Goal: Information Seeking & Learning: Learn about a topic

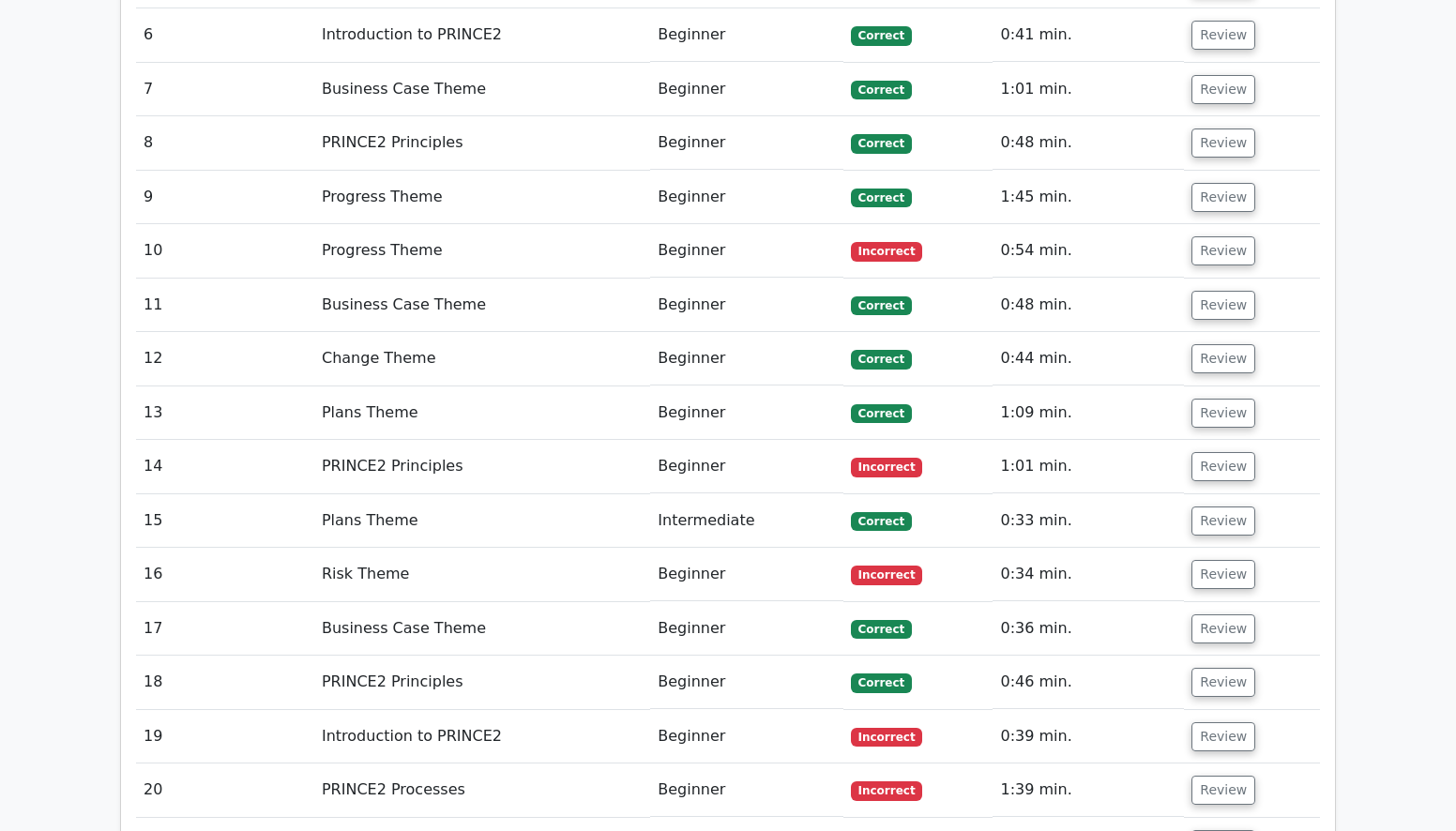
scroll to position [2976, 0]
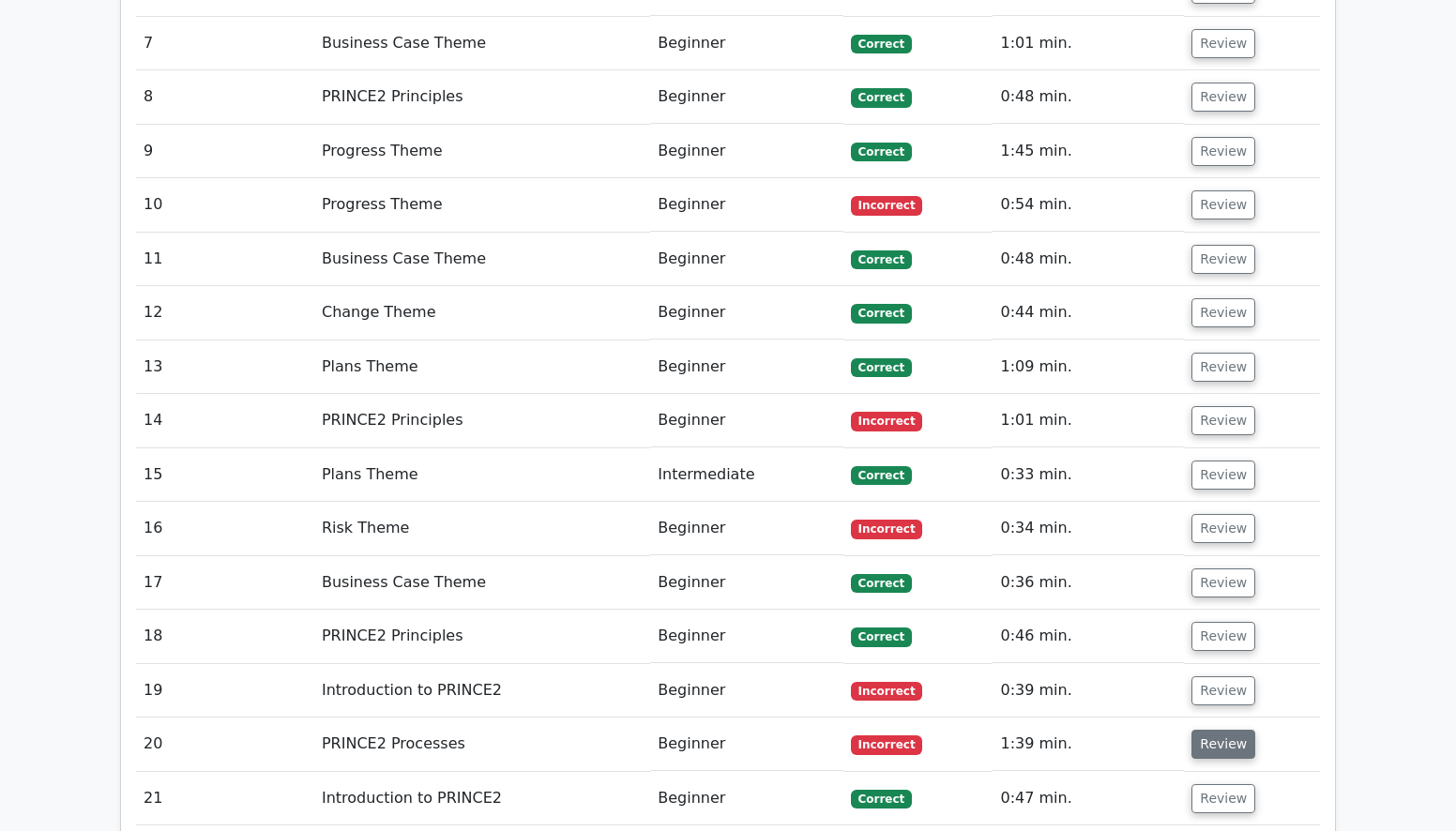
click at [1218, 730] on button "Review" at bounding box center [1223, 744] width 64 height 29
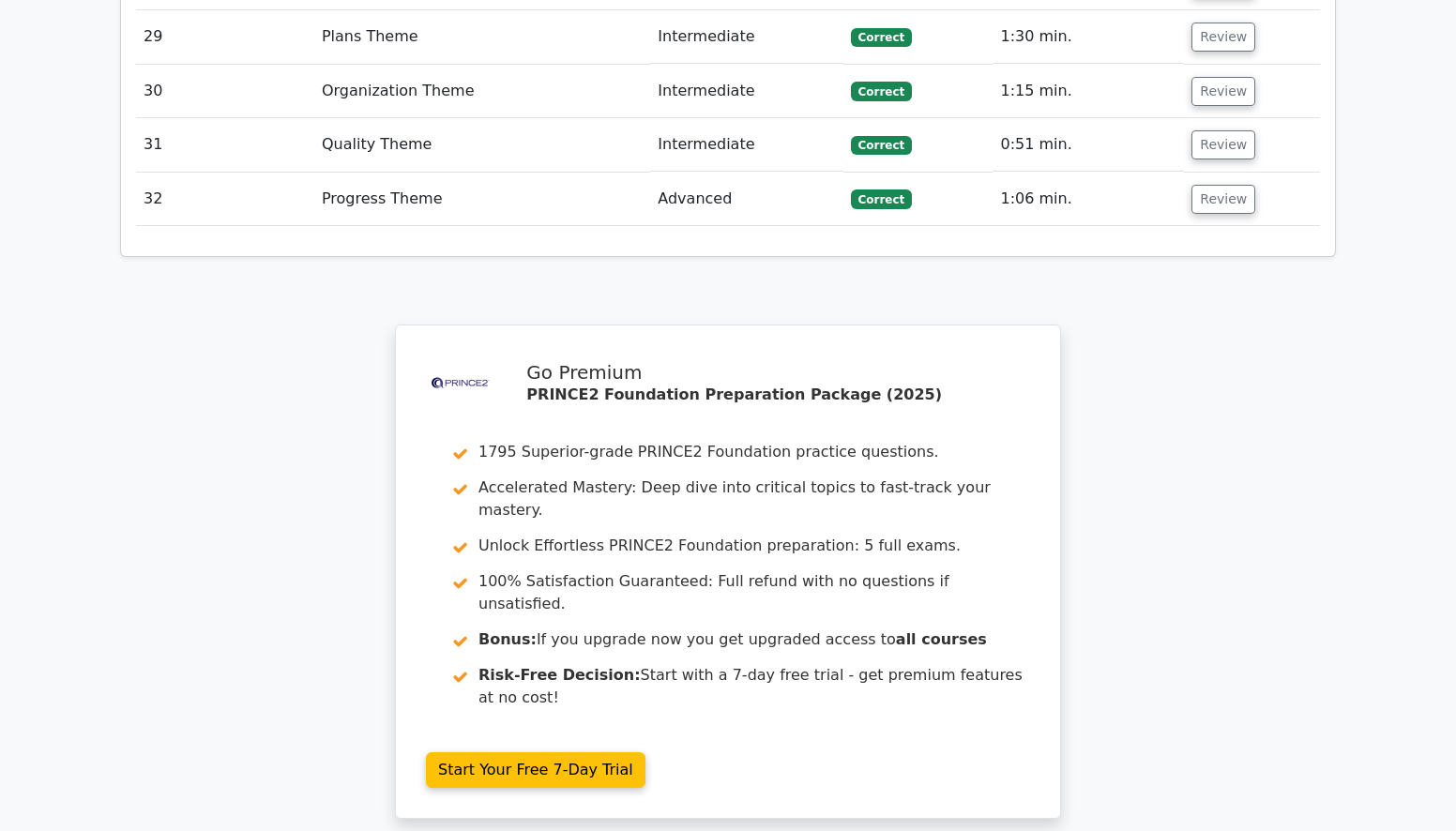
scroll to position [5156, 0]
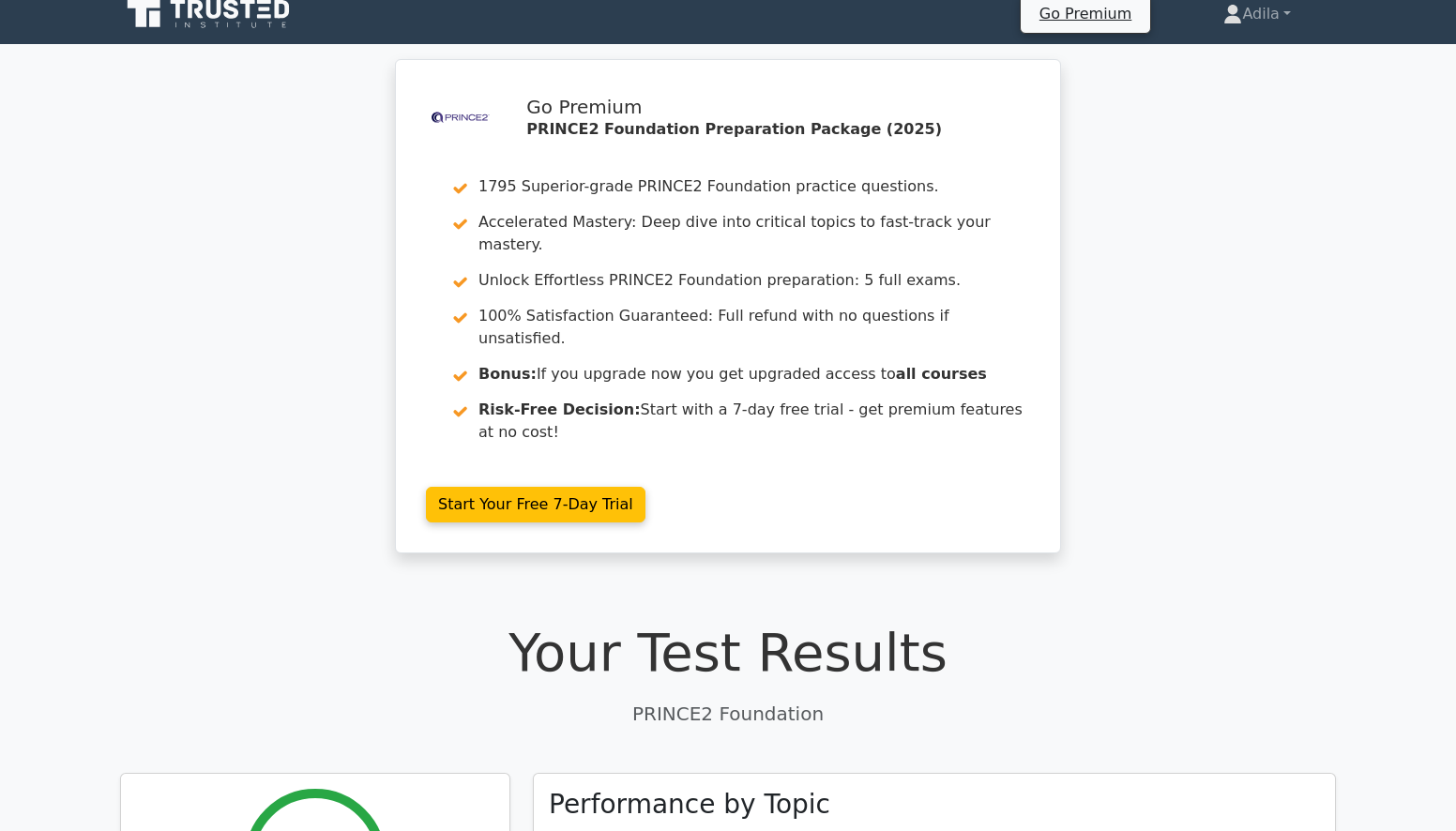
scroll to position [0, 0]
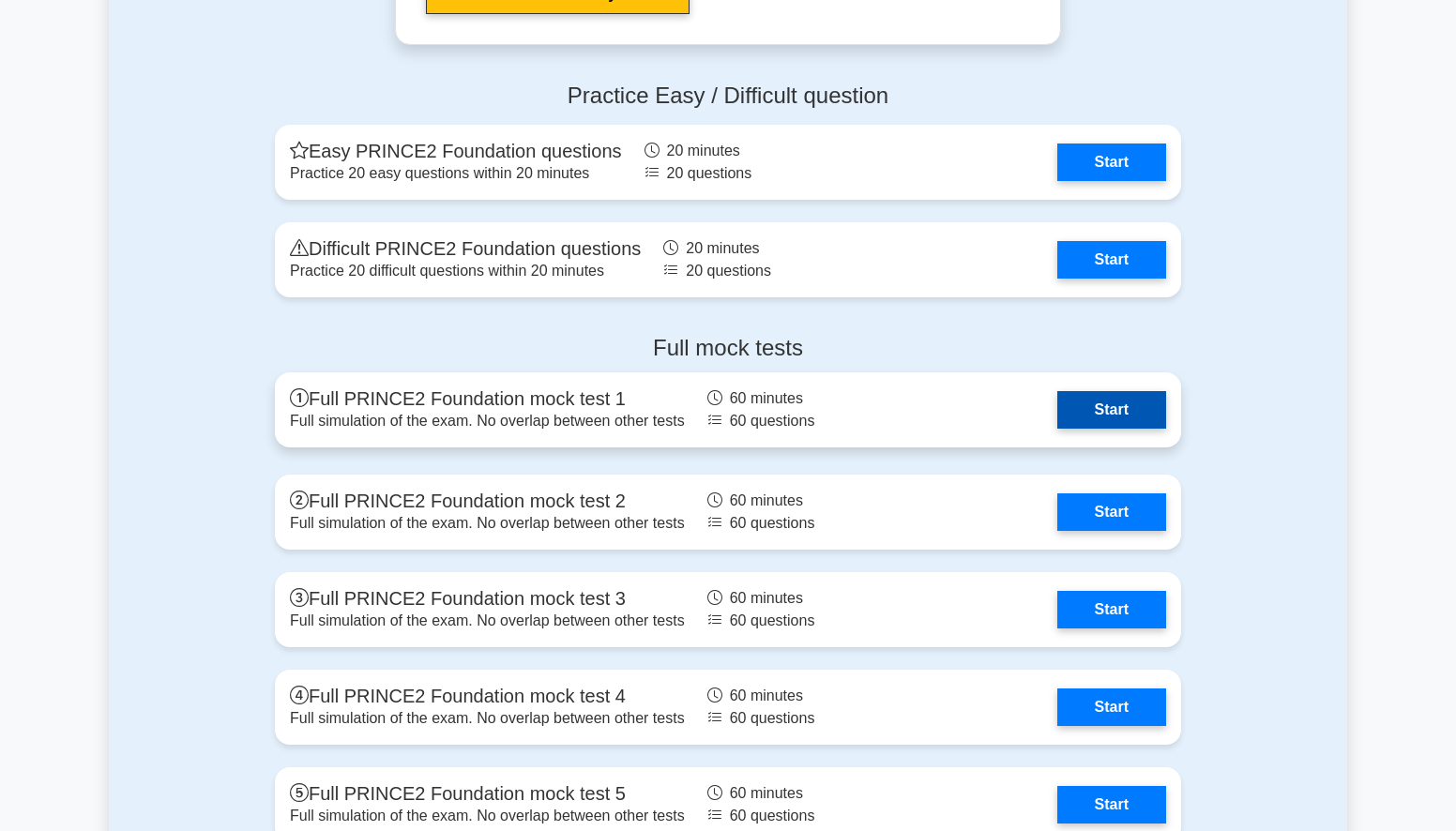
scroll to position [3093, 0]
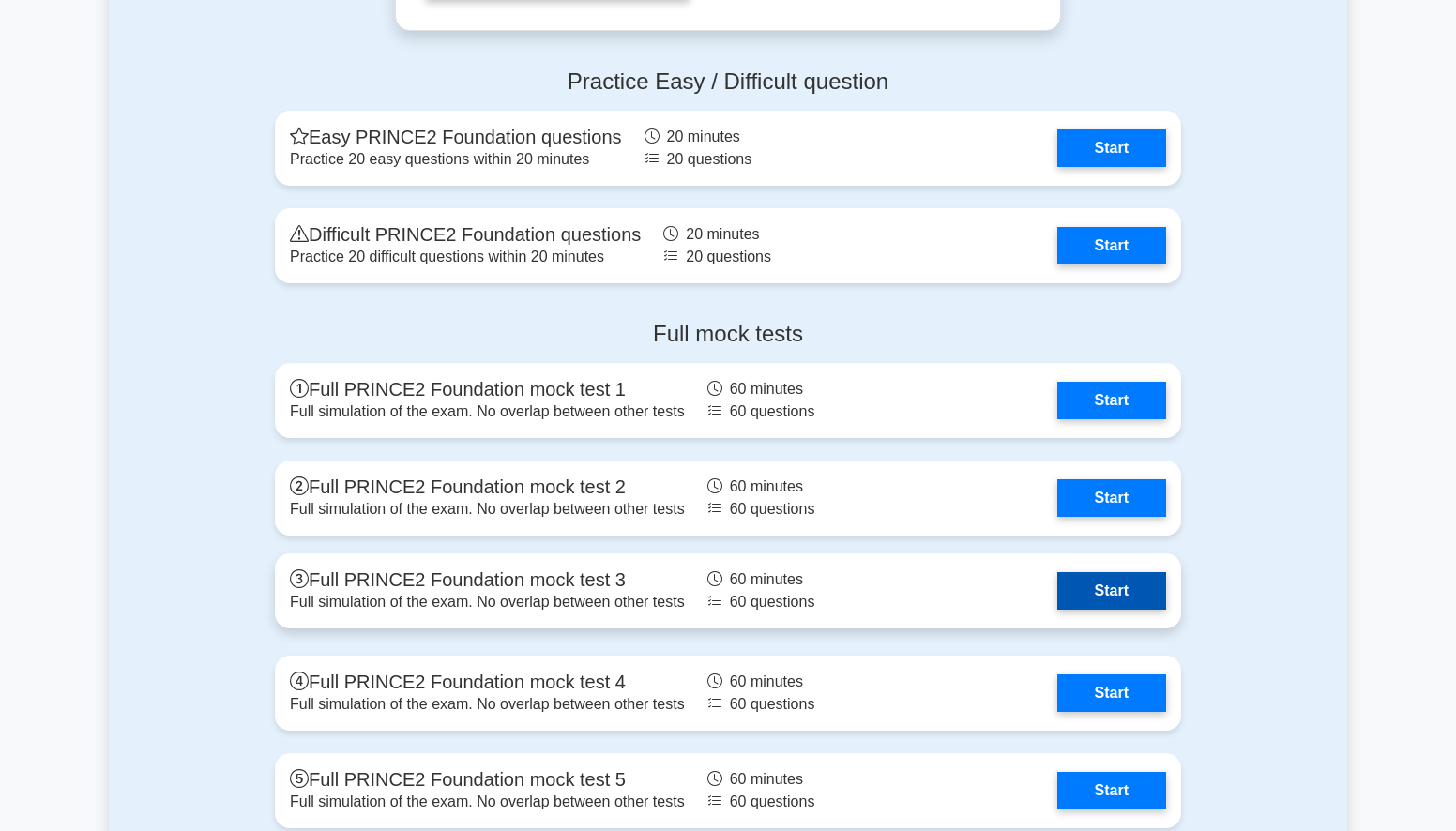
click at [1126, 592] on link "Start" at bounding box center [1112, 590] width 109 height 37
click at [1106, 585] on link "Start" at bounding box center [1112, 590] width 109 height 37
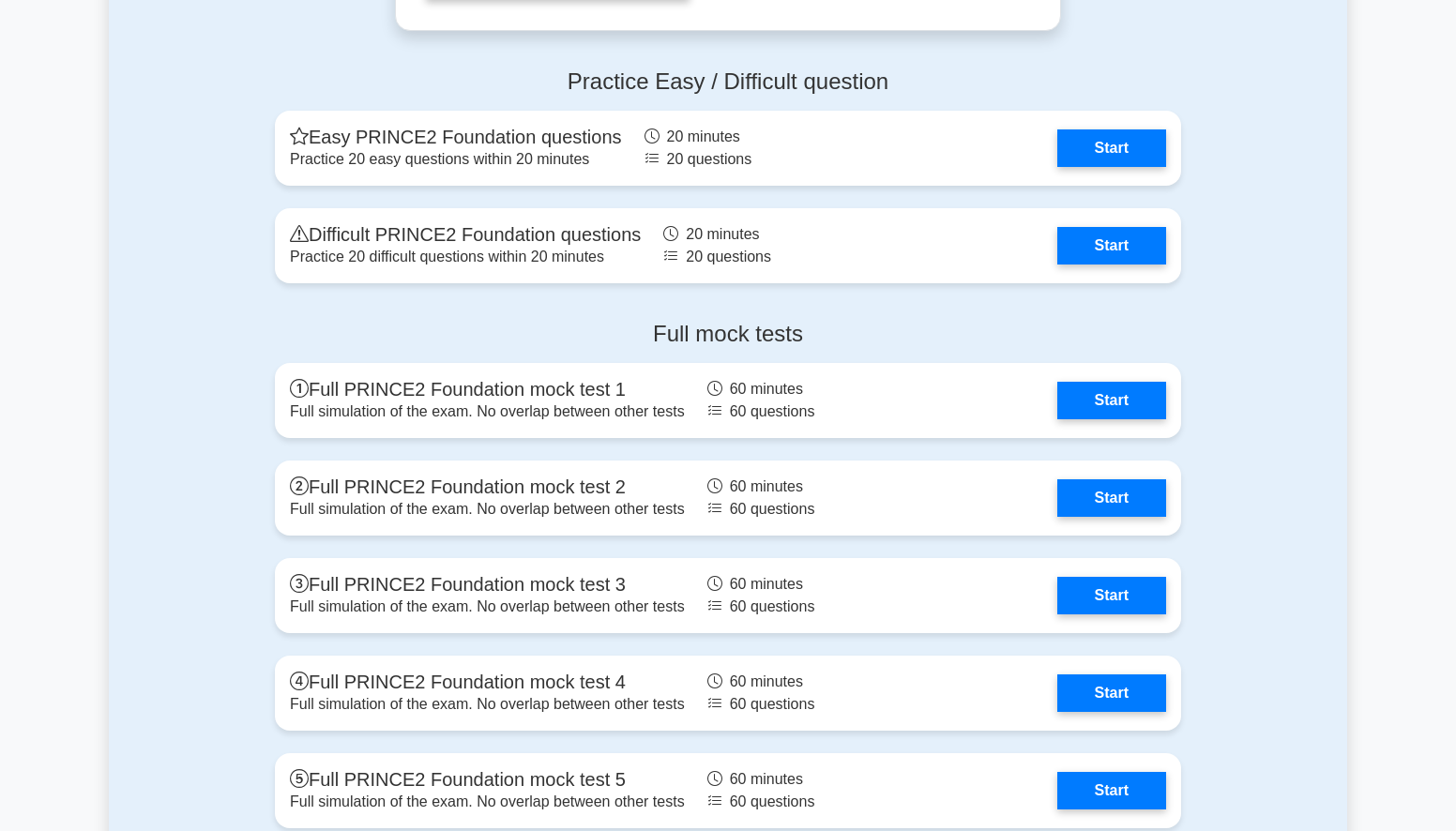
click at [179, 191] on div "Practice Easy / Difficult question Easy PRINCE2 Foundation questions Practice 2…" at bounding box center [728, 179] width 1239 height 252
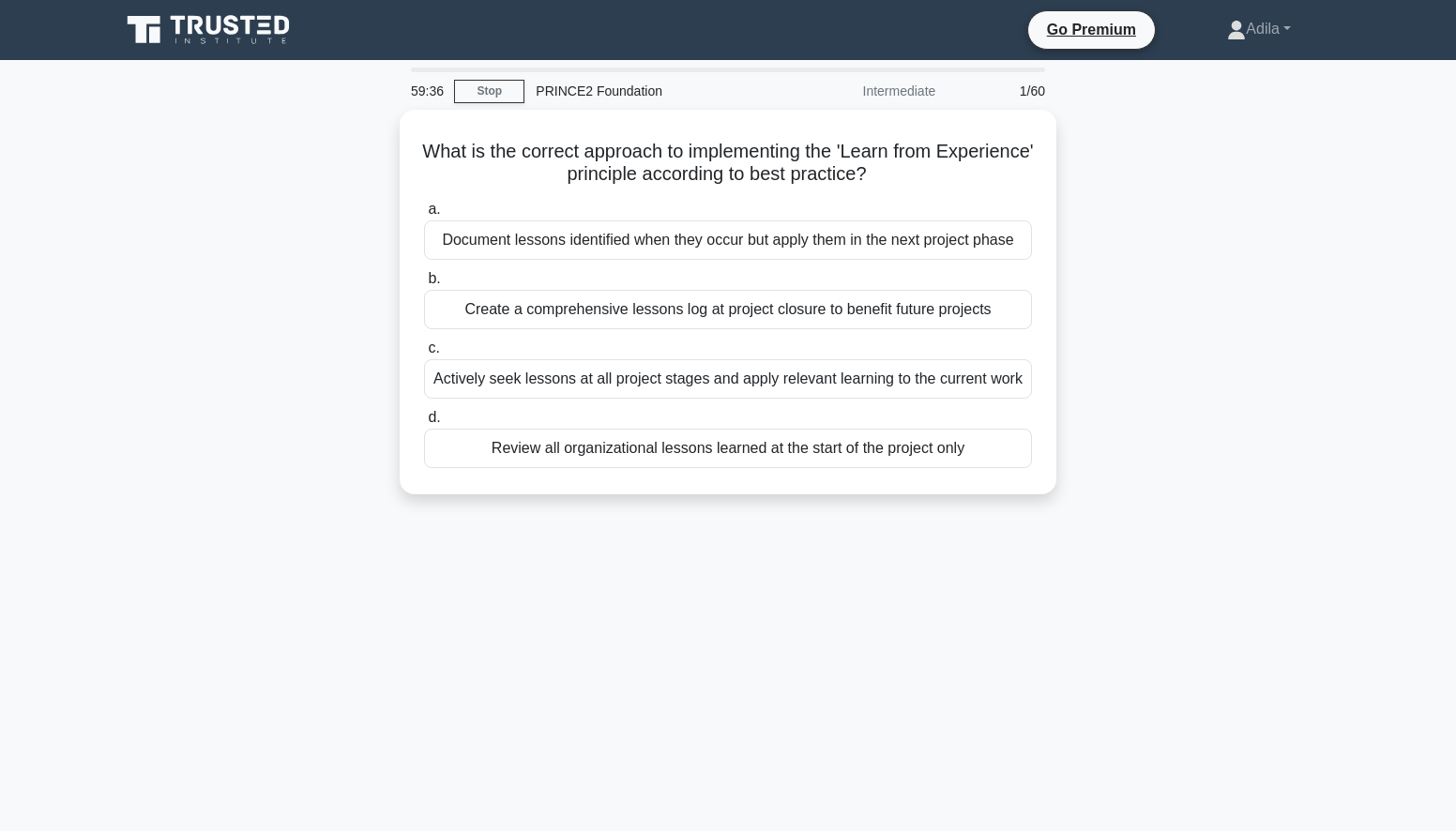
drag, startPoint x: 476, startPoint y: 236, endPoint x: 165, endPoint y: 280, distance: 314.1
click at [165, 280] on div "What is the correct approach to implementing the 'Learn from Experience' princi…" at bounding box center [728, 313] width 1239 height 407
click at [1234, 252] on div "What is the correct approach to implementing the 'Learn from Experience' princi…" at bounding box center [728, 313] width 1239 height 407
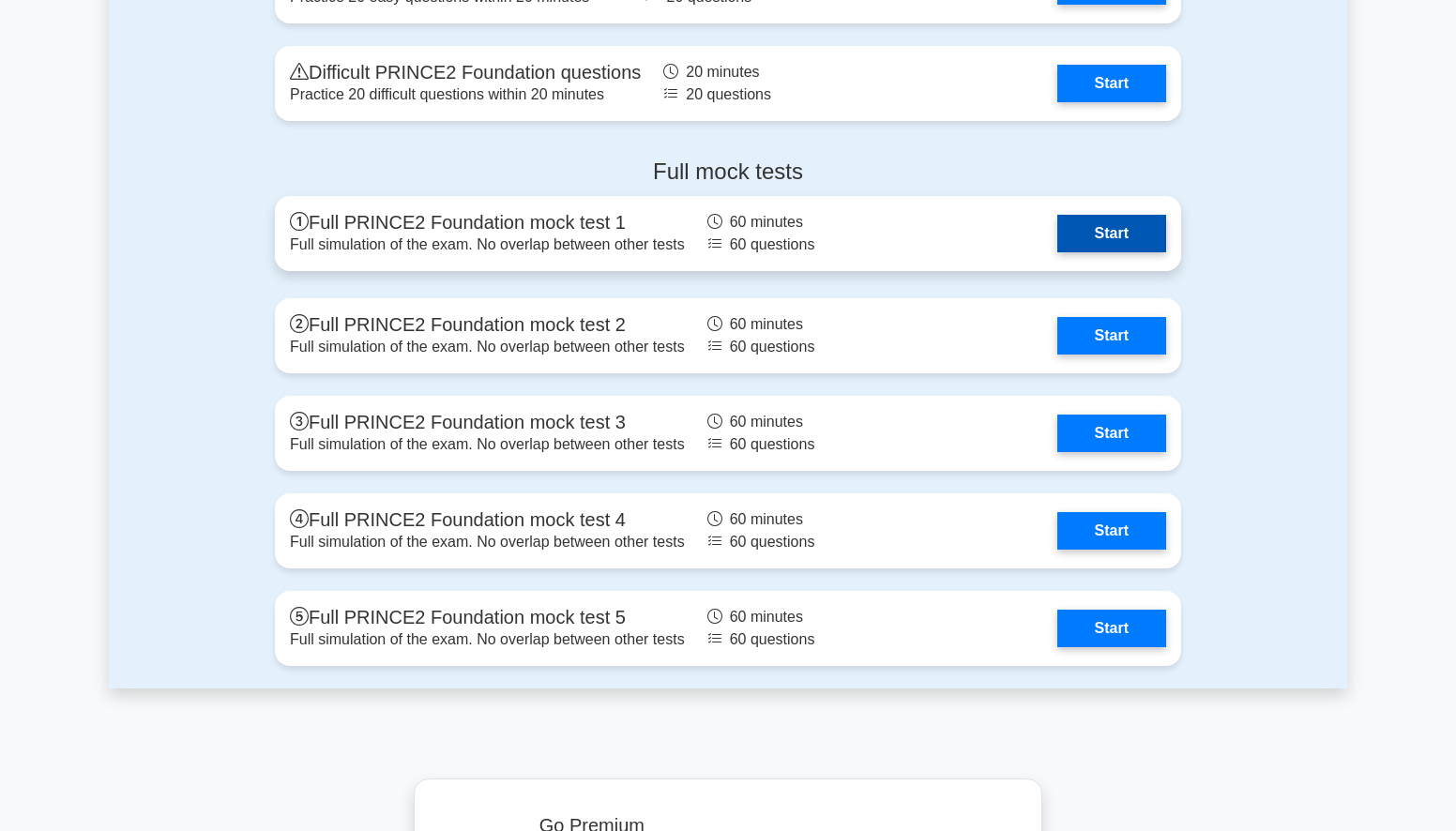
scroll to position [3258, 0]
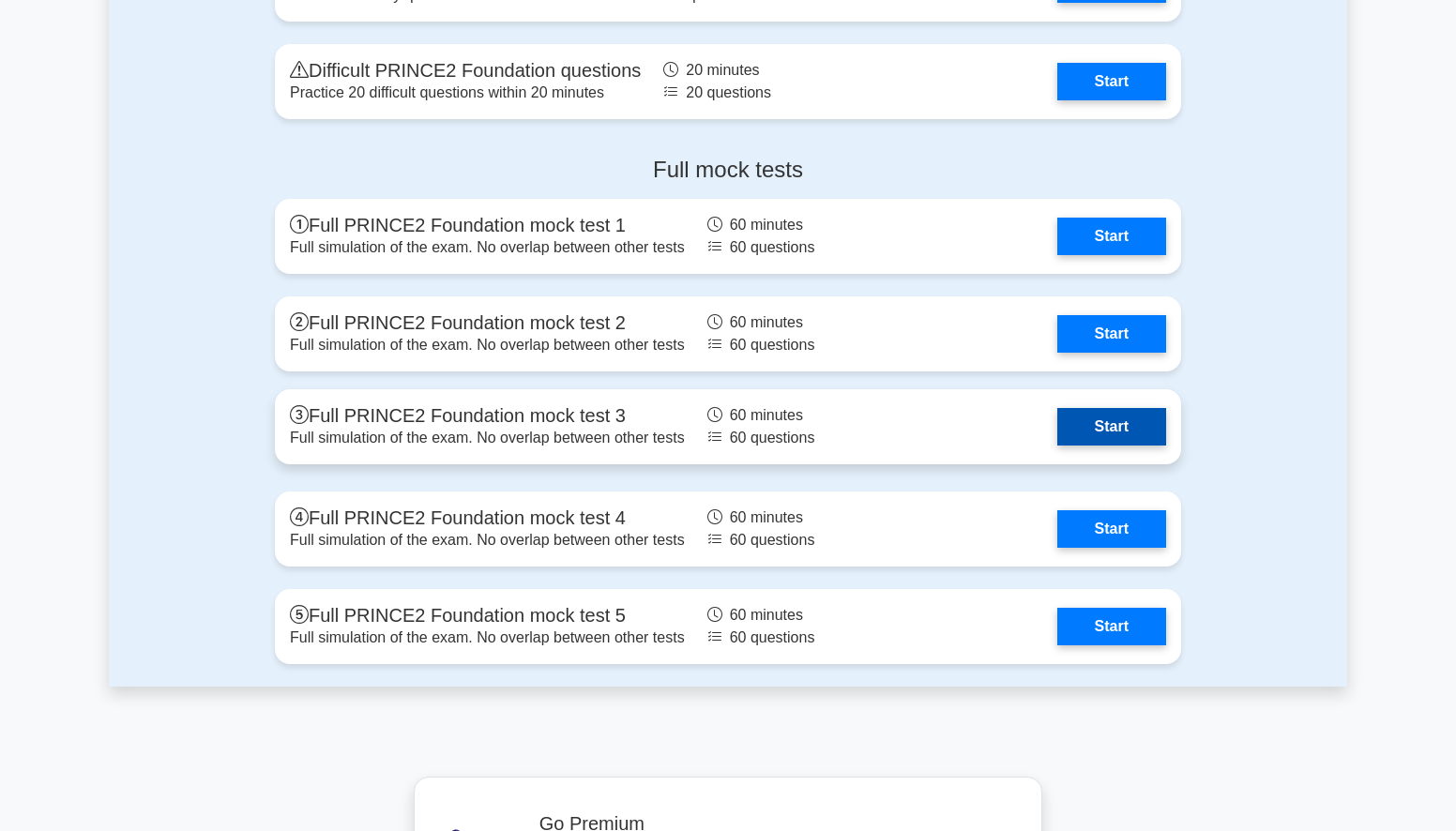
click at [1103, 418] on link "Start" at bounding box center [1112, 426] width 109 height 37
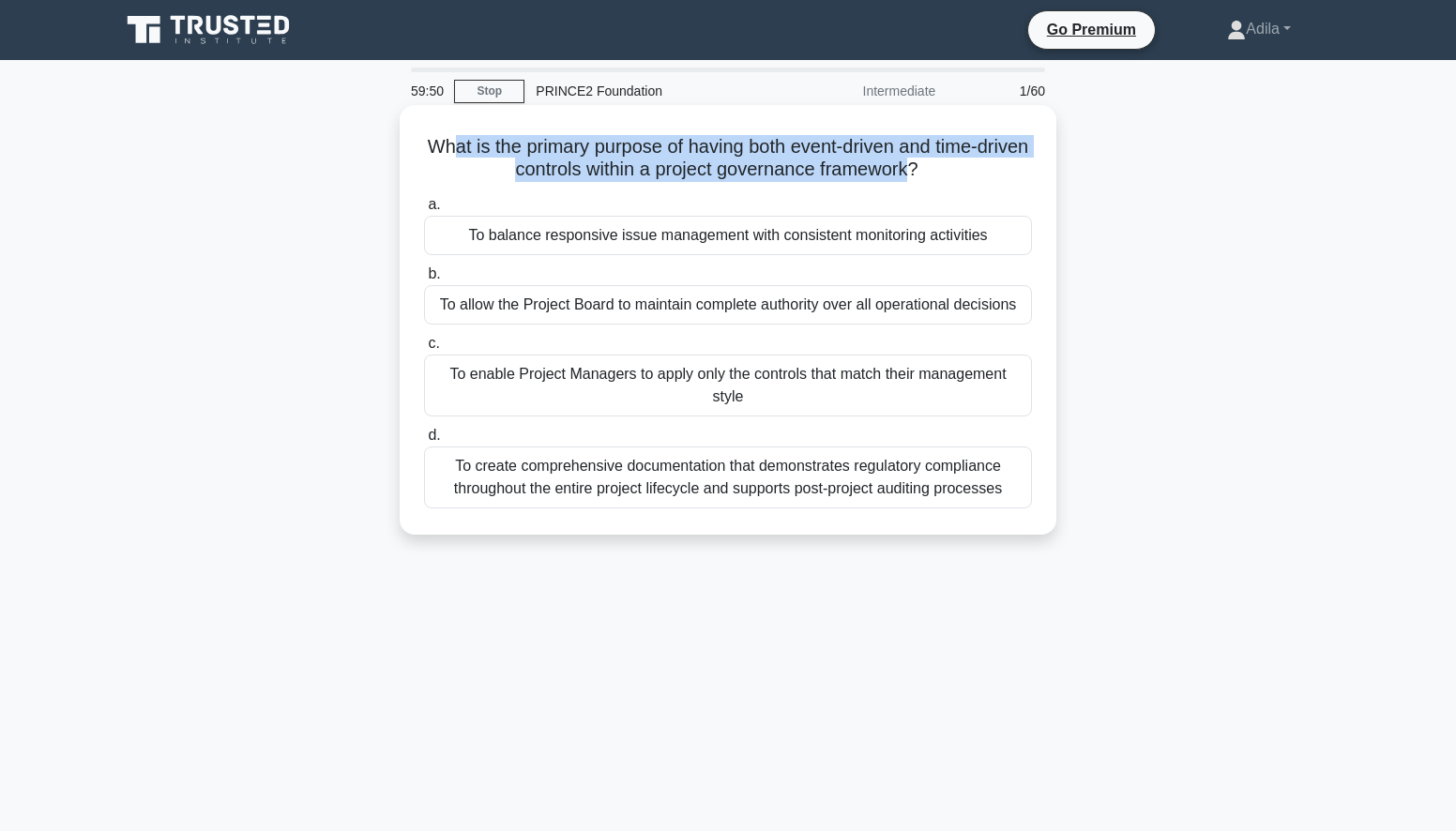
drag, startPoint x: 471, startPoint y: 150, endPoint x: 943, endPoint y: 177, distance: 472.8
click at [943, 177] on h5 "What is the primary purpose of having both event-driven and time-driven control…" at bounding box center [728, 158] width 611 height 47
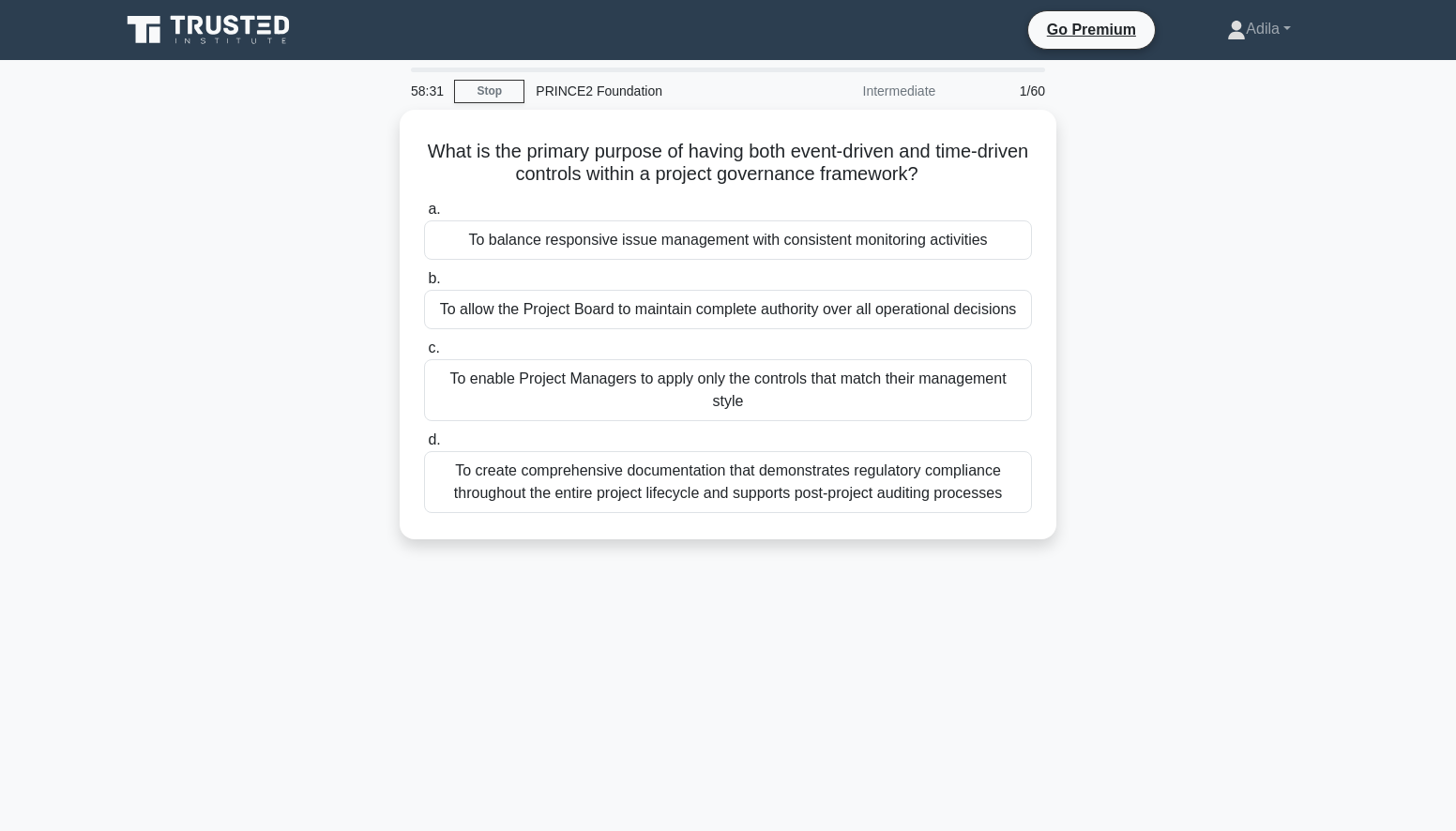
click at [1228, 235] on div "What is the primary purpose of having both event-driven and time-driven control…" at bounding box center [728, 336] width 1239 height 452
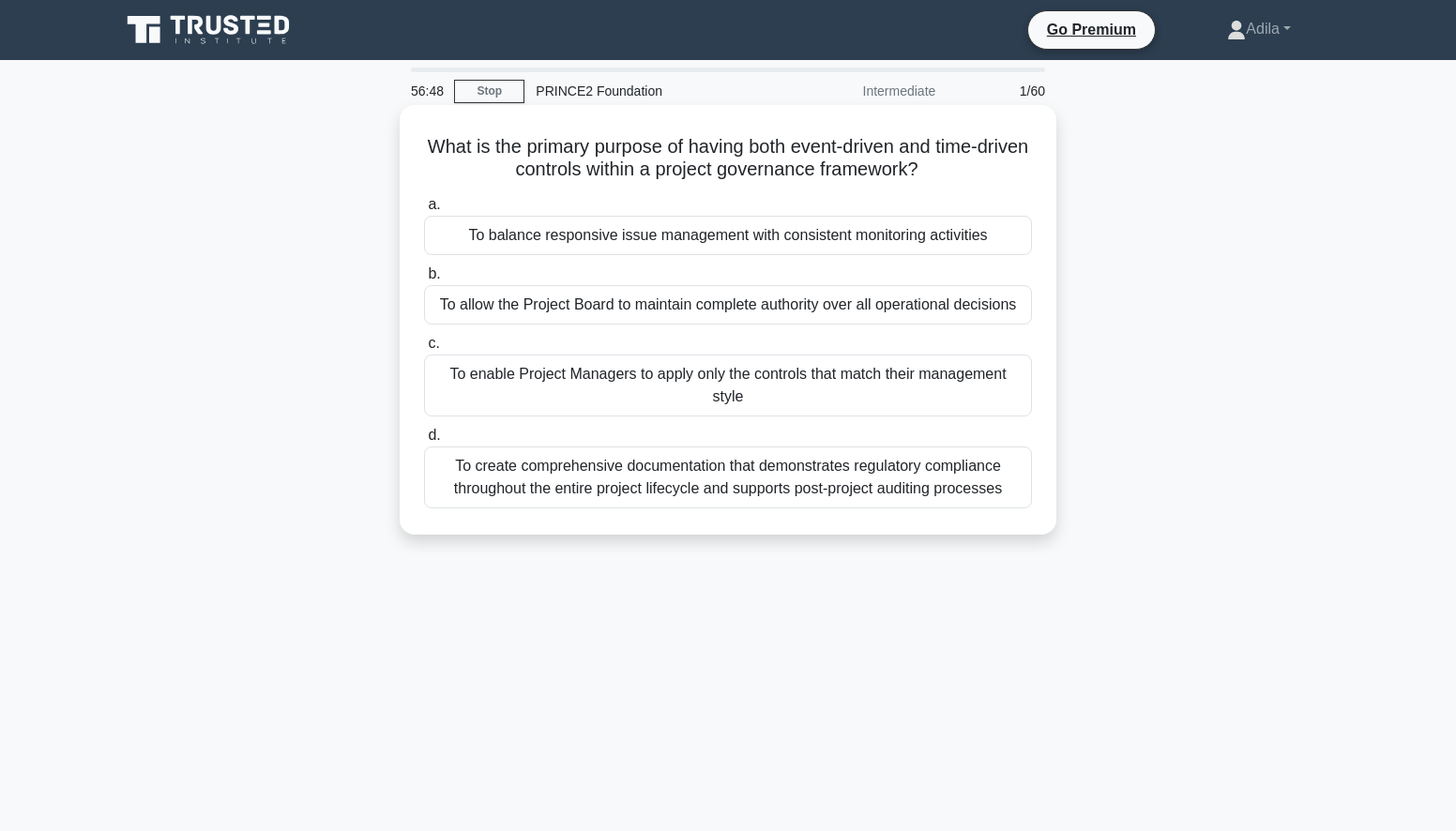
click at [680, 244] on div "To balance responsive issue management with consistent monitoring activities" at bounding box center [728, 235] width 608 height 39
click at [424, 211] on input "a. To balance responsive issue management with consistent monitoring activities" at bounding box center [424, 205] width 0 height 12
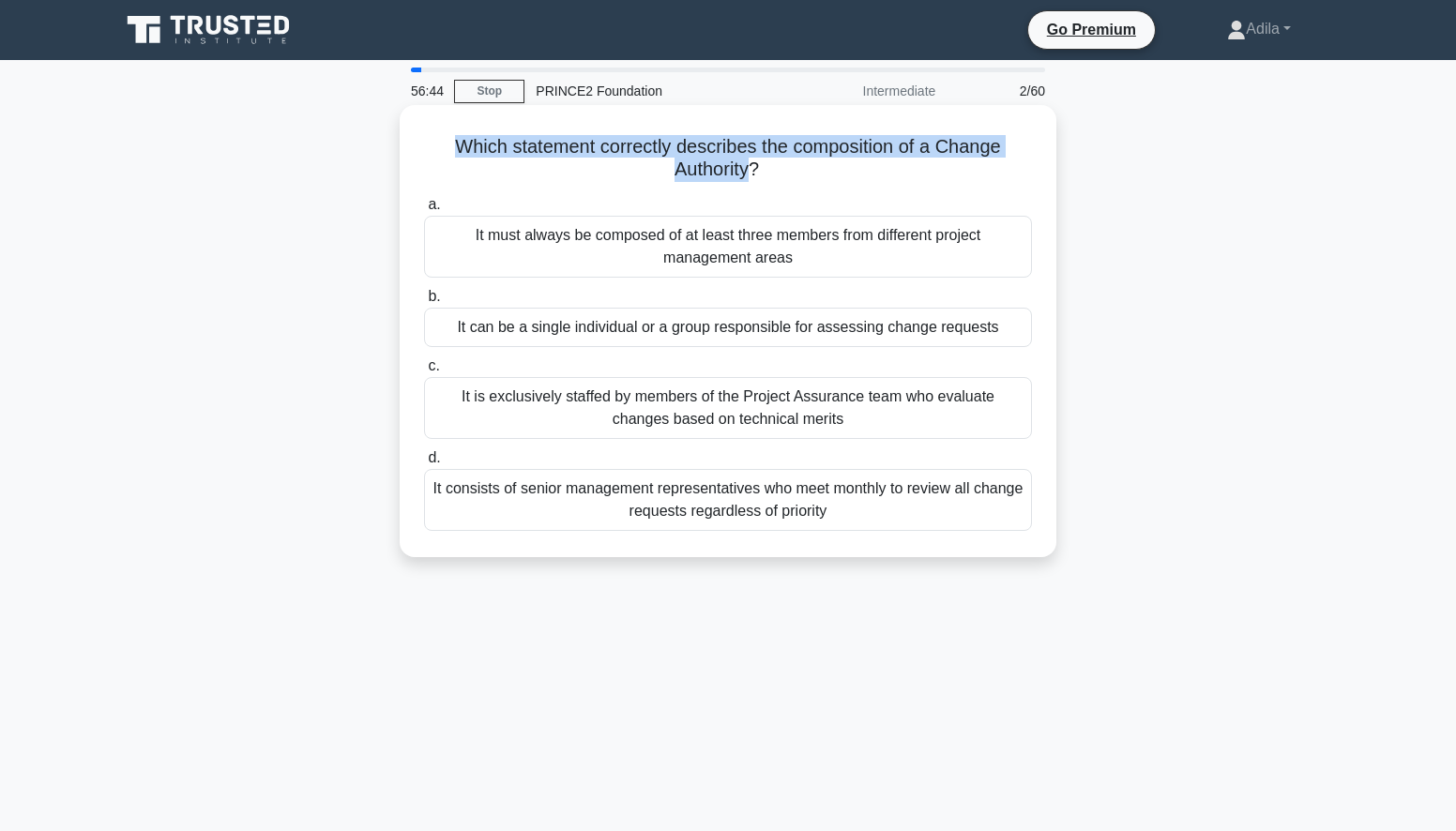
drag, startPoint x: 457, startPoint y: 152, endPoint x: 748, endPoint y: 176, distance: 292.0
click at [748, 176] on h5 "Which statement correctly describes the composition of a Change Authority? .spi…" at bounding box center [728, 158] width 611 height 47
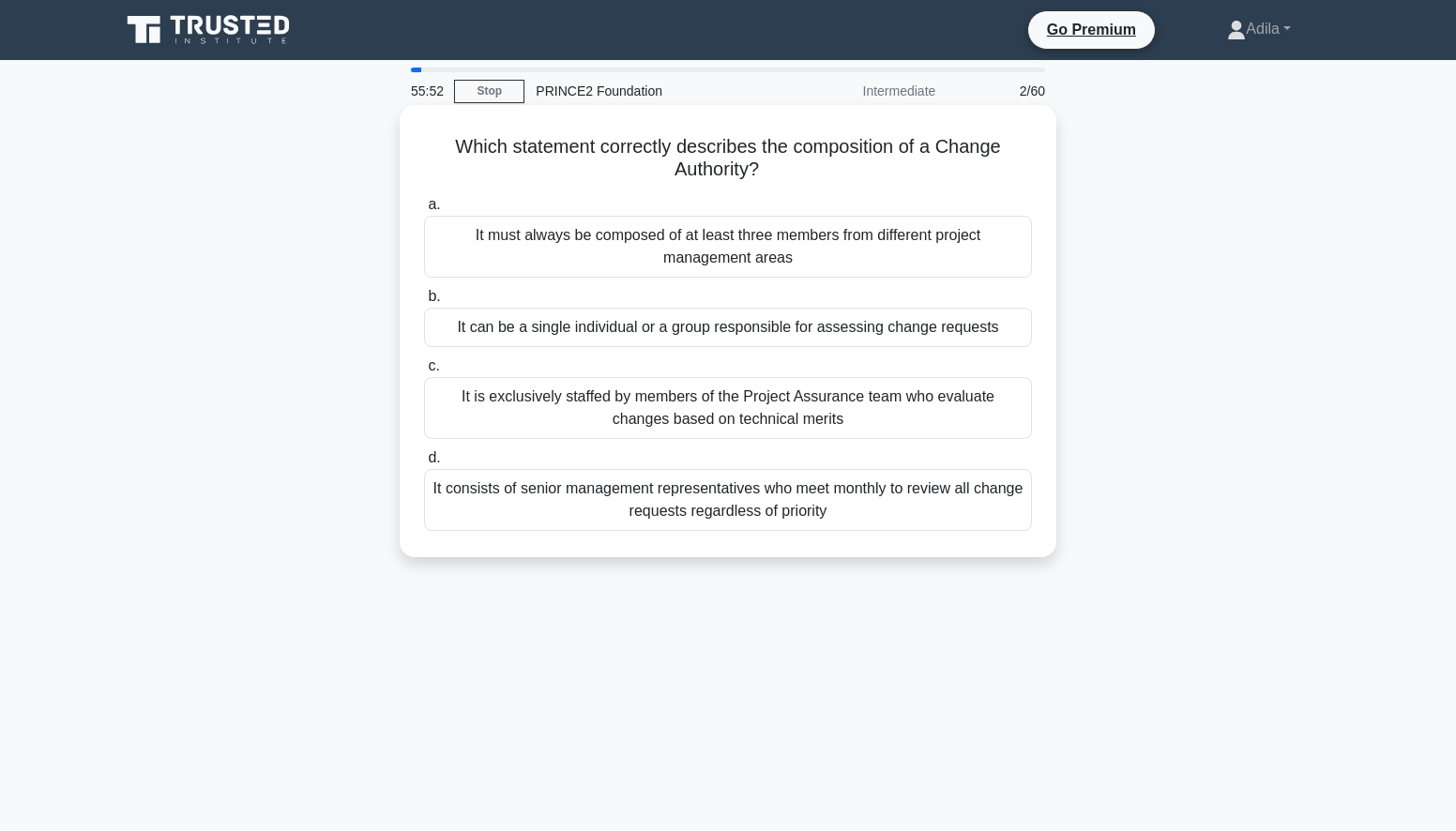
click at [752, 327] on div "It can be a single individual or a group responsible for assessing change reque…" at bounding box center [728, 326] width 608 height 39
click at [424, 303] on input "b. It can be a single individual or a group responsible for assessing change re…" at bounding box center [424, 297] width 0 height 12
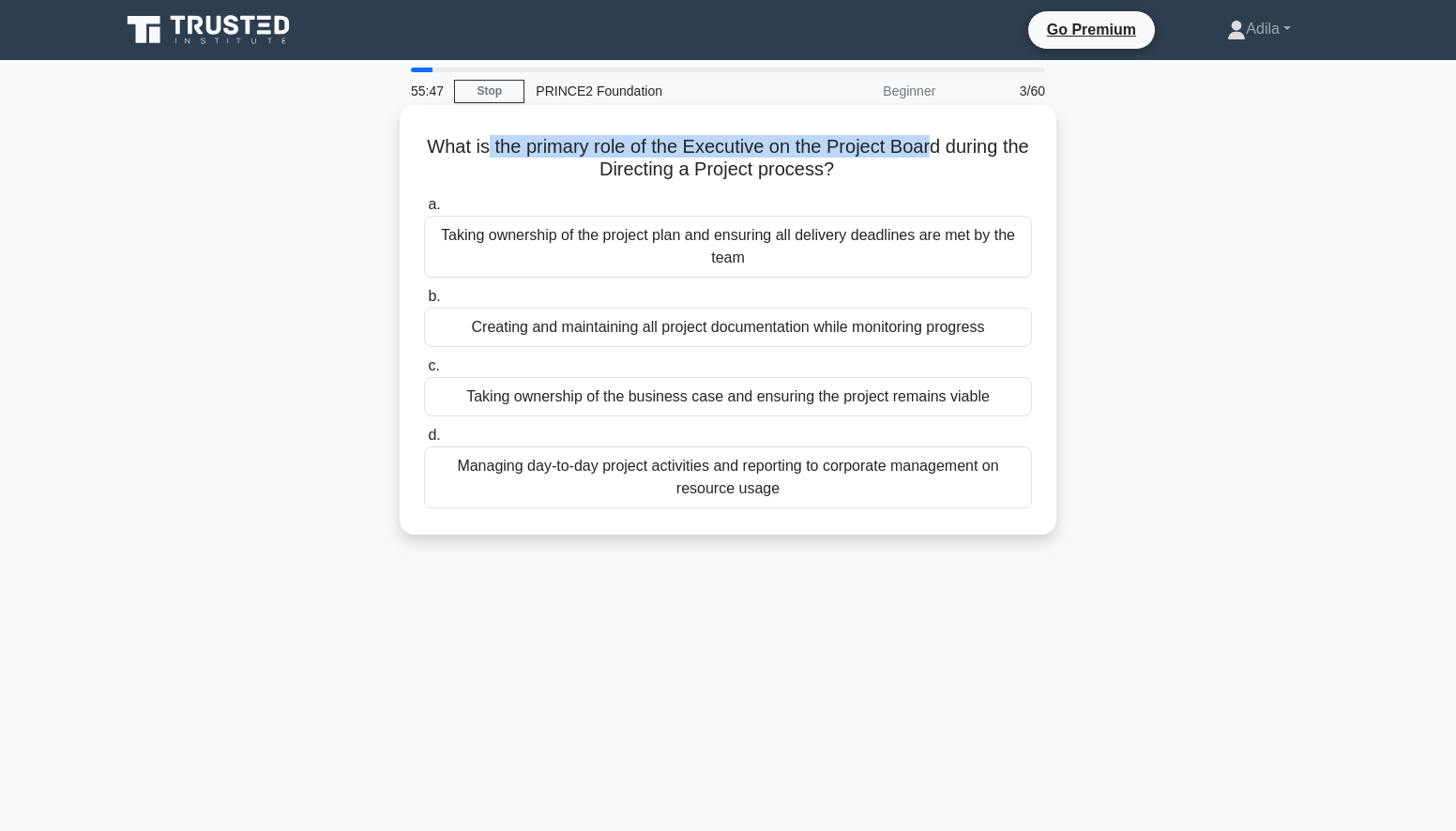
drag, startPoint x: 495, startPoint y: 145, endPoint x: 950, endPoint y: 146, distance: 455.0
click at [950, 146] on h5 "What is the primary role of the Executive on the Project Board during the Direc…" at bounding box center [728, 158] width 611 height 47
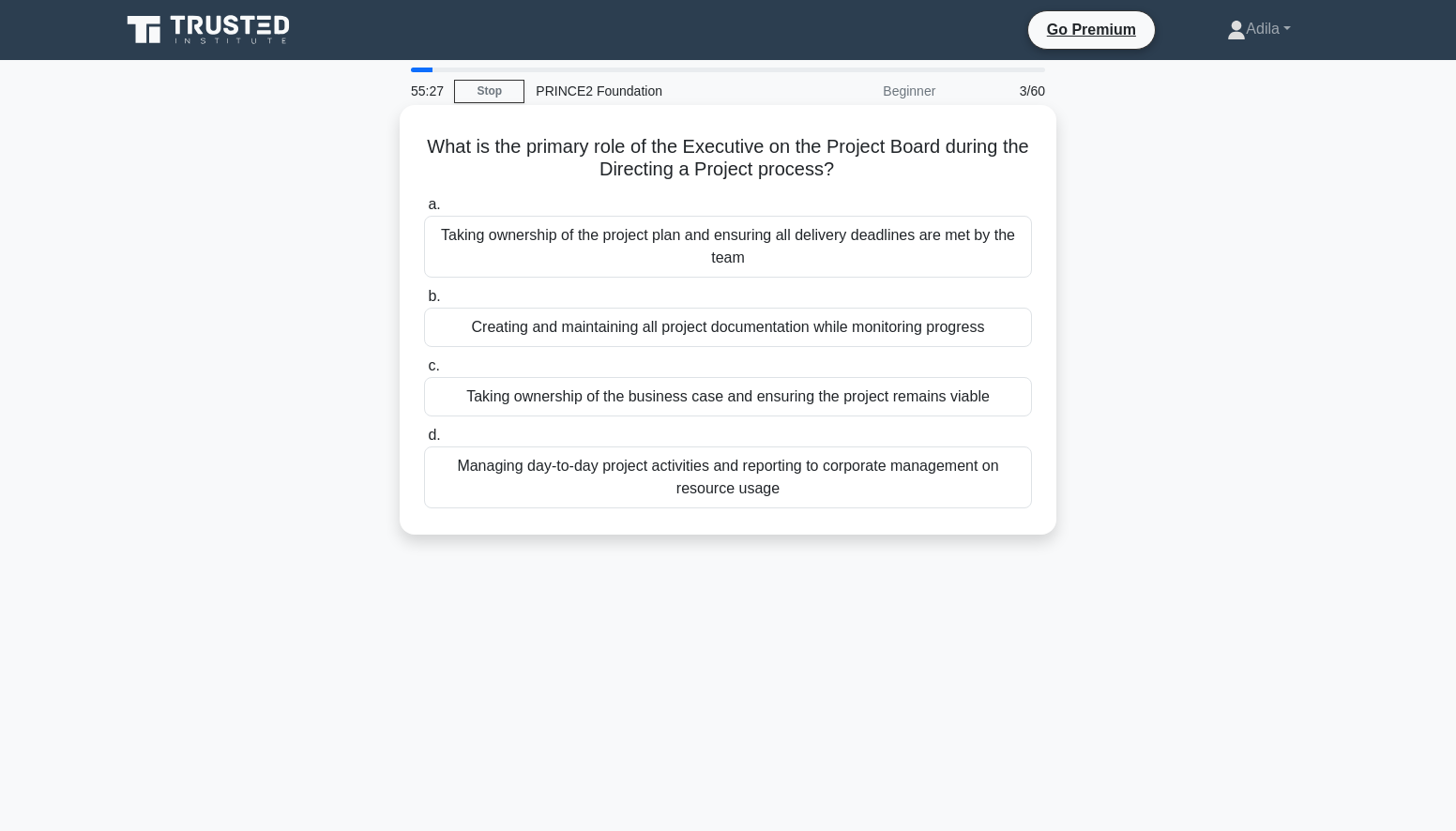
click at [942, 401] on div "Taking ownership of the business case and ensuring the project remains viable" at bounding box center [728, 396] width 608 height 39
click at [424, 372] on input "c. Taking ownership of the business case and ensuring the project remains viable" at bounding box center [424, 366] width 0 height 12
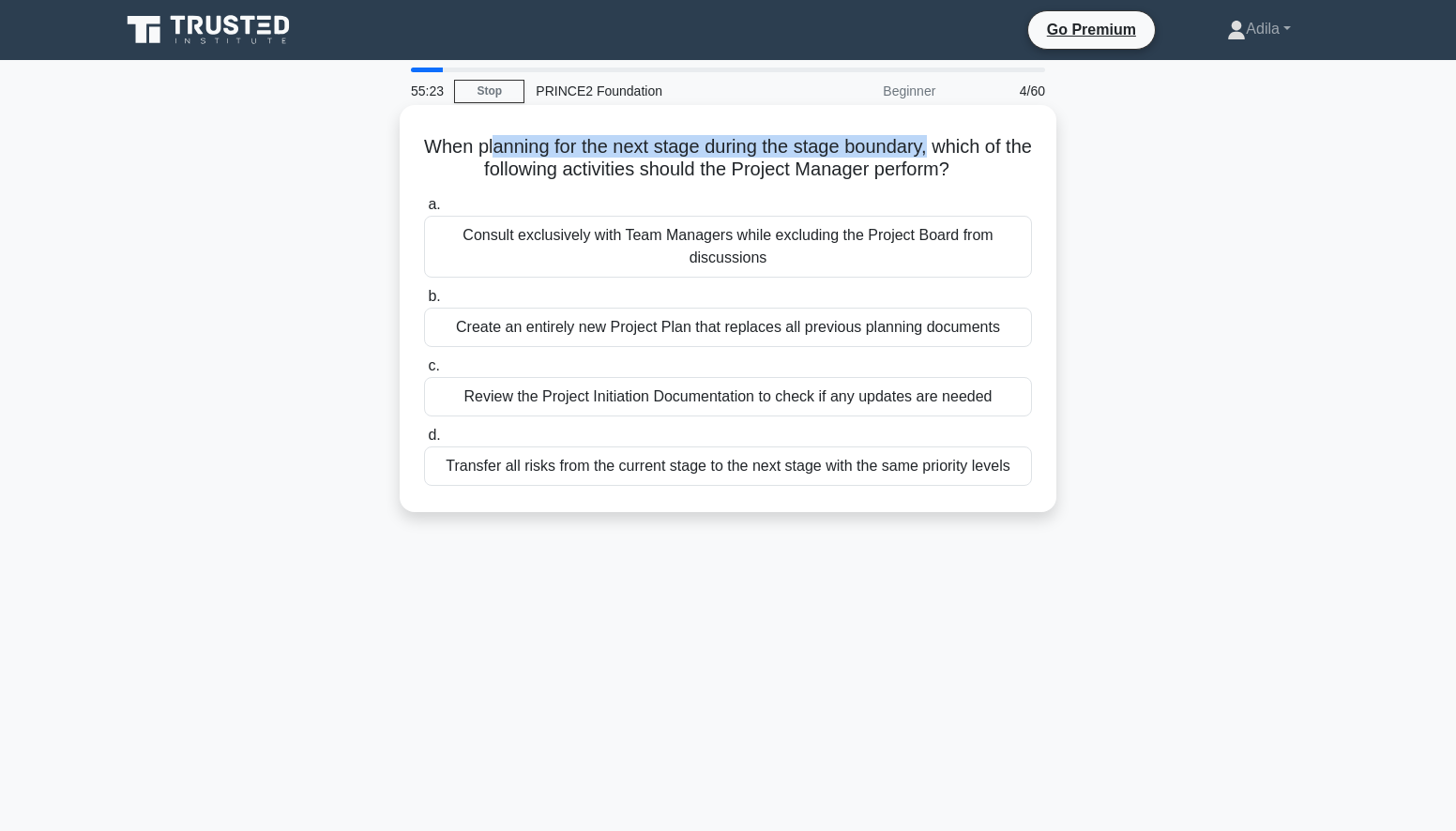
drag, startPoint x: 498, startPoint y: 149, endPoint x: 952, endPoint y: 150, distance: 454.0
click at [952, 150] on h5 "When planning for the next stage during the stage boundary, which of the follow…" at bounding box center [728, 158] width 611 height 47
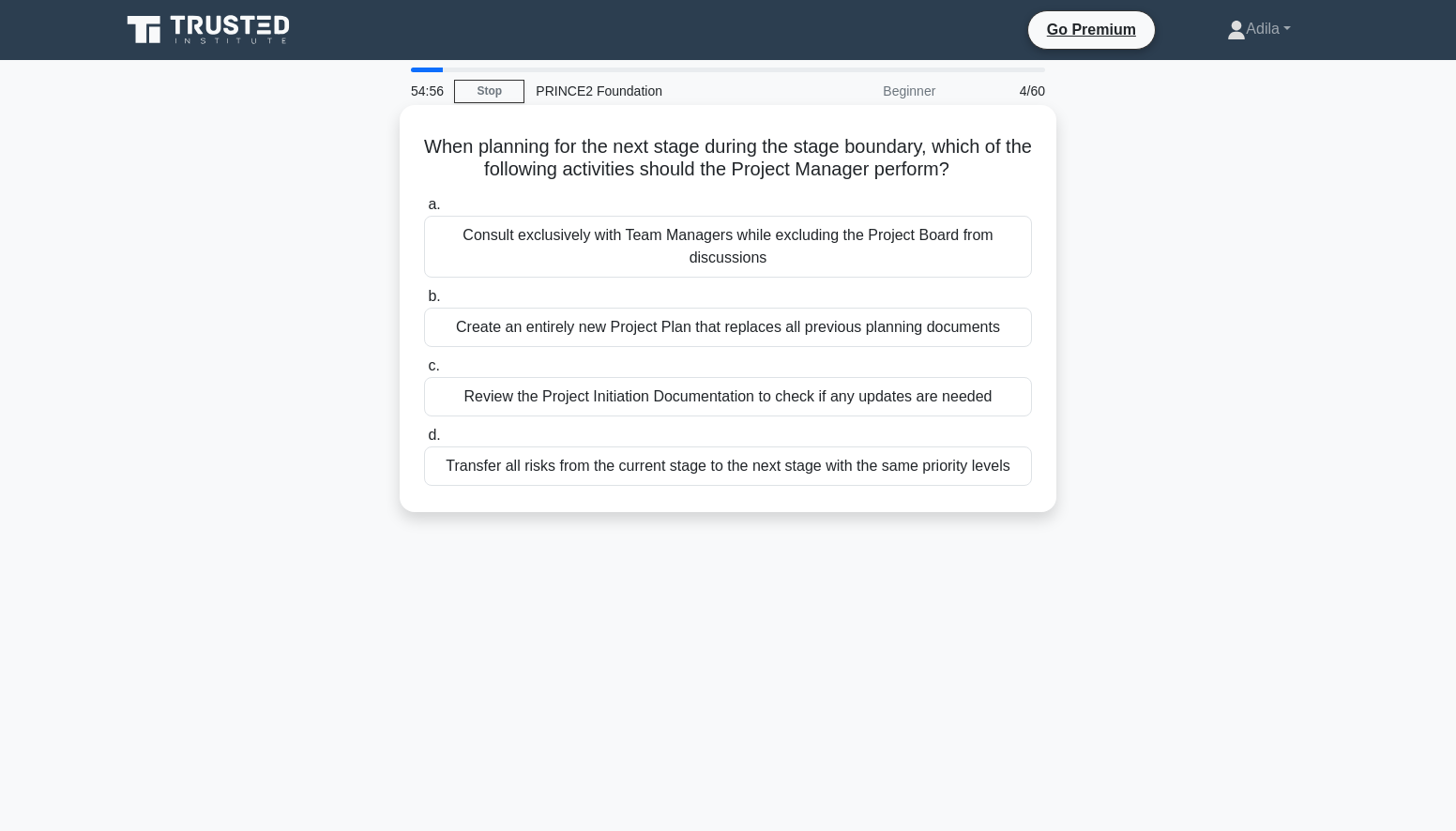
click at [778, 396] on div "Review the Project Initiation Documentation to check if any updates are needed" at bounding box center [728, 396] width 608 height 39
click at [424, 372] on input "c. Review the Project Initiation Documentation to check if any updates are need…" at bounding box center [424, 366] width 0 height 12
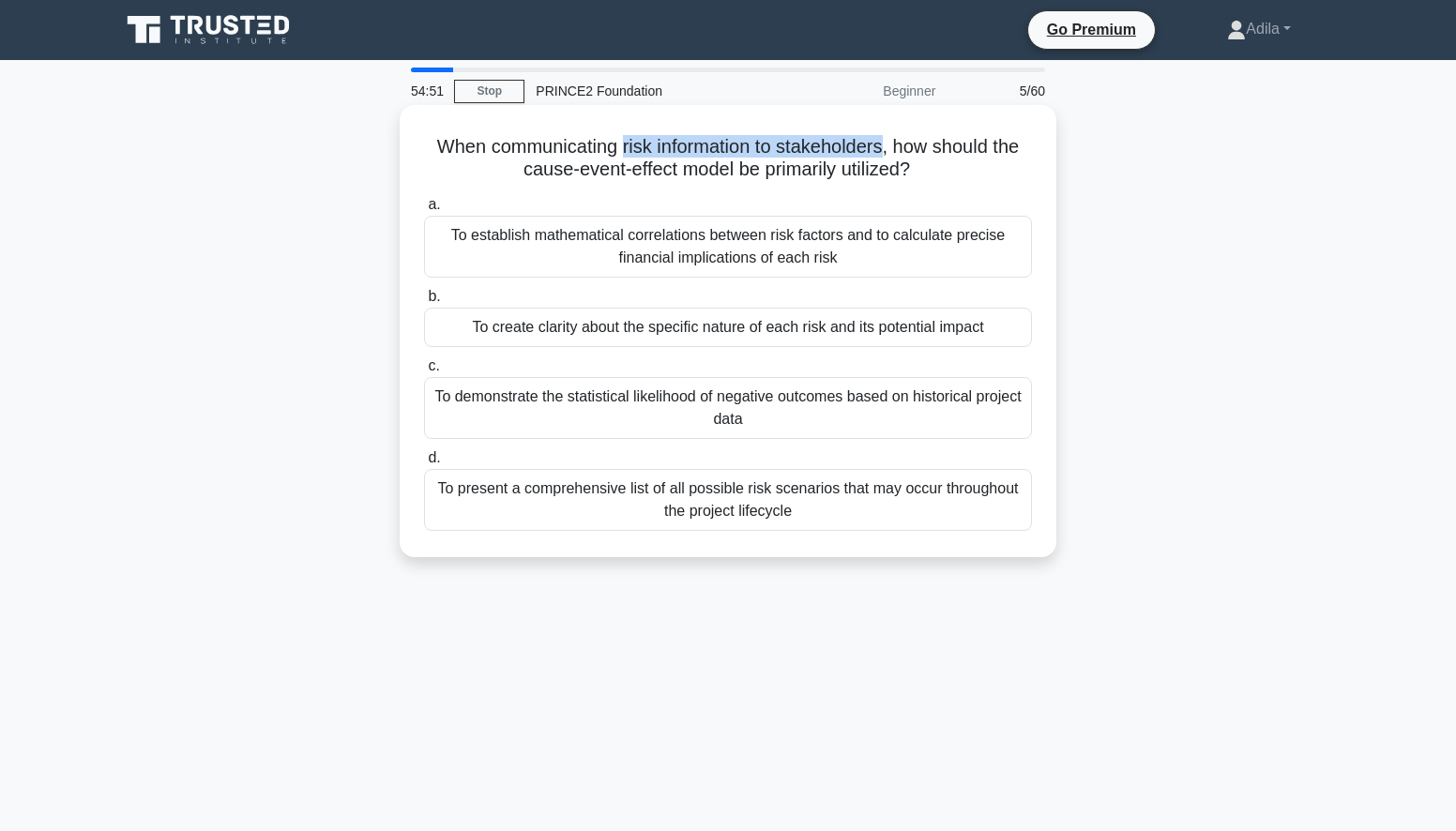
drag, startPoint x: 619, startPoint y: 146, endPoint x: 885, endPoint y: 152, distance: 266.1
click at [885, 152] on h5 "When communicating risk information to stakeholders, how should the cause-event…" at bounding box center [728, 158] width 611 height 47
click at [596, 510] on div "To present a comprehensive list of all possible risk scenarios that may occur t…" at bounding box center [728, 500] width 608 height 62
click at [424, 464] on input "d. To present a comprehensive list of all possible risk scenarios that may occu…" at bounding box center [424, 458] width 0 height 12
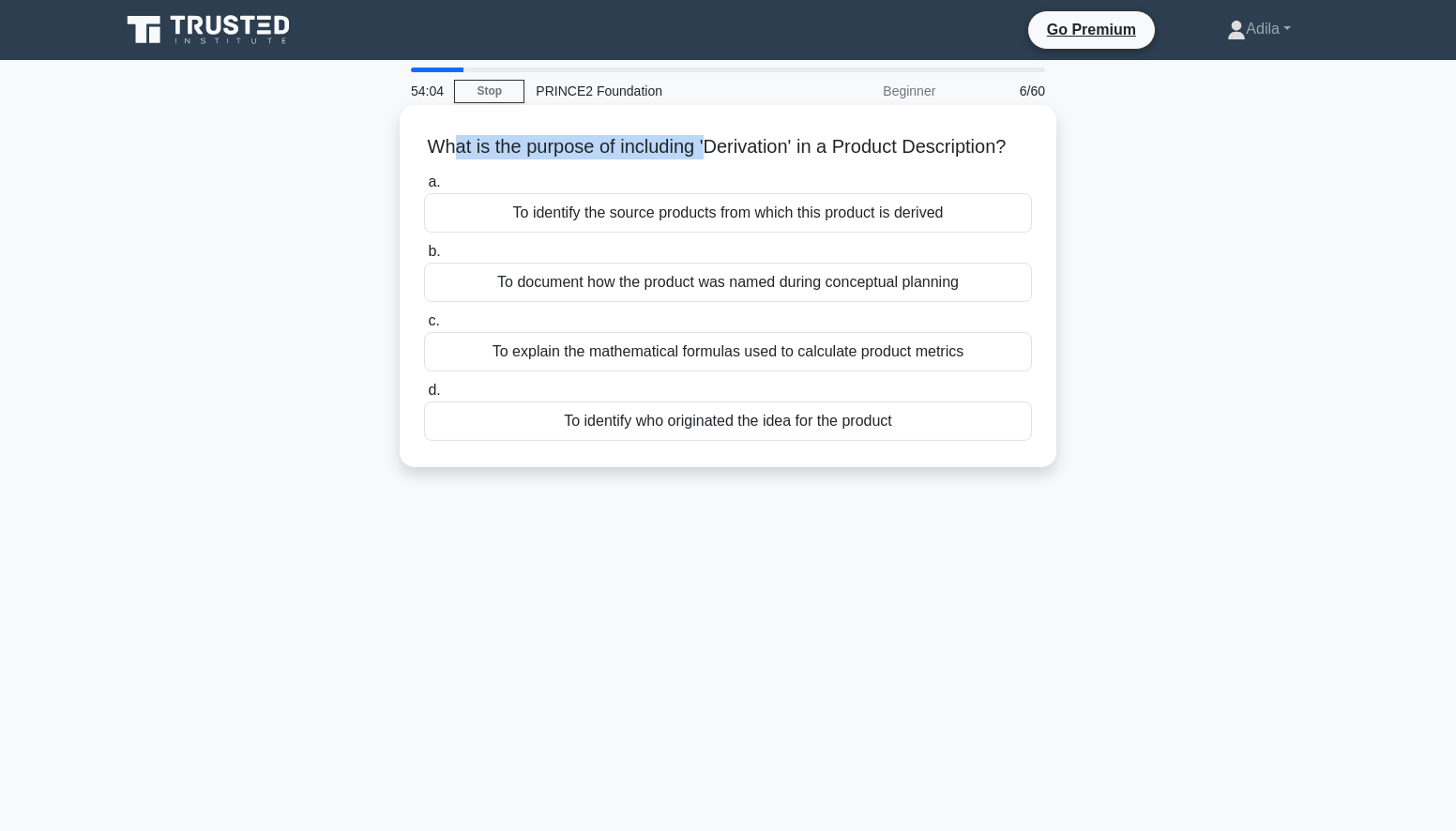
drag, startPoint x: 461, startPoint y: 151, endPoint x: 717, endPoint y: 149, distance: 256.0
click at [717, 149] on h5 "What is the purpose of including 'Derivation' in a Product Description? .spinne…" at bounding box center [728, 146] width 611 height 24
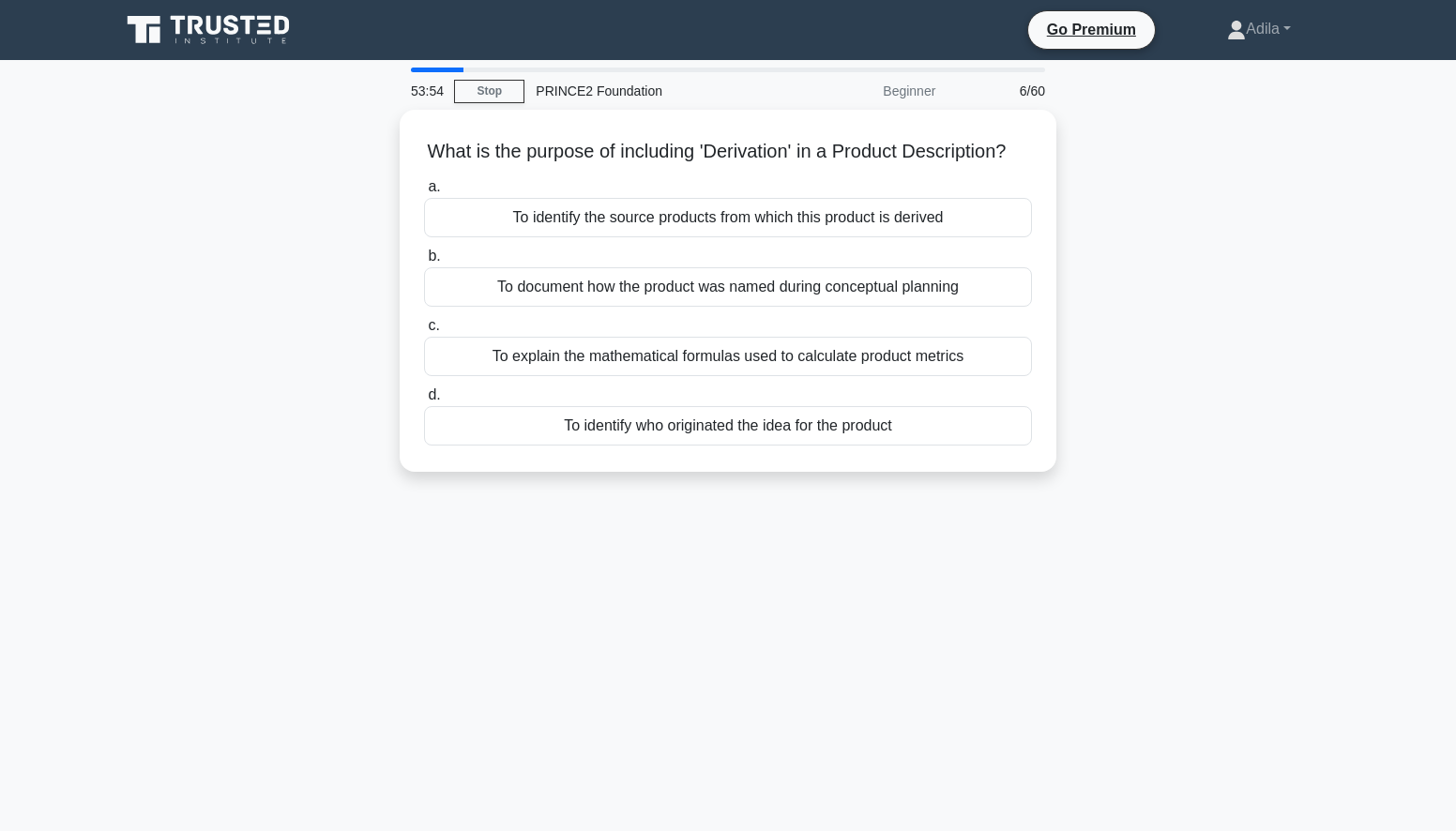
click at [629, 602] on div "53:54 Stop PRINCE2 Foundation Beginner 6/60 What is the purpose of including 'D…" at bounding box center [728, 536] width 1239 height 937
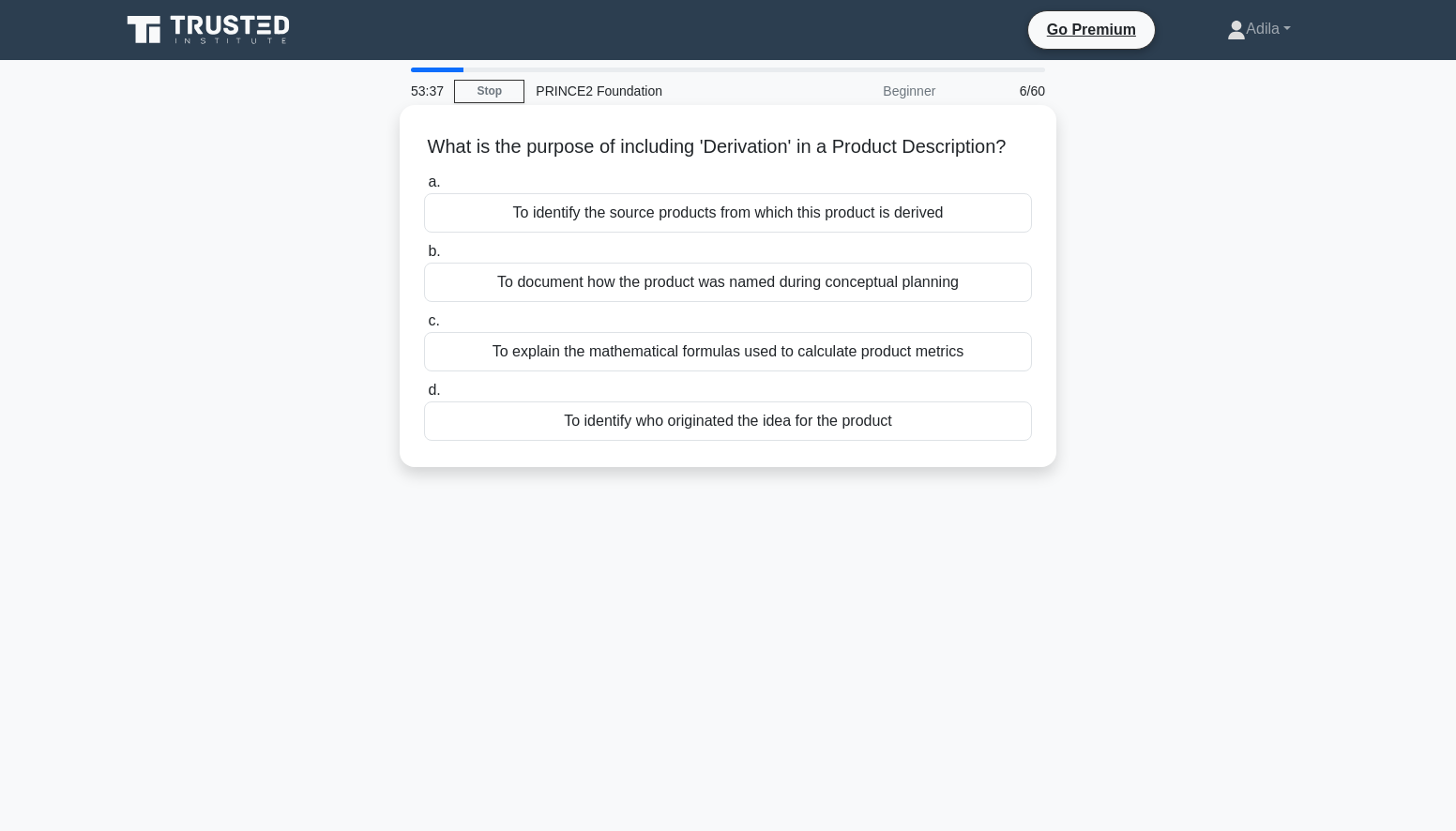
click at [957, 233] on div "To identify the source products from which this product is derived" at bounding box center [728, 213] width 608 height 39
click at [424, 189] on input "a. To identify the source products from which this product is derived" at bounding box center [424, 182] width 0 height 12
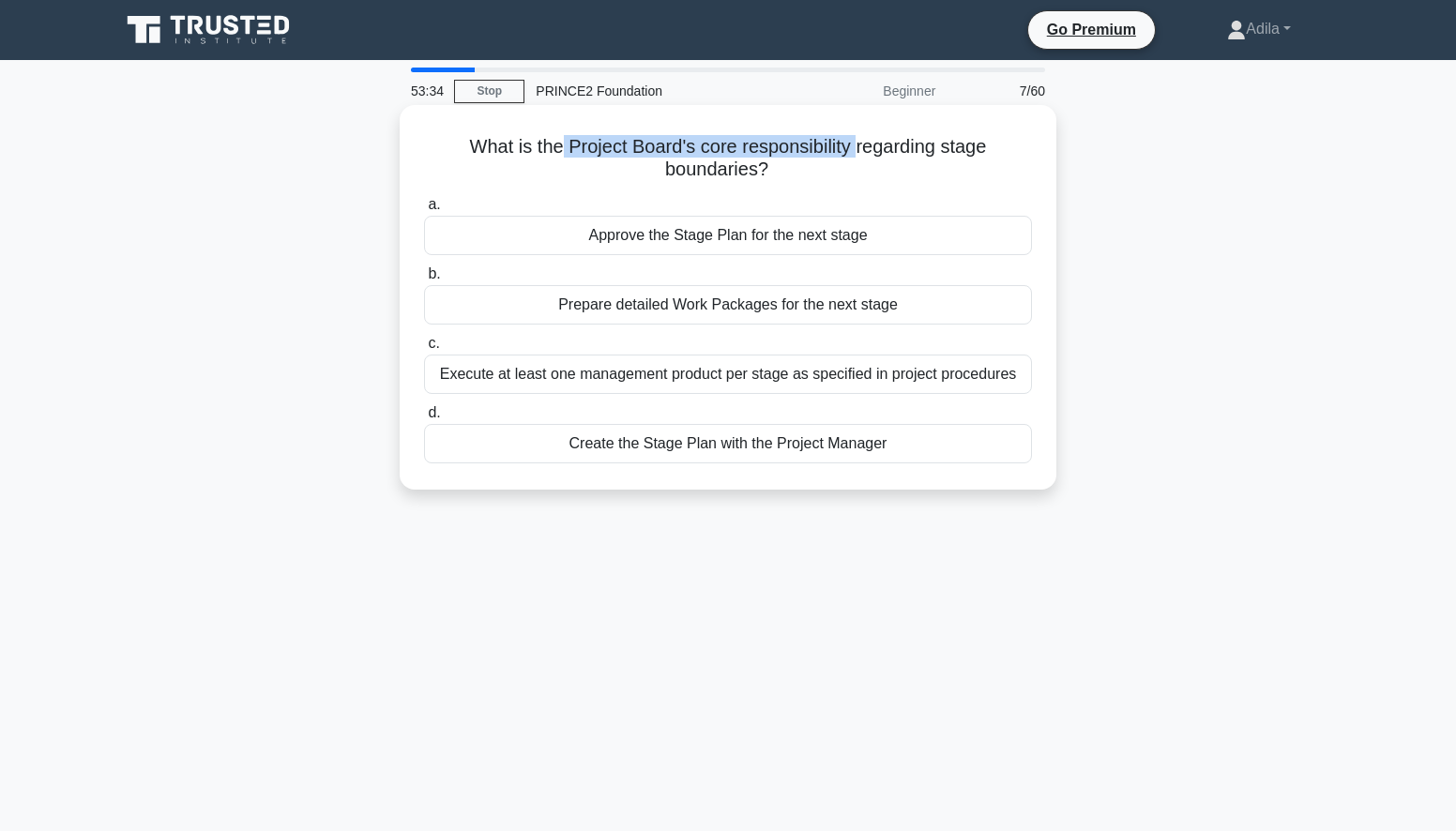
drag, startPoint x: 560, startPoint y: 143, endPoint x: 858, endPoint y: 149, distance: 298.1
click at [858, 149] on h5 "What is the Project Board's core responsibility regarding stage boundaries? .sp…" at bounding box center [728, 158] width 611 height 47
click at [827, 237] on div "Approve the Stage Plan for the next stage" at bounding box center [728, 235] width 608 height 39
click at [424, 211] on input "a. Approve the Stage Plan for the next stage" at bounding box center [424, 205] width 0 height 12
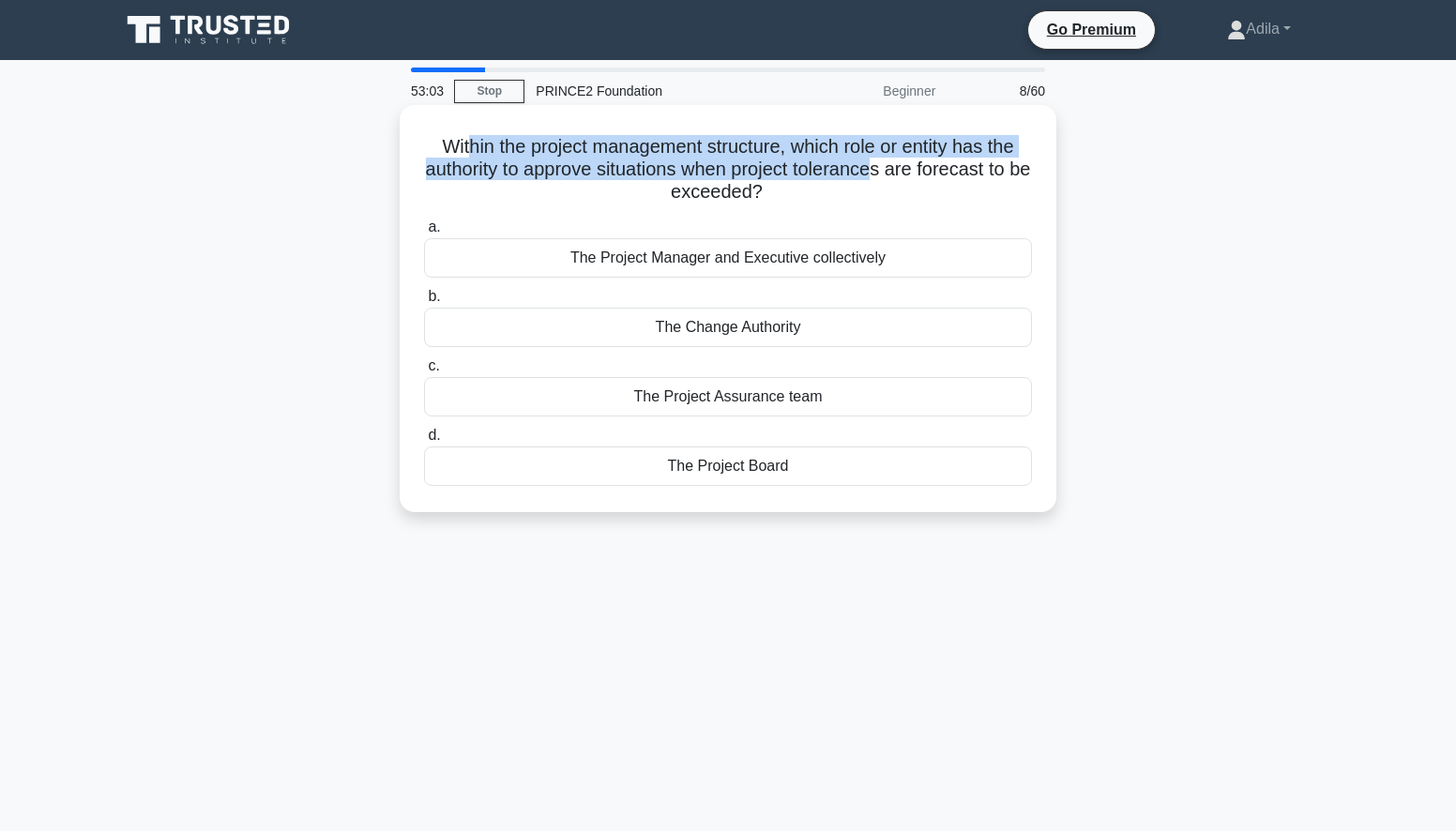
drag, startPoint x: 458, startPoint y: 152, endPoint x: 889, endPoint y: 167, distance: 431.3
click at [889, 167] on h5 "Within the project management structure, which role or entity has the authority…" at bounding box center [728, 169] width 611 height 69
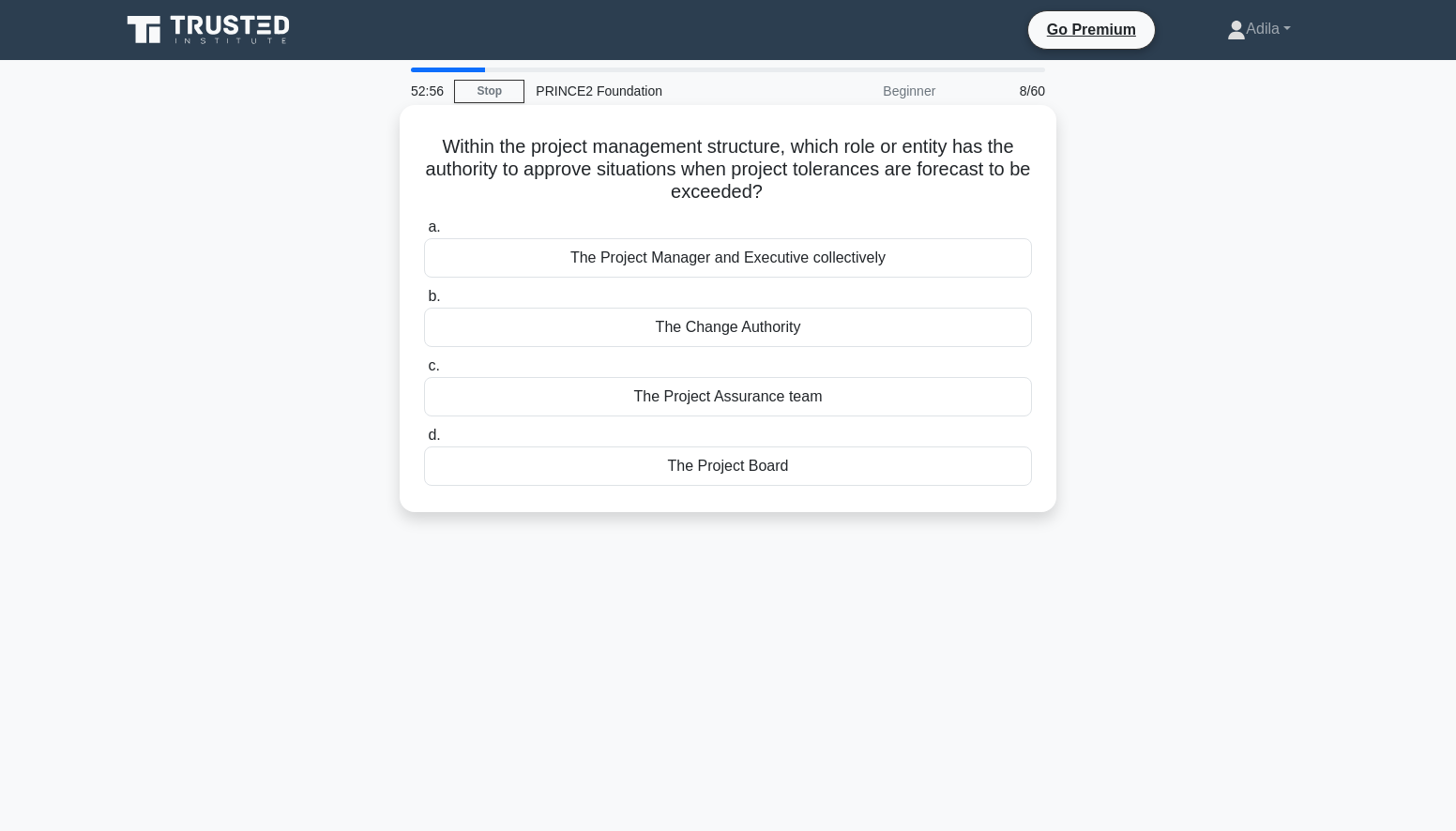
click at [752, 474] on div "The Project Board" at bounding box center [728, 465] width 608 height 39
click at [424, 441] on input "d. The Project Board" at bounding box center [424, 435] width 0 height 12
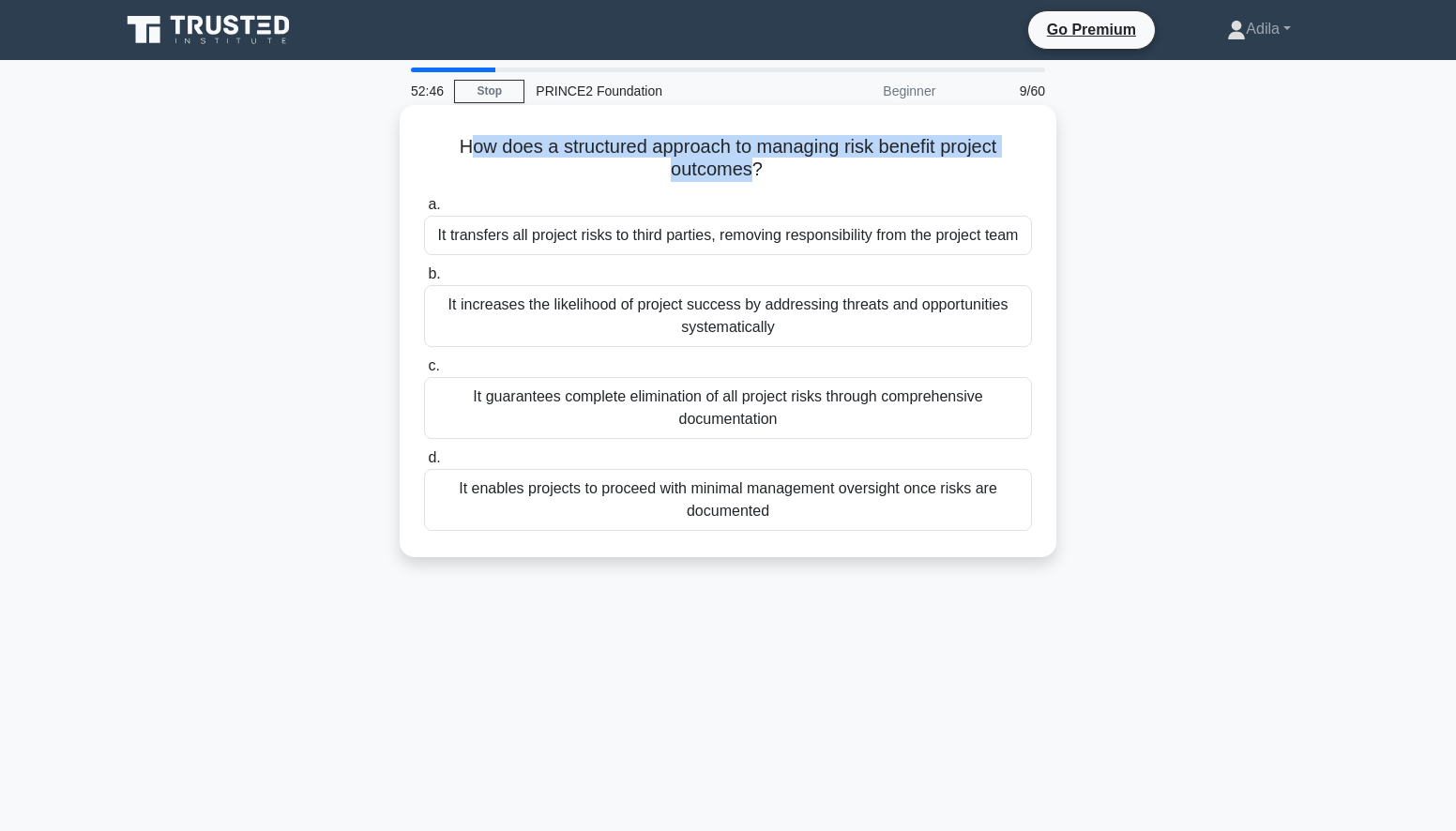
drag, startPoint x: 467, startPoint y: 145, endPoint x: 754, endPoint y: 172, distance: 288.3
click at [754, 172] on h5 "How does a structured approach to managing risk benefit project outcomes? .spin…" at bounding box center [728, 158] width 611 height 47
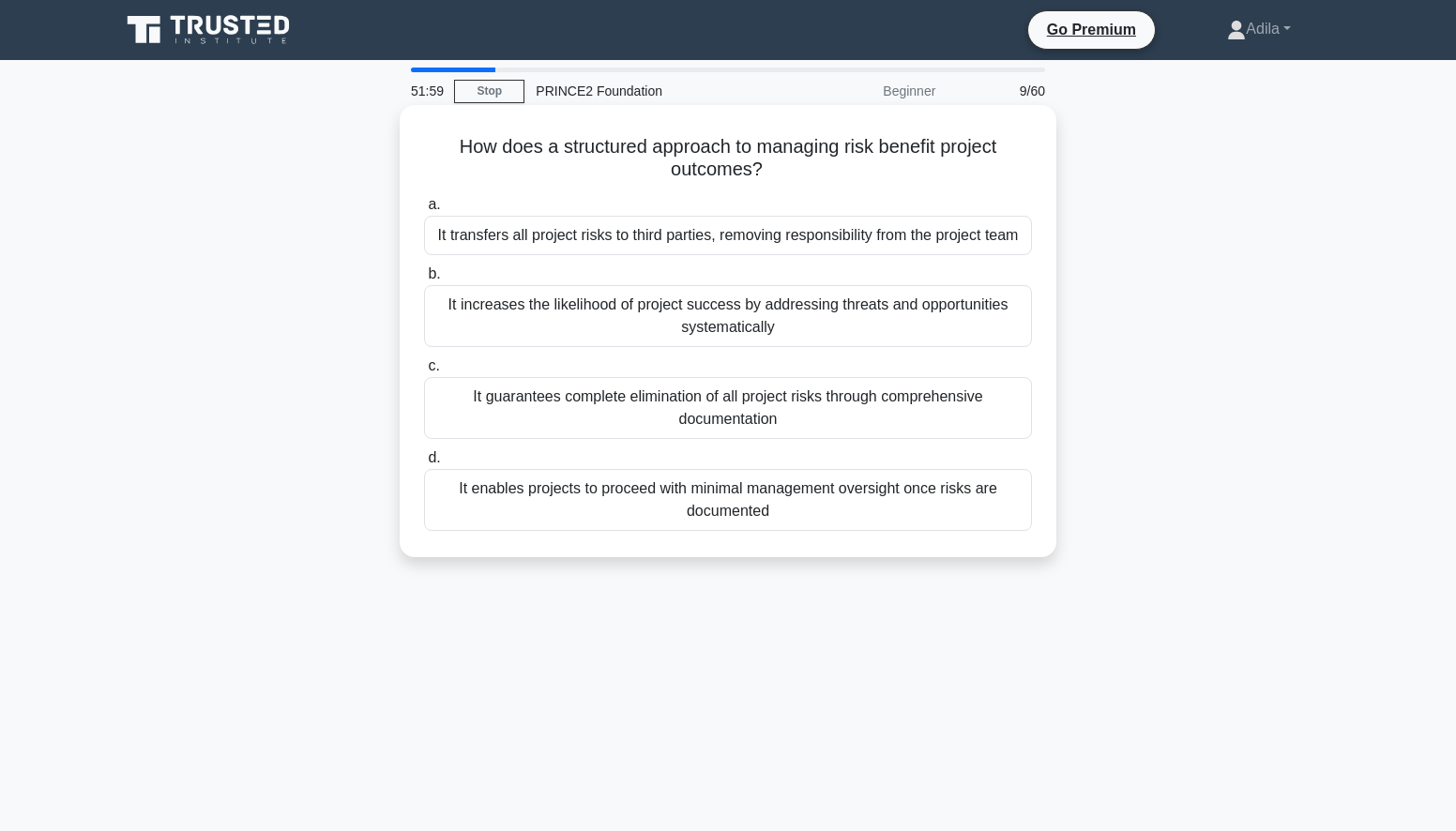
click at [835, 312] on div "It increases the likelihood of project success by addressing threats and opport…" at bounding box center [728, 316] width 608 height 62
click at [424, 281] on input "b. It increases the likelihood of project success by addressing threats and opp…" at bounding box center [424, 274] width 0 height 12
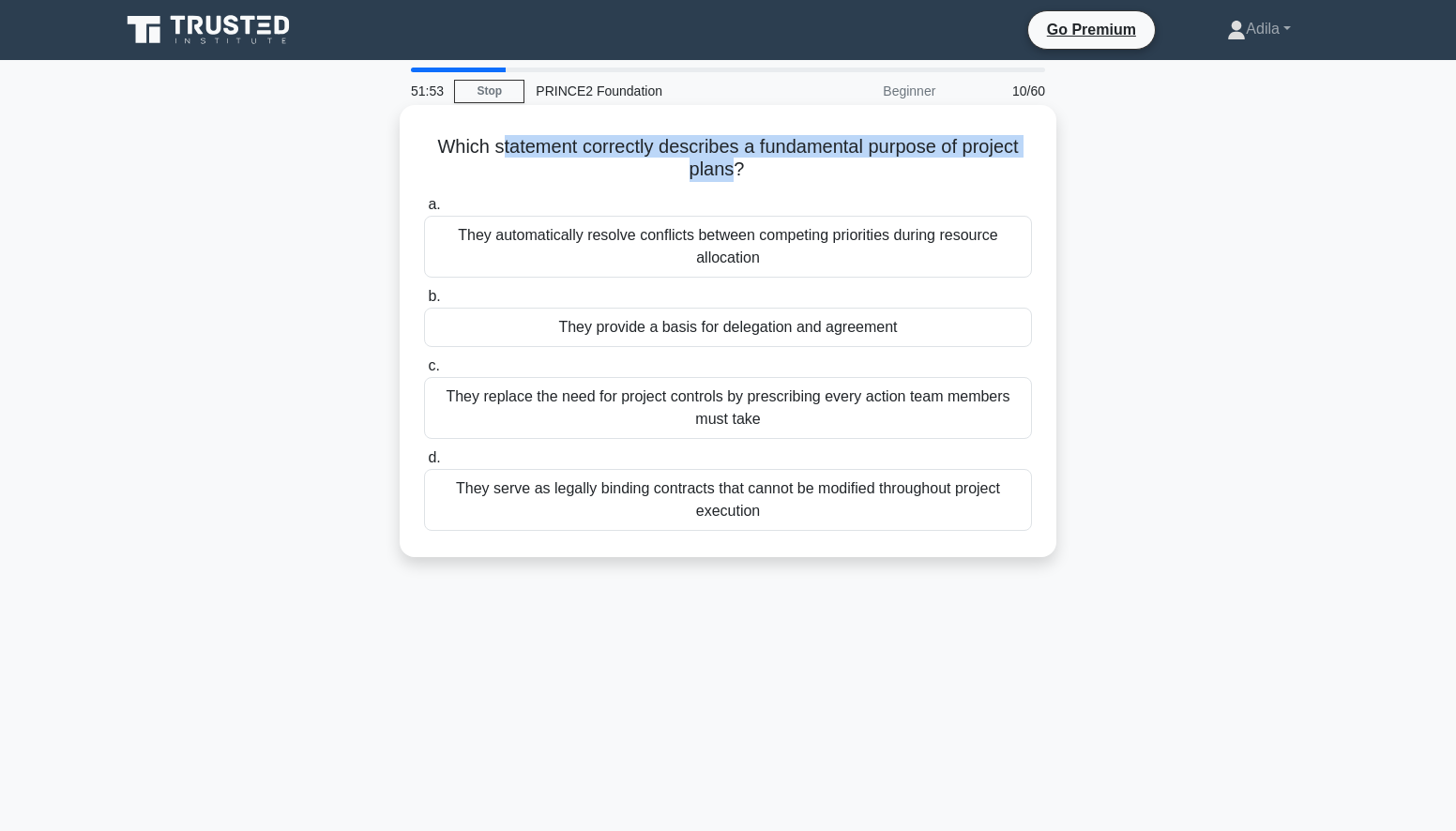
drag, startPoint x: 493, startPoint y: 147, endPoint x: 736, endPoint y: 168, distance: 243.9
click at [736, 168] on h5 "Which statement correctly describes a fundamental purpose of project plans? .sp…" at bounding box center [728, 158] width 611 height 47
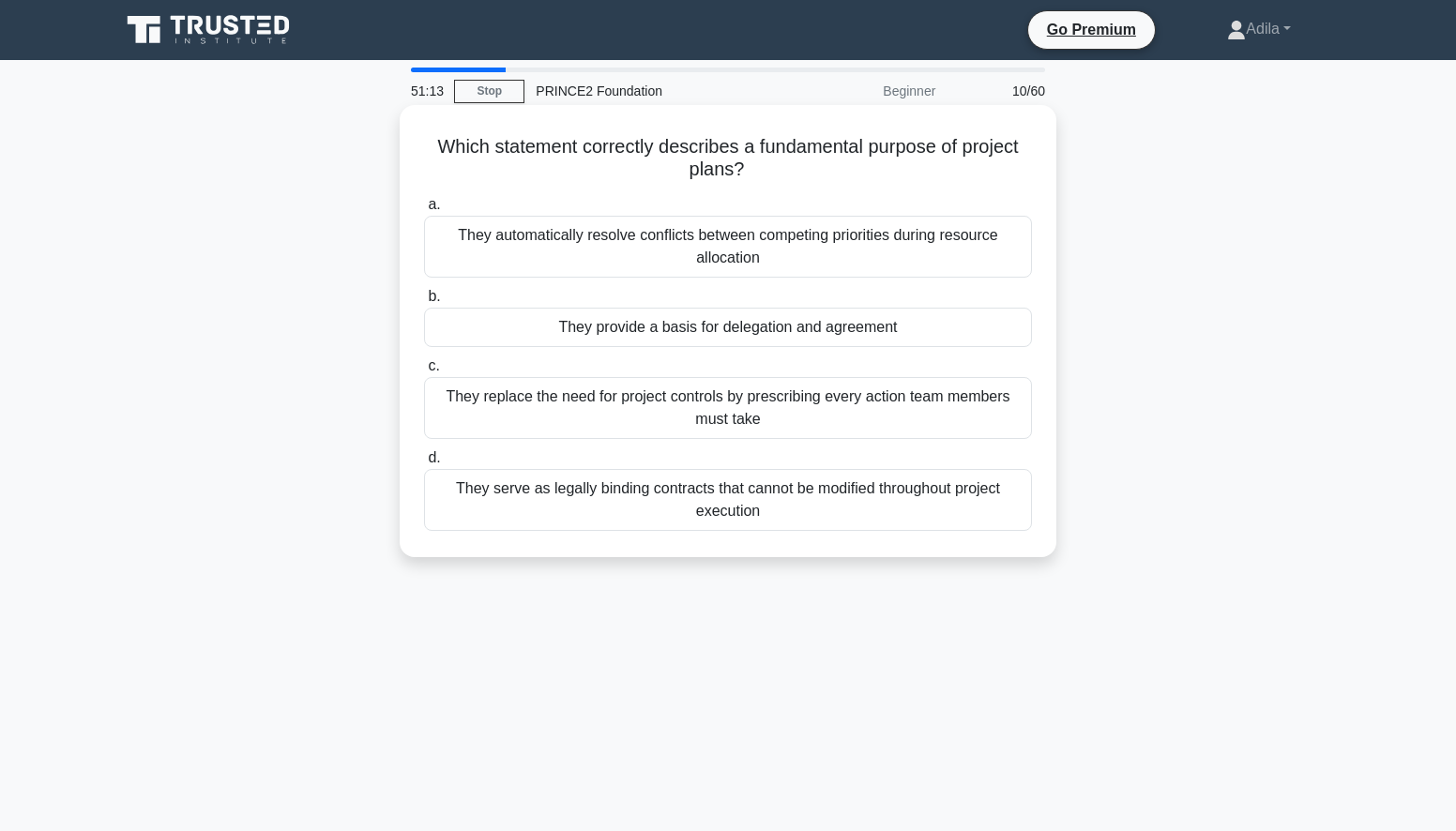
click at [882, 331] on div "They provide a basis for delegation and agreement" at bounding box center [728, 326] width 608 height 39
click at [424, 303] on input "b. They provide a basis for delegation and agreement" at bounding box center [424, 297] width 0 height 12
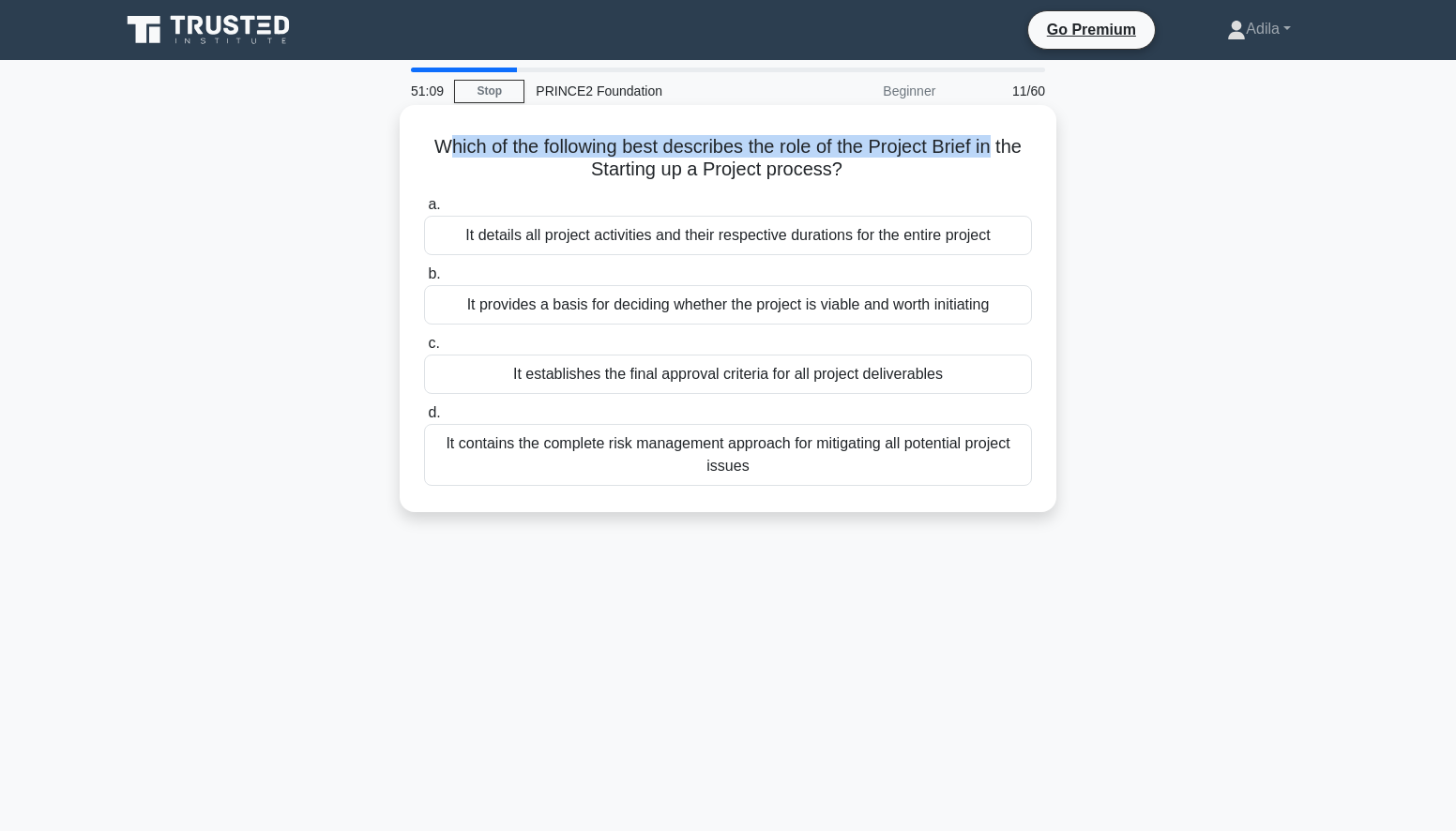
drag, startPoint x: 446, startPoint y: 148, endPoint x: 997, endPoint y: 157, distance: 551.1
click at [997, 157] on h5 "Which of the following best describes the role of the Project Brief in the Star…" at bounding box center [728, 158] width 611 height 47
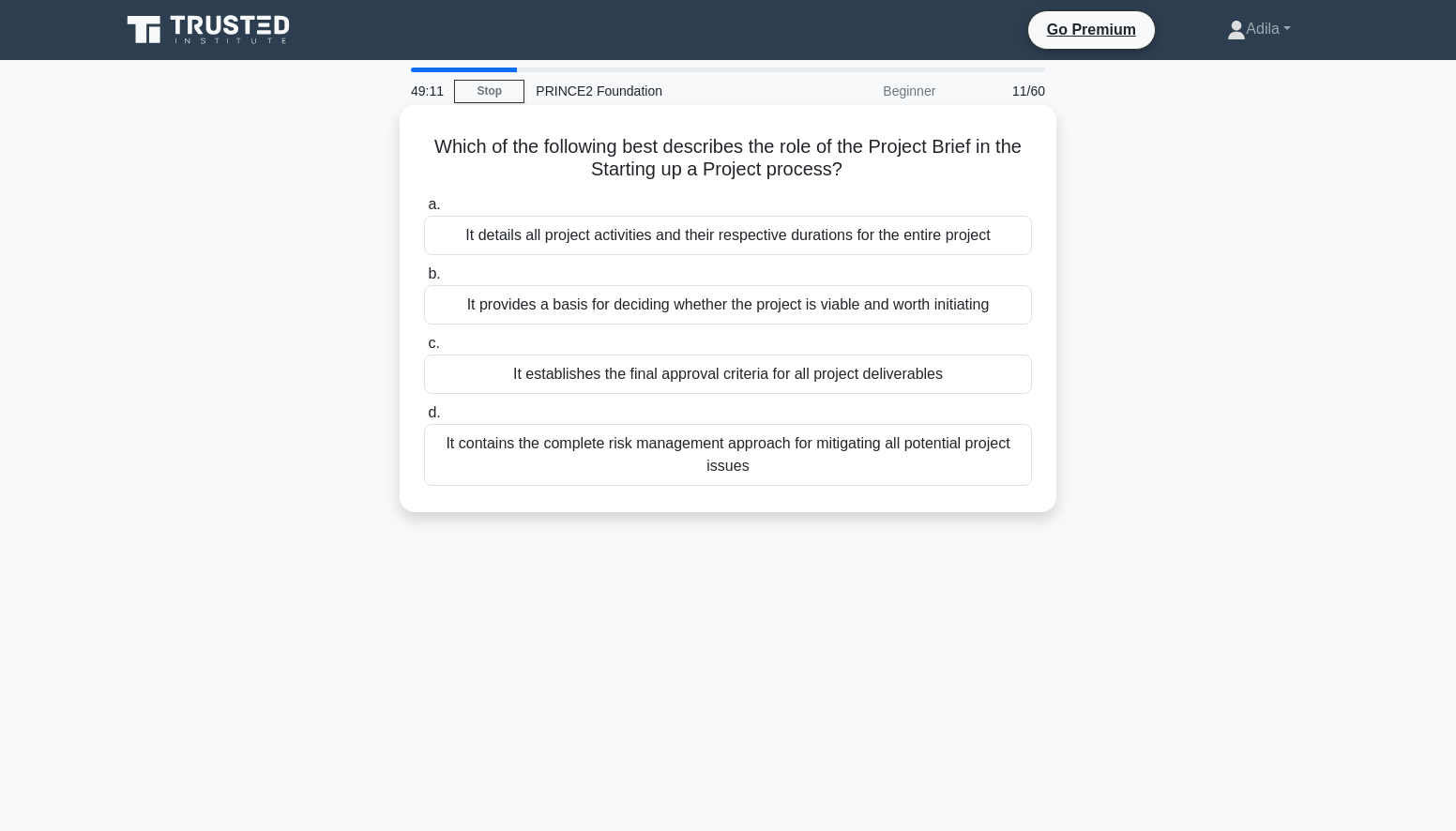
click at [719, 309] on div "It provides a basis for deciding whether the project is viable and worth initia…" at bounding box center [728, 304] width 608 height 39
click at [424, 281] on input "b. It provides a basis for deciding whether the project is viable and worth ini…" at bounding box center [424, 274] width 0 height 12
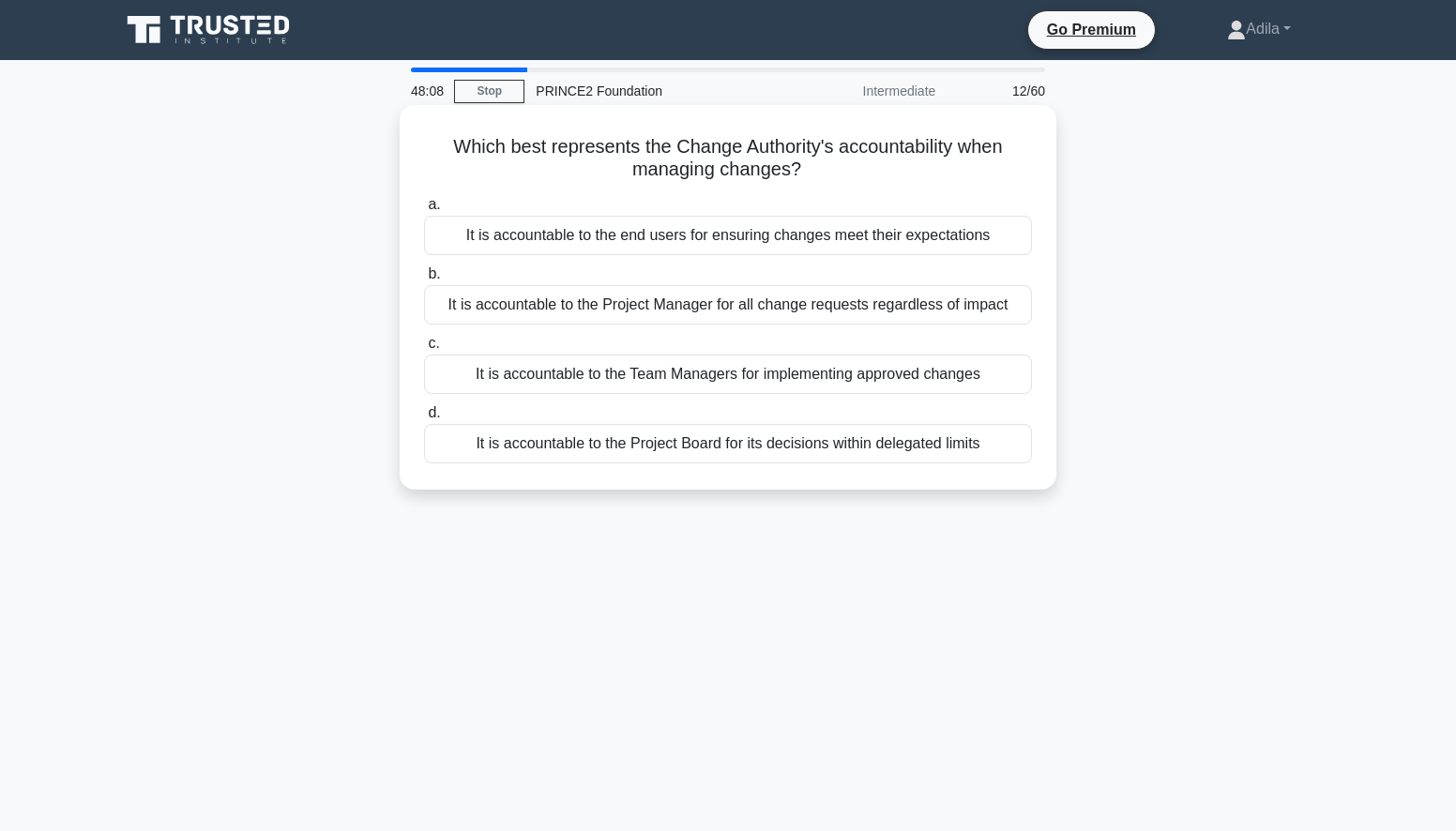
click at [875, 454] on div "It is accountable to the Project Board for its decisions within delegated limits" at bounding box center [728, 443] width 608 height 39
click at [424, 419] on input "d. It is accountable to the Project Board for its decisions within delegated li…" at bounding box center [424, 413] width 0 height 12
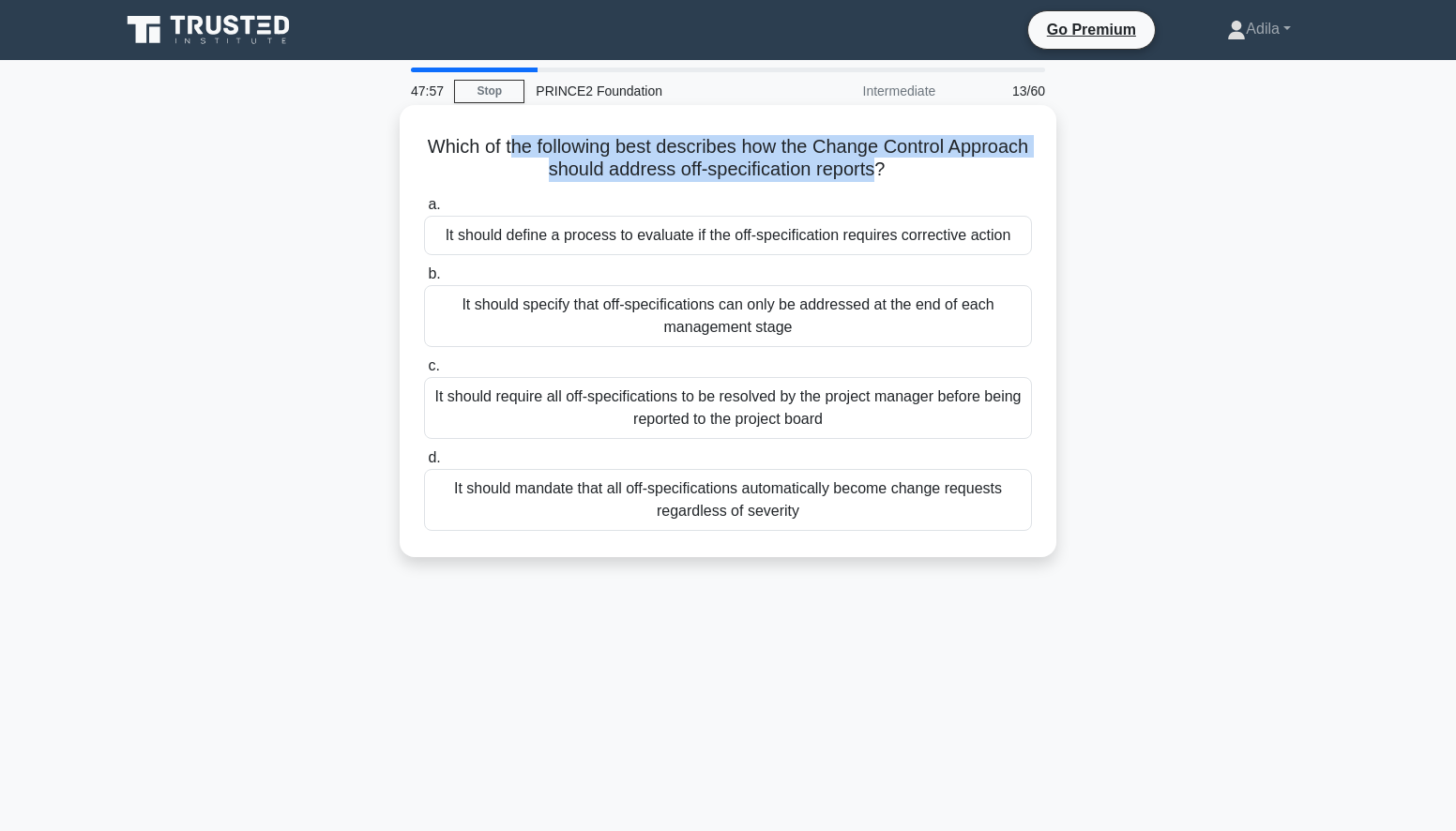
drag, startPoint x: 555, startPoint y: 156, endPoint x: 921, endPoint y: 165, distance: 366.1
click at [921, 165] on h5 "Which of the following best describes how the Change Control Approach should ad…" at bounding box center [728, 158] width 611 height 47
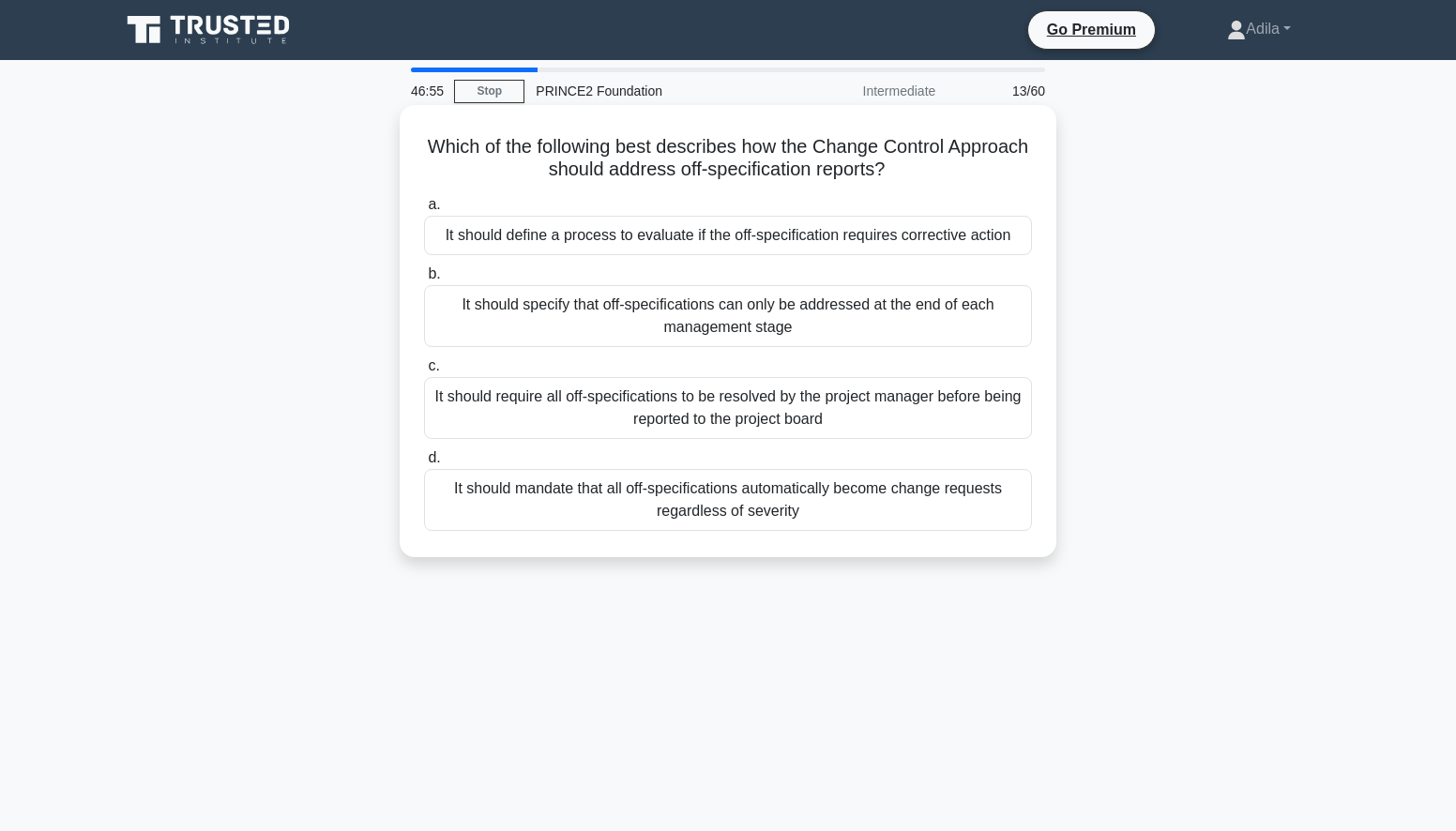
click at [877, 498] on div "It should mandate that all off-specifications automatically become change reque…" at bounding box center [728, 500] width 608 height 62
click at [424, 464] on input "d. It should mandate that all off-specifications automatically become change re…" at bounding box center [424, 458] width 0 height 12
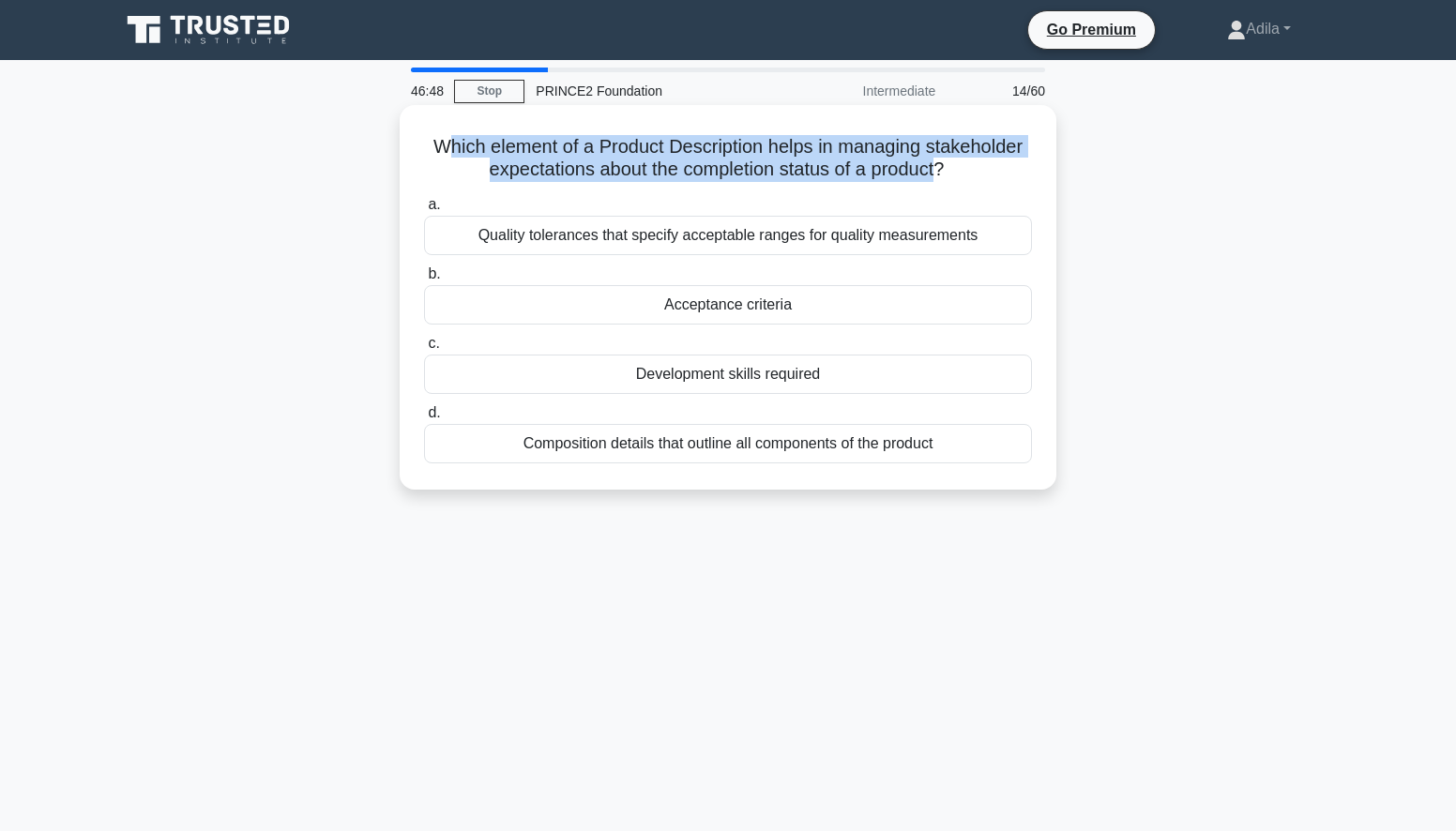
drag, startPoint x: 444, startPoint y: 148, endPoint x: 942, endPoint y: 162, distance: 498.2
click at [942, 162] on h5 "Which element of a Product Description helps in managing stakeholder expectatio…" at bounding box center [728, 158] width 611 height 47
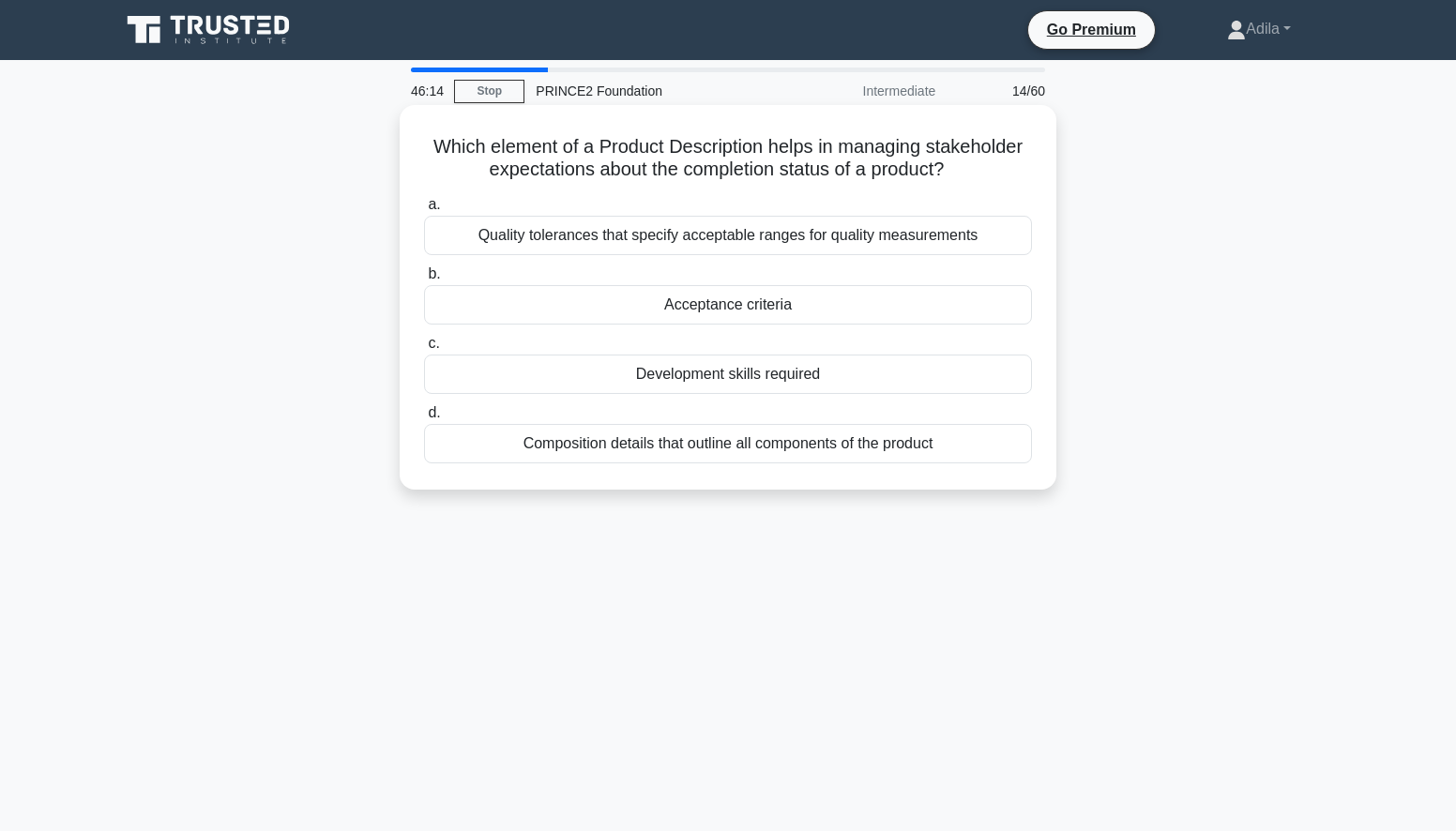
click at [712, 310] on div "Acceptance criteria" at bounding box center [728, 304] width 608 height 39
click at [424, 281] on input "b. Acceptance criteria" at bounding box center [424, 274] width 0 height 12
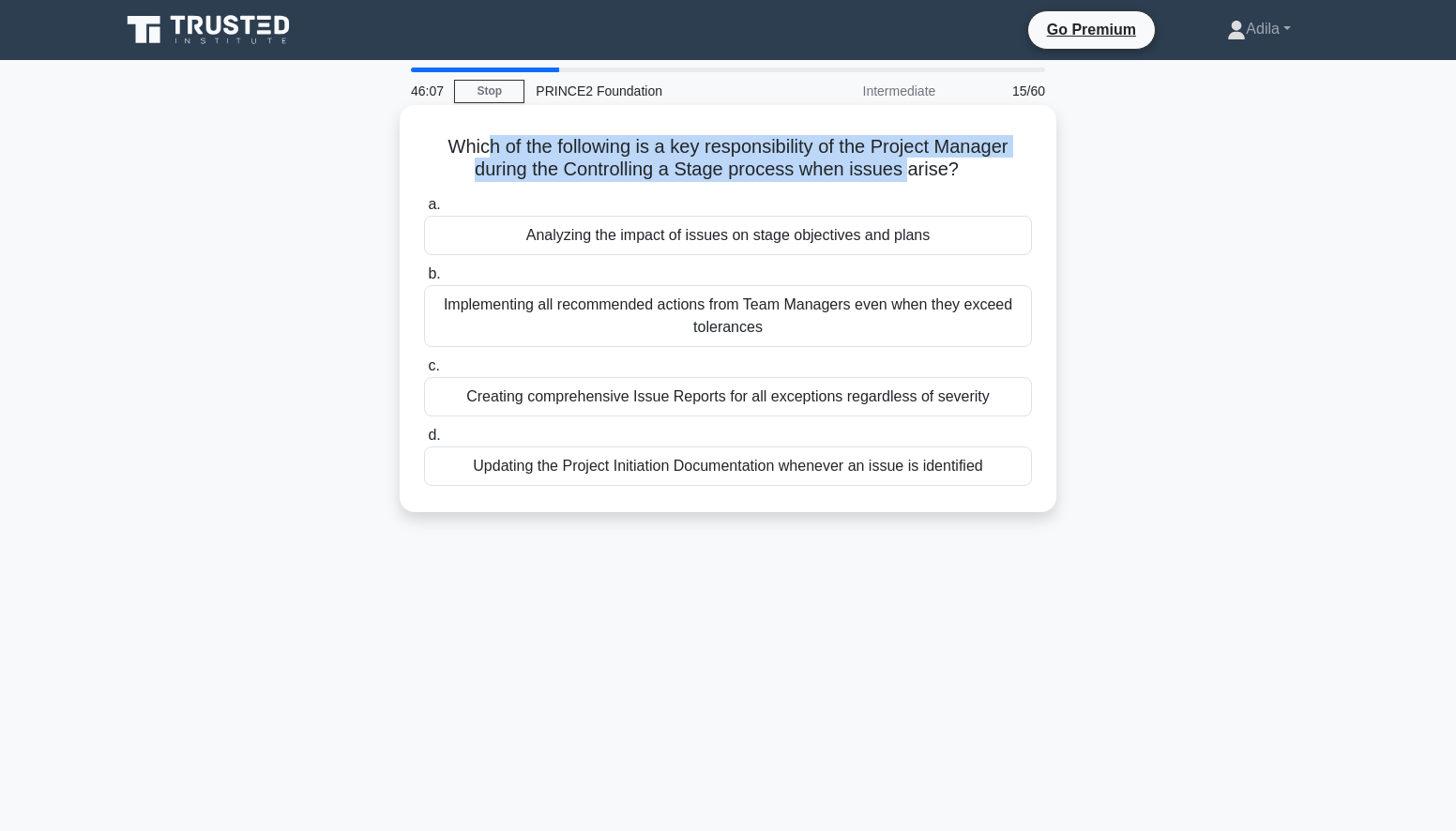
drag, startPoint x: 485, startPoint y: 146, endPoint x: 908, endPoint y: 176, distance: 424.1
click at [908, 176] on h5 "Which of the following is a key responsibility of the Project Manager during th…" at bounding box center [728, 158] width 611 height 47
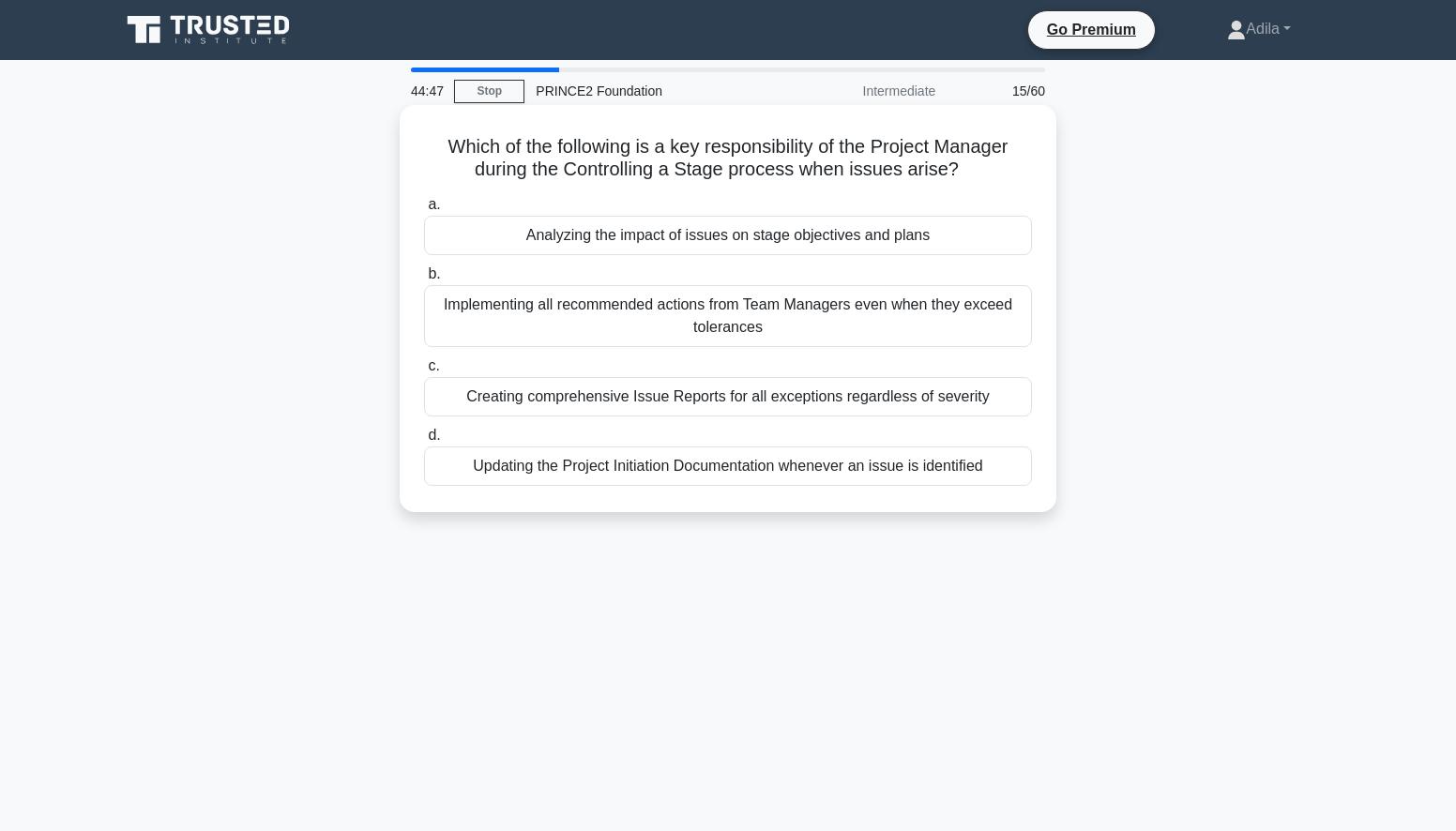
click at [770, 239] on div "Analyzing the impact of issues on stage objectives and plans" at bounding box center [728, 235] width 608 height 39
click at [424, 211] on input "a. Analyzing the impact of issues on stage objectives and plans" at bounding box center [424, 205] width 0 height 12
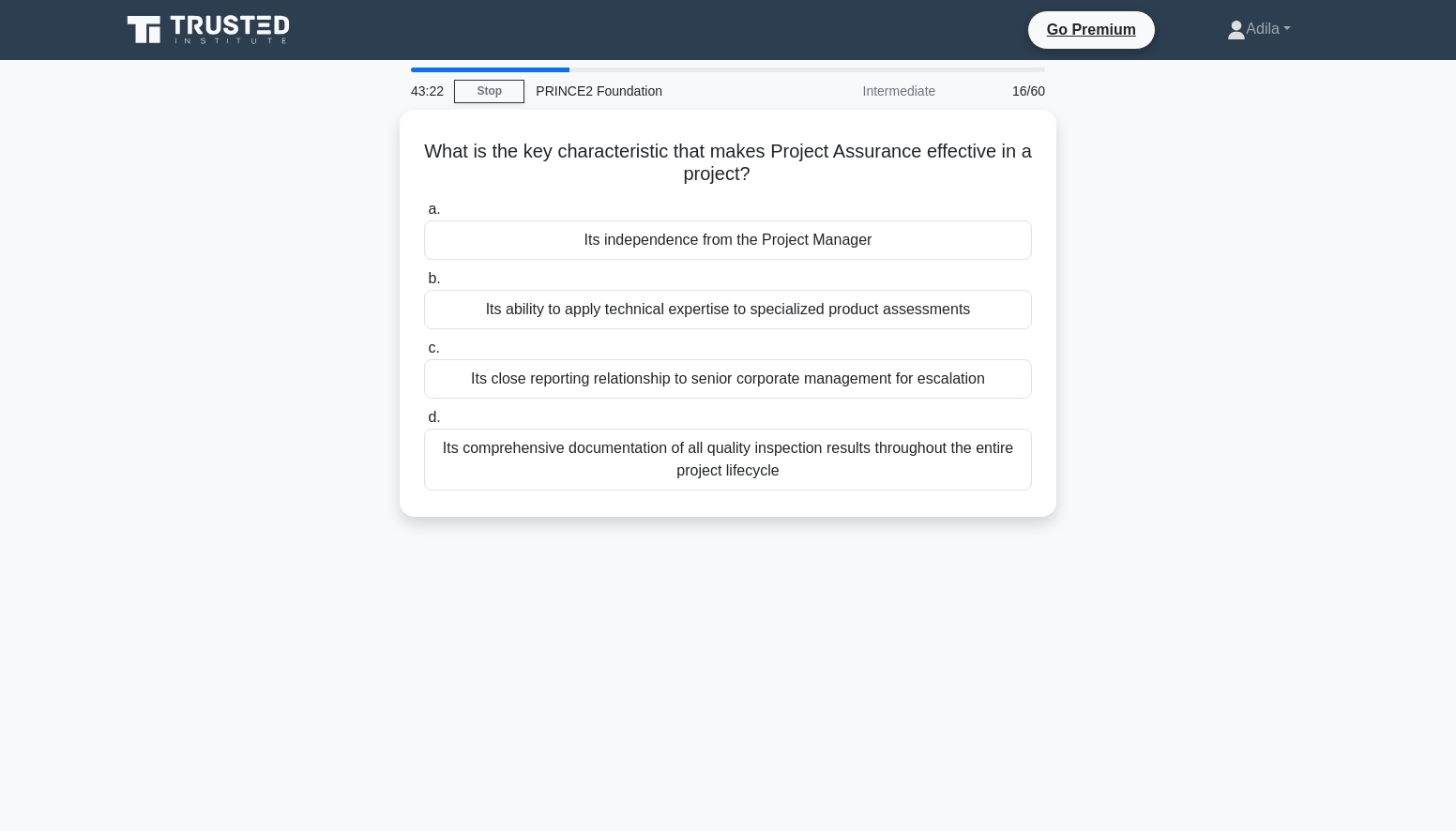
click at [1385, 109] on main "43:22 Stop PRINCE2 Foundation Intermediate 16/60 What is the key characteristic…" at bounding box center [728, 536] width 1456 height 953
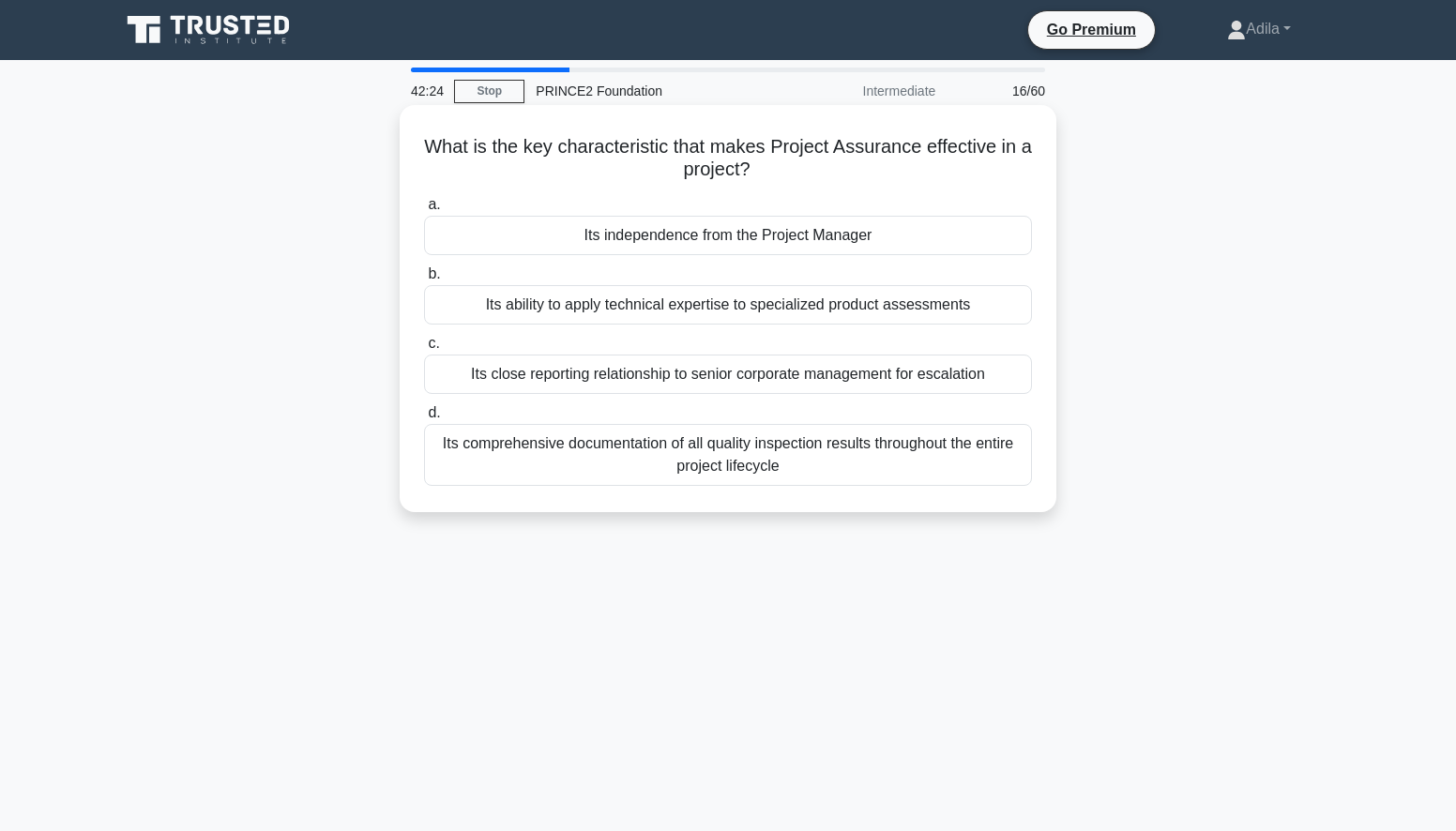
click at [700, 245] on div "Its independence from the Project Manager" at bounding box center [728, 235] width 608 height 39
click at [424, 211] on input "a. Its independence from the Project Manager" at bounding box center [424, 205] width 0 height 12
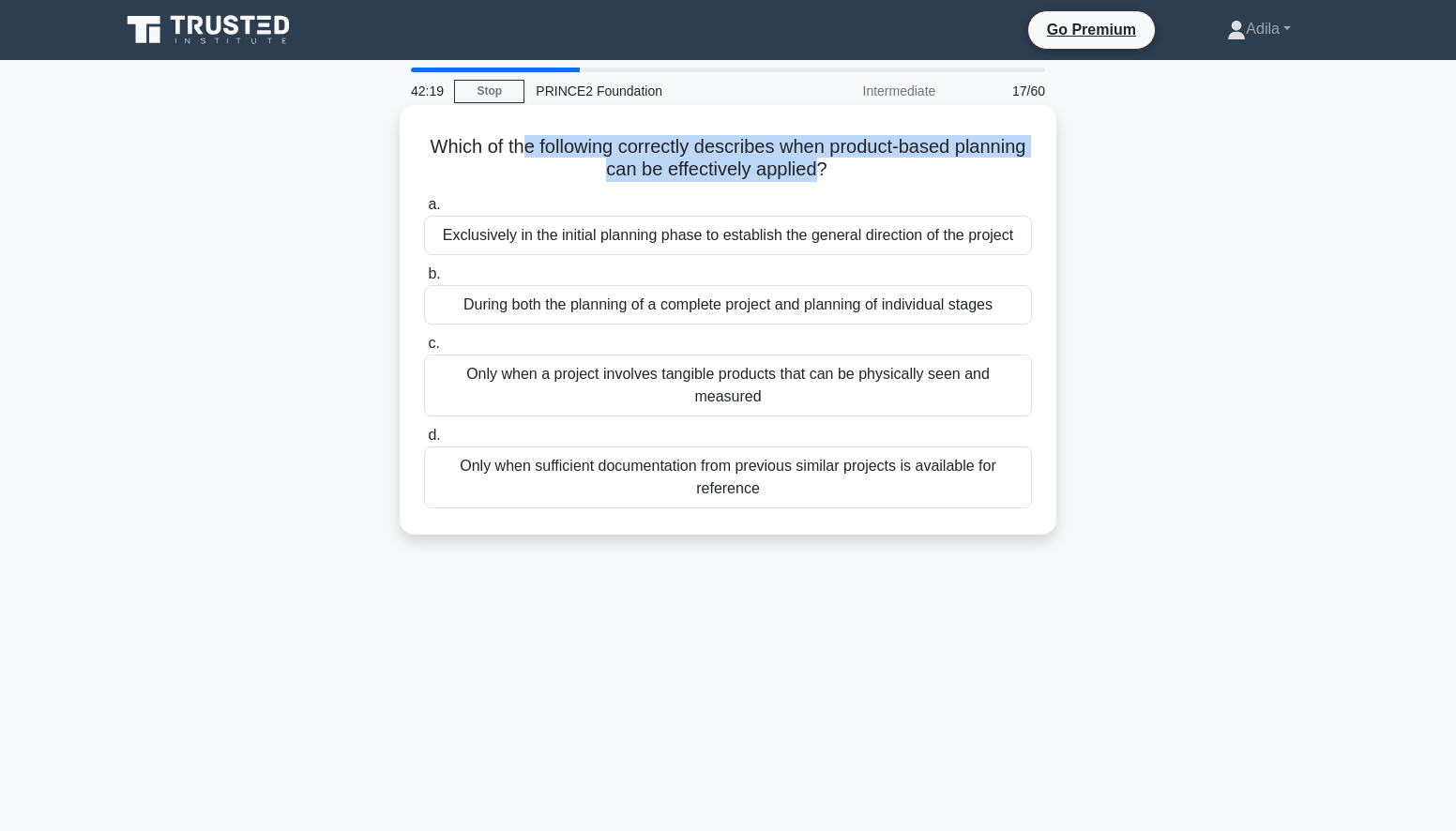
drag, startPoint x: 560, startPoint y: 155, endPoint x: 858, endPoint y: 178, distance: 298.9
click at [858, 178] on h5 "Which of the following correctly describes when product-based planning can be e…" at bounding box center [728, 158] width 611 height 47
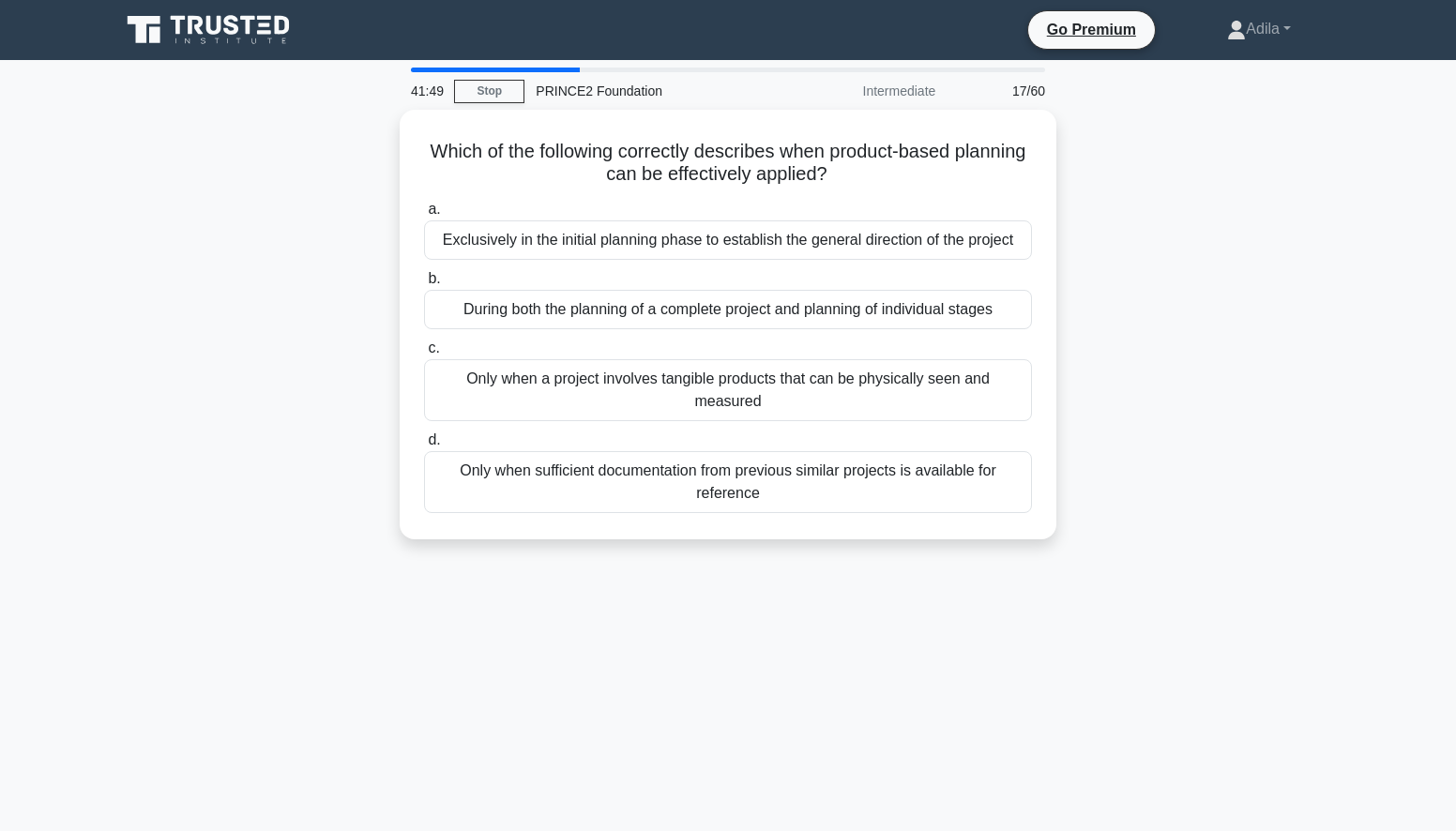
click at [1179, 236] on div "Which of the following correctly describes when product-based planning can be e…" at bounding box center [728, 336] width 1239 height 452
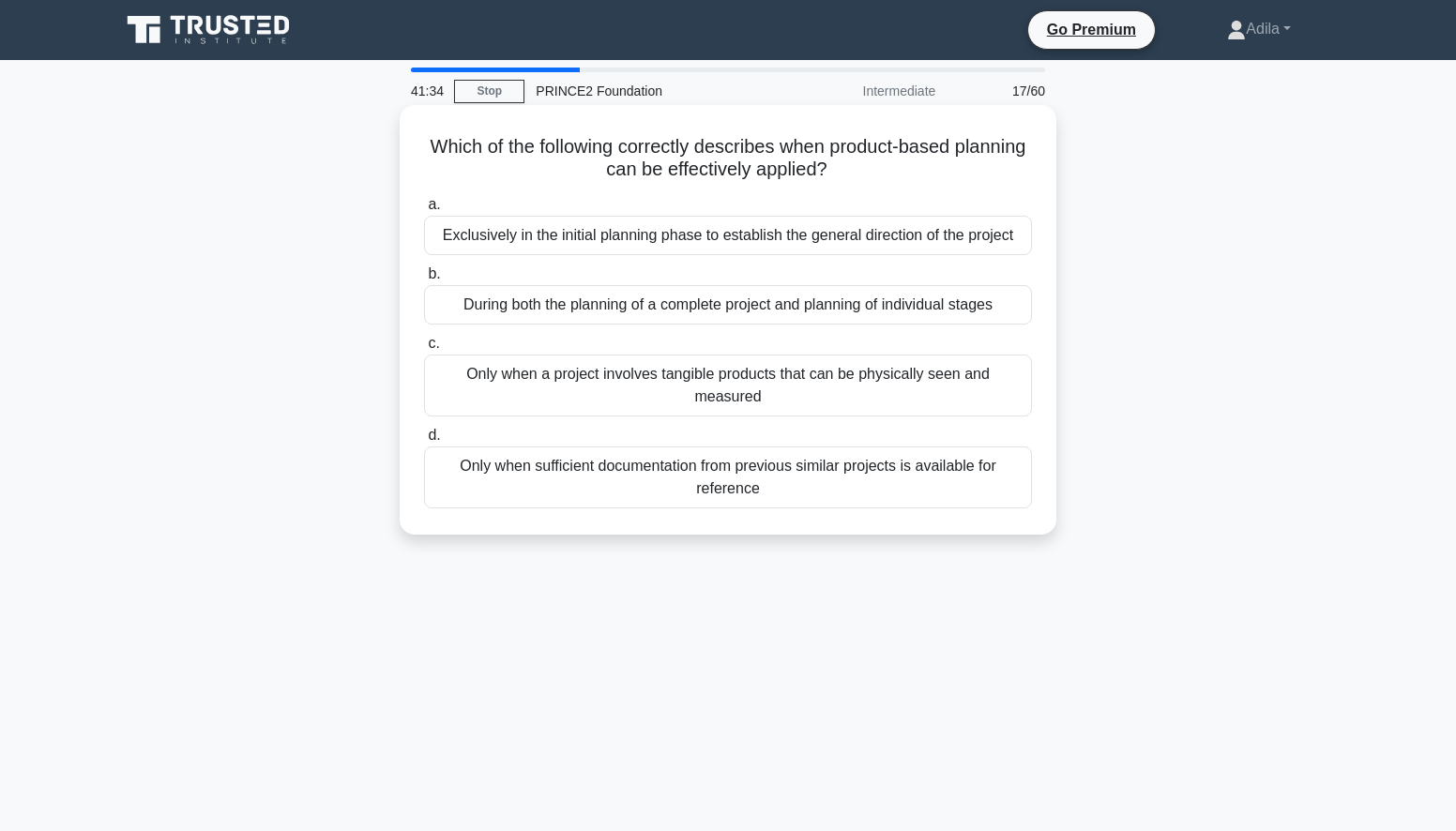
click at [942, 242] on div "Exclusively in the initial planning phase to establish the general direction of…" at bounding box center [728, 235] width 608 height 39
click at [424, 211] on input "a. Exclusively in the initial planning phase to establish the general direction…" at bounding box center [424, 205] width 0 height 12
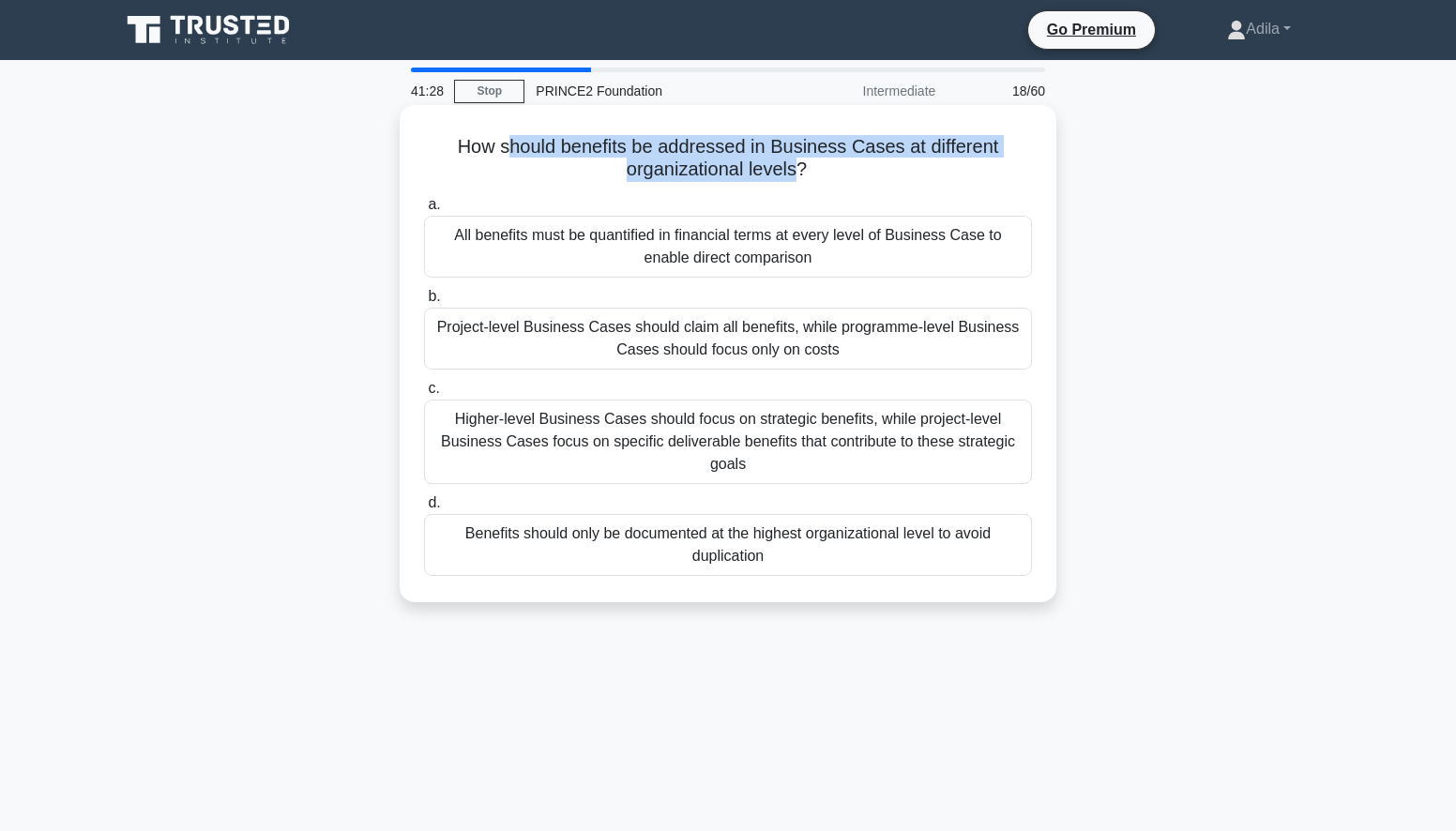
drag, startPoint x: 505, startPoint y: 143, endPoint x: 797, endPoint y: 167, distance: 293.0
click at [797, 167] on h5 "How should benefits be addressed in Business Cases at different organizational …" at bounding box center [728, 158] width 611 height 47
click at [764, 549] on div "Benefits should only be documented at the highest organizational level to avoid…" at bounding box center [728, 545] width 608 height 62
click at [424, 509] on input "d. Benefits should only be documented at the highest organizational level to av…" at bounding box center [424, 503] width 0 height 12
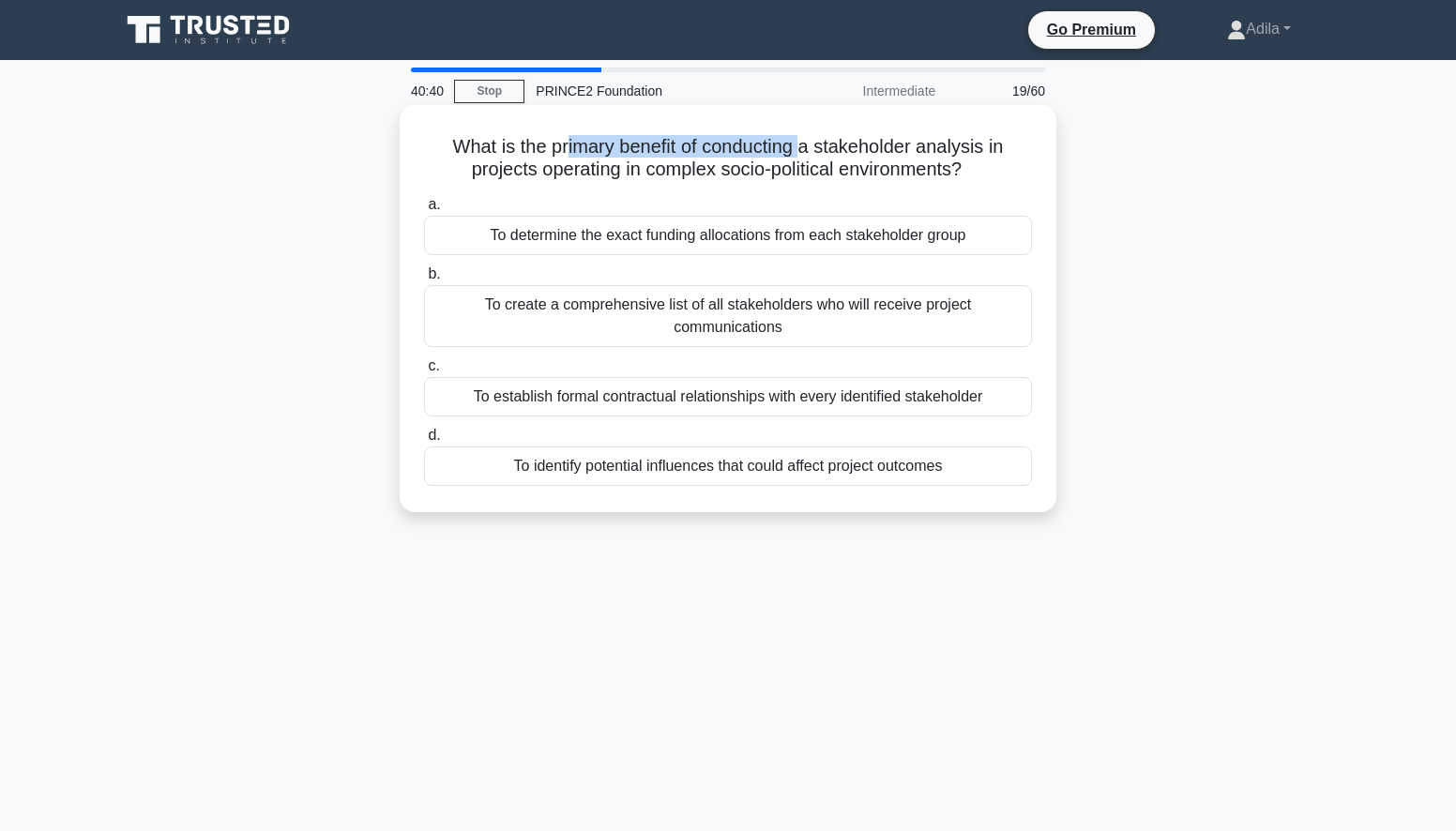
drag, startPoint x: 565, startPoint y: 141, endPoint x: 808, endPoint y: 151, distance: 243.2
click at [808, 151] on h5 "What is the primary benefit of conducting a stakeholder analysis in projects op…" at bounding box center [728, 158] width 611 height 47
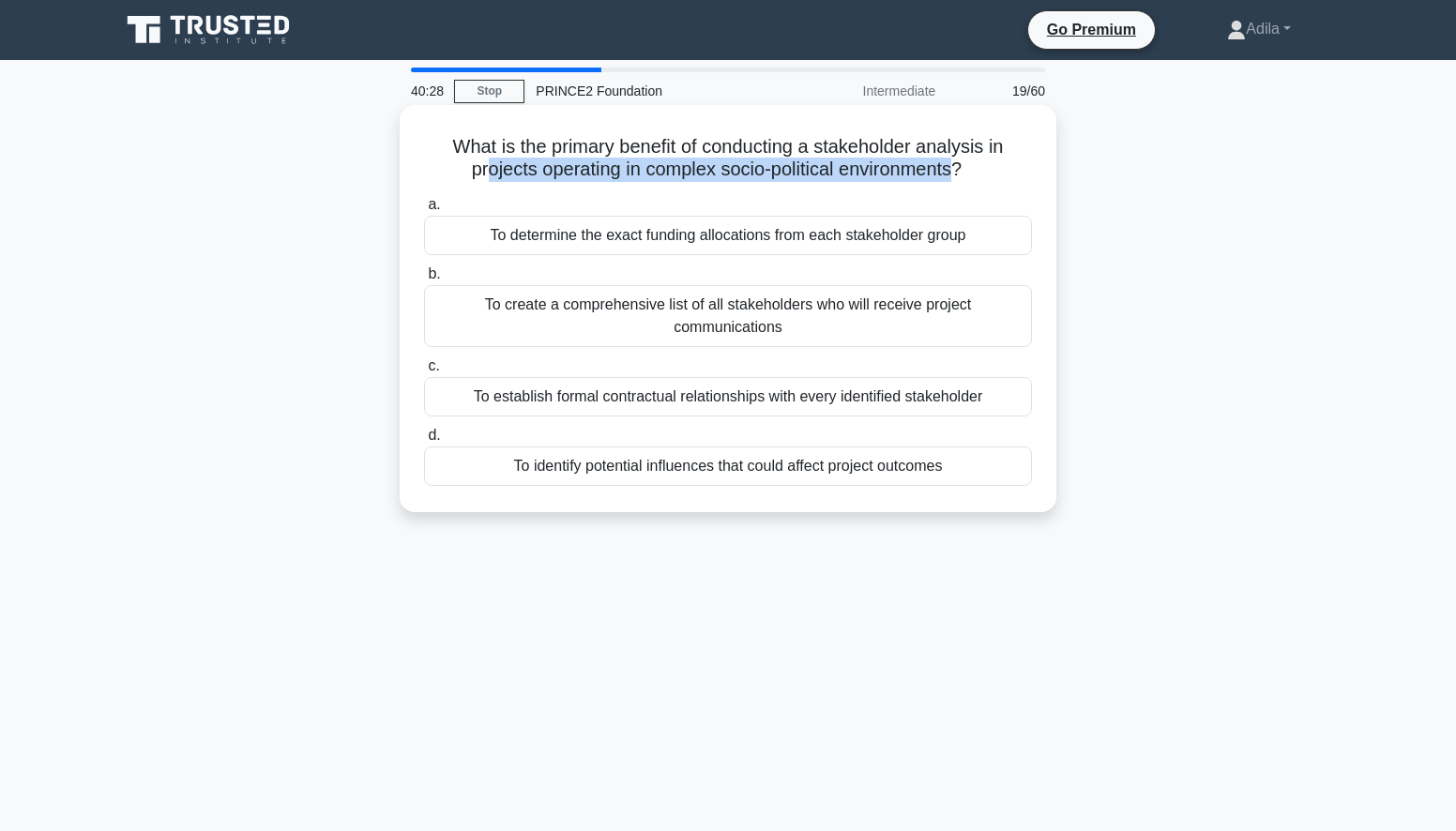
drag, startPoint x: 478, startPoint y: 168, endPoint x: 957, endPoint y: 177, distance: 479.1
click at [957, 177] on h5 "What is the primary benefit of conducting a stakeholder analysis in projects op…" at bounding box center [728, 158] width 611 height 47
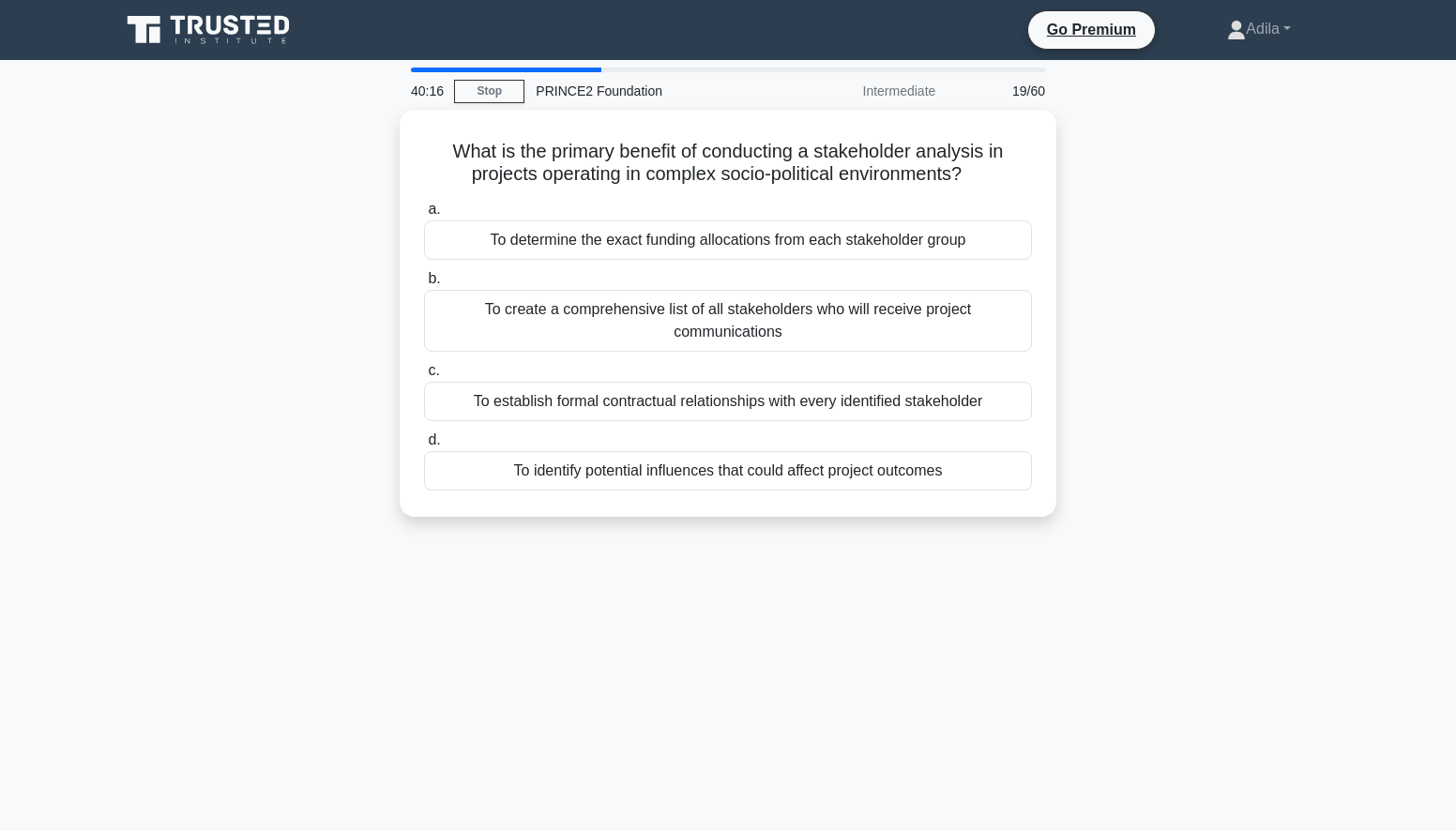
click at [375, 544] on div "40:16 Stop PRINCE2 Foundation Intermediate 19/60 What is the primary benefit of…" at bounding box center [728, 536] width 1239 height 937
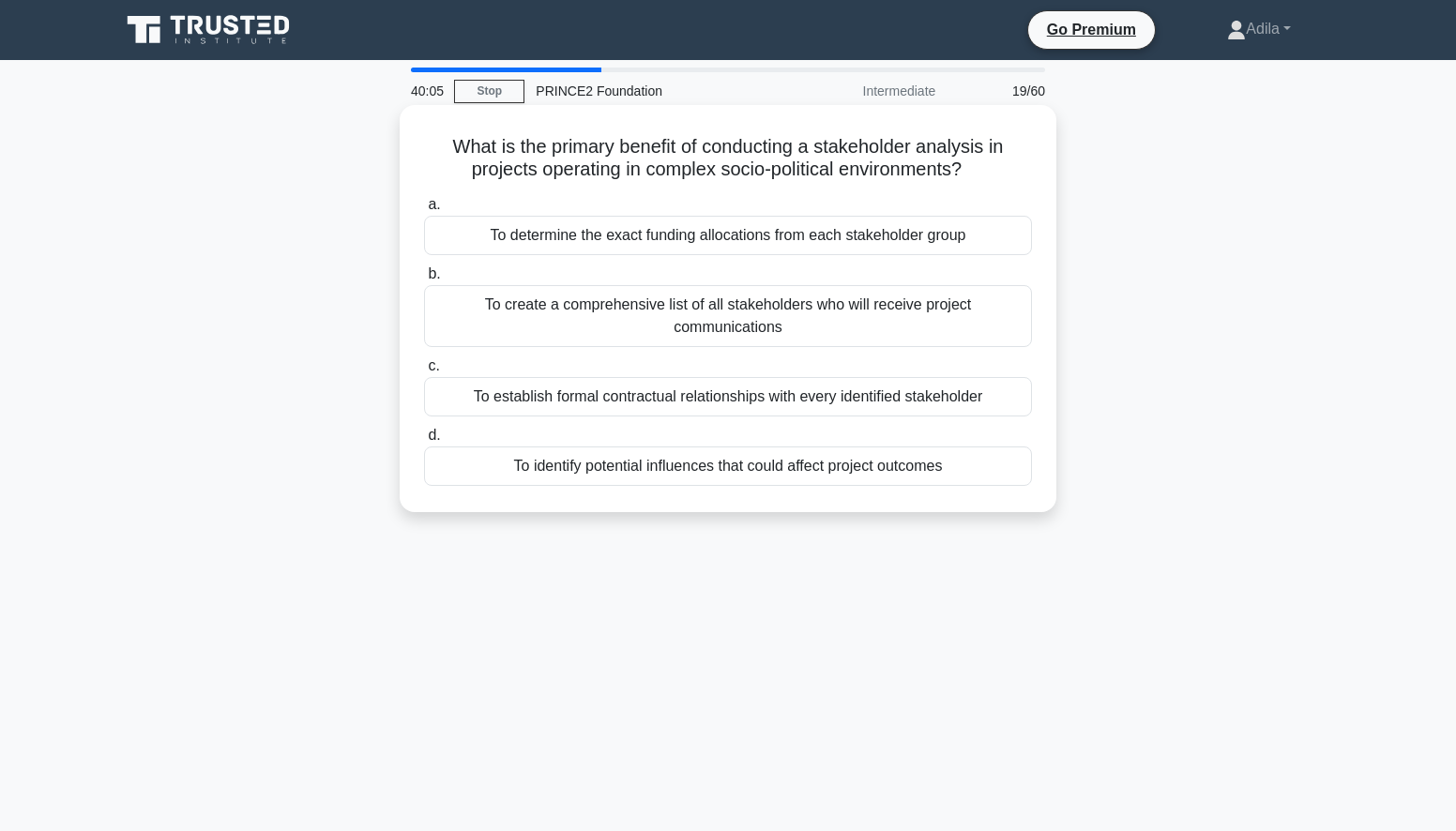
click at [702, 470] on div "To identify potential influences that could affect project outcomes" at bounding box center [728, 465] width 608 height 39
click at [424, 441] on input "d. To identify potential influences that could affect project outcomes" at bounding box center [424, 435] width 0 height 12
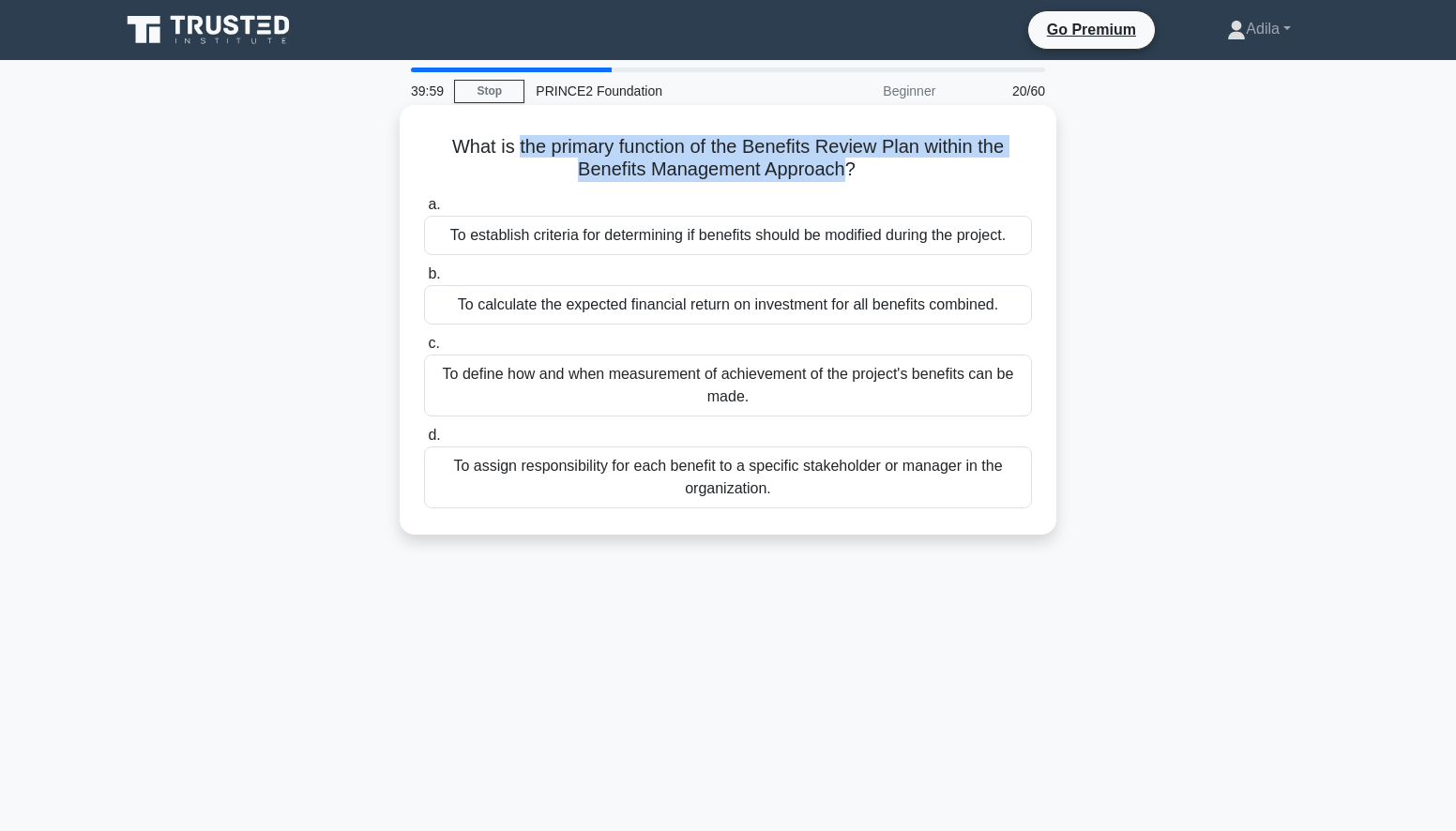
drag, startPoint x: 512, startPoint y: 152, endPoint x: 847, endPoint y: 178, distance: 336.0
click at [847, 178] on h5 "What is the primary function of the Benefits Review Plan within the Benefits Ma…" at bounding box center [728, 158] width 611 height 47
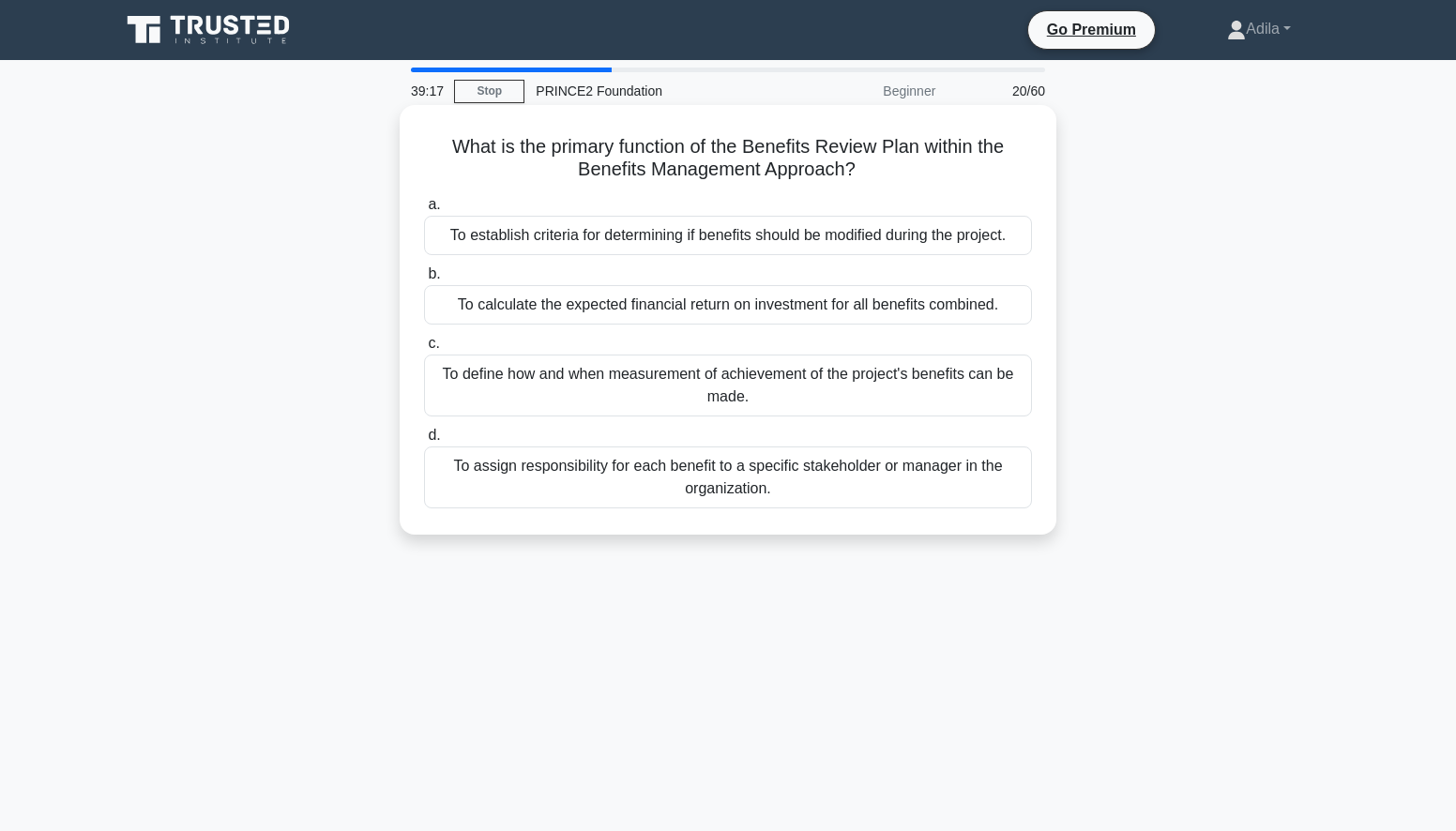
click at [900, 391] on div "To define how and when measurement of achievement of the project's benefits can…" at bounding box center [728, 385] width 608 height 62
click at [424, 349] on input "c. To define how and when measurement of achievement of the project's benefits …" at bounding box center [424, 344] width 0 height 12
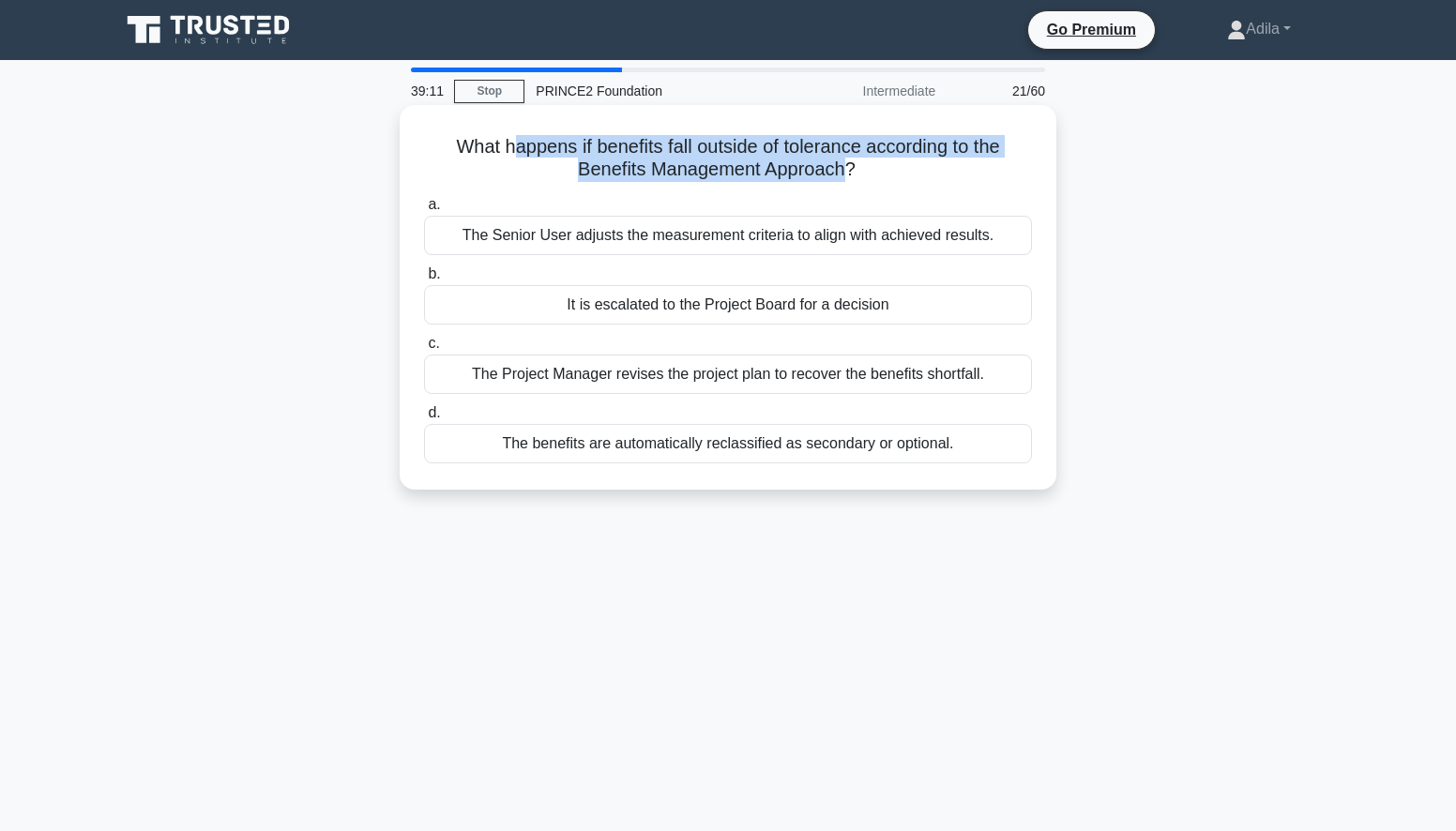
drag, startPoint x: 507, startPoint y: 146, endPoint x: 844, endPoint y: 168, distance: 337.7
click at [844, 168] on h5 "What happens if benefits fall outside of tolerance according to the Benefits Ma…" at bounding box center [728, 158] width 611 height 47
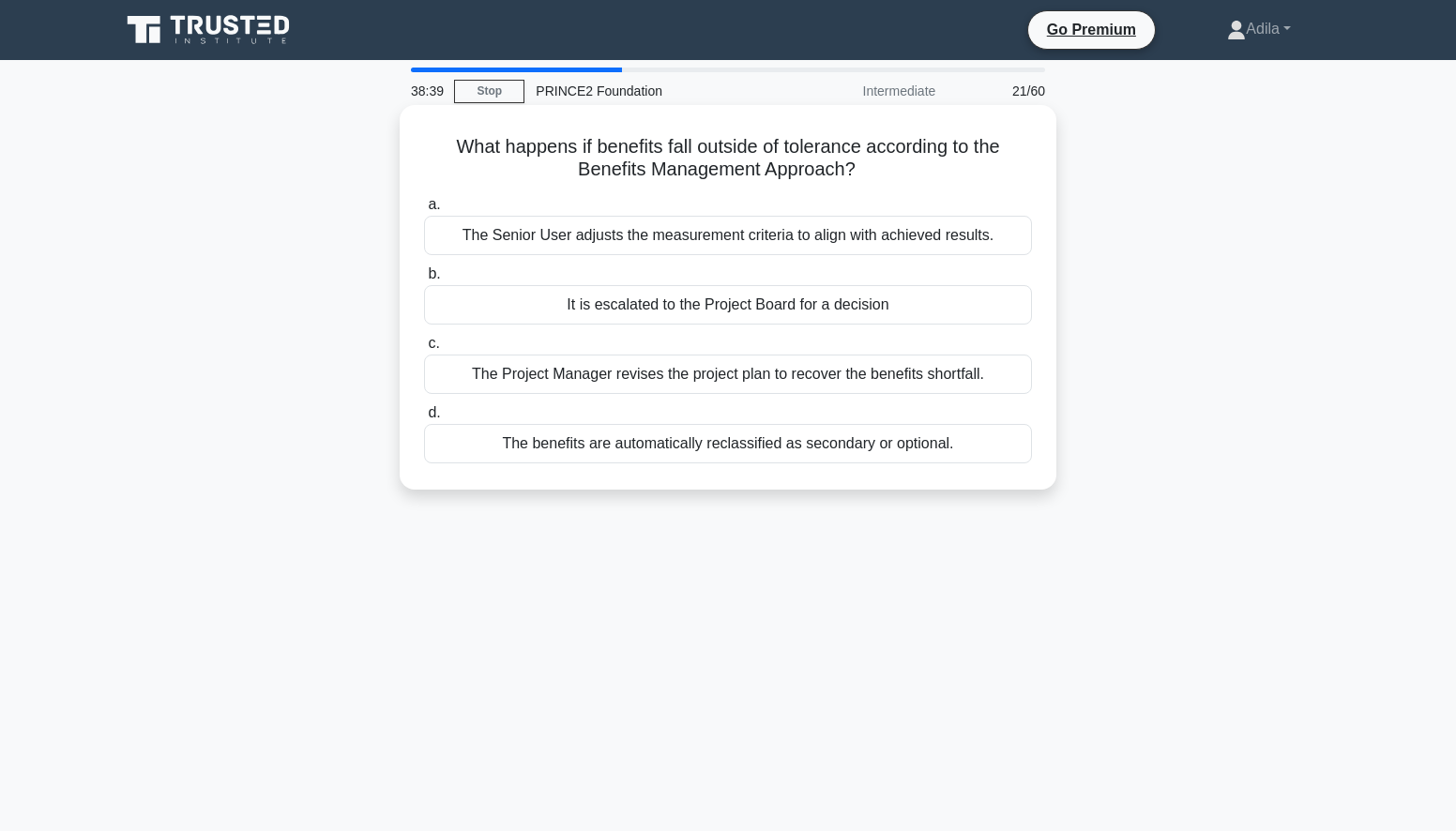
click at [811, 309] on div "It is escalated to the Project Board for a decision" at bounding box center [728, 304] width 608 height 39
click at [424, 281] on input "b. It is escalated to the Project Board for a decision" at bounding box center [424, 274] width 0 height 12
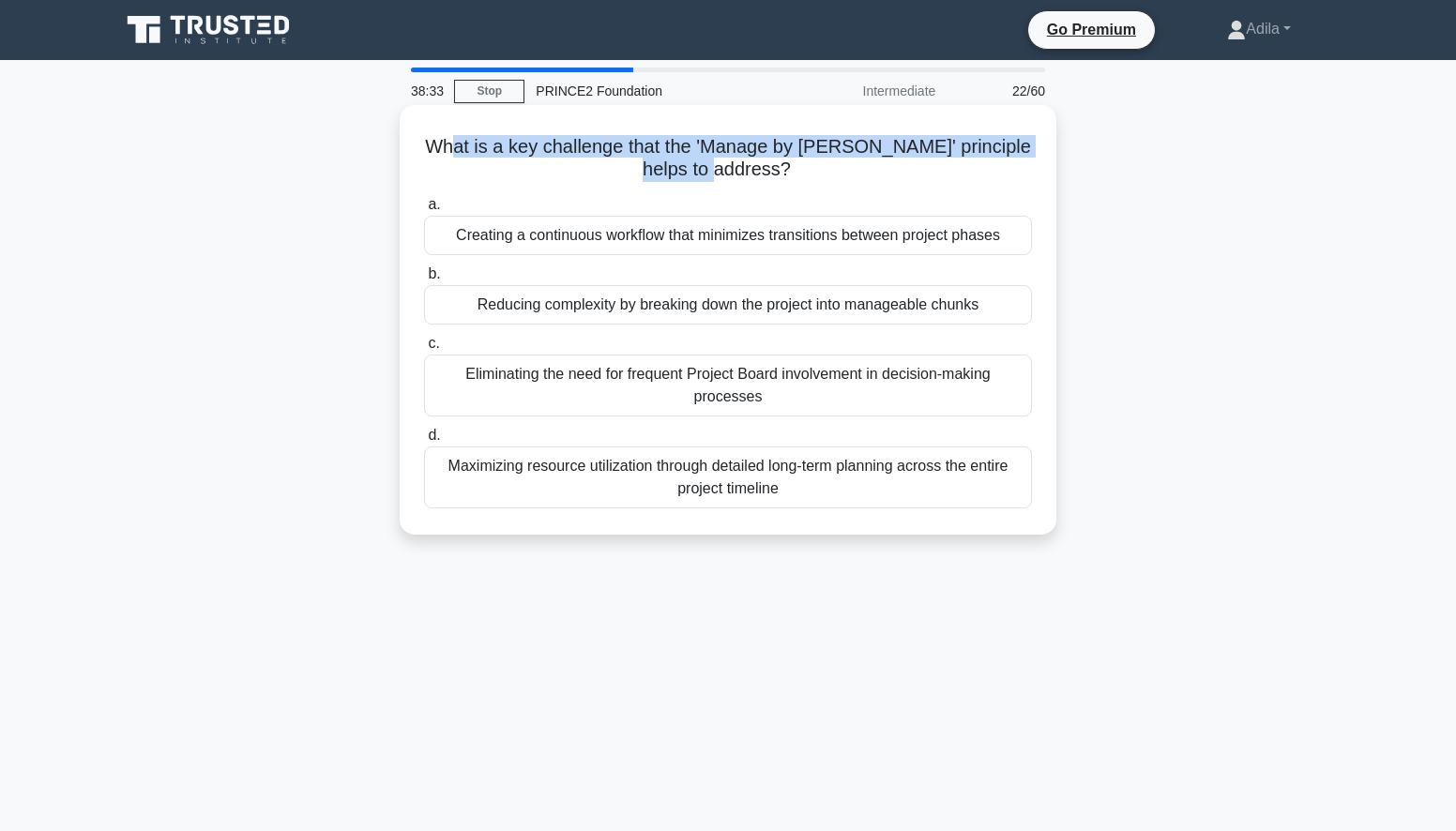
drag, startPoint x: 464, startPoint y: 148, endPoint x: 742, endPoint y: 173, distance: 279.1
click at [742, 173] on h5 "What is a key challenge that the 'Manage by Stages' principle helps to address?…" at bounding box center [728, 158] width 611 height 47
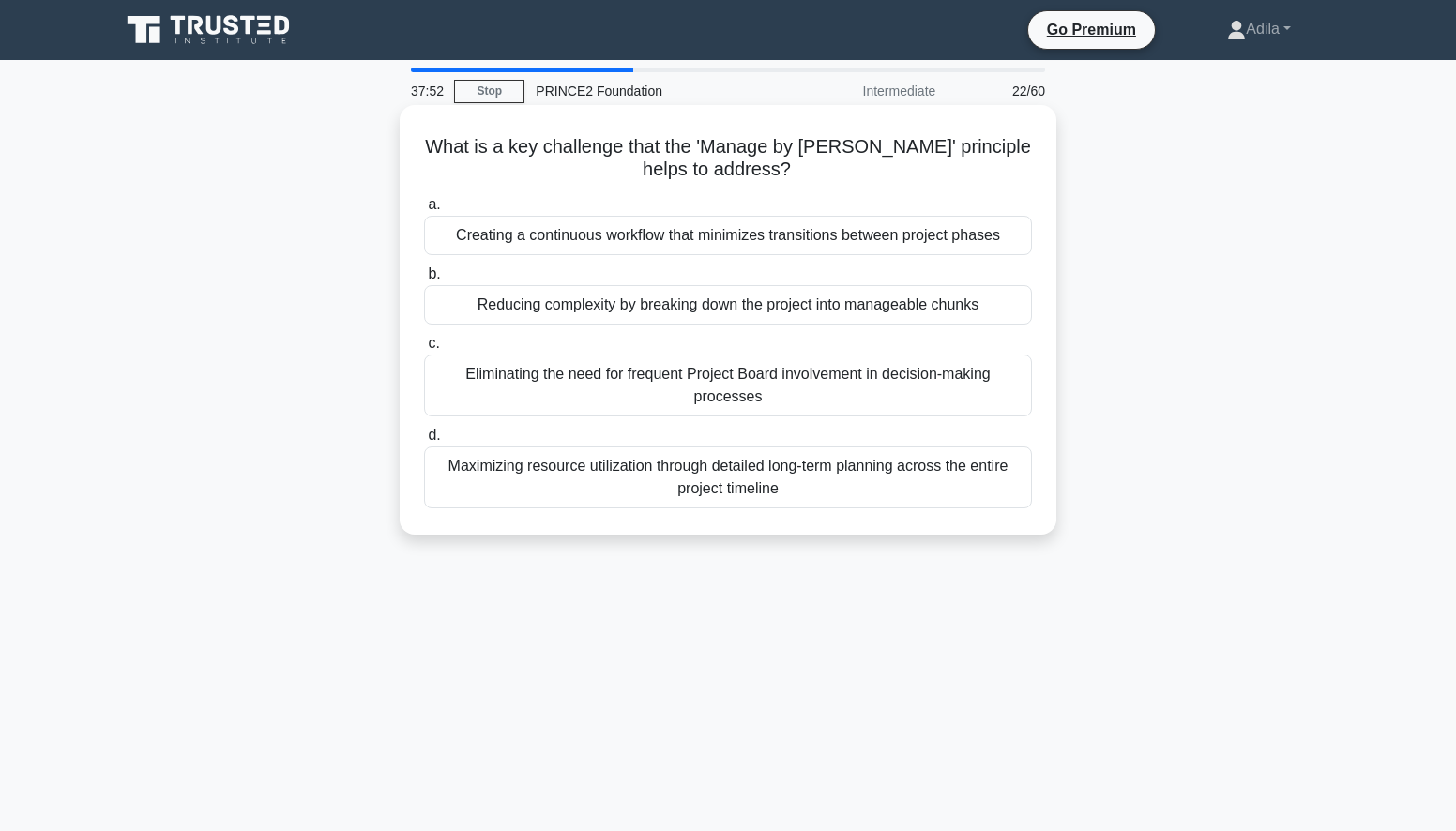
click at [607, 304] on div "Reducing complexity by breaking down the project into manageable chunks" at bounding box center [728, 304] width 608 height 39
click at [424, 281] on input "b. Reducing complexity by breaking down the project into manageable chunks" at bounding box center [424, 274] width 0 height 12
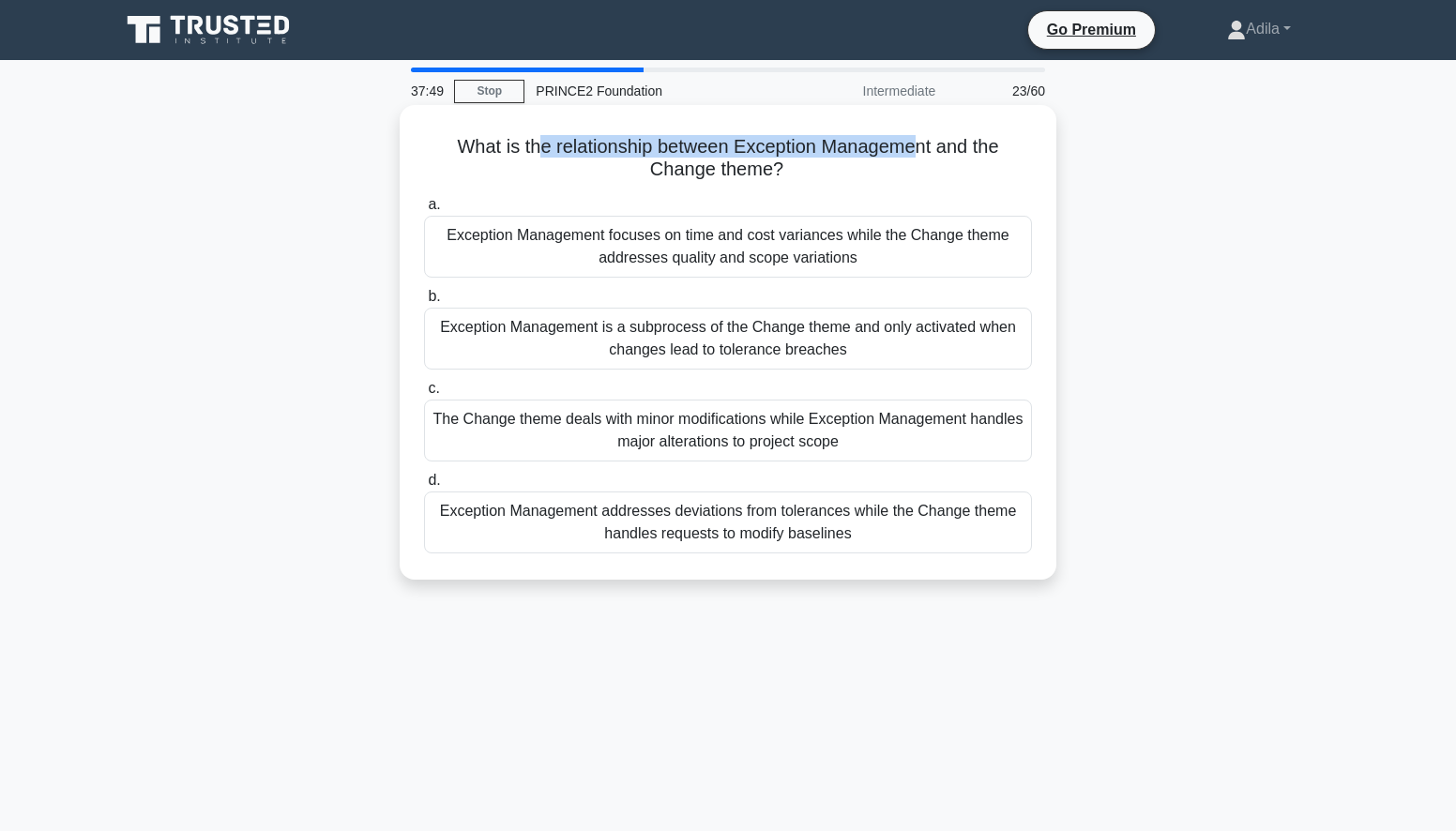
drag, startPoint x: 538, startPoint y: 147, endPoint x: 921, endPoint y: 155, distance: 383.1
click at [921, 155] on h5 "What is the relationship between Exception Management and the Change theme? .sp…" at bounding box center [728, 158] width 611 height 47
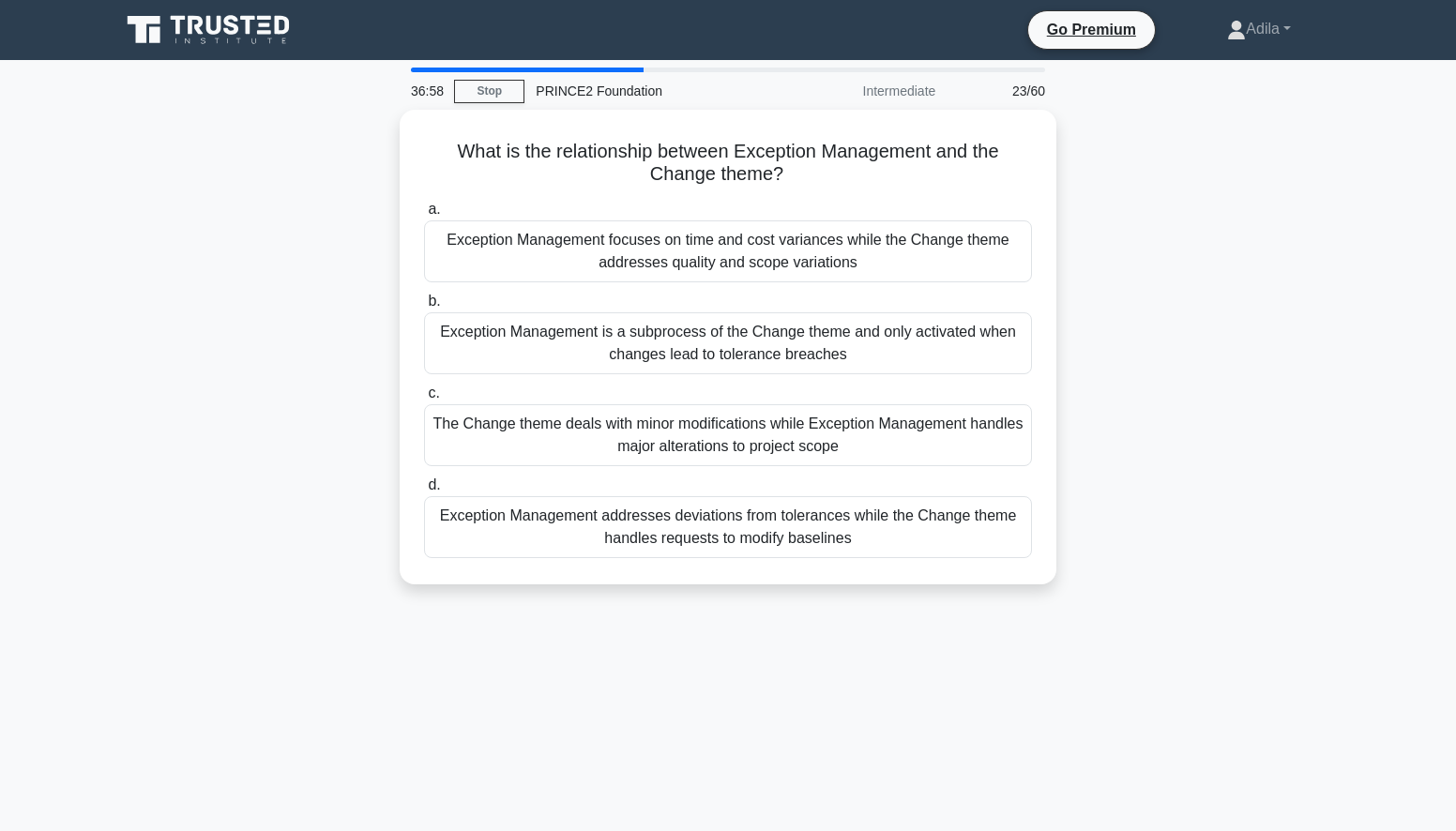
click at [718, 645] on div "36:58 Stop PRINCE2 Foundation Intermediate 23/60 What is the relationship betwe…" at bounding box center [728, 536] width 1239 height 937
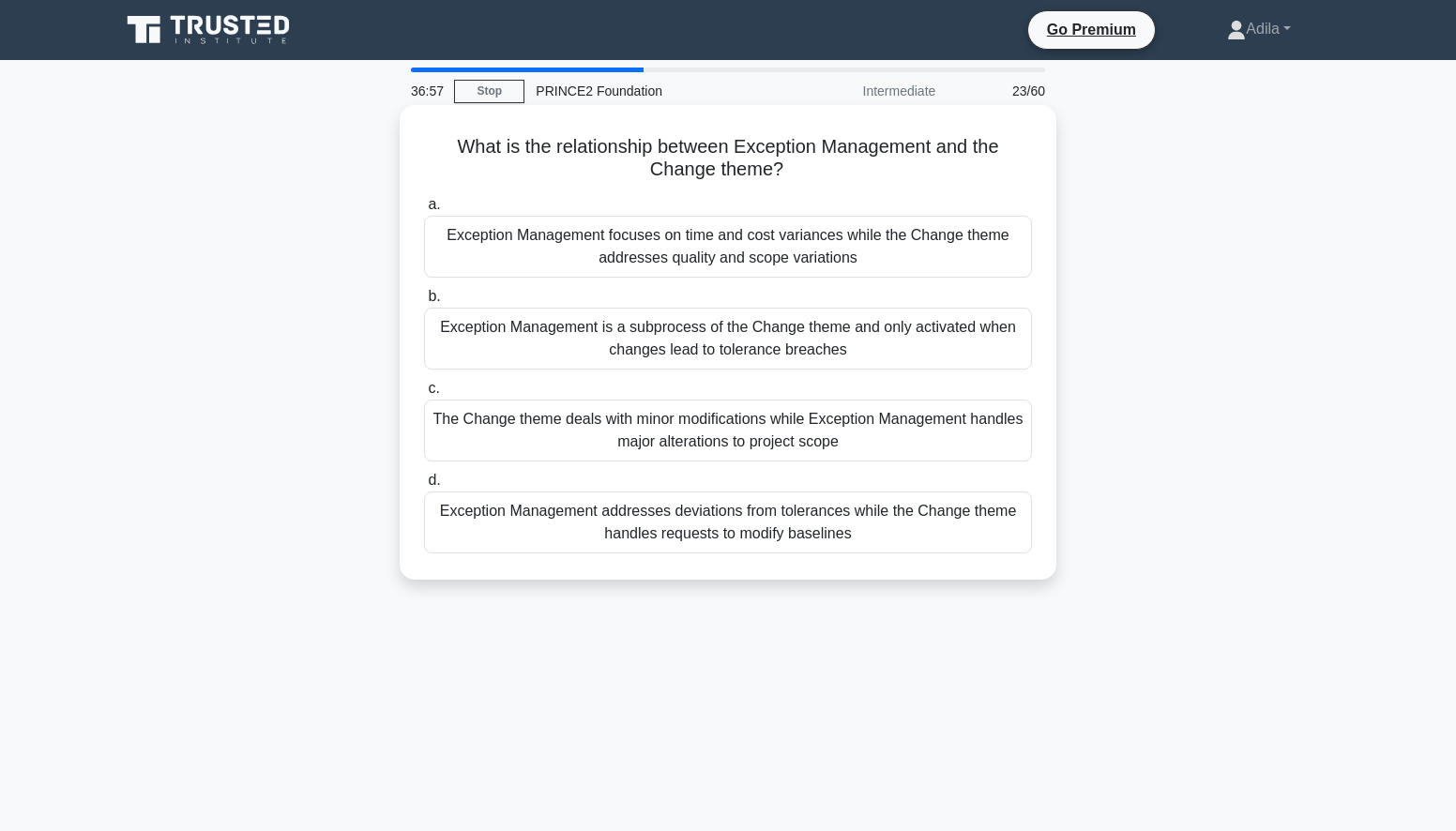
click at [726, 537] on div "Exception Management addresses deviations from tolerances while the Change them…" at bounding box center [728, 522] width 608 height 62
click at [424, 486] on input "d. Exception Management addresses deviations from tolerances while the Change t…" at bounding box center [424, 480] width 0 height 12
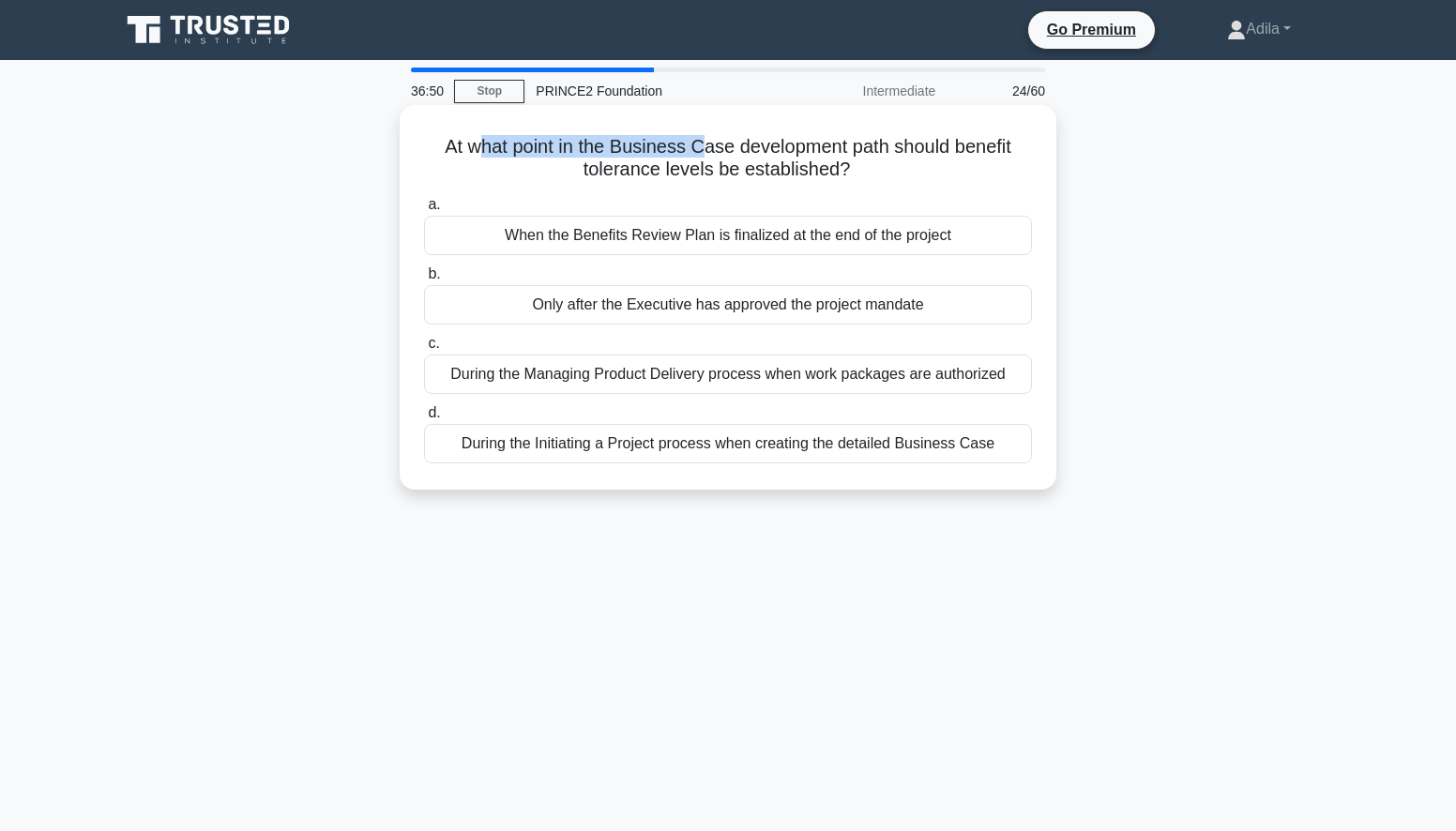
drag, startPoint x: 480, startPoint y: 151, endPoint x: 696, endPoint y: 153, distance: 216.0
click at [696, 153] on h5 "At what point in the Business Case development path should benefit tolerance le…" at bounding box center [728, 158] width 611 height 47
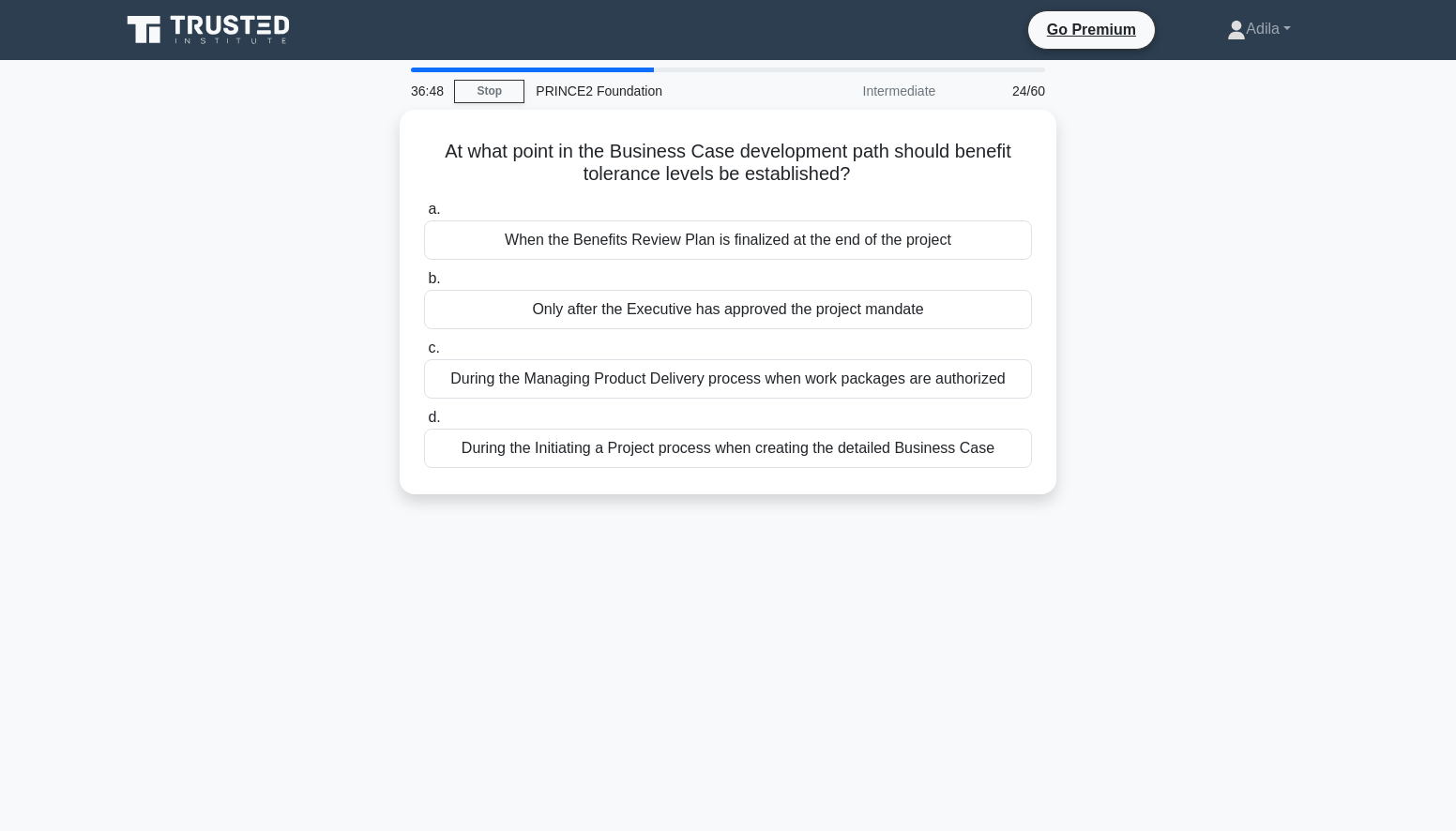
click at [528, 648] on div "36:48 Stop PRINCE2 Foundation Intermediate 24/60 At what point in the Business …" at bounding box center [728, 536] width 1239 height 937
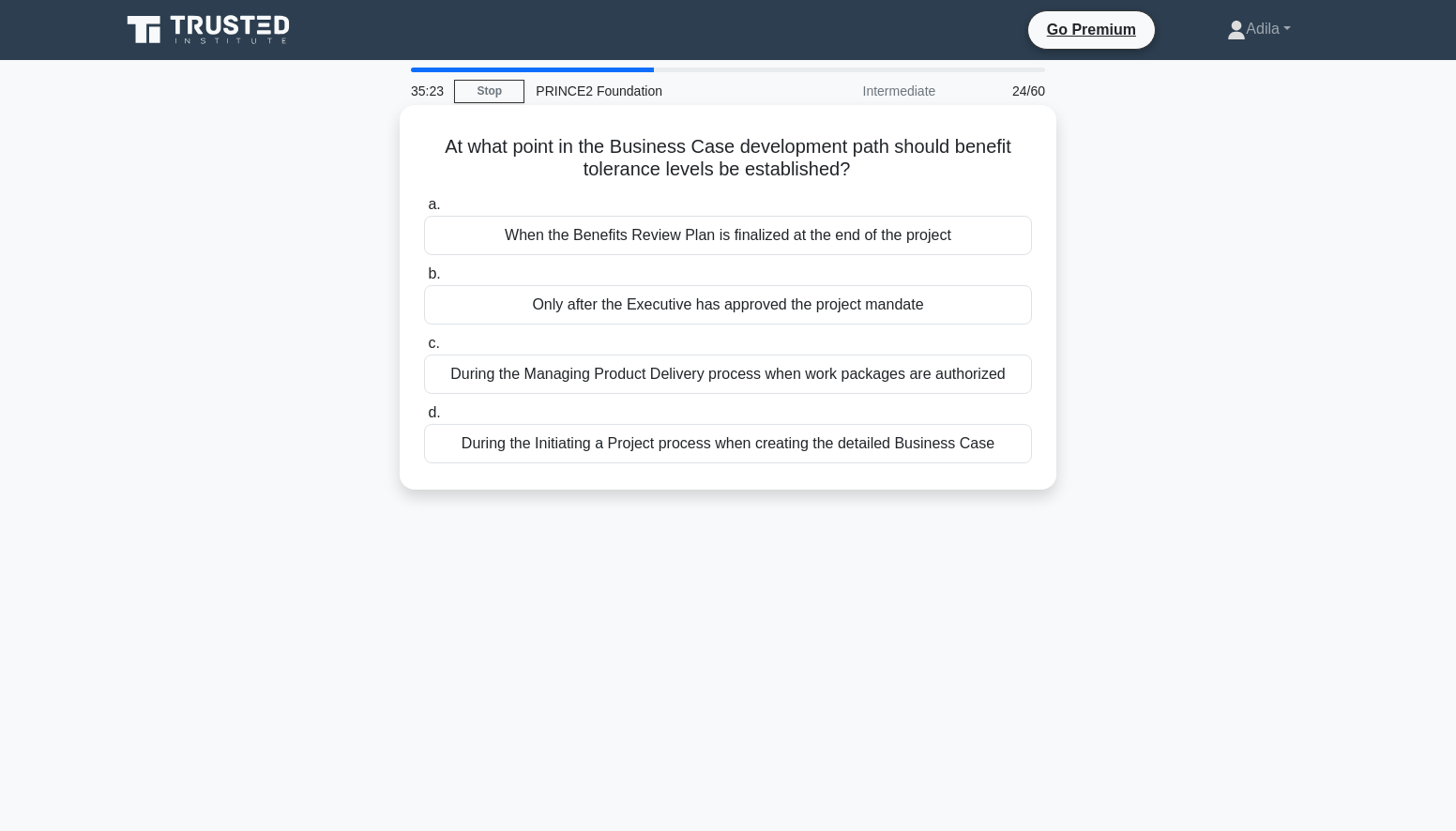
click at [638, 445] on div "During the Initiating a Project process when creating the detailed Business Case" at bounding box center [728, 443] width 608 height 39
click at [424, 419] on input "d. During the Initiating a Project process when creating the detailed Business …" at bounding box center [424, 413] width 0 height 12
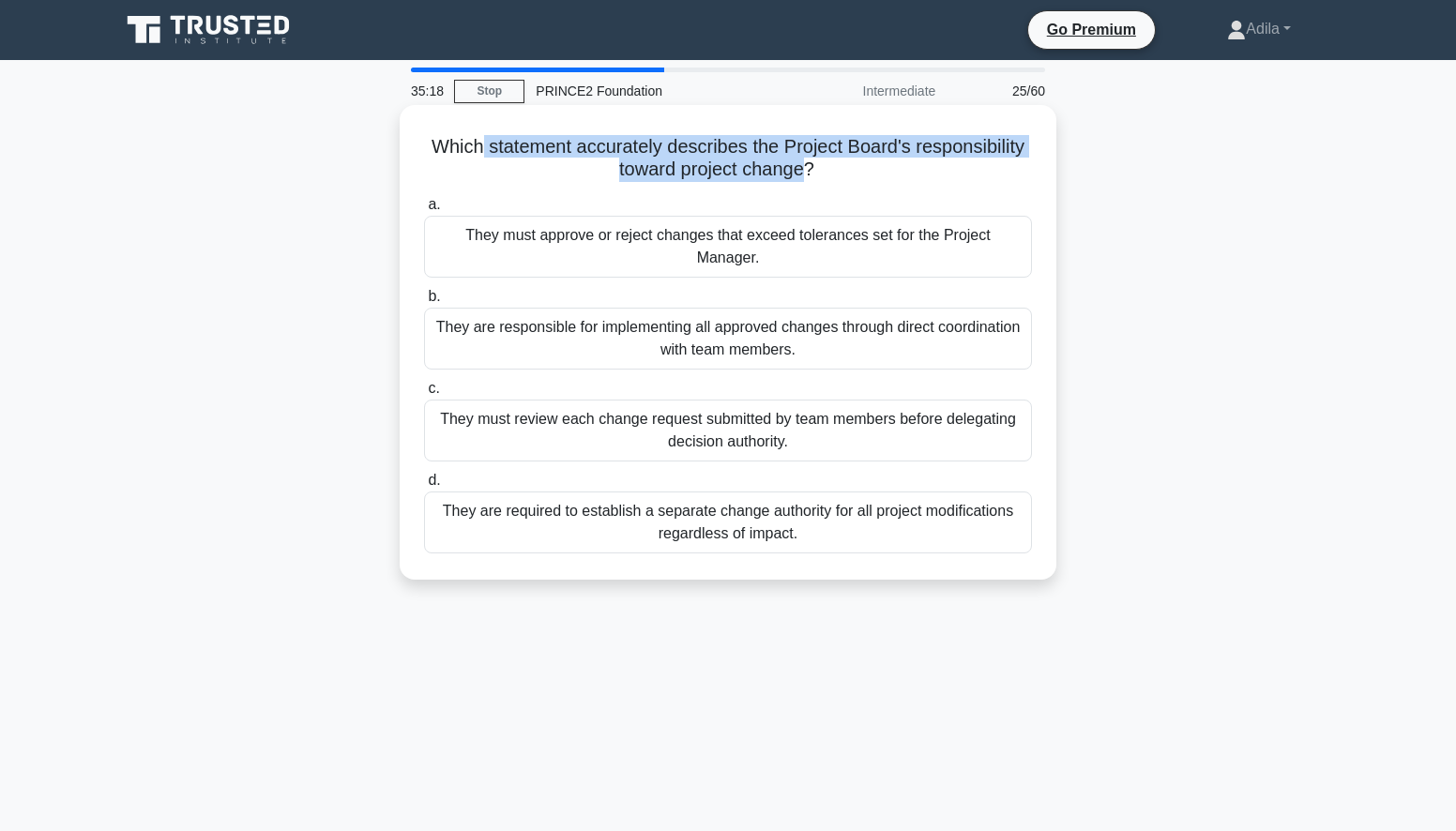
drag, startPoint x: 482, startPoint y: 146, endPoint x: 807, endPoint y: 162, distance: 325.4
click at [807, 162] on h5 "Which statement accurately describes the Project Board's responsibility toward …" at bounding box center [728, 158] width 611 height 47
click at [819, 242] on div "They must approve or reject changes that exceed tolerances set for the Project …" at bounding box center [728, 246] width 608 height 62
click at [424, 211] on input "a. They must approve or reject changes that exceed tolerances set for the Proje…" at bounding box center [424, 205] width 0 height 12
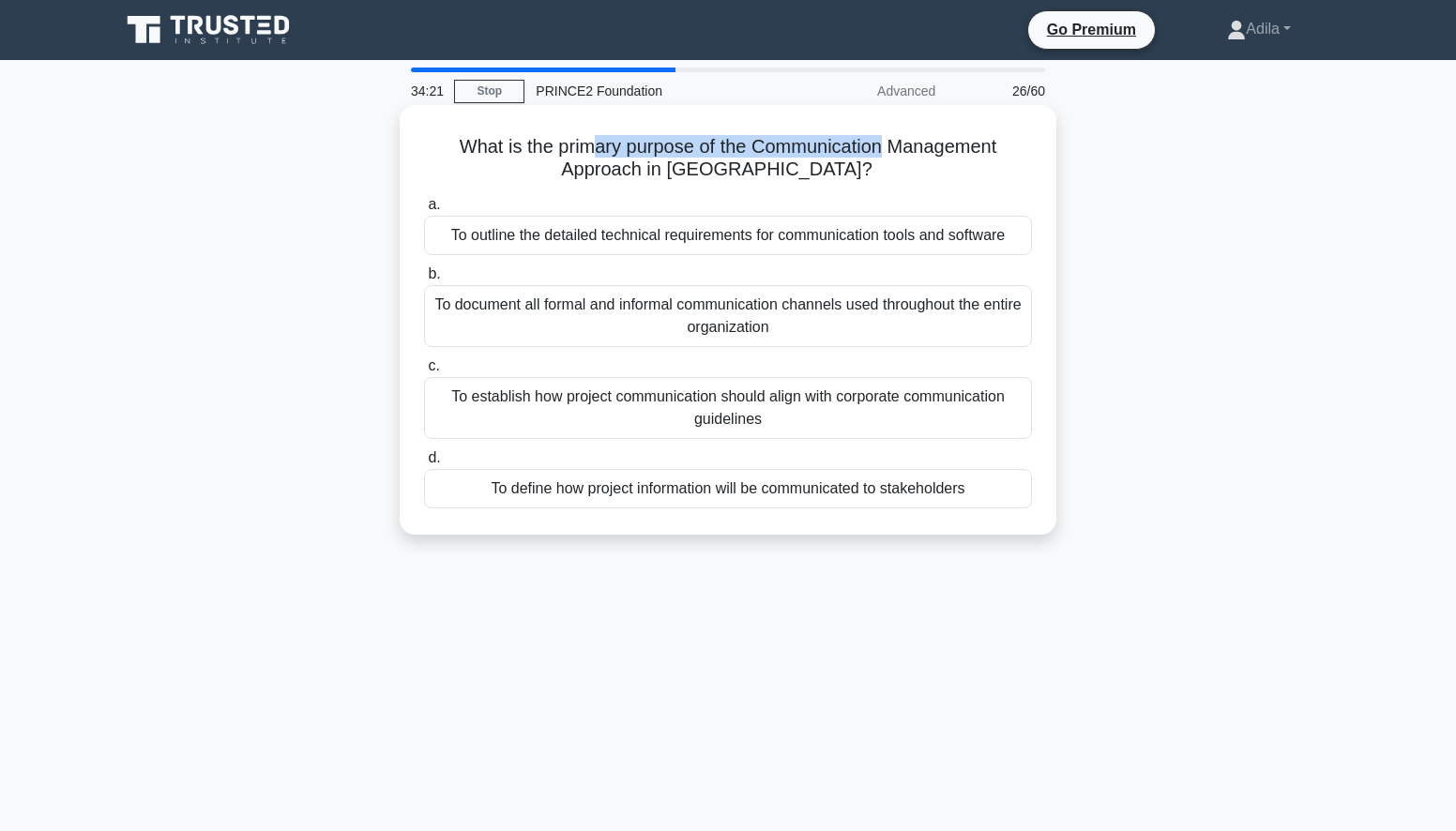
drag, startPoint x: 583, startPoint y: 150, endPoint x: 886, endPoint y: 153, distance: 303.0
click at [886, 153] on h5 "What is the primary purpose of the Communication Management Approach in PRINCE2…" at bounding box center [728, 158] width 611 height 47
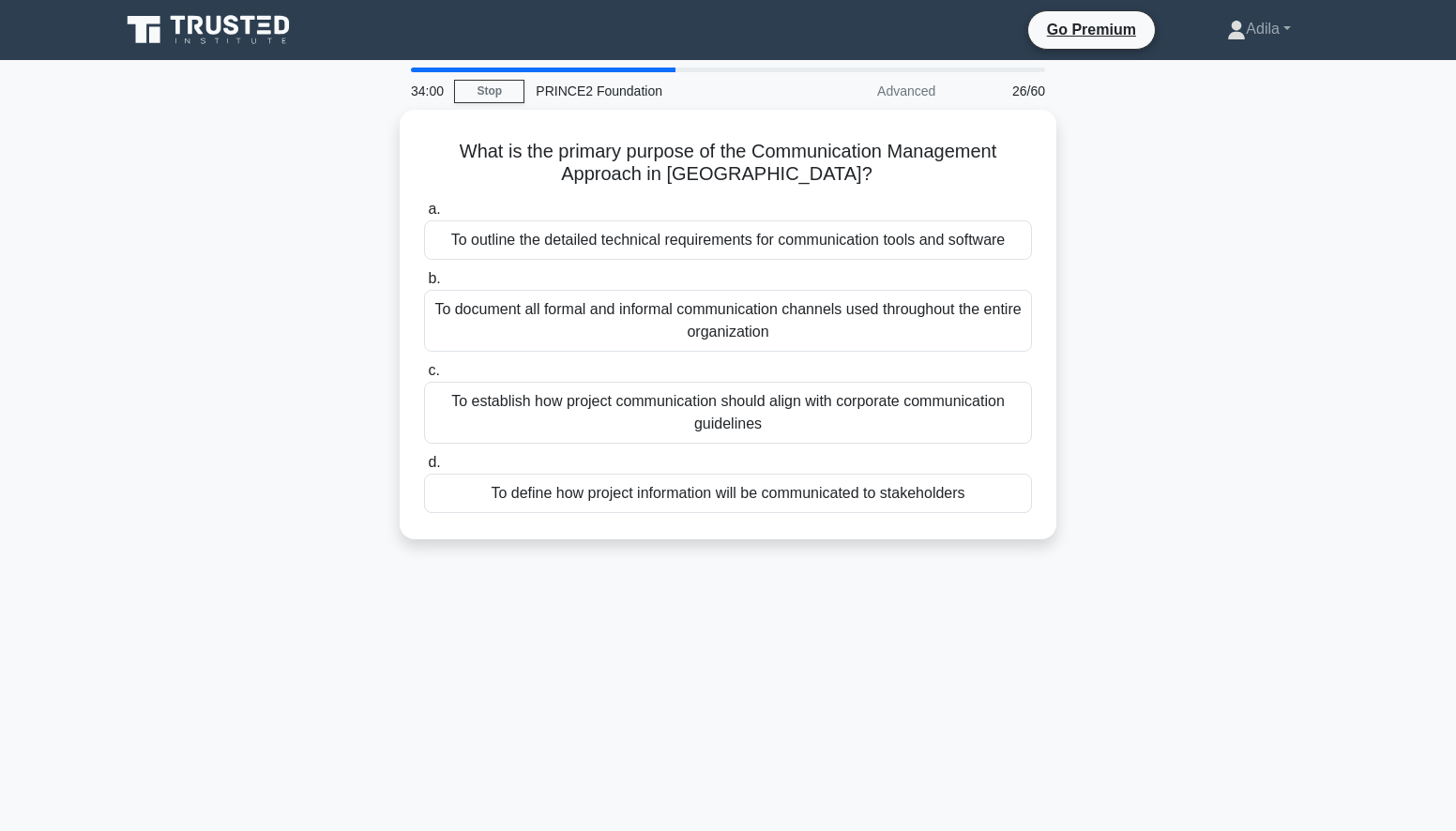
click at [770, 655] on div "34:00 Stop PRINCE2 Foundation Advanced 26/60 What is the primary purpose of the…" at bounding box center [728, 536] width 1239 height 937
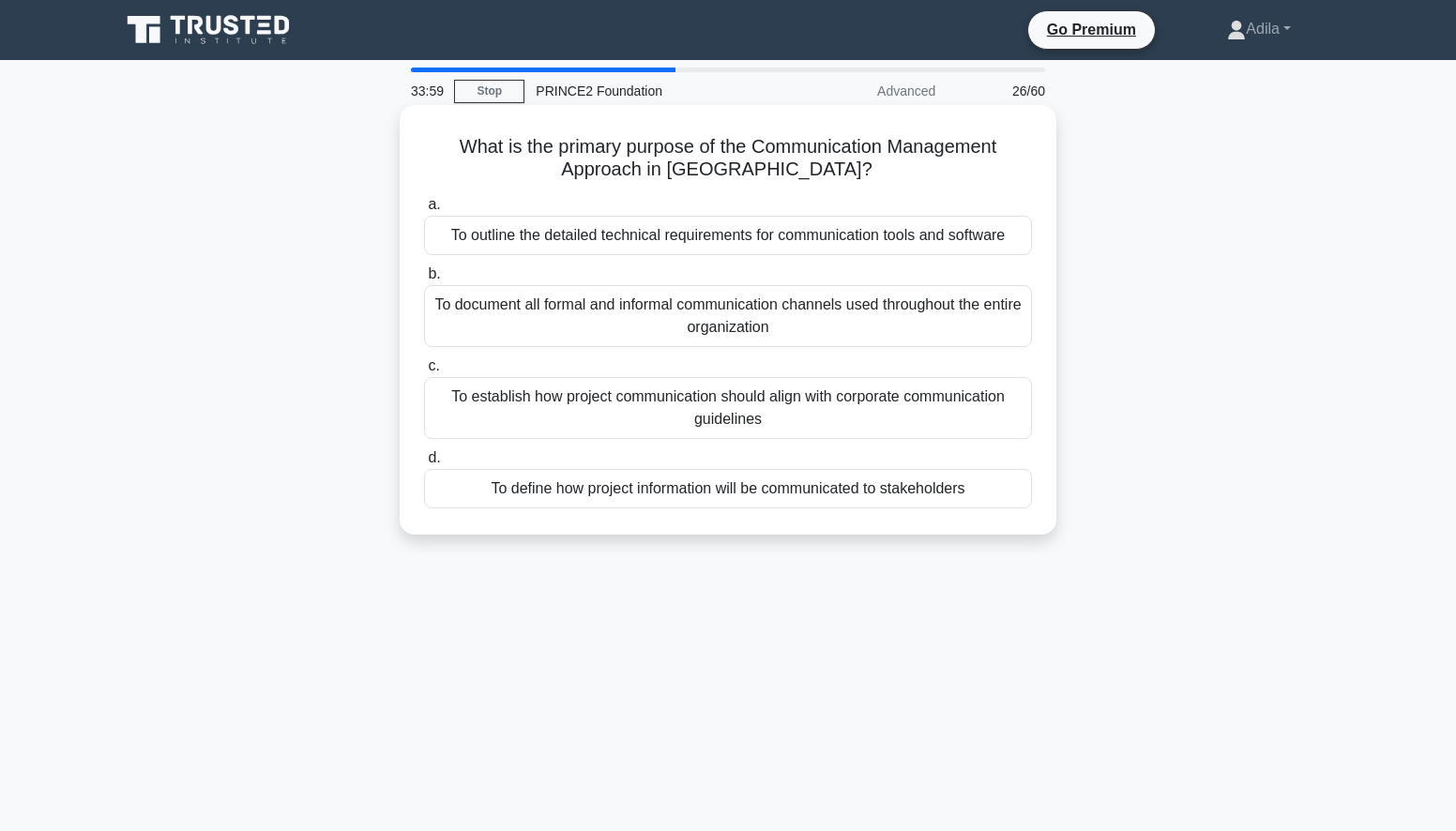
click at [714, 492] on div "To define how project information will be communicated to stakeholders" at bounding box center [728, 488] width 608 height 39
click at [424, 464] on input "d. To define how project information will be communicated to stakeholders" at bounding box center [424, 458] width 0 height 12
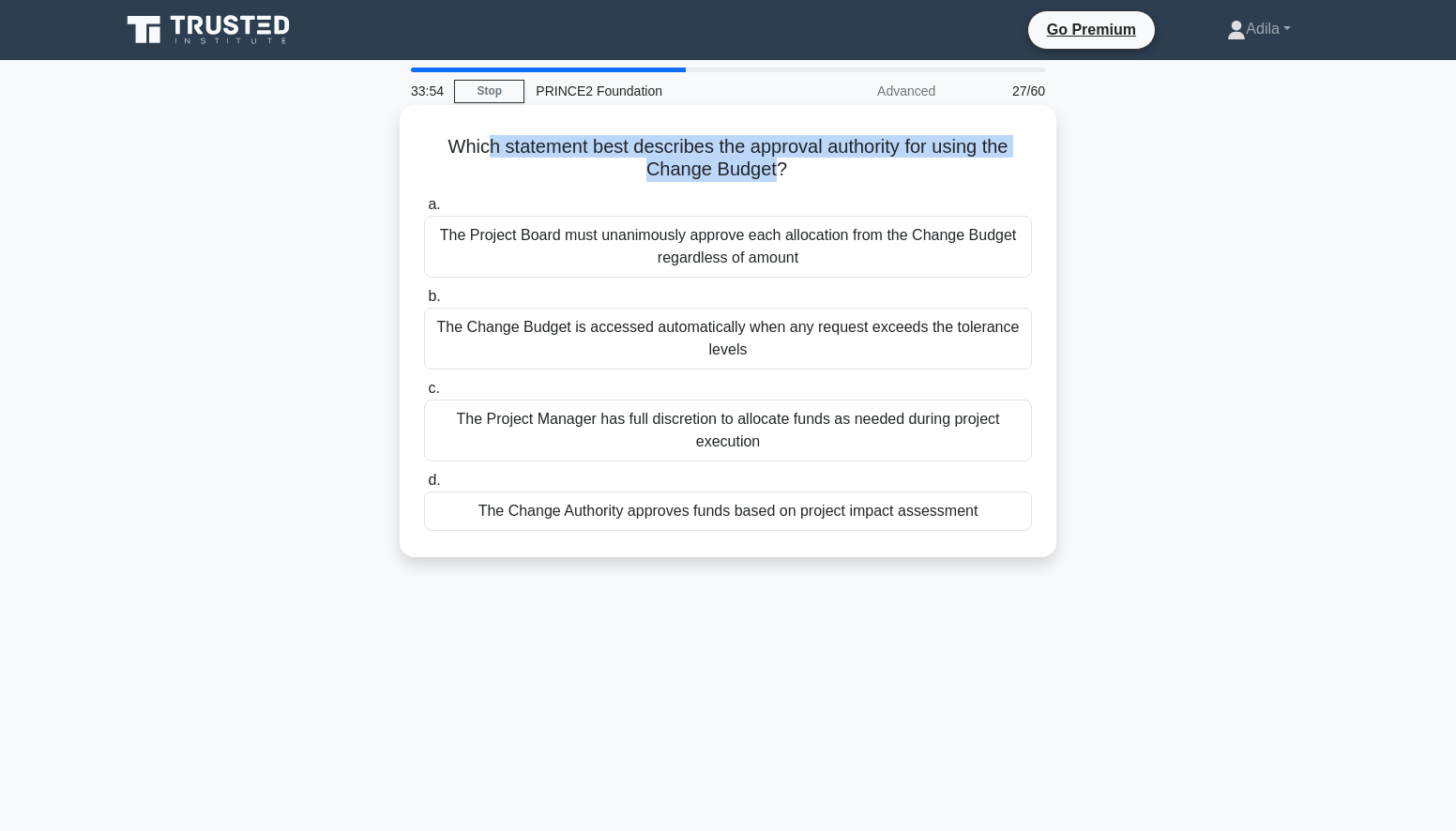
drag, startPoint x: 486, startPoint y: 147, endPoint x: 773, endPoint y: 169, distance: 287.8
click at [773, 169] on h5 "Which statement best describes the approval authority for using the Change Budg…" at bounding box center [728, 158] width 611 height 47
click at [882, 343] on div "The Change Budget is accessed automatically when any request exceeds the tolera…" at bounding box center [728, 338] width 608 height 62
click at [424, 303] on input "b. The Change Budget is accessed automatically when any request exceeds the tol…" at bounding box center [424, 297] width 0 height 12
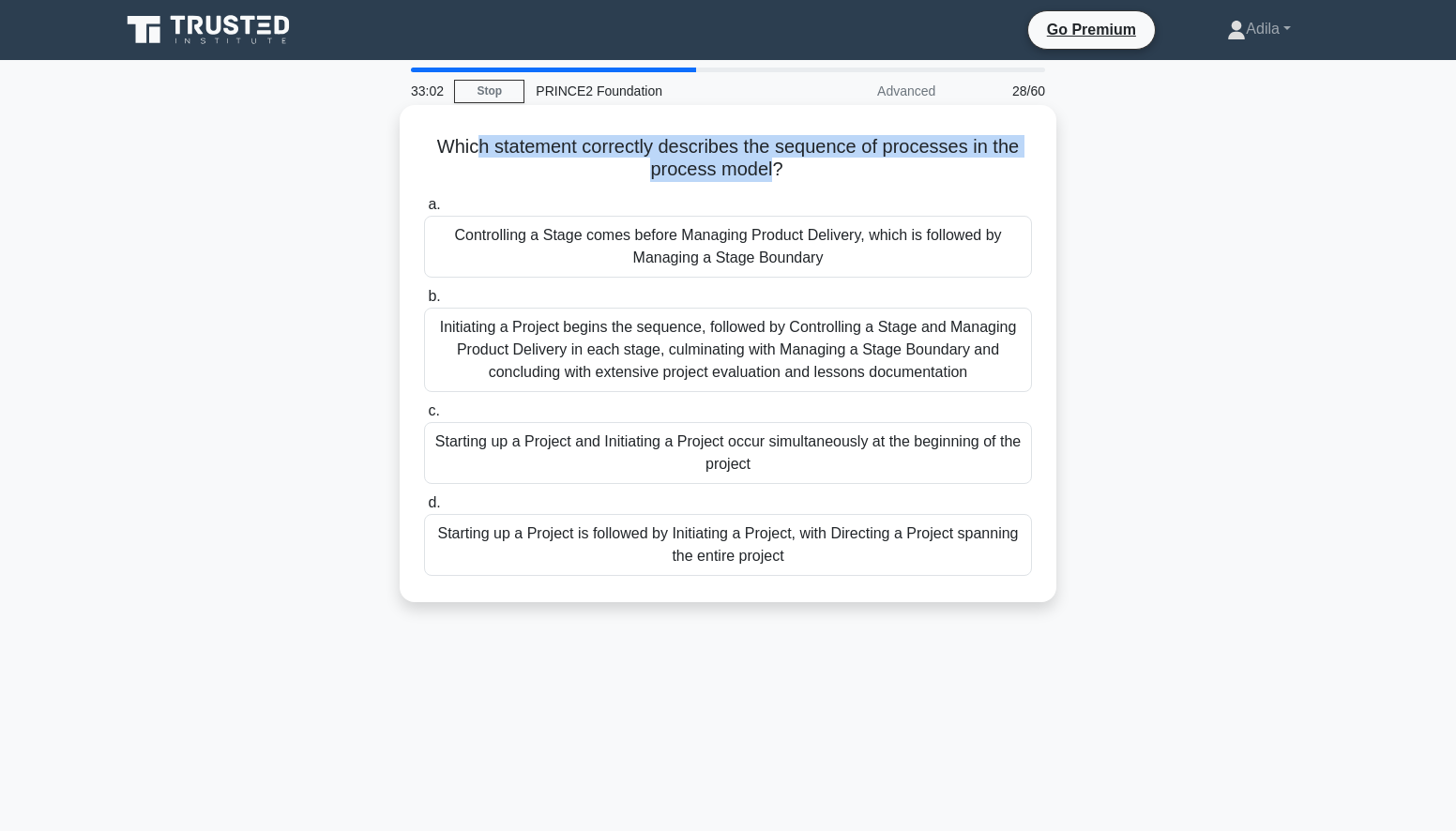
drag, startPoint x: 478, startPoint y: 147, endPoint x: 774, endPoint y: 173, distance: 297.1
click at [774, 173] on h5 "Which statement correctly describes the sequence of processes in the process mo…" at bounding box center [728, 158] width 611 height 47
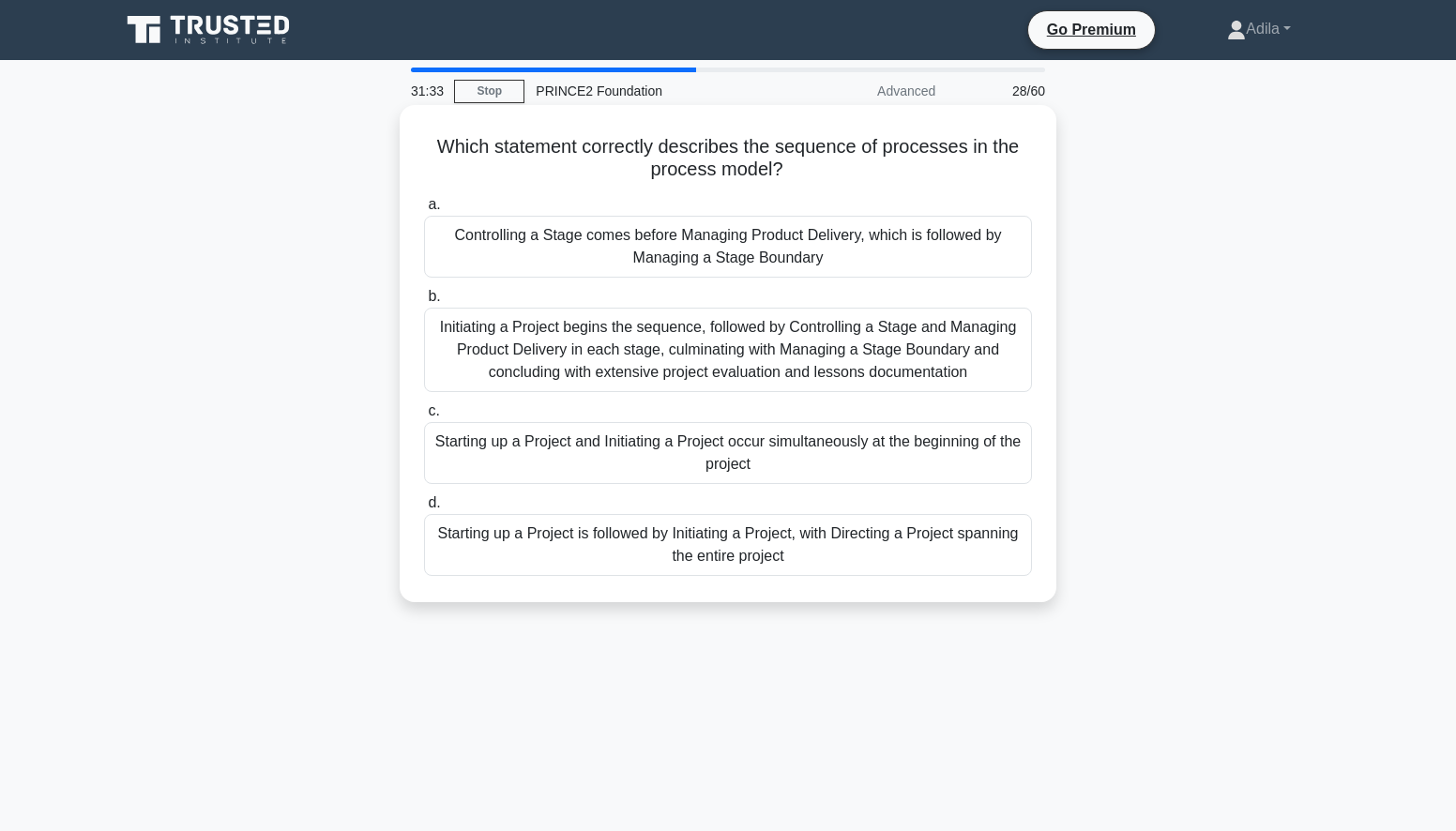
click at [838, 531] on div "Starting up a Project is followed by Initiating a Project, with Directing a Pro…" at bounding box center [728, 545] width 608 height 62
click at [424, 509] on input "d. Starting up a Project is followed by Initiating a Project, with Directing a …" at bounding box center [424, 503] width 0 height 12
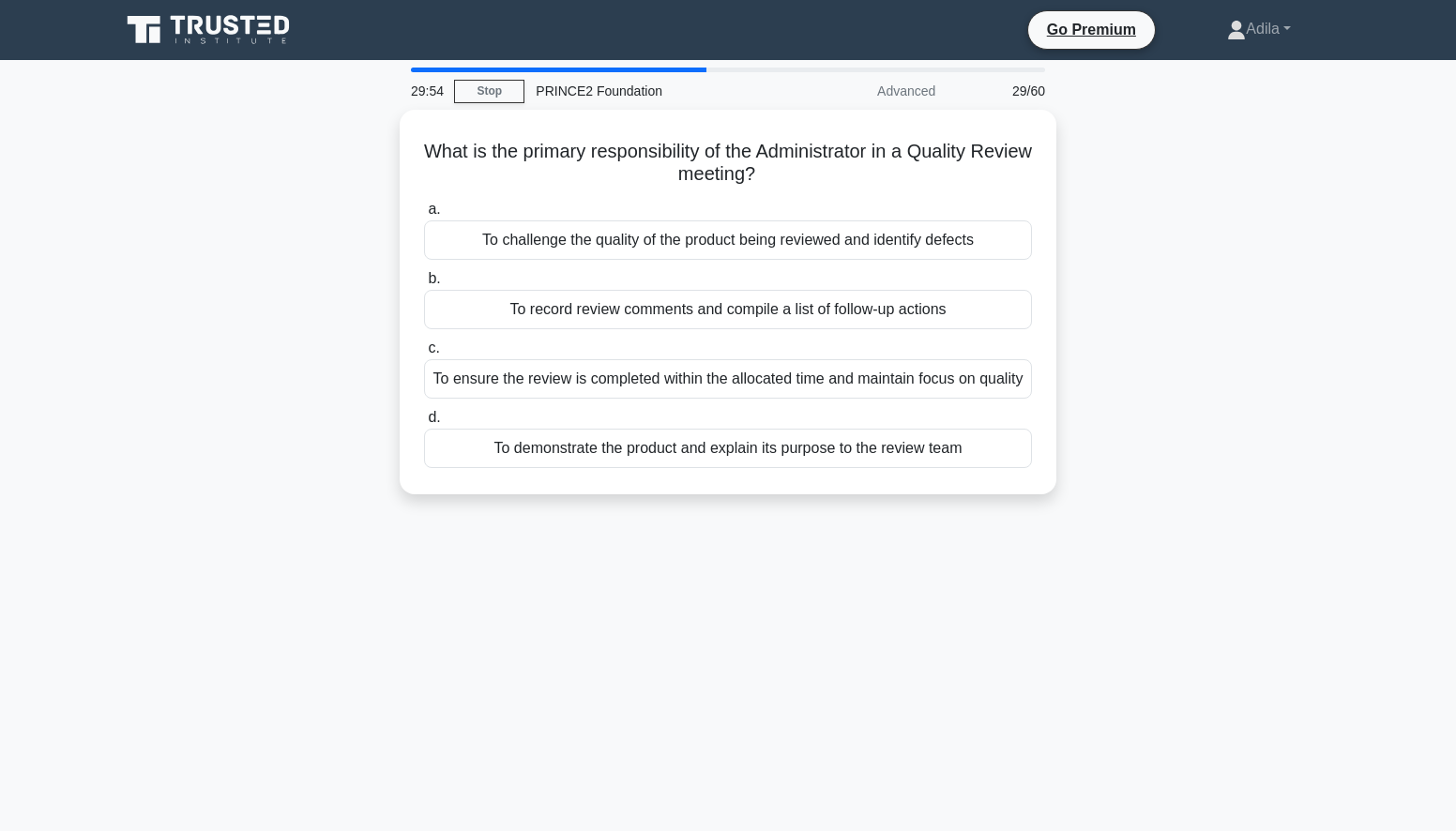
click at [610, 662] on div "29:54 Stop PRINCE2 Foundation Advanced 29/60 What is the primary responsibility…" at bounding box center [728, 536] width 1239 height 937
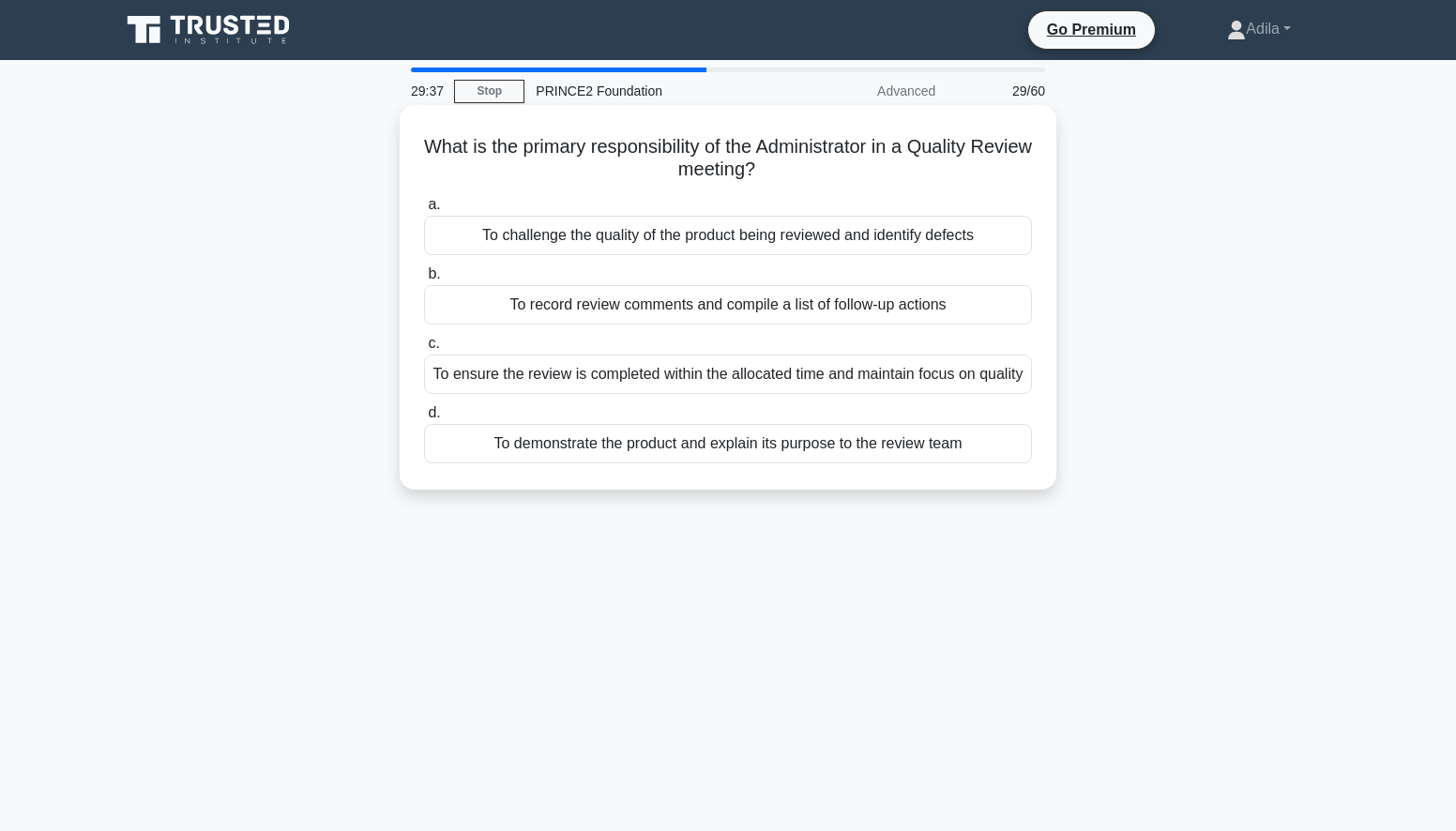
click at [678, 299] on div "To record review comments and compile a list of follow-up actions" at bounding box center [728, 304] width 608 height 39
click at [424, 281] on input "b. To record review comments and compile a list of follow-up actions" at bounding box center [424, 274] width 0 height 12
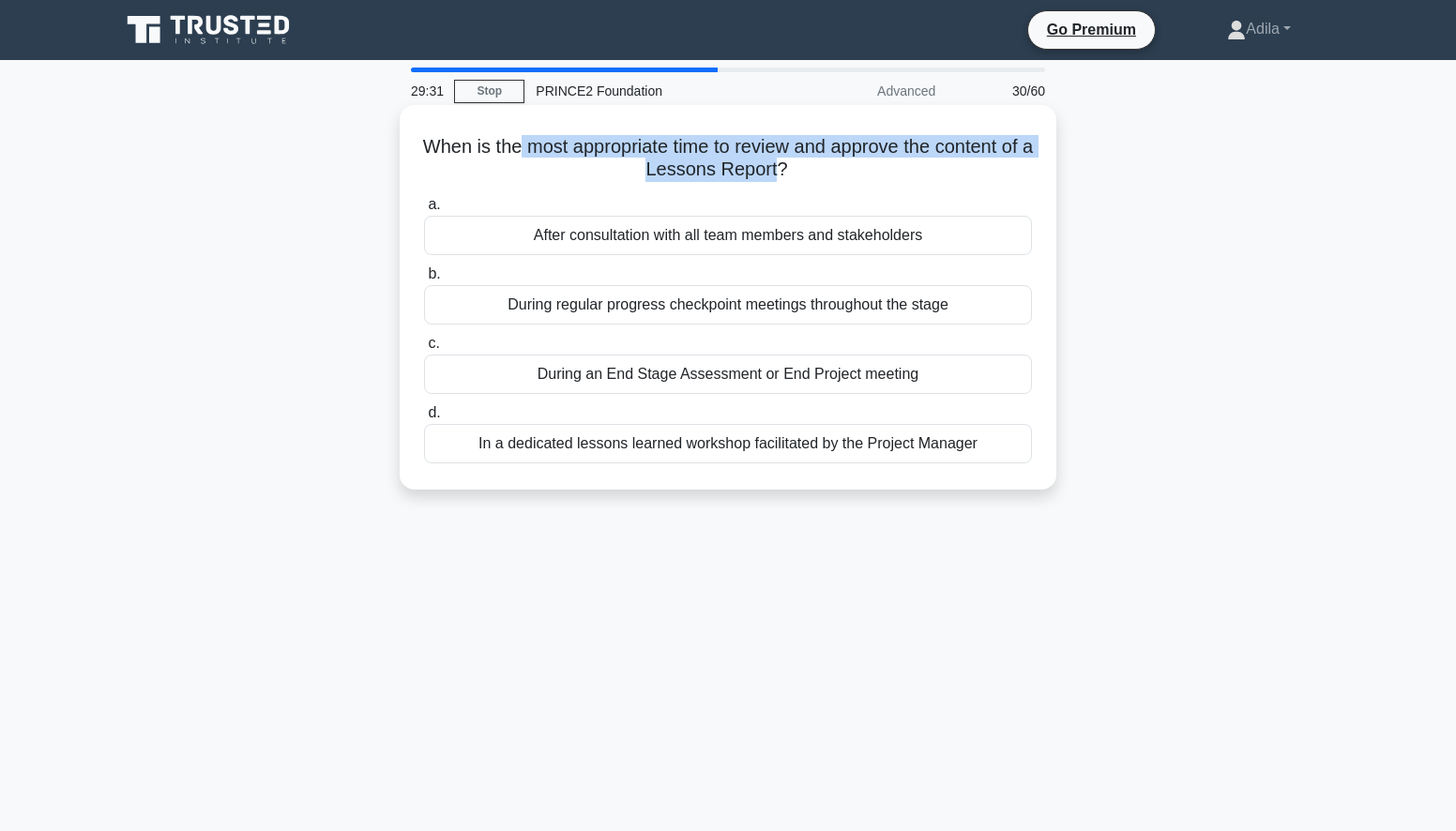
drag, startPoint x: 529, startPoint y: 152, endPoint x: 796, endPoint y: 171, distance: 267.7
click at [796, 171] on h5 "When is the most appropriate time to review and approve the content of a Lesson…" at bounding box center [728, 158] width 611 height 47
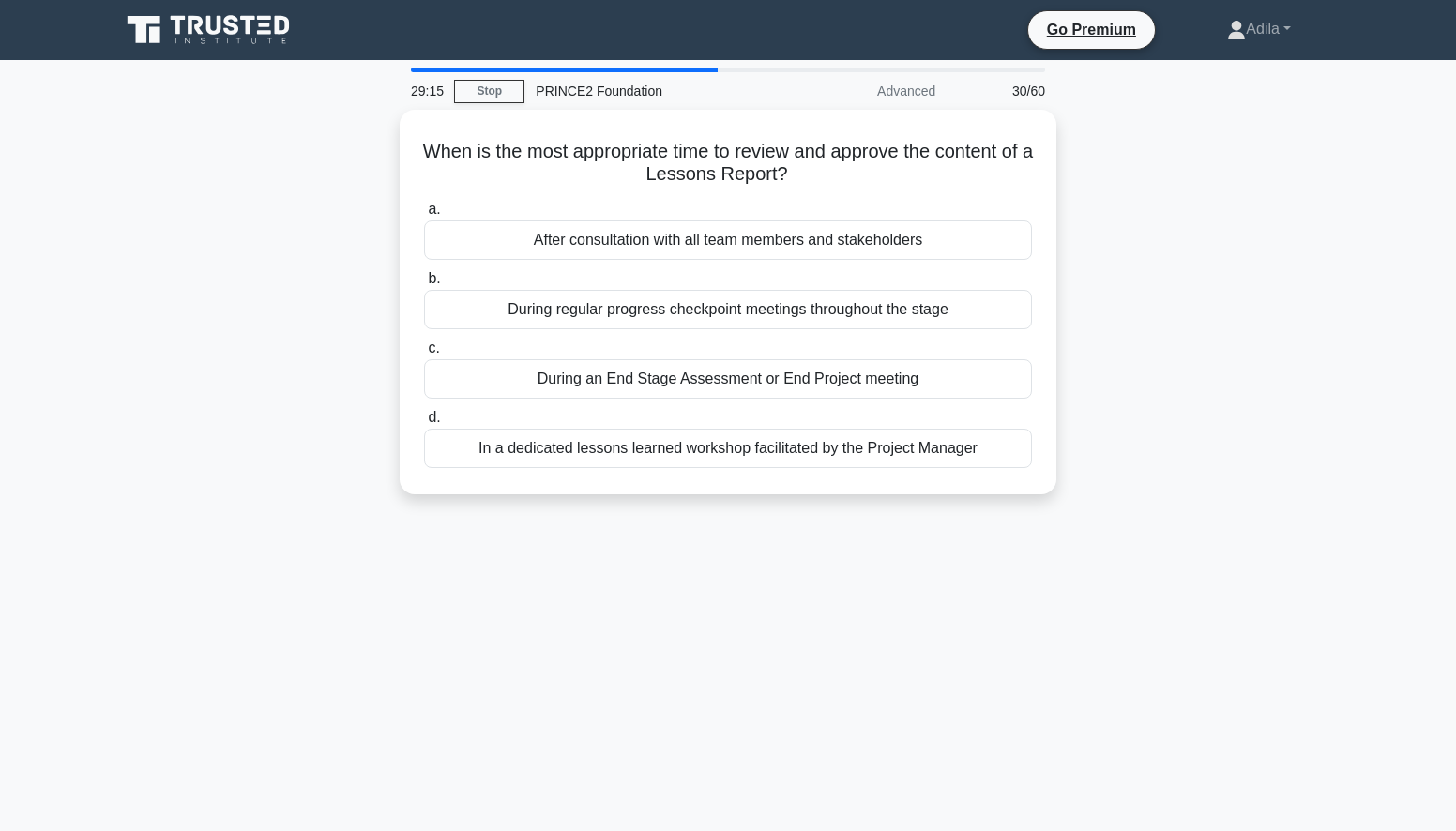
click at [589, 623] on div "29:15 Stop PRINCE2 Foundation Advanced 30/60 When is the most appropriate time …" at bounding box center [728, 536] width 1239 height 937
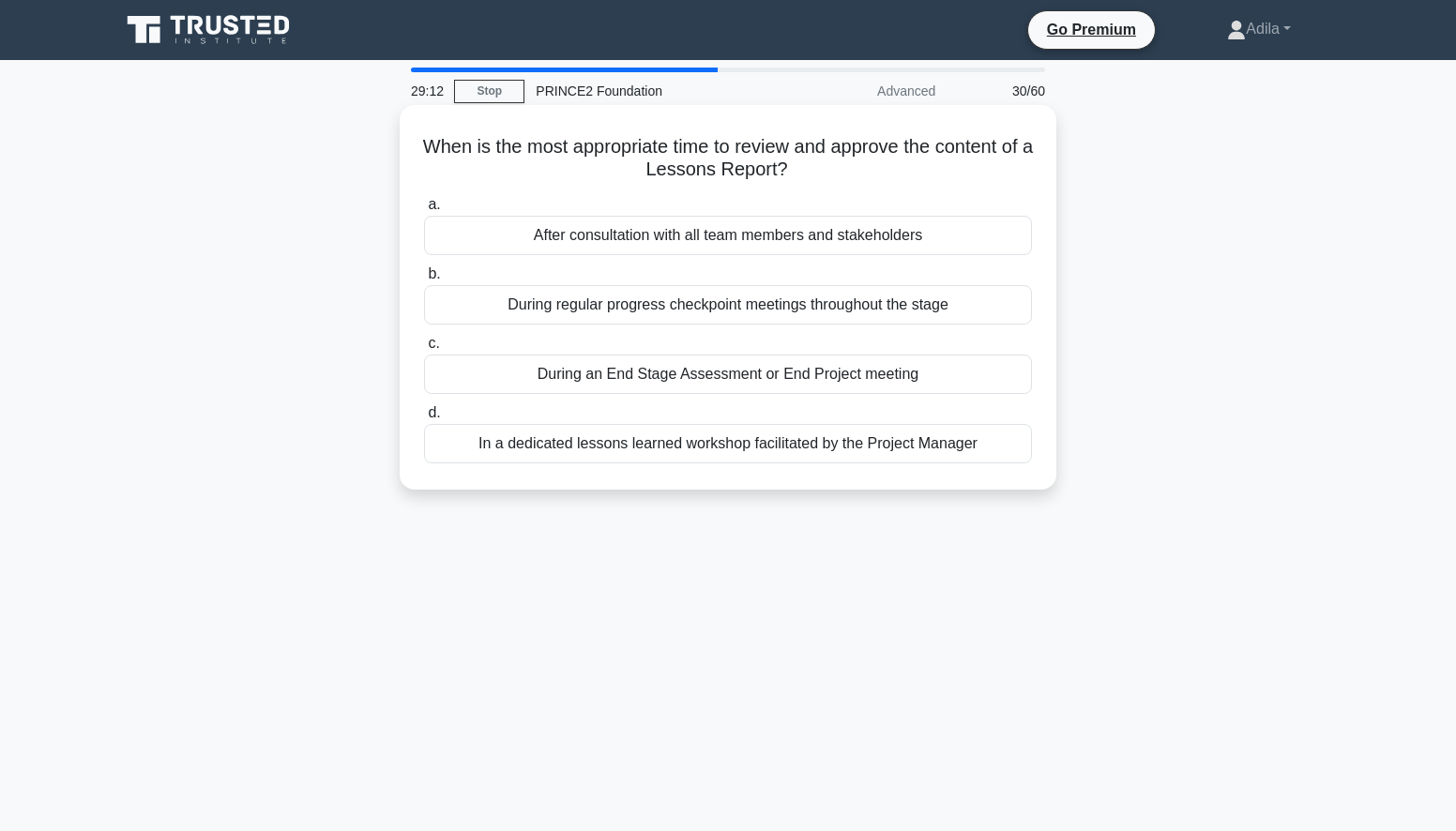
click at [672, 447] on div "In a dedicated lessons learned workshop facilitated by the Project Manager" at bounding box center [728, 443] width 608 height 39
click at [424, 419] on input "d. In a dedicated lessons learned workshop facilitated by the Project Manager" at bounding box center [424, 413] width 0 height 12
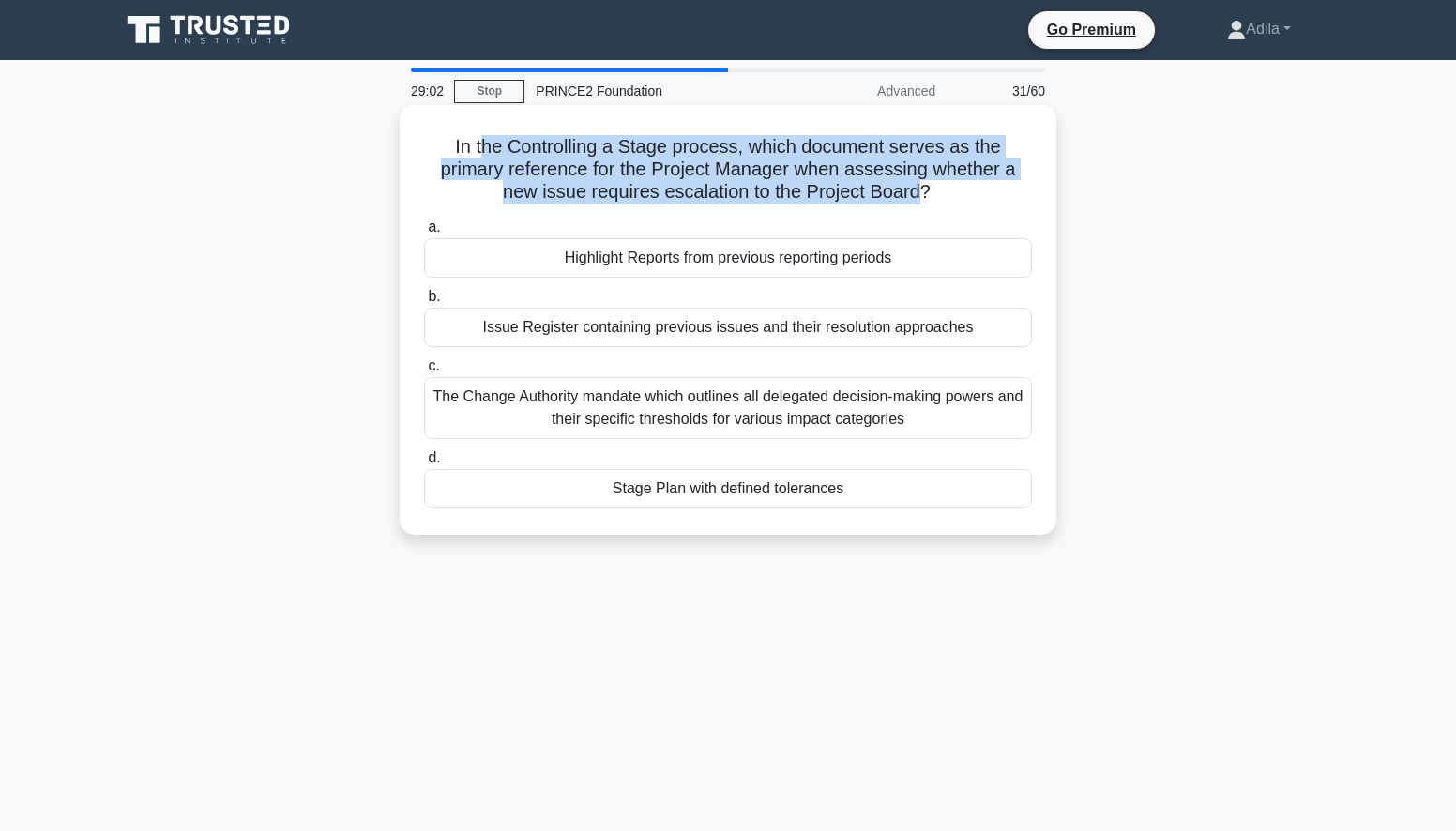
drag, startPoint x: 477, startPoint y: 148, endPoint x: 922, endPoint y: 196, distance: 447.6
click at [922, 196] on h5 "In the Controlling a Stage process, which document serves as the primary refere…" at bounding box center [728, 169] width 611 height 69
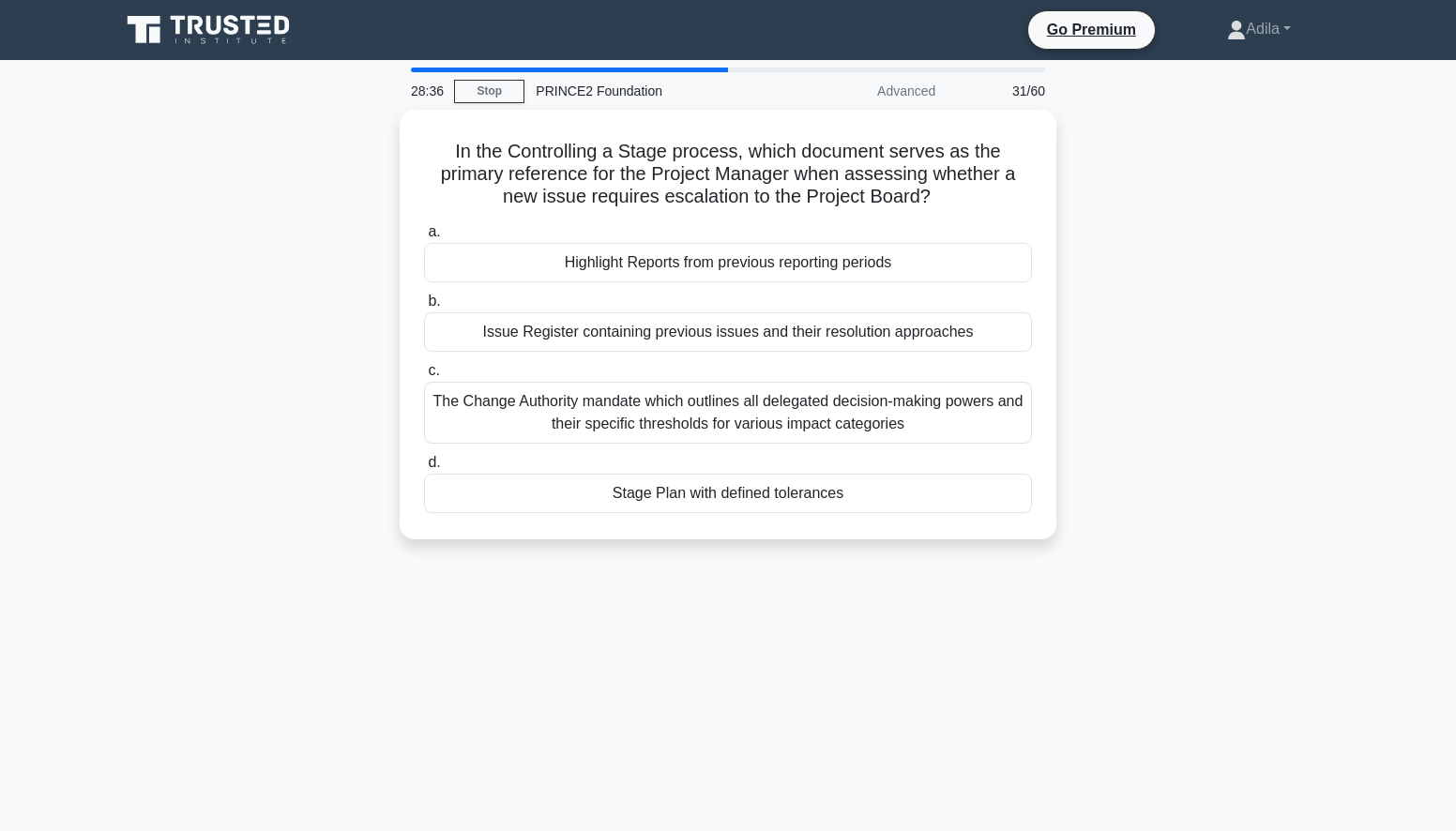
click at [653, 631] on div "28:36 Stop PRINCE2 Foundation Advanced 31/60 In the Controlling a Stage process…" at bounding box center [728, 536] width 1239 height 937
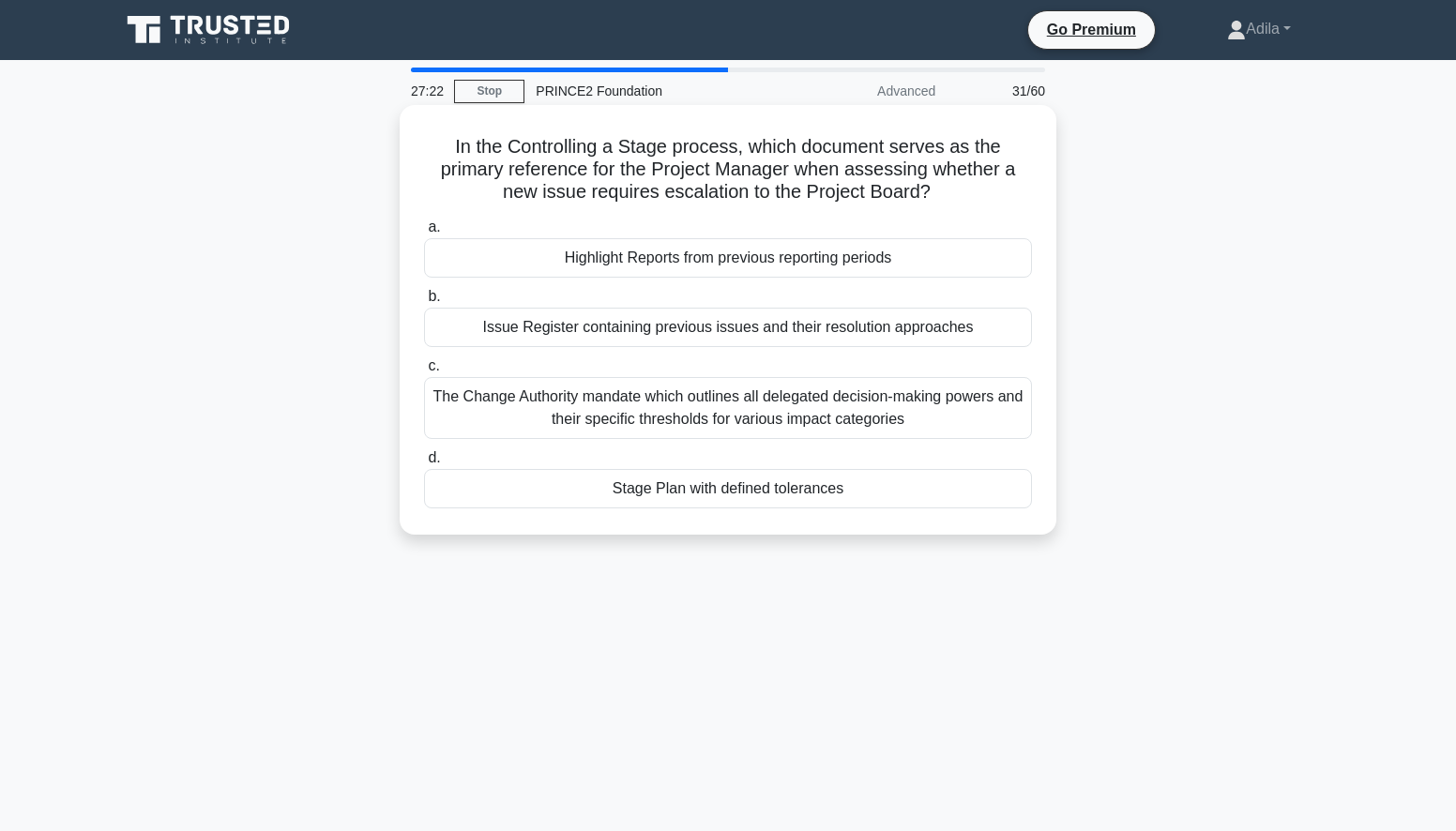
click at [739, 416] on div "The Change Authority mandate which outlines all delegated decision-making power…" at bounding box center [728, 408] width 608 height 62
click at [424, 372] on input "c. The Change Authority mandate which outlines all delegated decision-making po…" at bounding box center [424, 366] width 0 height 12
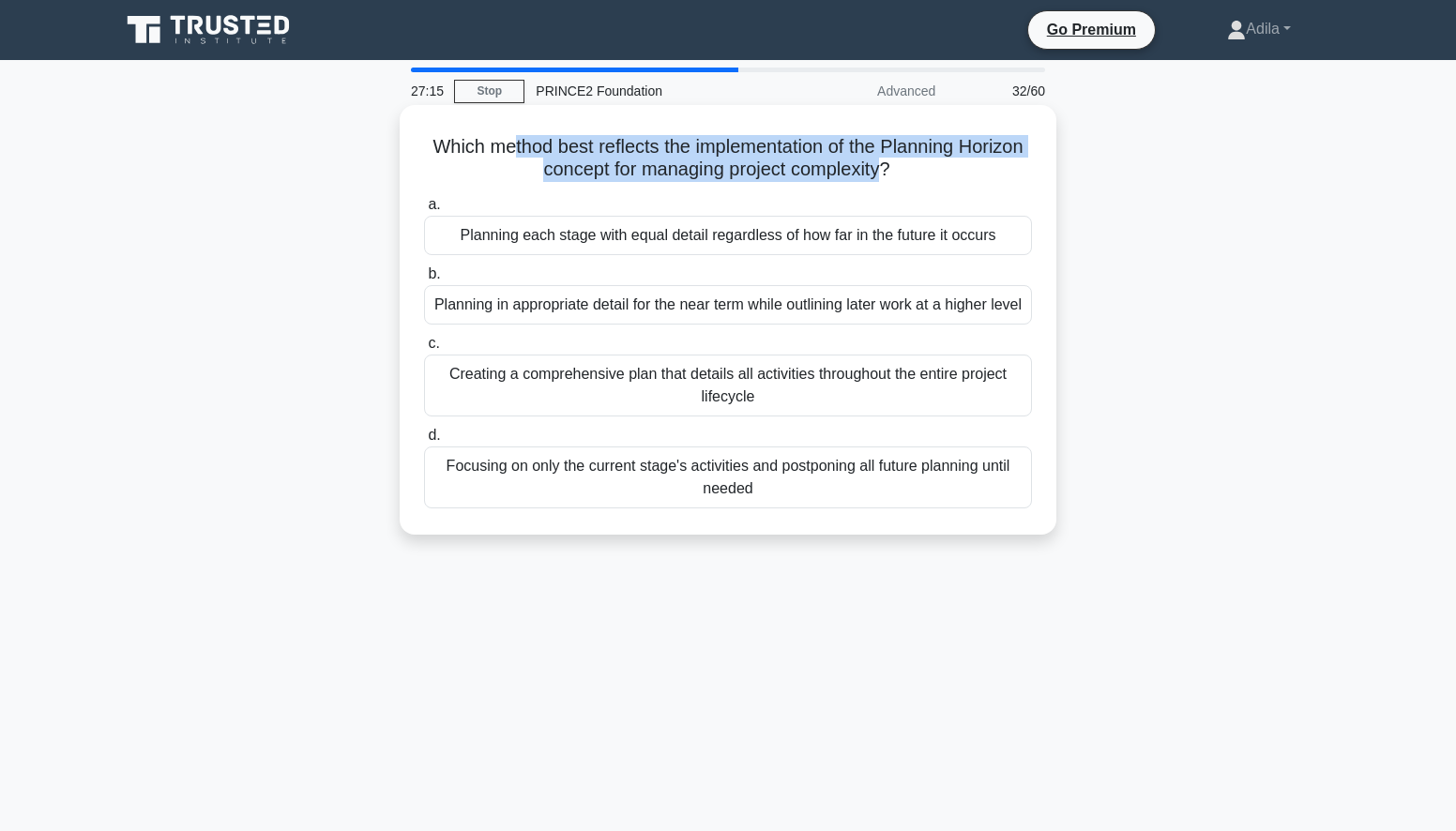
drag, startPoint x: 545, startPoint y: 143, endPoint x: 921, endPoint y: 177, distance: 377.5
click at [921, 177] on h5 "Which method best reflects the implementation of the Planning Horizon concept f…" at bounding box center [728, 158] width 611 height 47
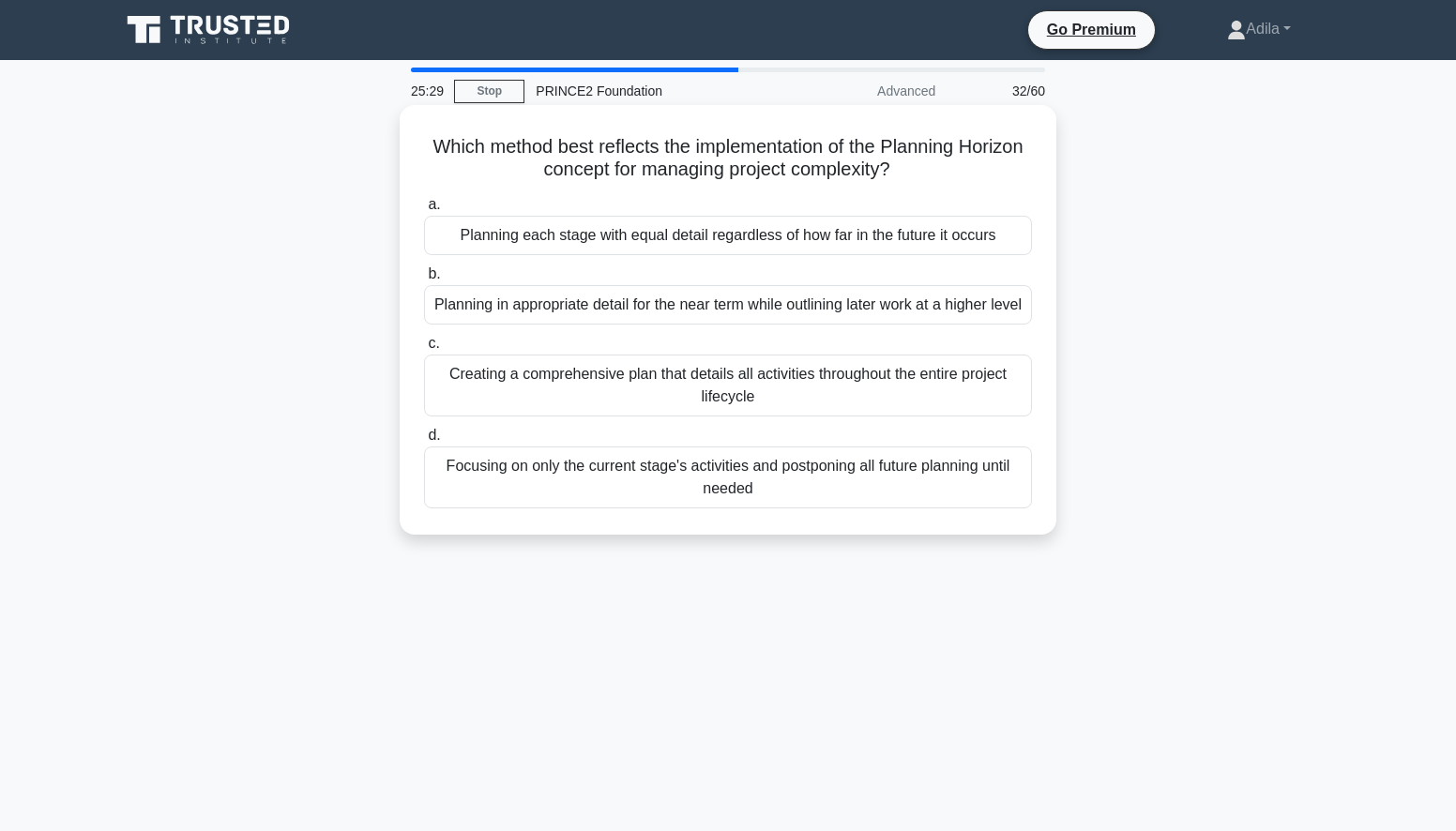
click at [892, 247] on div "Planning each stage with equal detail regardless of how far in the future it oc…" at bounding box center [728, 235] width 608 height 39
click at [424, 211] on input "a. Planning each stage with equal detail regardless of how far in the future it…" at bounding box center [424, 205] width 0 height 12
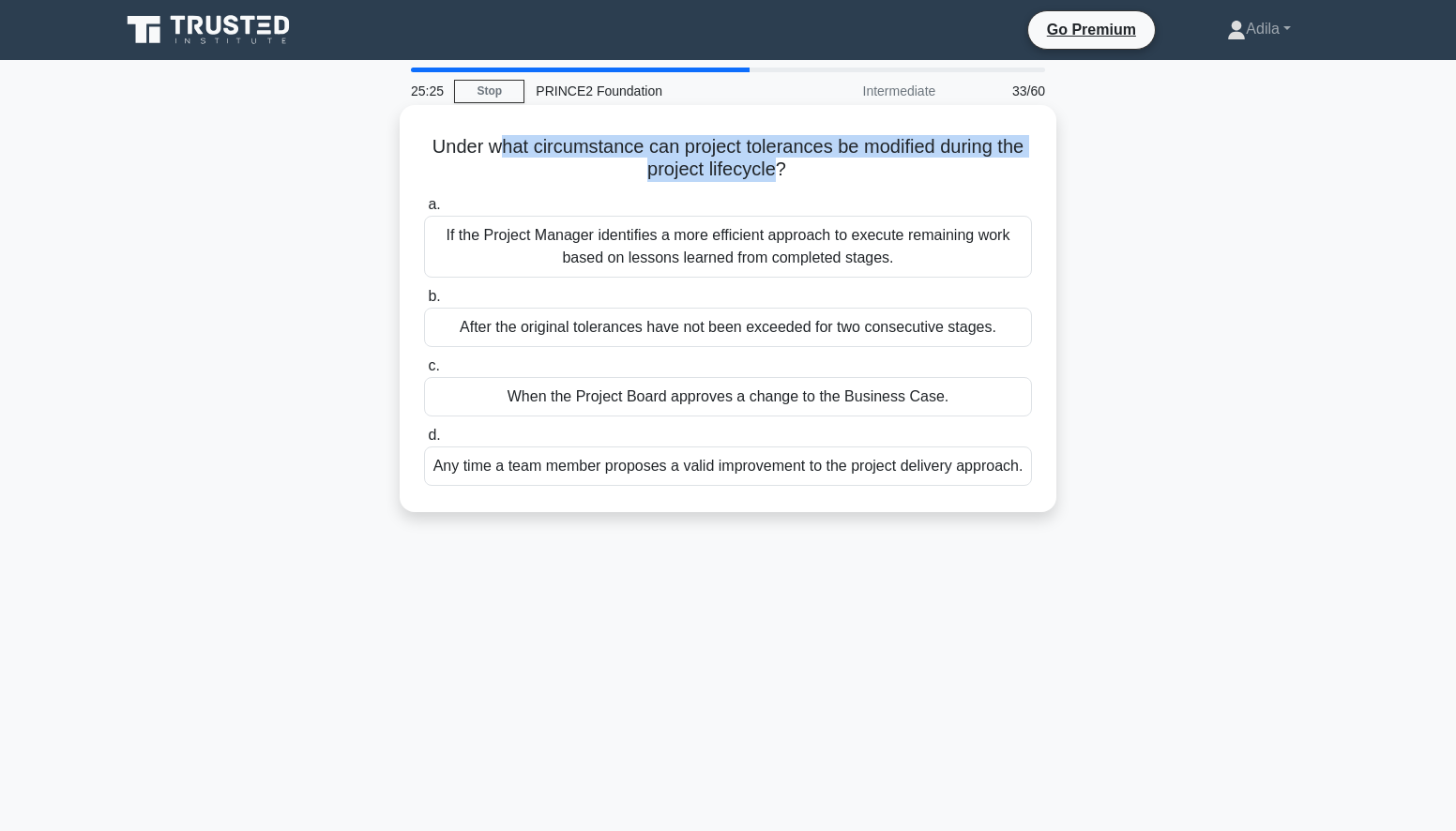
drag, startPoint x: 496, startPoint y: 158, endPoint x: 777, endPoint y: 168, distance: 281.2
click at [777, 168] on h5 "Under what circumstance can project tolerances be modified during the project l…" at bounding box center [728, 158] width 611 height 47
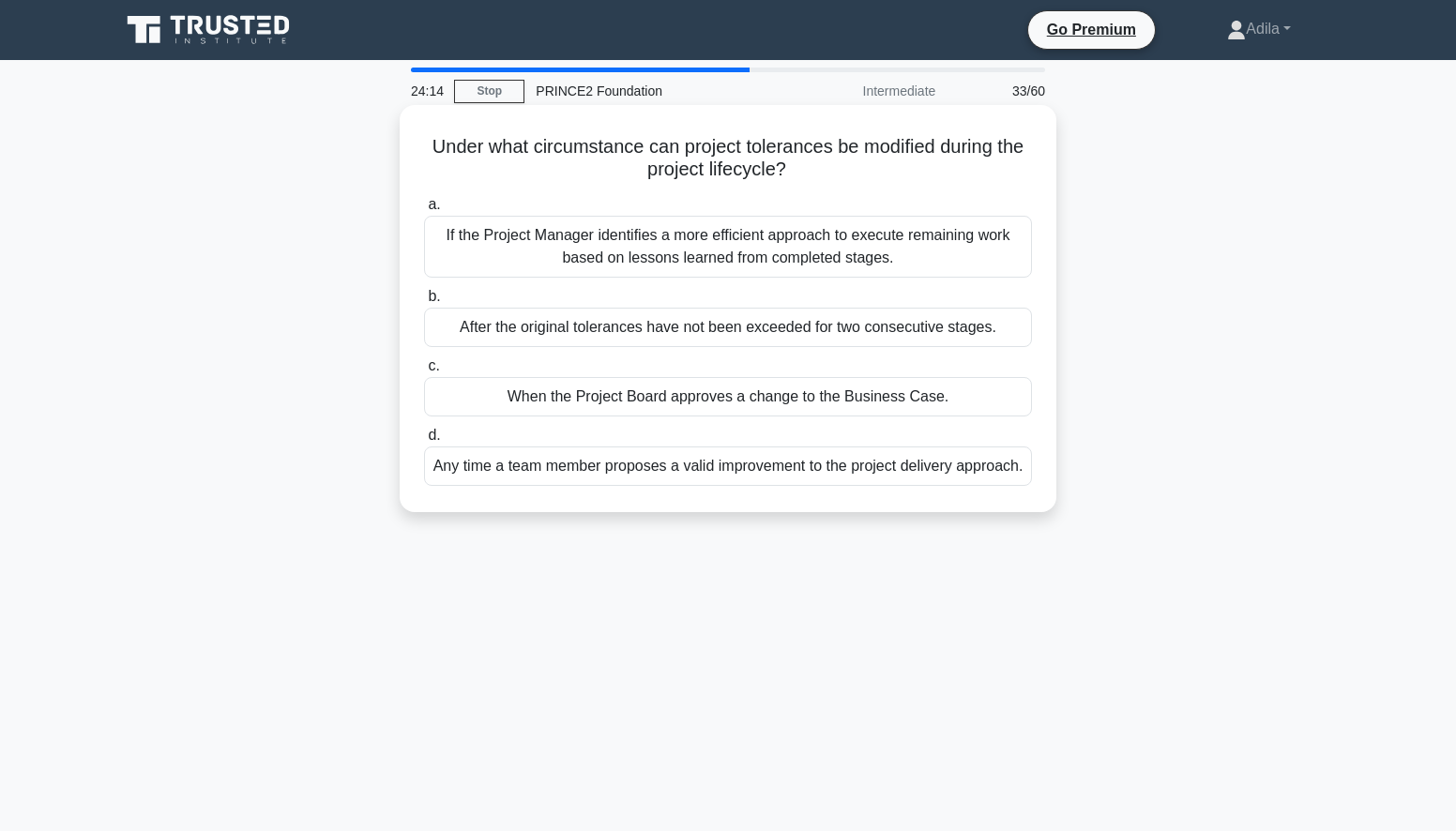
click at [838, 397] on div "When the Project Board approves a change to the Business Case." at bounding box center [728, 396] width 608 height 39
click at [424, 372] on input "c. When the Project Board approves a change to the Business Case." at bounding box center [424, 366] width 0 height 12
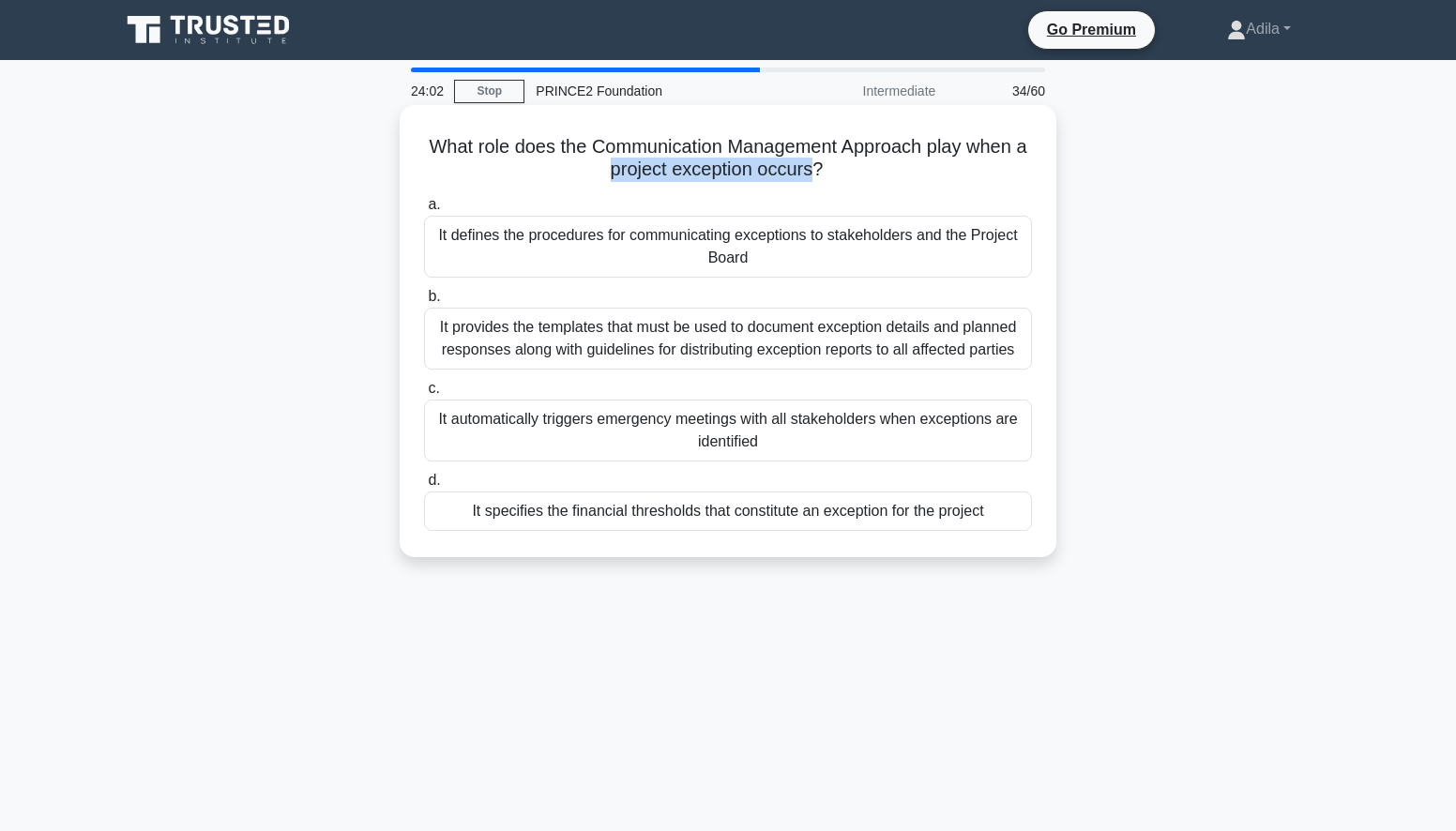
drag, startPoint x: 616, startPoint y: 174, endPoint x: 825, endPoint y: 177, distance: 209.0
click at [825, 177] on h5 "What role does the Communication Management Approach play when a project except…" at bounding box center [728, 158] width 611 height 47
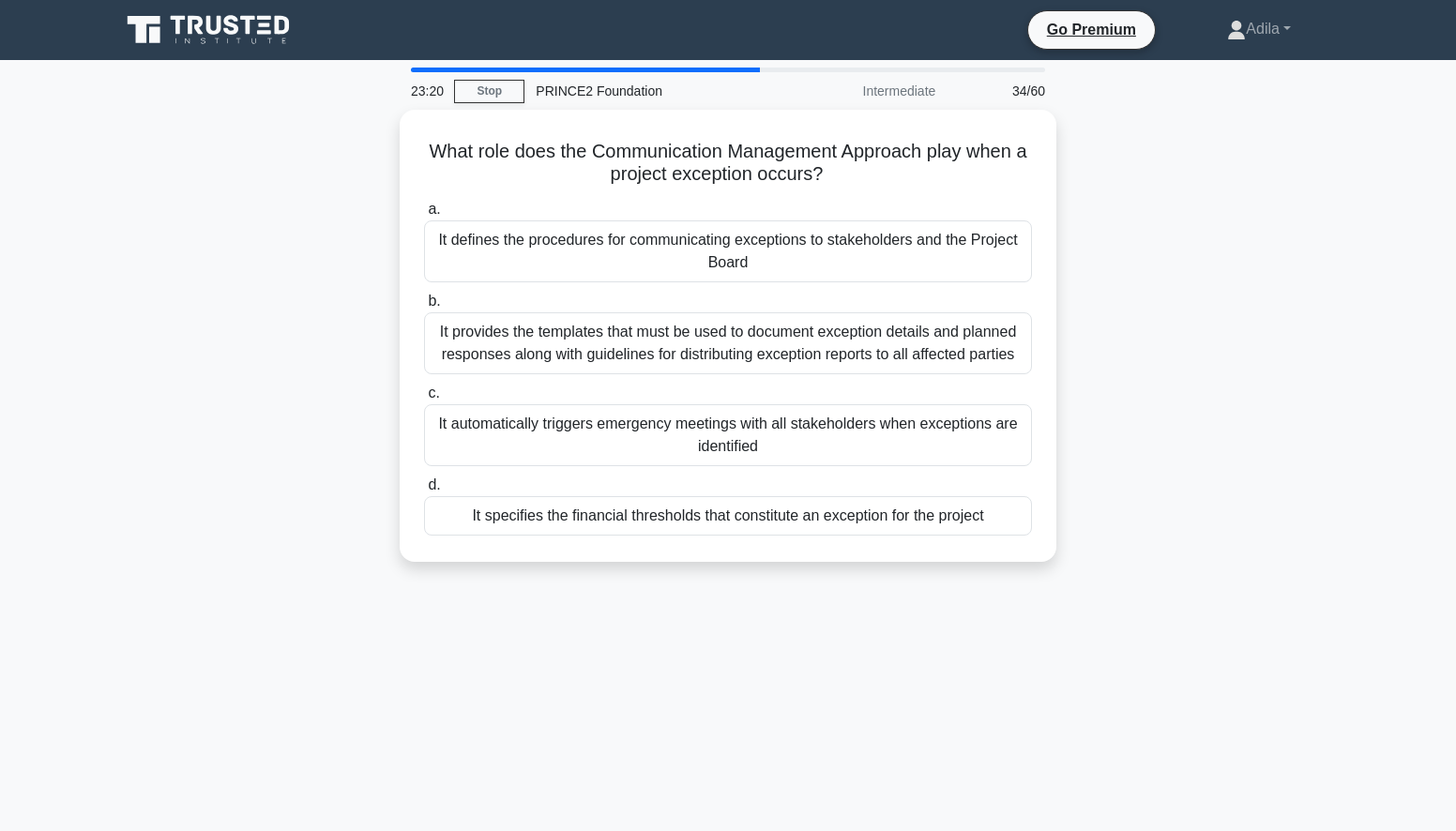
click at [1217, 251] on div "What role does the Communication Management Approach play when a project except…" at bounding box center [728, 347] width 1239 height 474
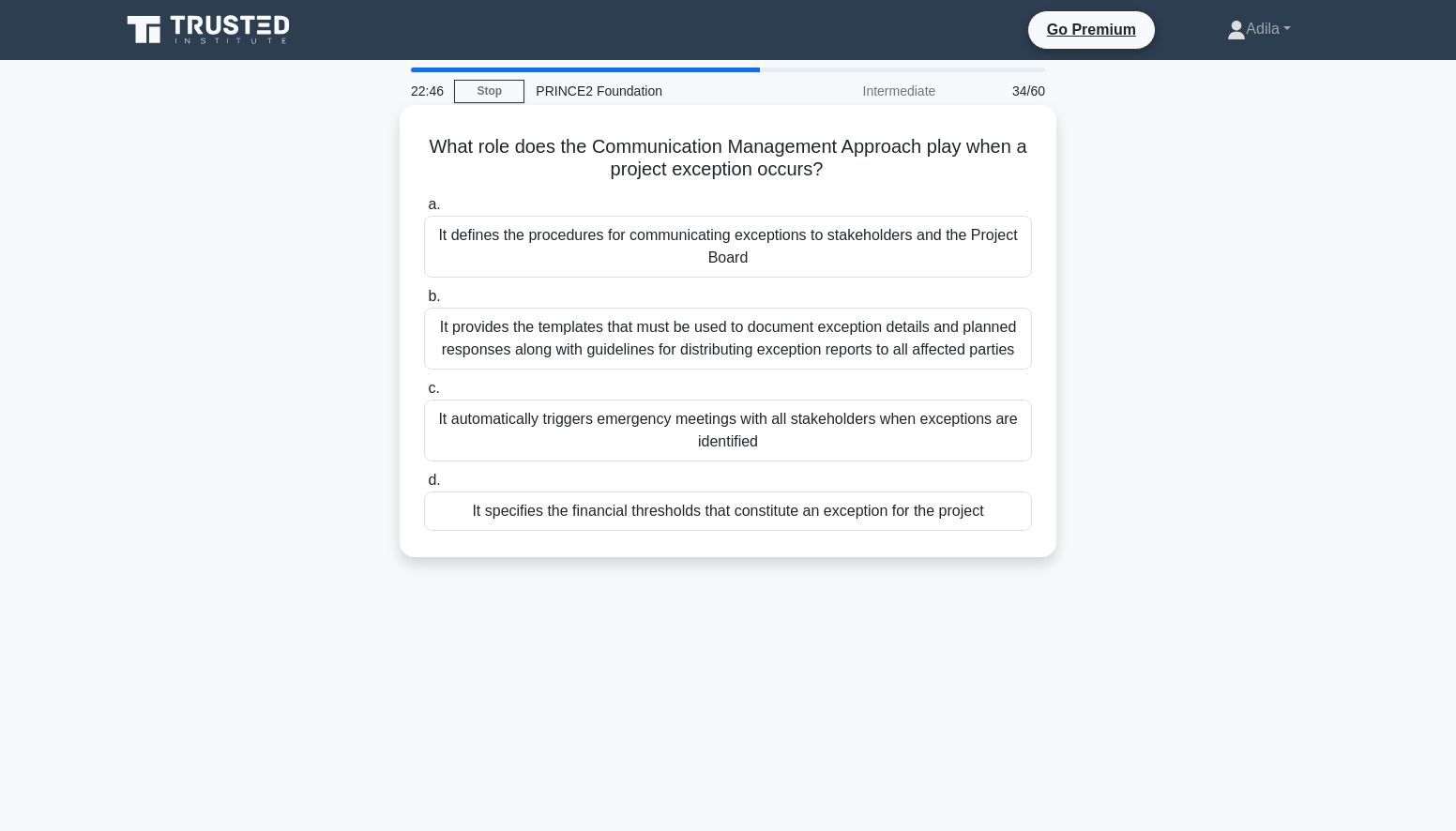
click at [792, 241] on div "It defines the procedures for communicating exceptions to stakeholders and the …" at bounding box center [728, 246] width 608 height 62
click at [424, 211] on input "a. It defines the procedures for communicating exceptions to stakeholders and t…" at bounding box center [424, 205] width 0 height 12
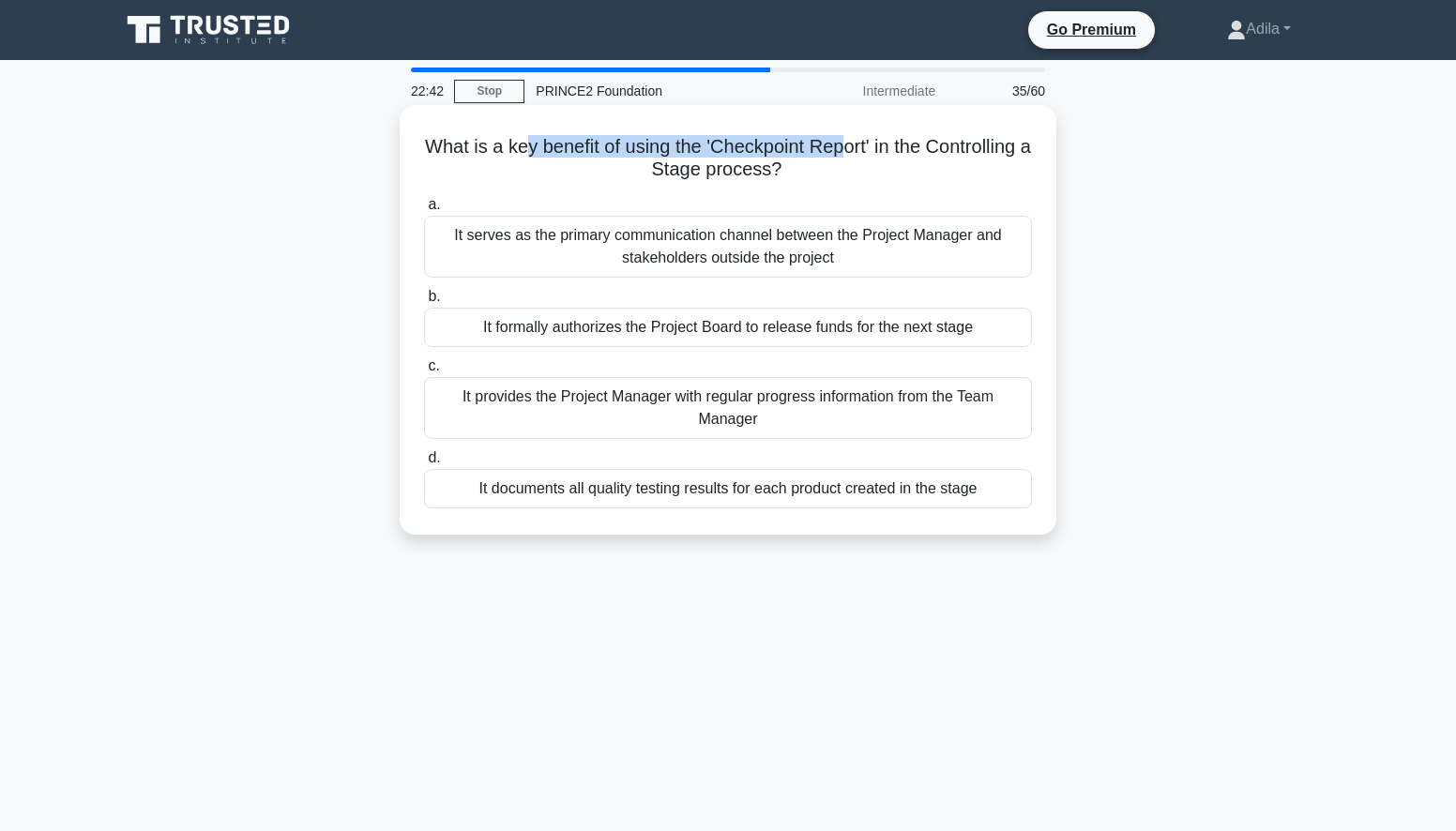
drag, startPoint x: 571, startPoint y: 145, endPoint x: 903, endPoint y: 151, distance: 332.1
click at [903, 151] on h5 "What is a key benefit of using the 'Checkpoint Report' in the Controlling a Sta…" at bounding box center [728, 158] width 611 height 47
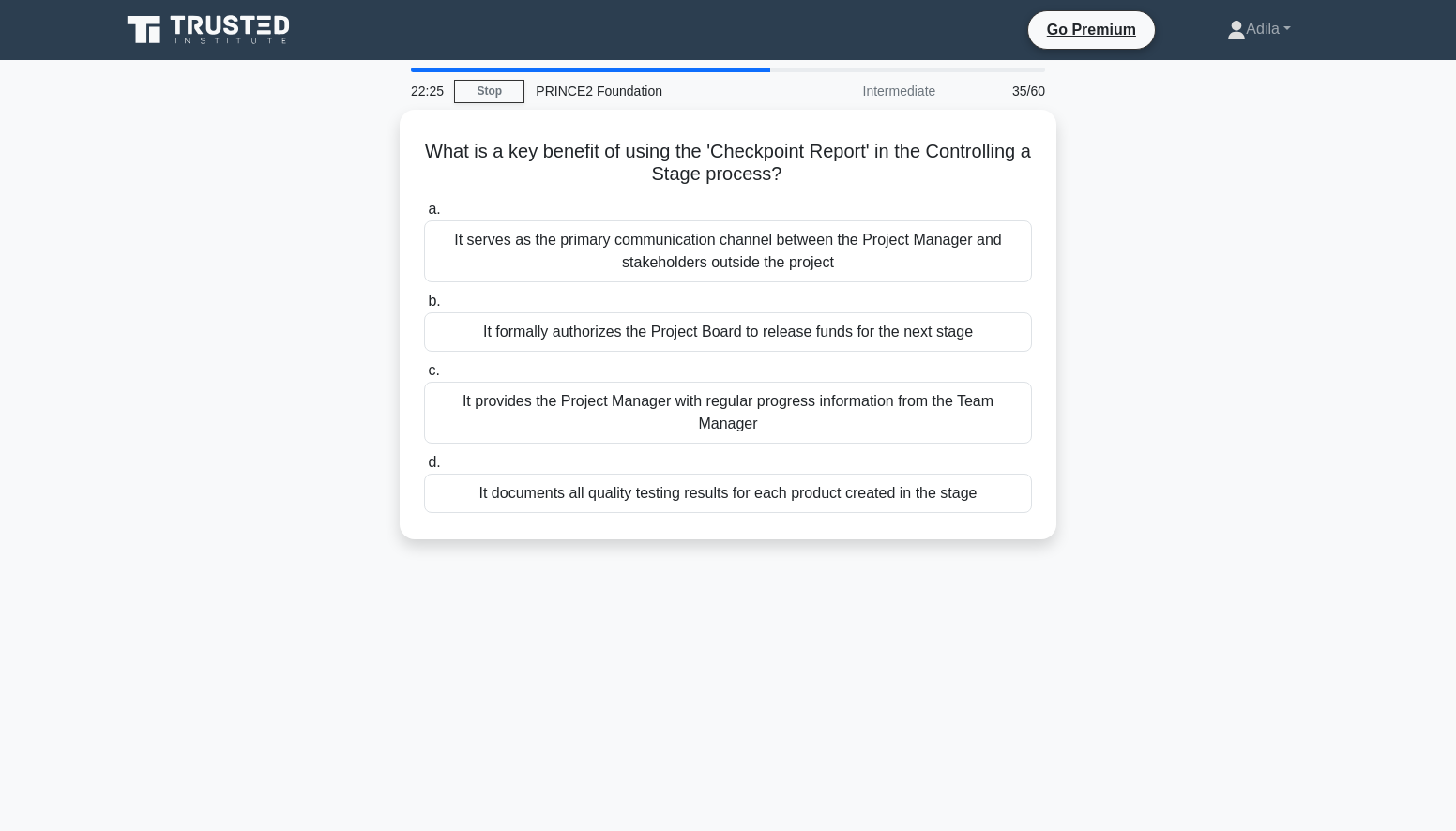
click at [693, 709] on div "22:25 Stop PRINCE2 Foundation Intermediate 35/60 What is a key benefit of using…" at bounding box center [728, 536] width 1239 height 937
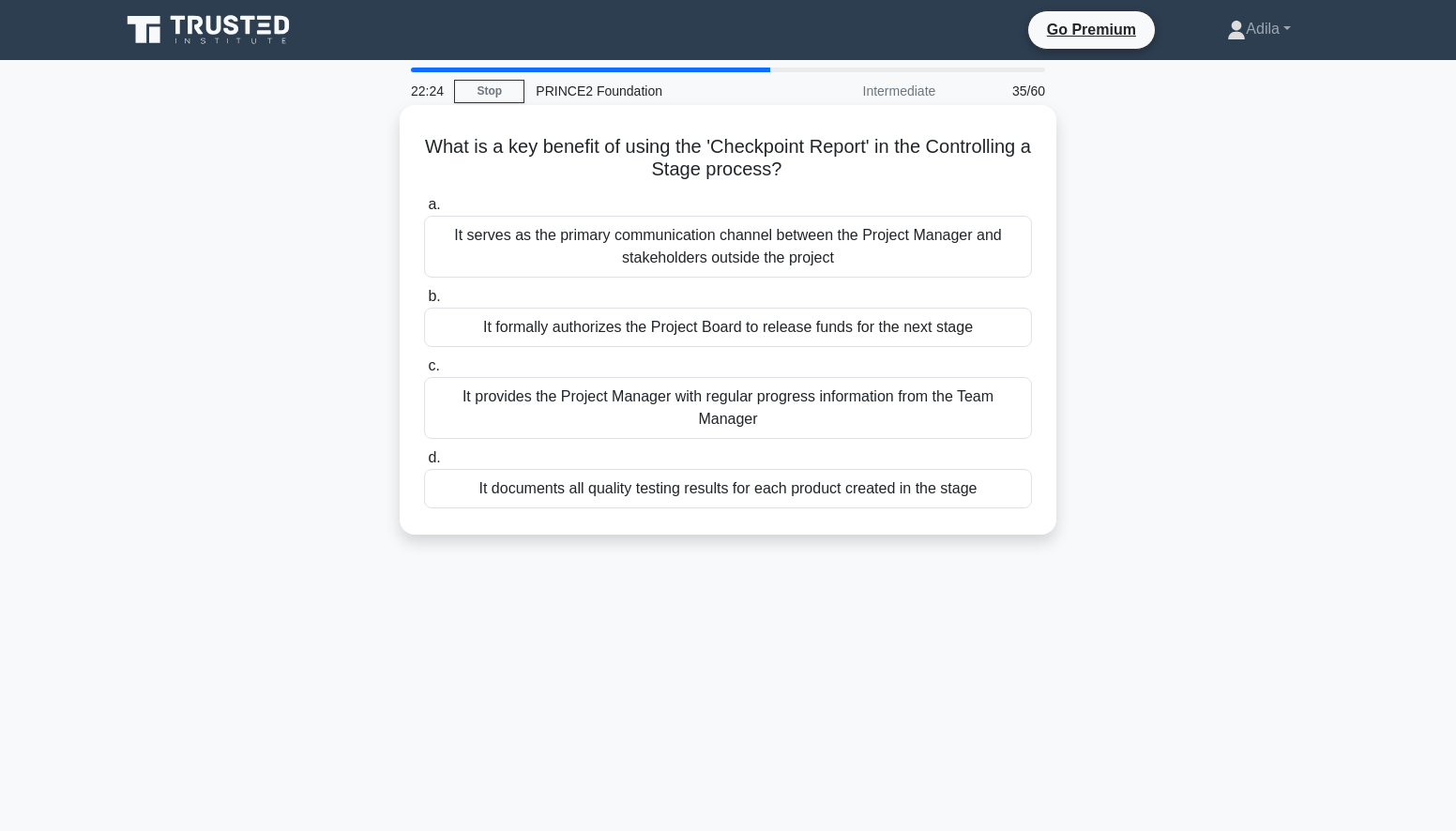
click at [723, 421] on div "It provides the Project Manager with regular progress information from the Team…" at bounding box center [728, 408] width 608 height 62
click at [424, 372] on input "c. It provides the Project Manager with regular progress information from the T…" at bounding box center [424, 366] width 0 height 12
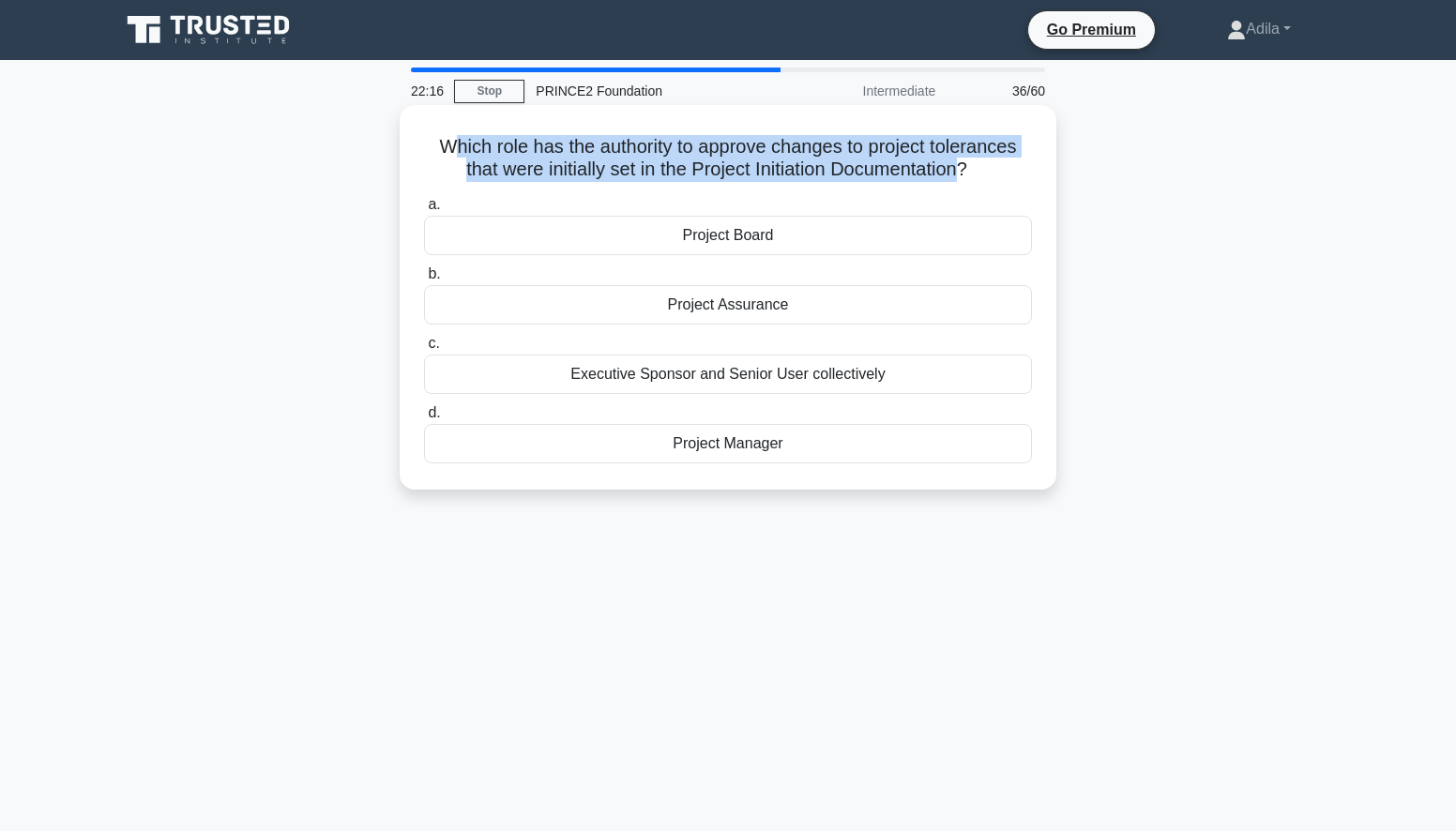
drag, startPoint x: 483, startPoint y: 147, endPoint x: 967, endPoint y: 176, distance: 484.9
click at [967, 176] on h5 "Which role has the authority to approve changes to project tolerances that were…" at bounding box center [728, 158] width 611 height 47
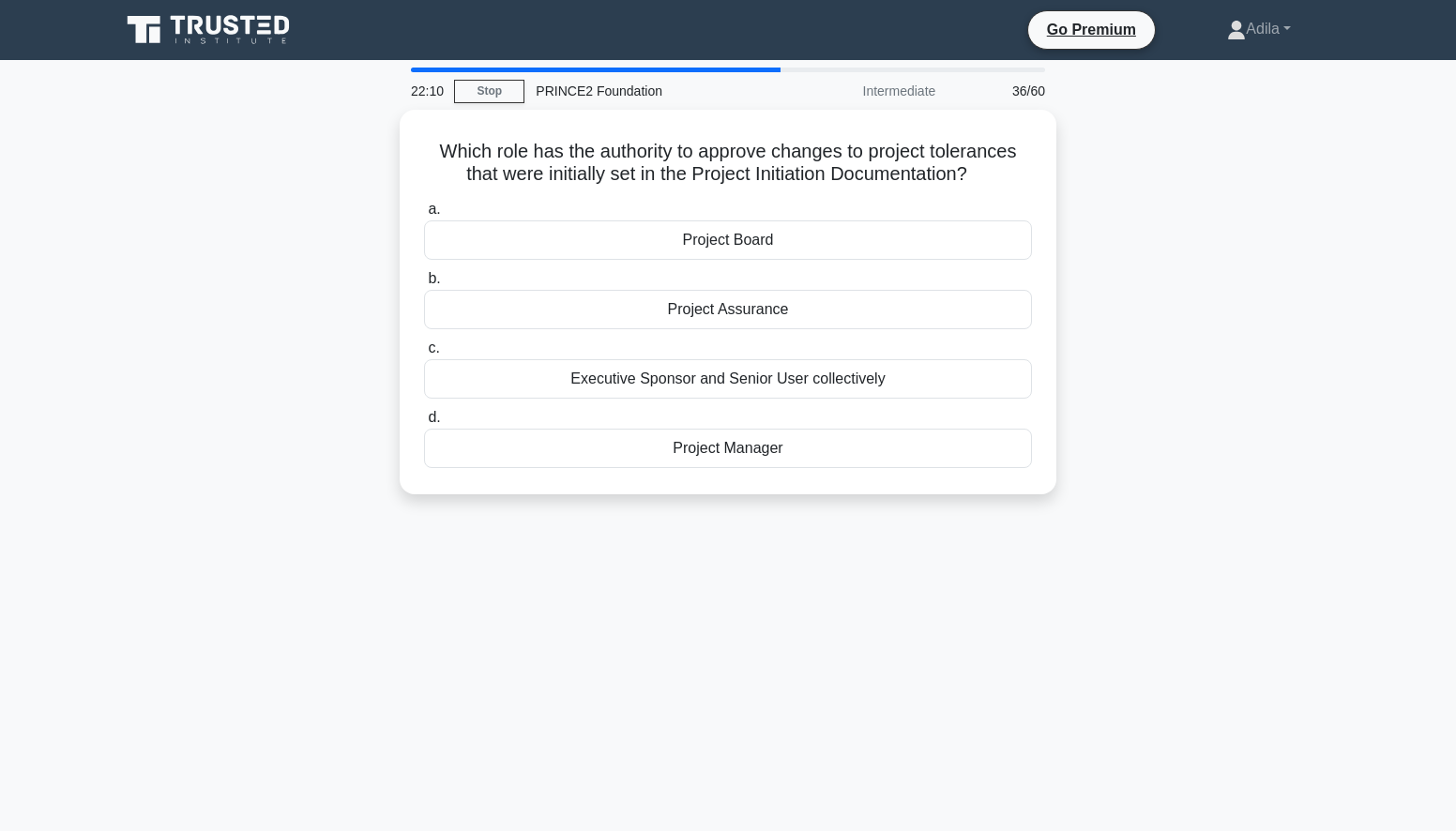
click at [630, 663] on div "22:10 Stop PRINCE2 Foundation Intermediate 36/60 Which role has the authority t…" at bounding box center [728, 536] width 1239 height 937
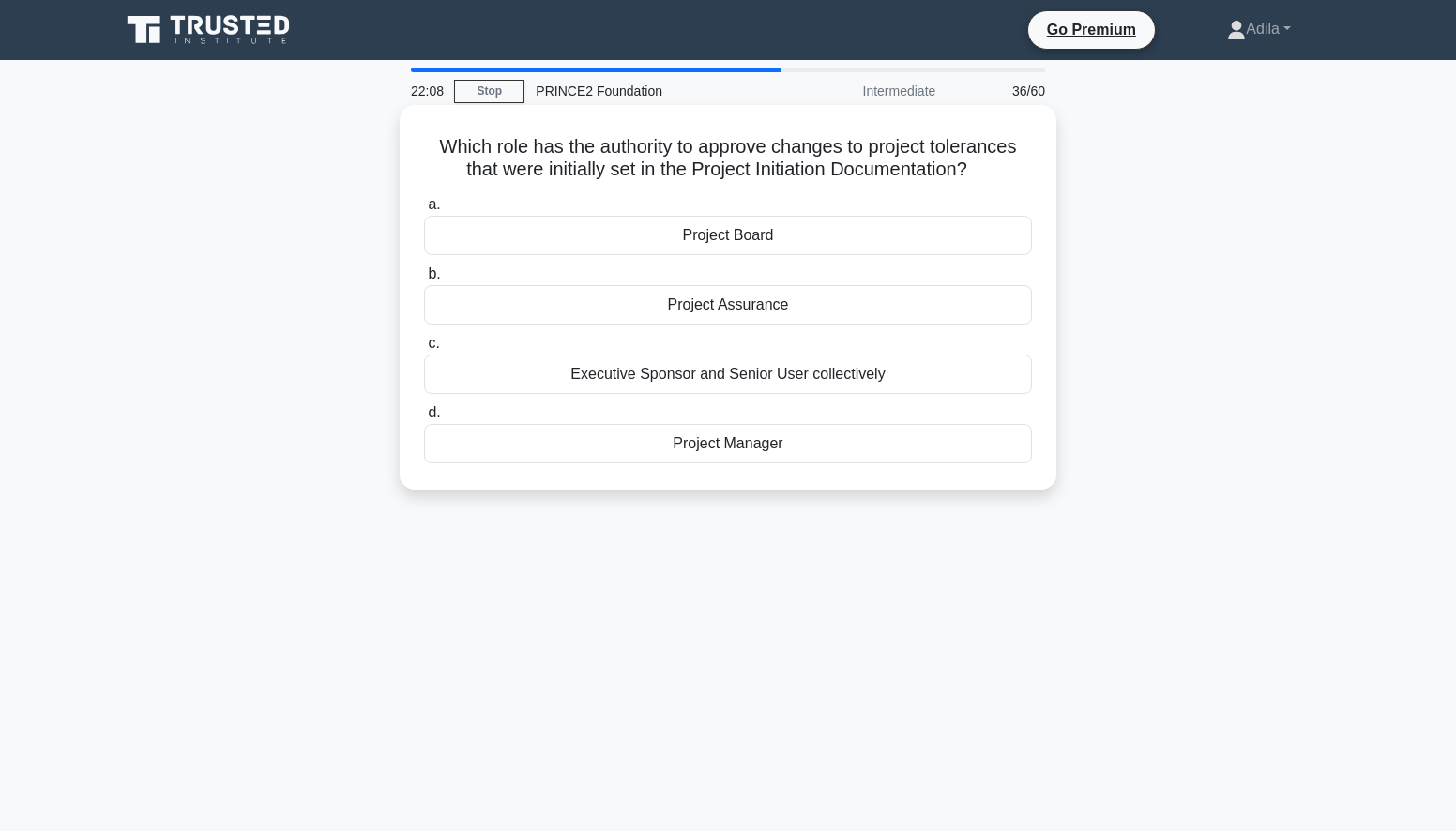
click at [717, 241] on div "Project Board" at bounding box center [728, 235] width 608 height 39
click at [424, 211] on input "a. Project Board" at bounding box center [424, 205] width 0 height 12
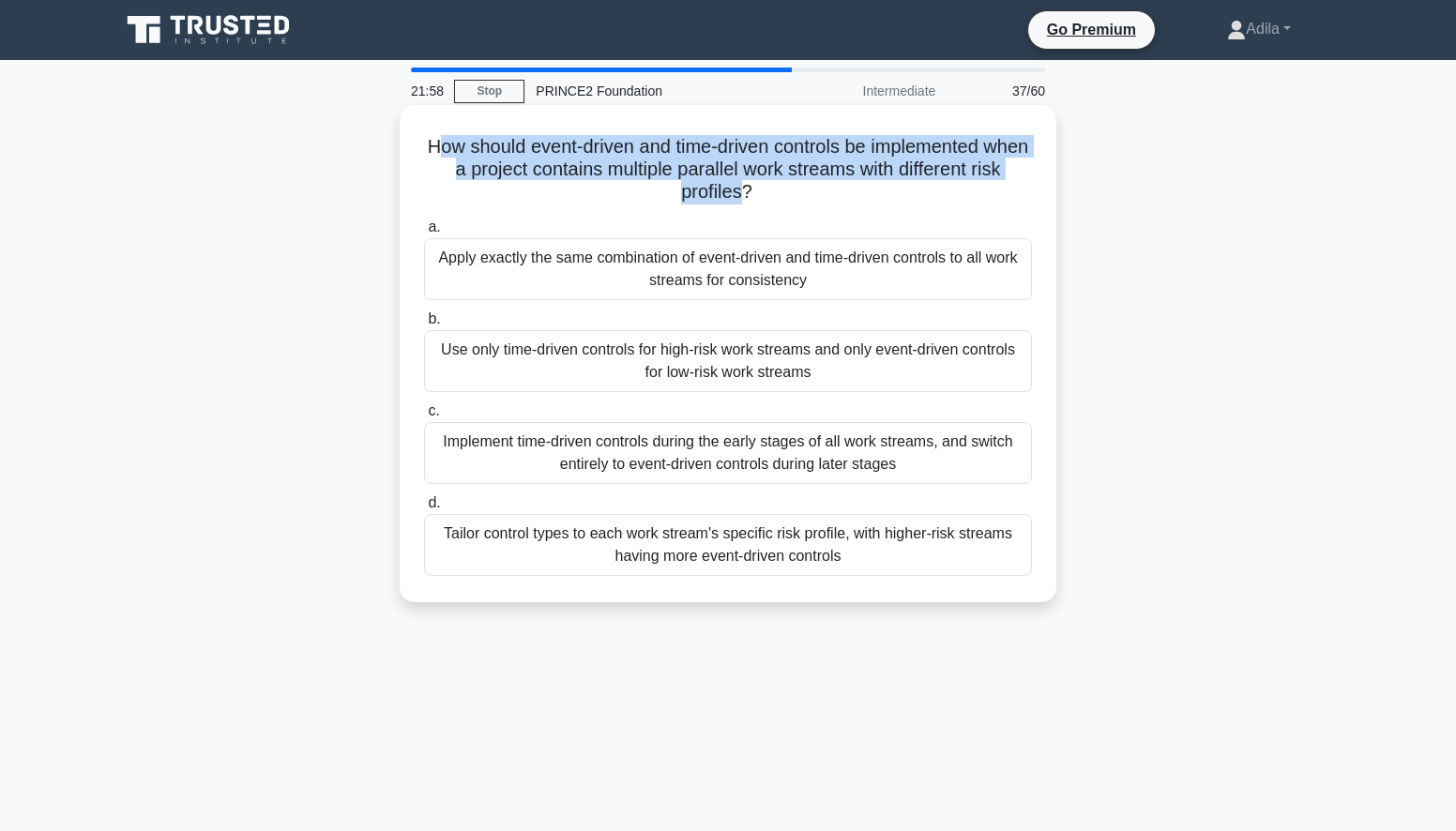
drag, startPoint x: 454, startPoint y: 140, endPoint x: 757, endPoint y: 194, distance: 307.8
click at [757, 194] on h5 "How should event-driven and time-driven controls be implemented when a project …" at bounding box center [728, 169] width 611 height 69
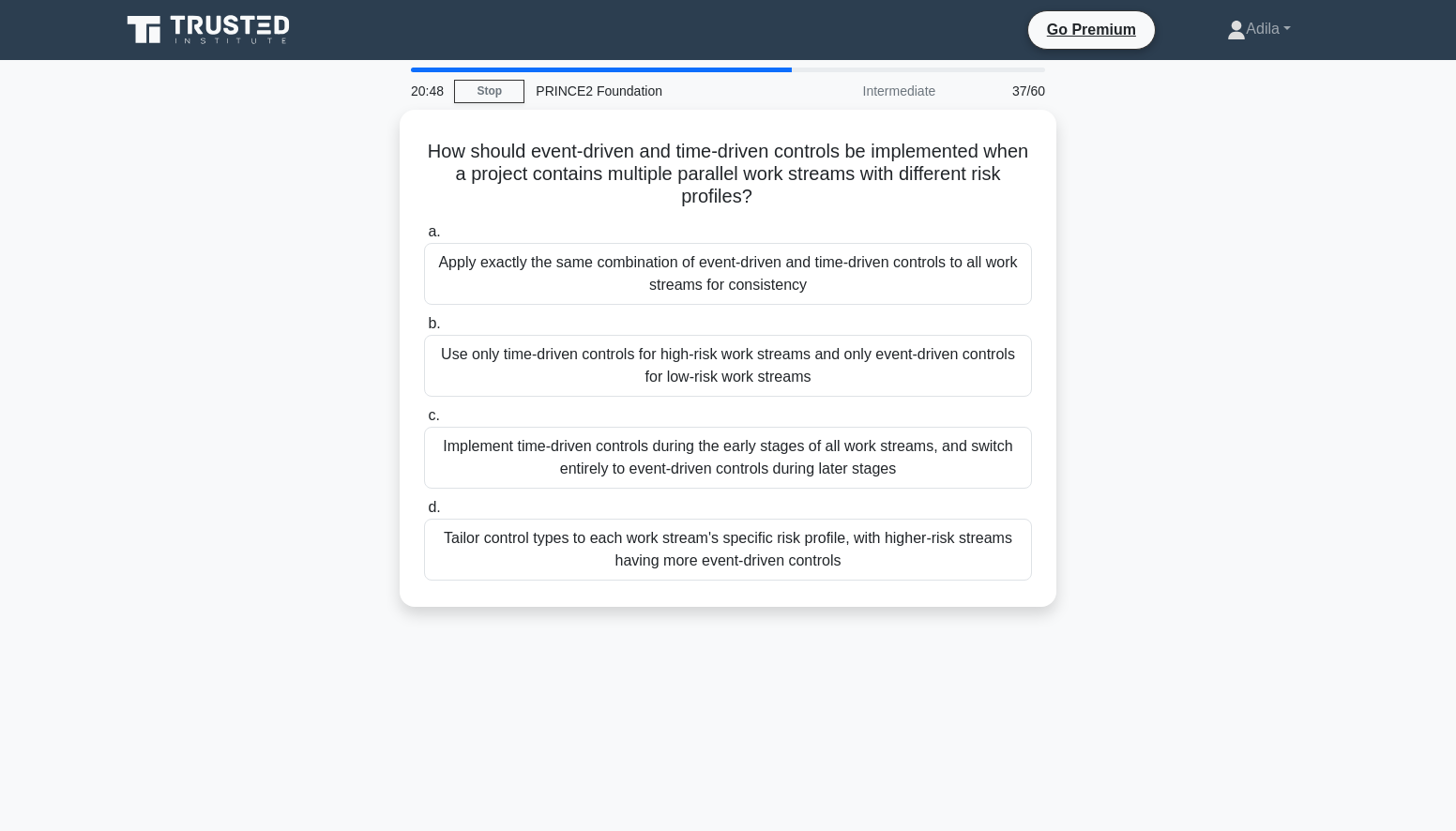
click at [664, 673] on div "20:48 Stop PRINCE2 Foundation Intermediate 37/60 How should event-driven and ti…" at bounding box center [728, 536] width 1239 height 937
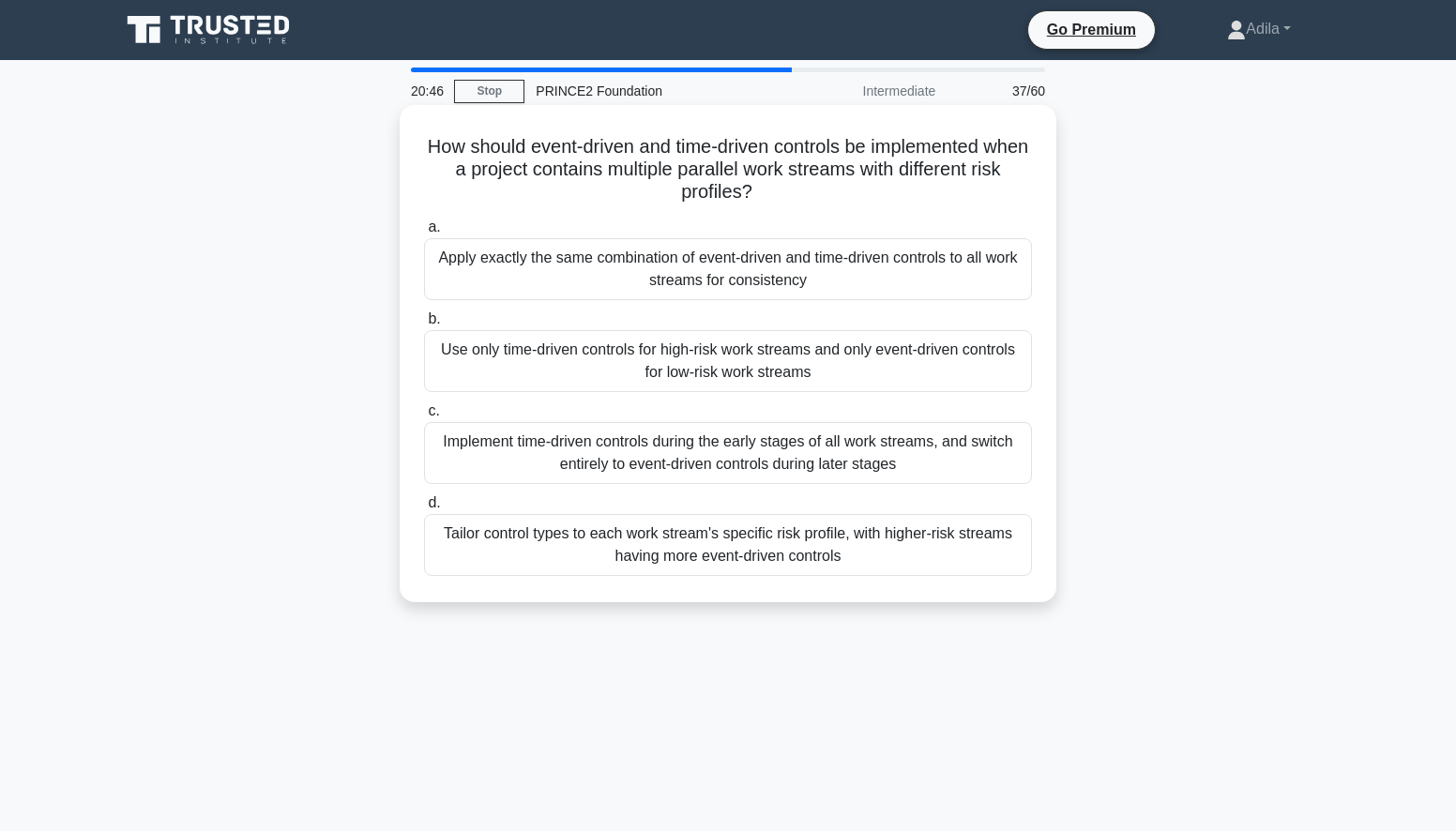
click at [628, 547] on div "Tailor control types to each work stream's specific risk profile, with higher-r…" at bounding box center [728, 545] width 608 height 62
click at [424, 509] on input "d. Tailor control types to each work stream's specific risk profile, with highe…" at bounding box center [424, 503] width 0 height 12
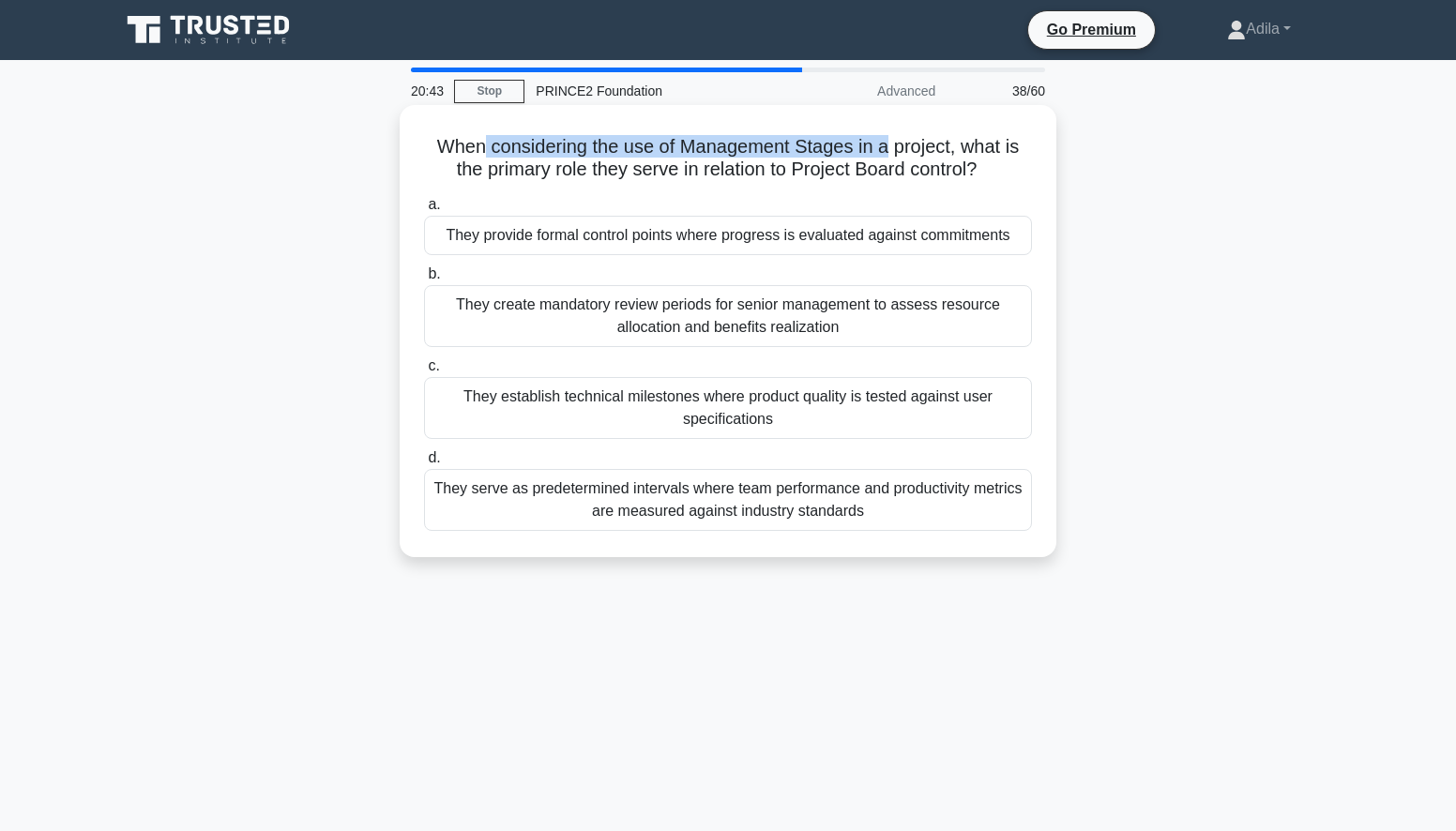
drag, startPoint x: 476, startPoint y: 145, endPoint x: 915, endPoint y: 149, distance: 439.0
click at [898, 148] on h5 "When considering the use of Management Stages in a project, what is the primary…" at bounding box center [728, 158] width 611 height 47
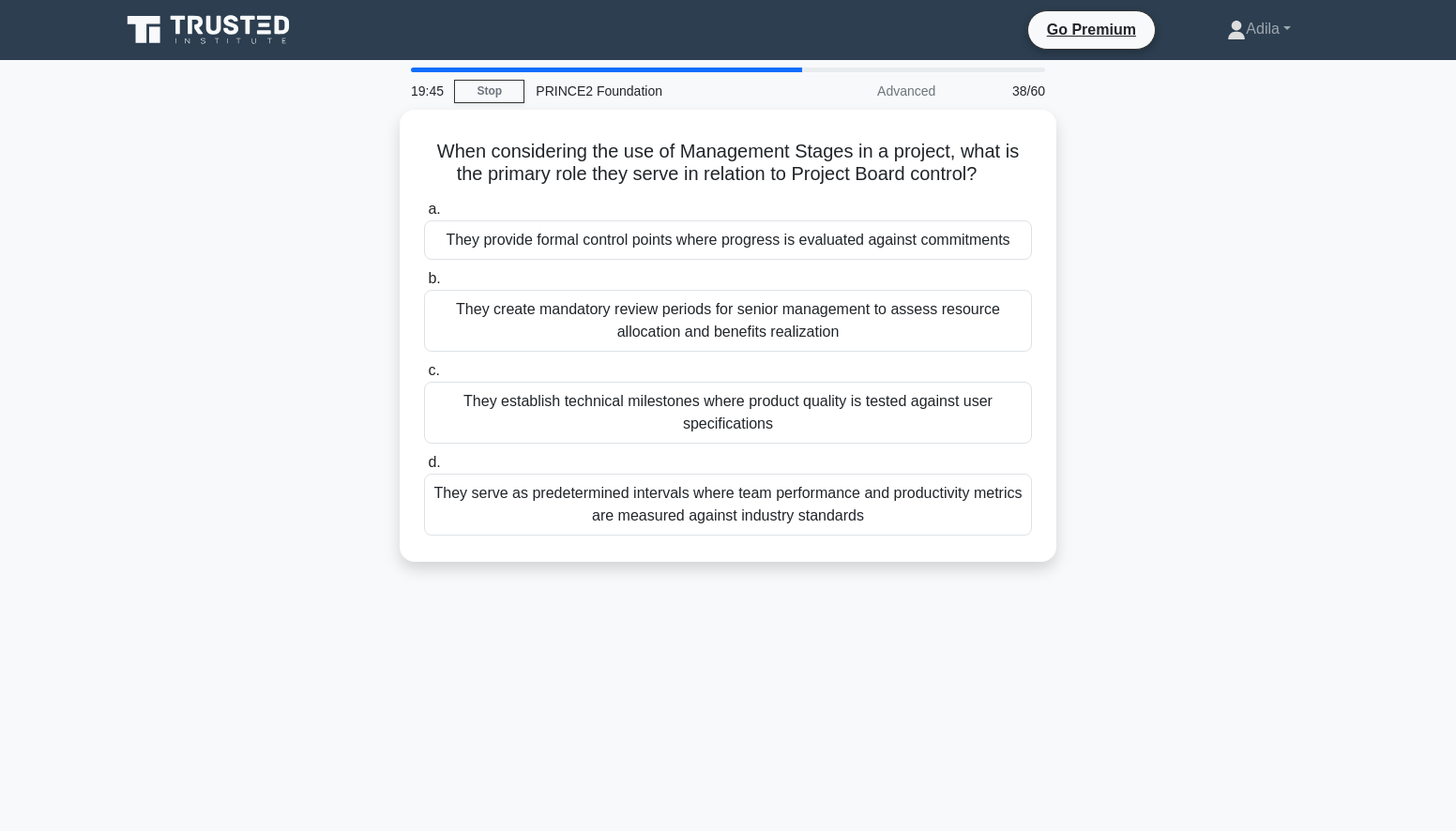
click at [1183, 291] on div "When considering the use of Management Stages in a project, what is the primary…" at bounding box center [728, 347] width 1239 height 474
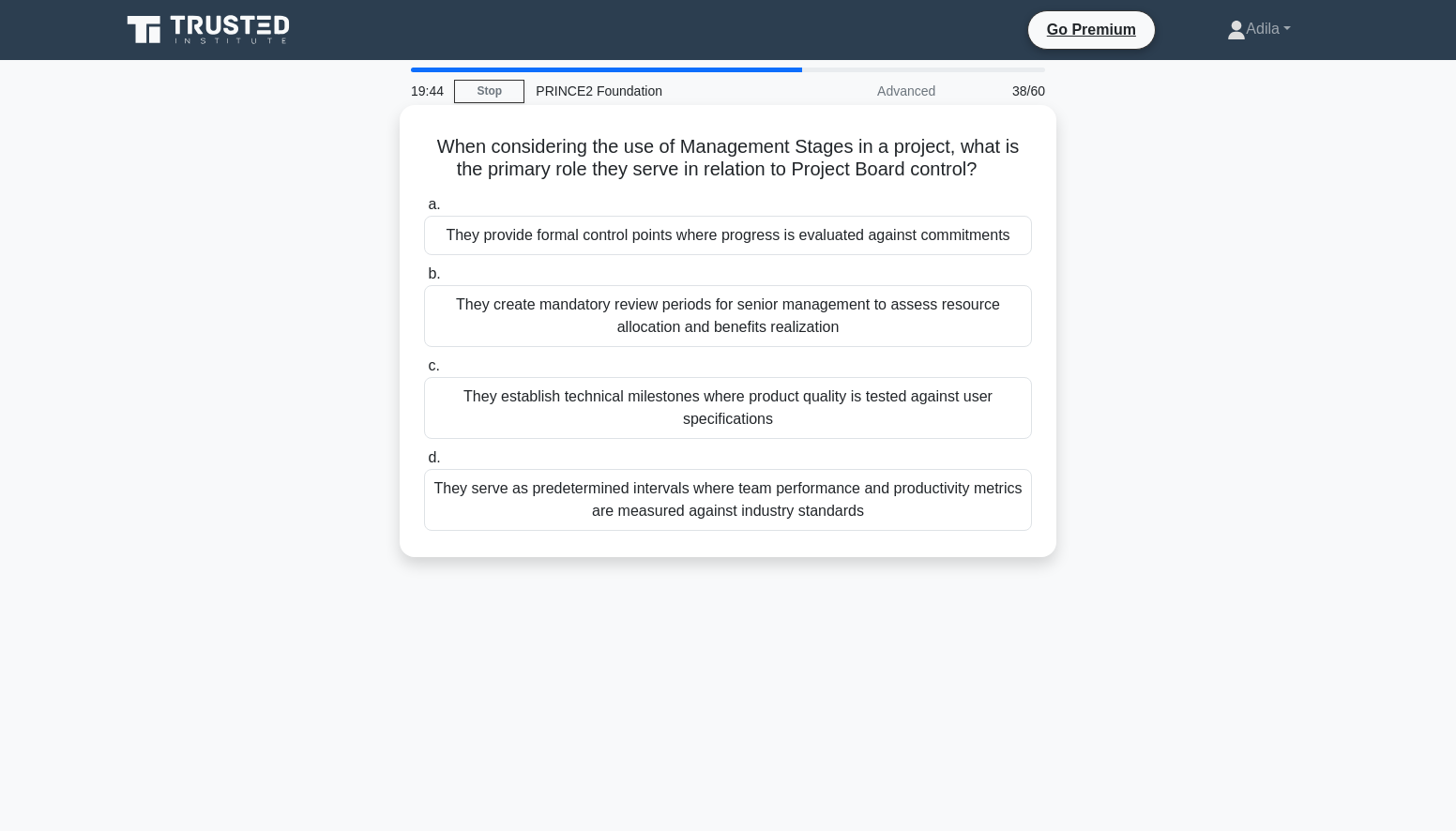
click at [880, 244] on div "They provide formal control points where progress is evaluated against commitme…" at bounding box center [728, 235] width 608 height 39
click at [424, 211] on input "a. They provide formal control points where progress is evaluated against commi…" at bounding box center [424, 205] width 0 height 12
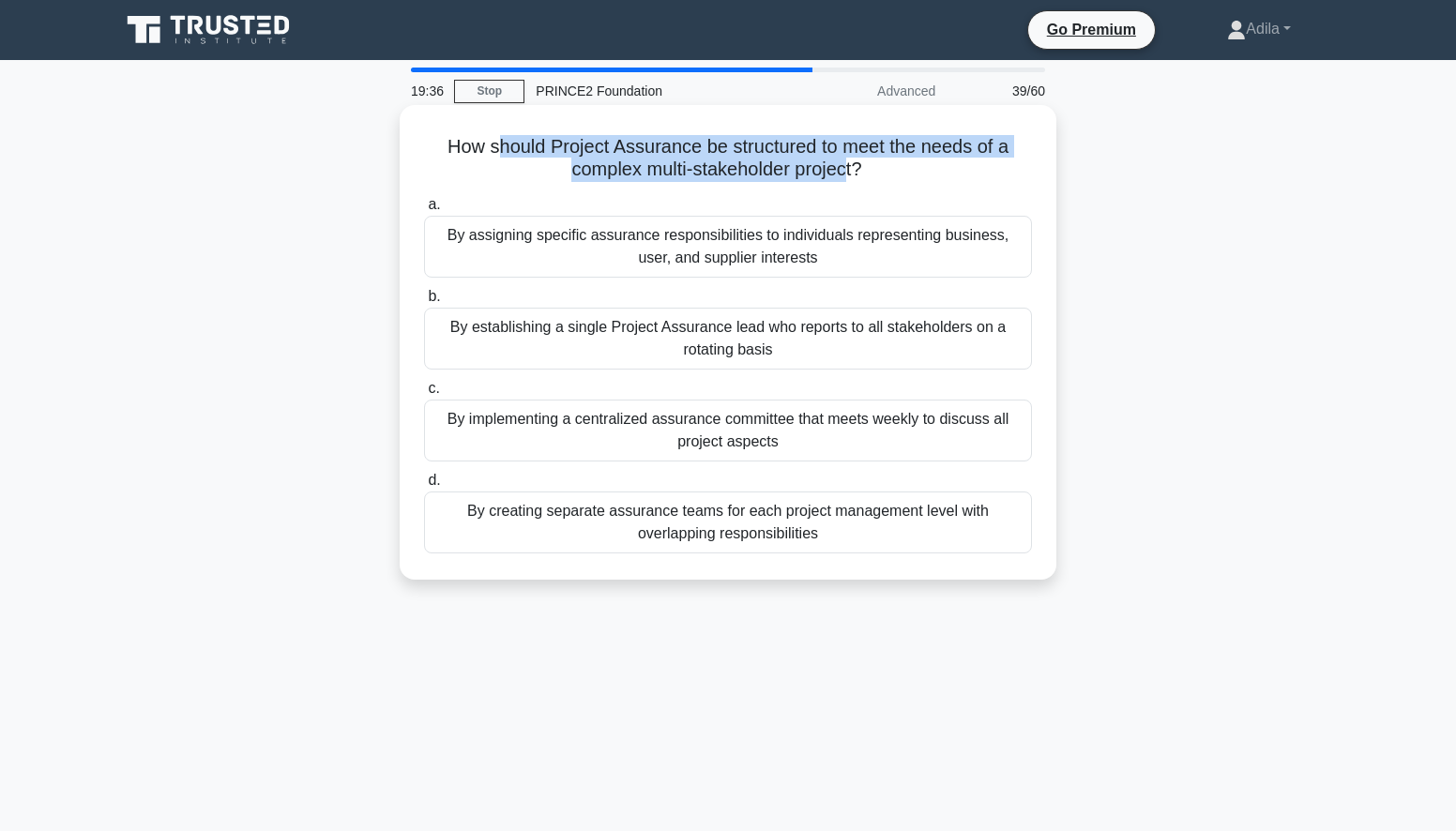
drag, startPoint x: 534, startPoint y: 150, endPoint x: 853, endPoint y: 174, distance: 319.9
click at [853, 174] on h5 "How should Project Assurance be structured to meet the needs of a complex multi…" at bounding box center [728, 158] width 611 height 47
click at [929, 245] on div "By assigning specific assurance responsibilities to individuals representing bu…" at bounding box center [728, 246] width 608 height 62
click at [424, 211] on input "a. By assigning specific assurance responsibilities to individuals representing…" at bounding box center [424, 205] width 0 height 12
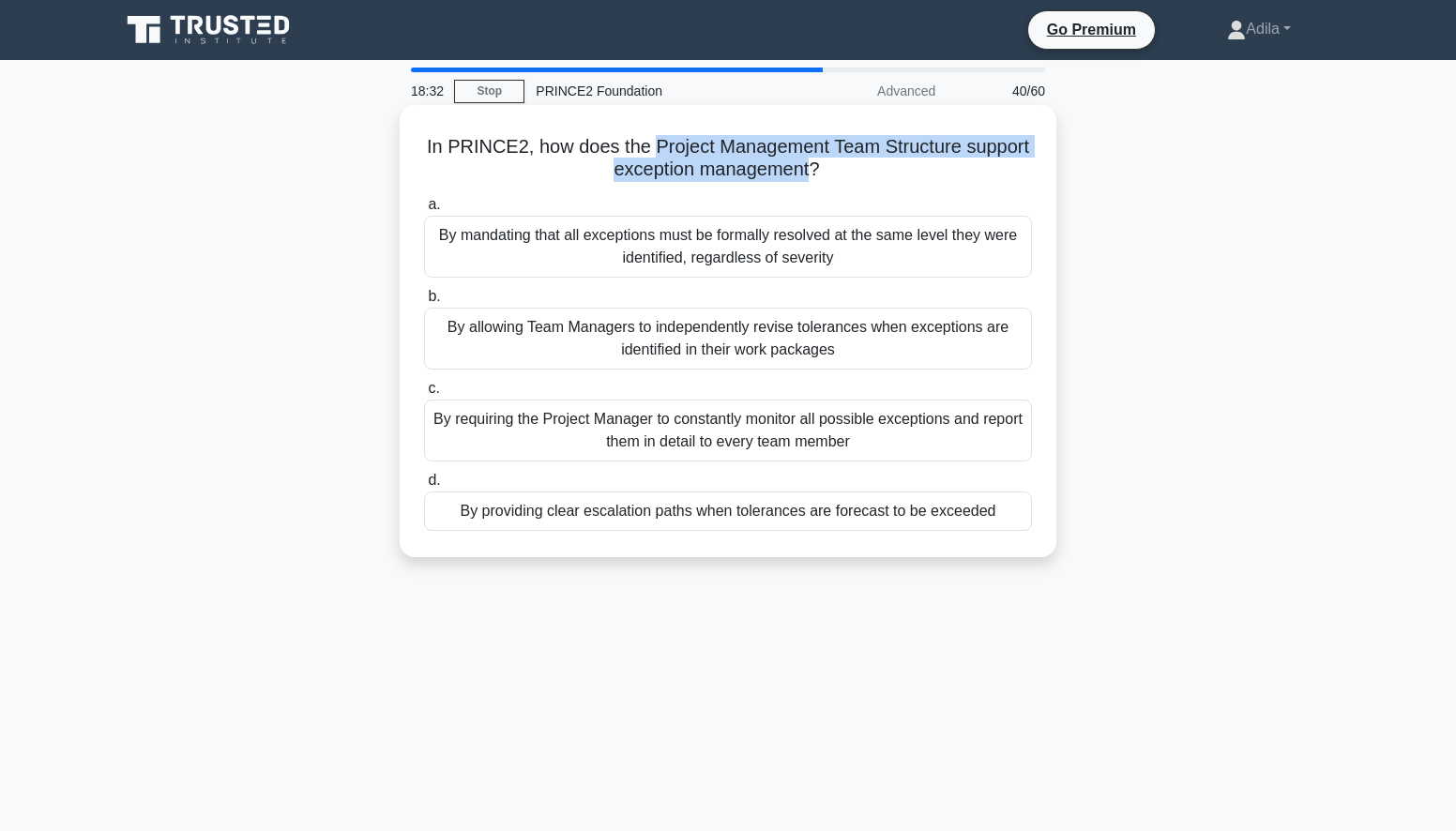
drag, startPoint x: 654, startPoint y: 148, endPoint x: 814, endPoint y: 168, distance: 161.2
click at [814, 168] on h5 "In PRINCE2, how does the Project Management Team Structure support exception ma…" at bounding box center [728, 158] width 611 height 47
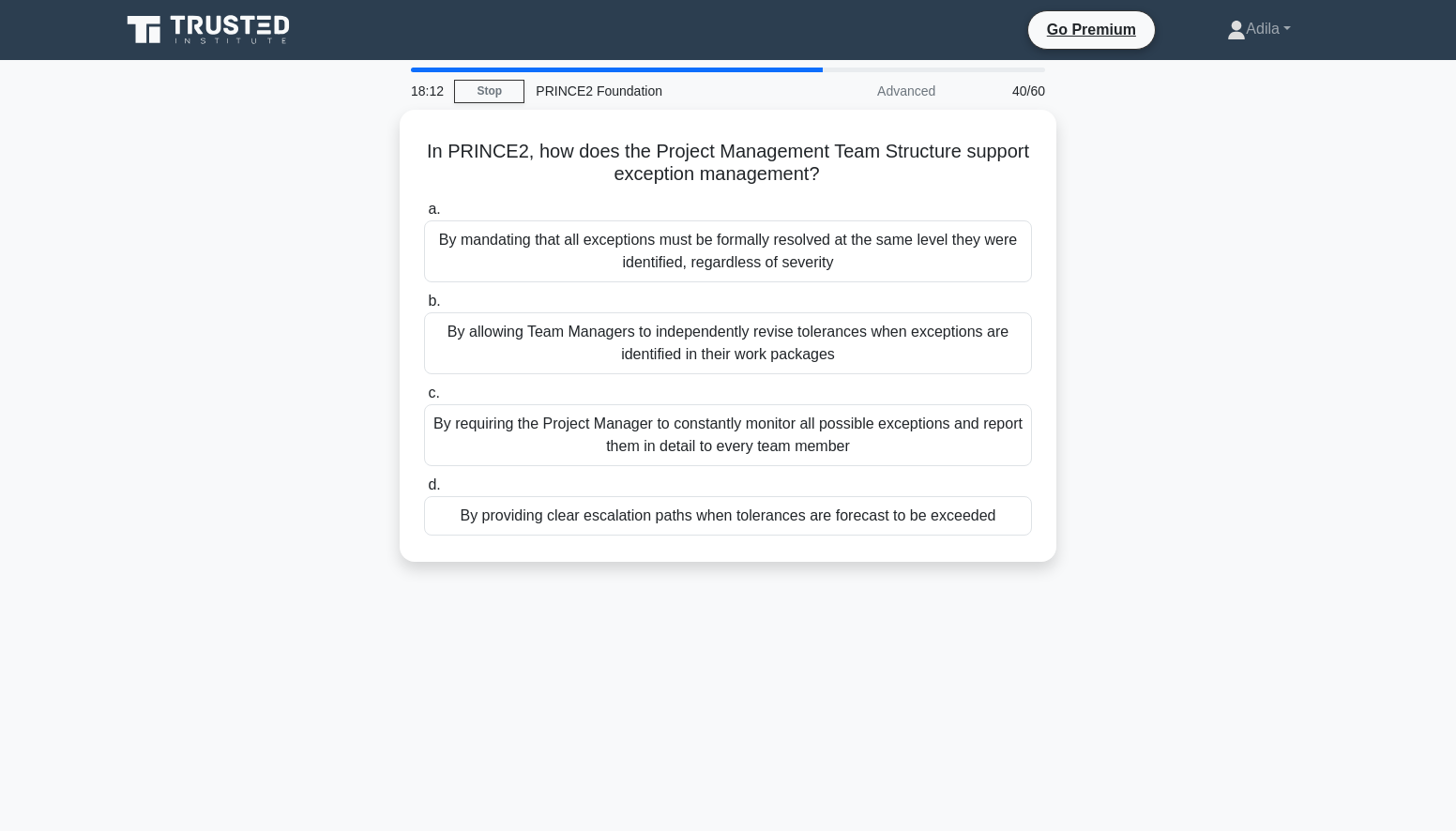
click at [735, 654] on div "18:12 Stop PRINCE2 Foundation Advanced 40/60 In PRINCE2, how does the Project M…" at bounding box center [728, 536] width 1239 height 937
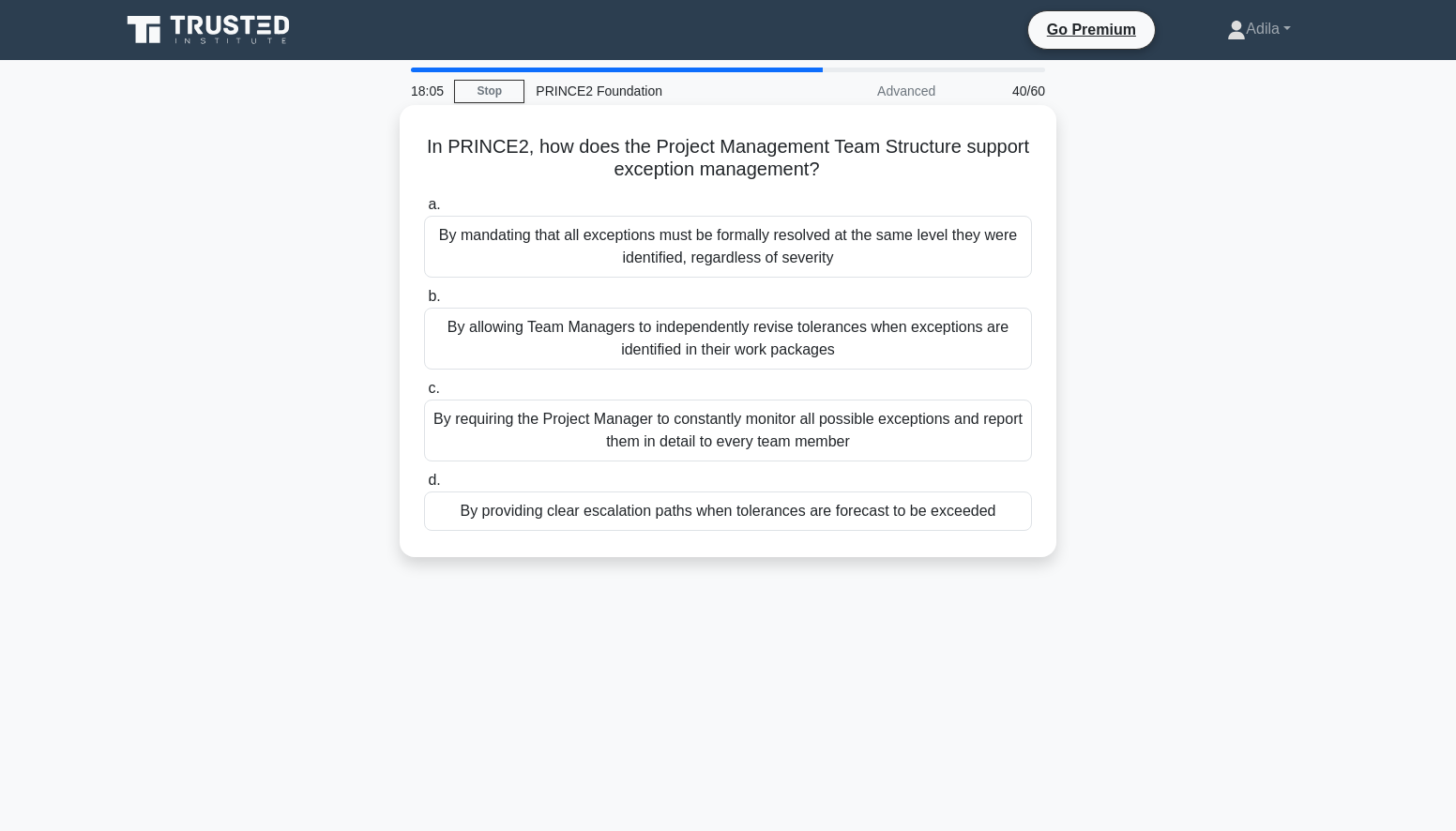
click at [711, 518] on div "By providing clear escalation paths when tolerances are forecast to be exceeded" at bounding box center [728, 510] width 608 height 39
click at [424, 486] on input "d. By providing clear escalation paths when tolerances are forecast to be excee…" at bounding box center [424, 480] width 0 height 12
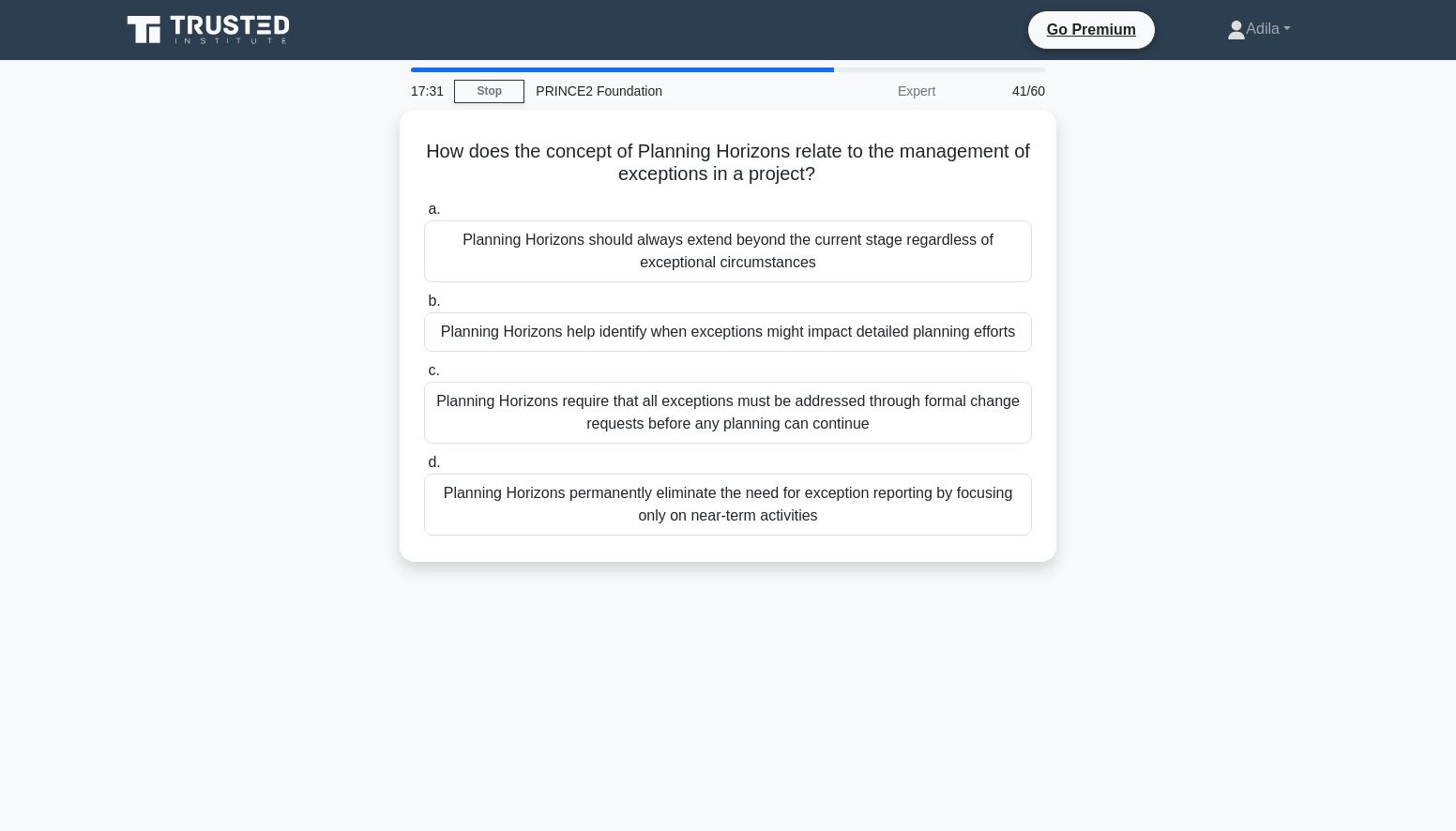
click at [565, 645] on div "17:31 Stop PRINCE2 Foundation Expert 41/60 How does the concept of Planning Hor…" at bounding box center [728, 536] width 1239 height 937
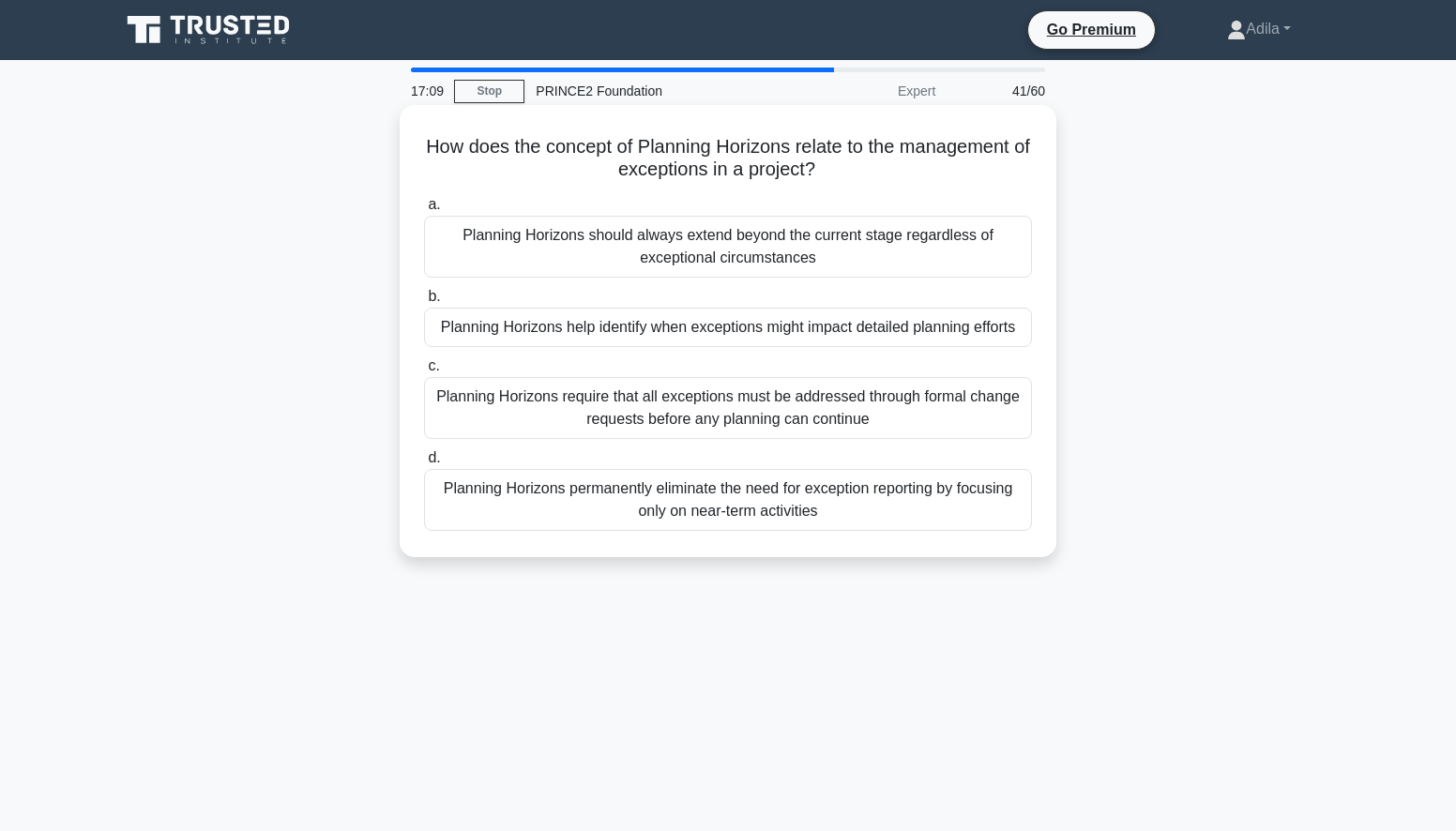
click at [896, 410] on div "Planning Horizons require that all exceptions must be addressed through formal …" at bounding box center [728, 408] width 608 height 62
click at [424, 372] on input "c. Planning Horizons require that all exceptions must be addressed through form…" at bounding box center [424, 366] width 0 height 12
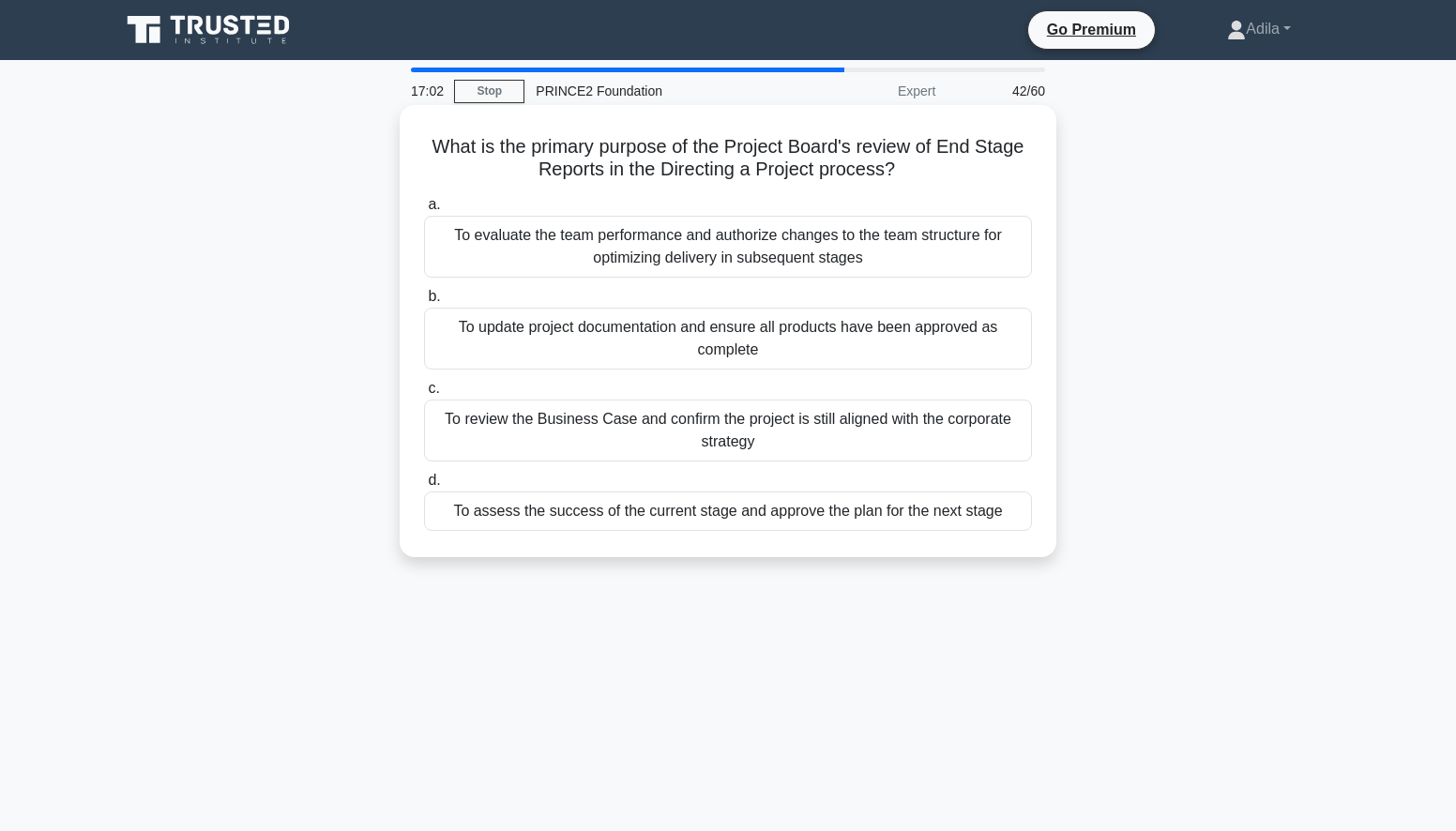
drag, startPoint x: 649, startPoint y: 157, endPoint x: 918, endPoint y: 167, distance: 269.2
click at [918, 167] on h5 "What is the primary purpose of the Project Board's review of End Stage Reports …" at bounding box center [728, 158] width 611 height 47
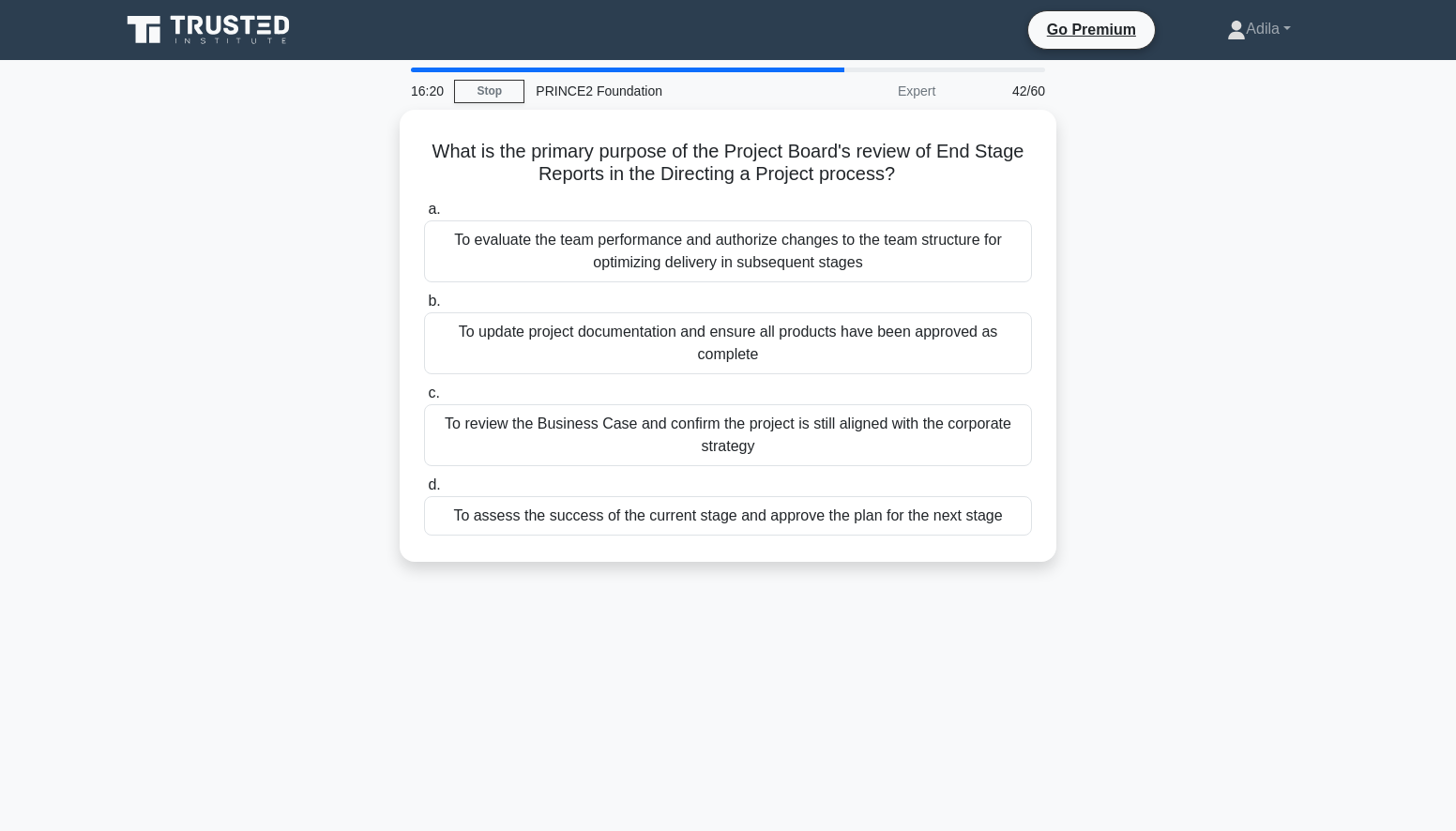
click at [1214, 302] on div "What is the primary purpose of the Project Board's review of End Stage Reports …" at bounding box center [728, 347] width 1239 height 474
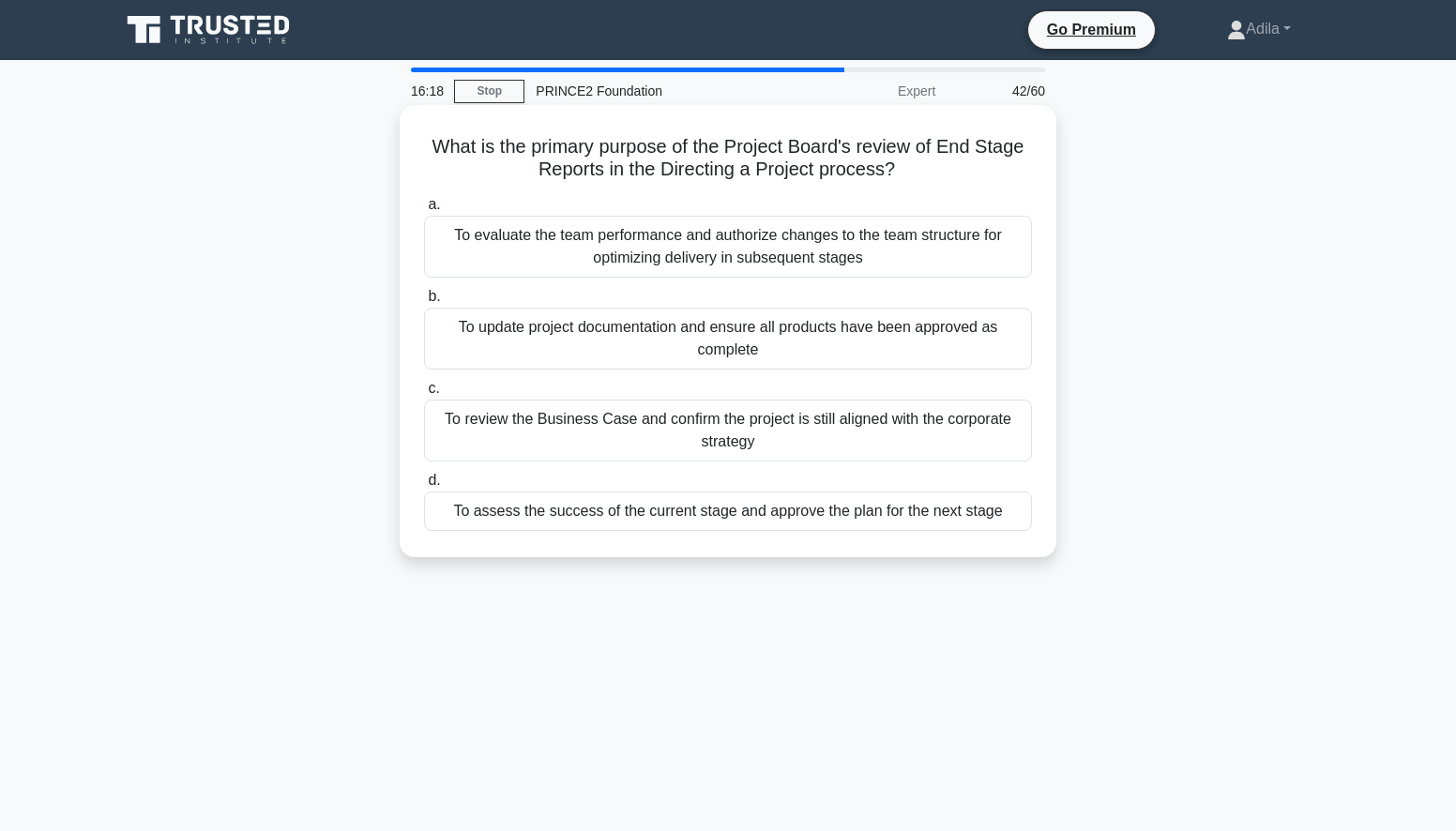
click at [945, 427] on div "To review the Business Case and confirm the project is still aligned with the c…" at bounding box center [728, 430] width 608 height 62
click at [424, 394] on input "c. To review the Business Case and confirm the project is still aligned with th…" at bounding box center [424, 389] width 0 height 12
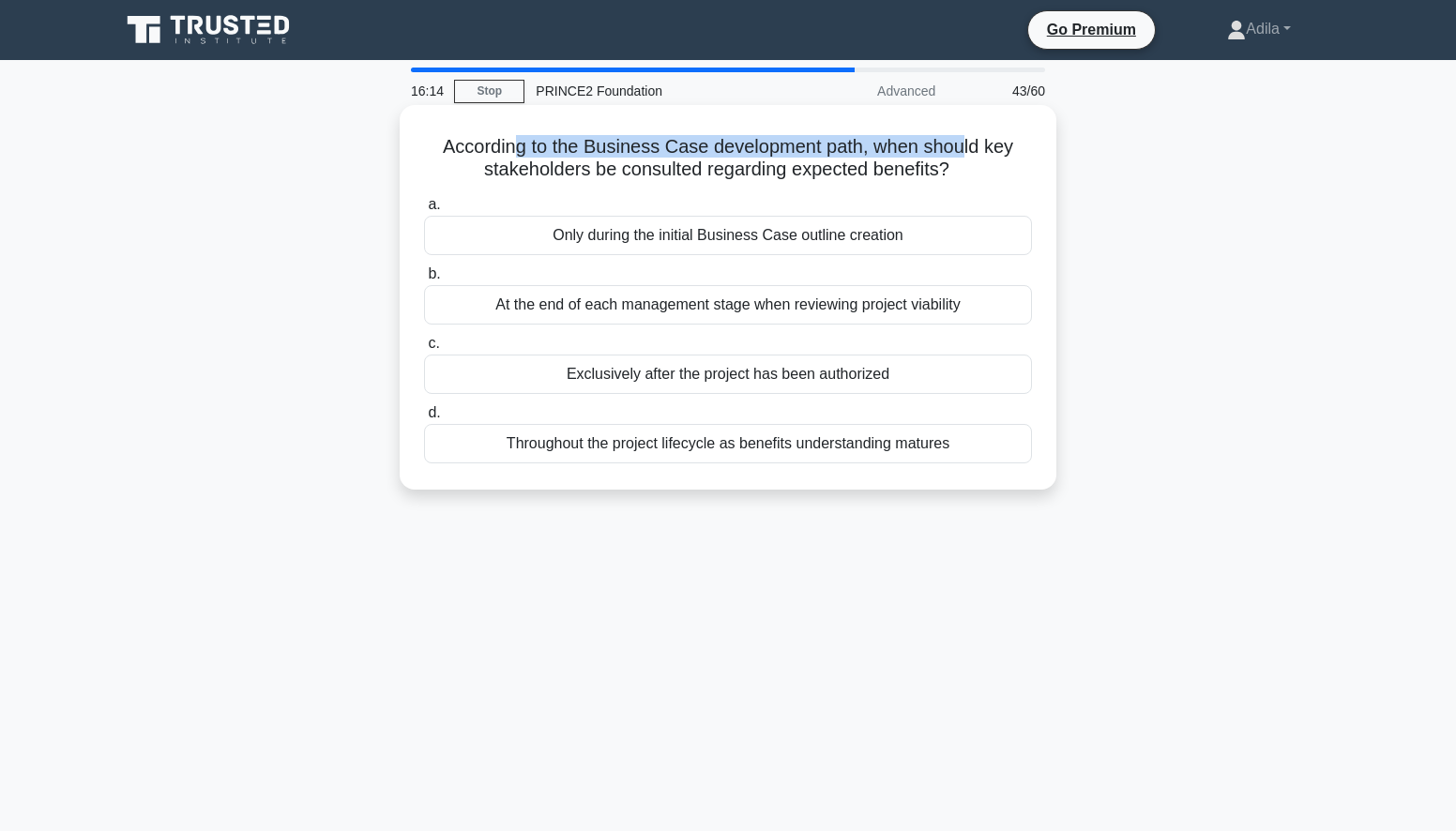
drag, startPoint x: 514, startPoint y: 148, endPoint x: 964, endPoint y: 150, distance: 450.0
click at [964, 150] on h5 "According to the Business Case development path, when should key stakeholders b…" at bounding box center [728, 158] width 611 height 47
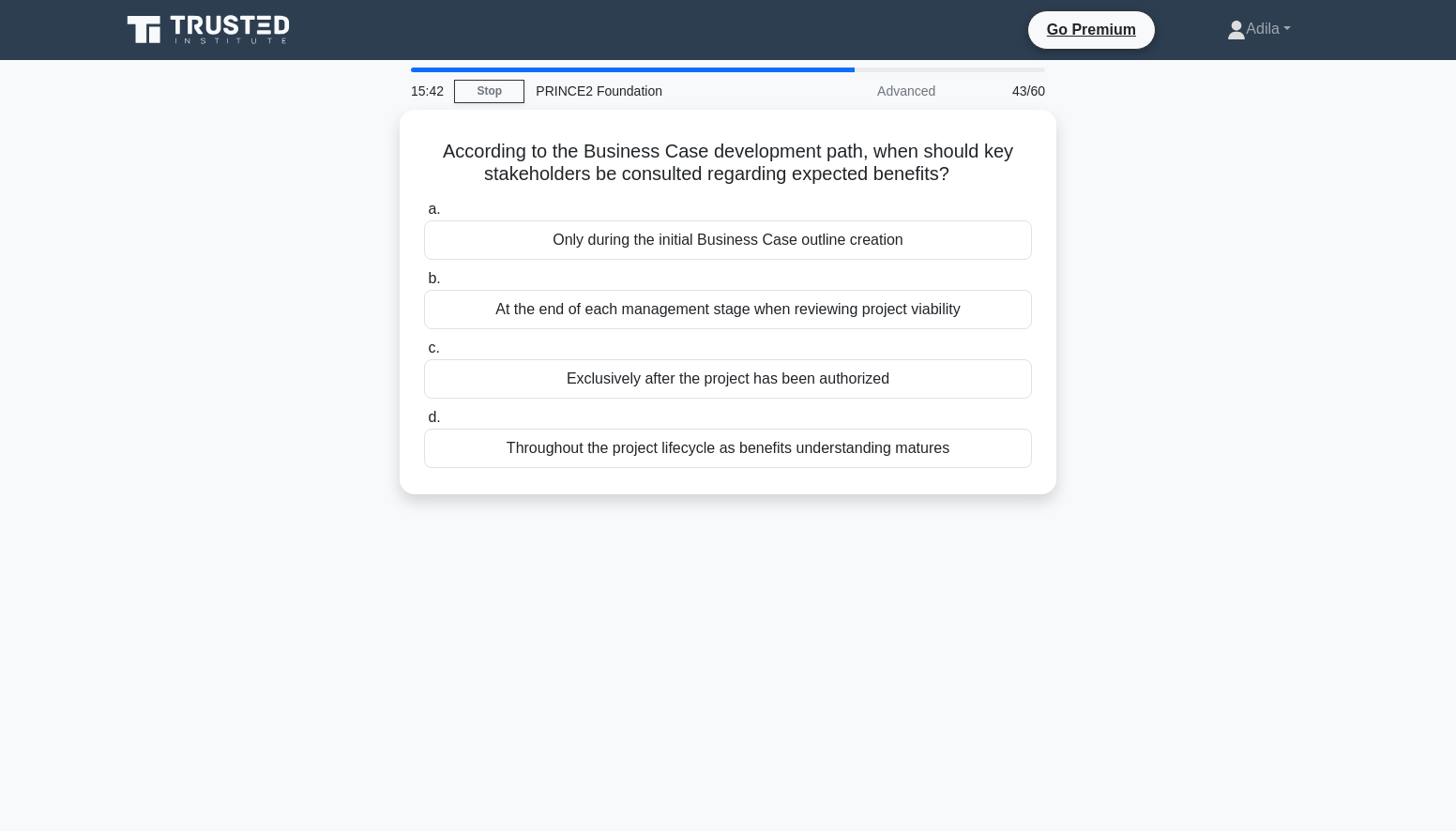
click at [173, 438] on div "According to the Business Case development path, when should key stakeholders b…" at bounding box center [728, 313] width 1239 height 407
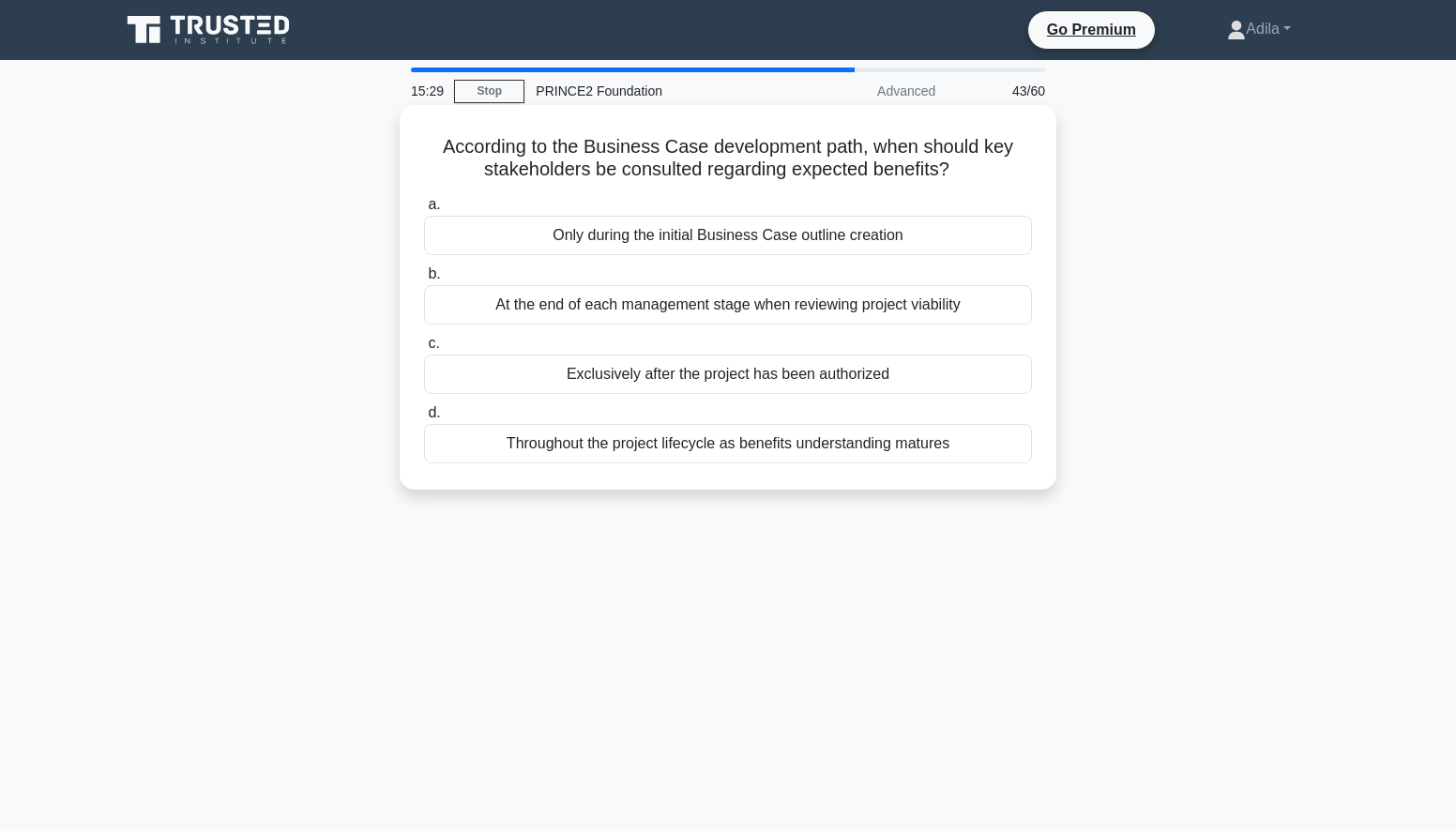
click at [639, 384] on div "Exclusively after the project has been authorized" at bounding box center [728, 373] width 608 height 39
click at [424, 349] on input "c. Exclusively after the project has been authorized" at bounding box center [424, 344] width 0 height 12
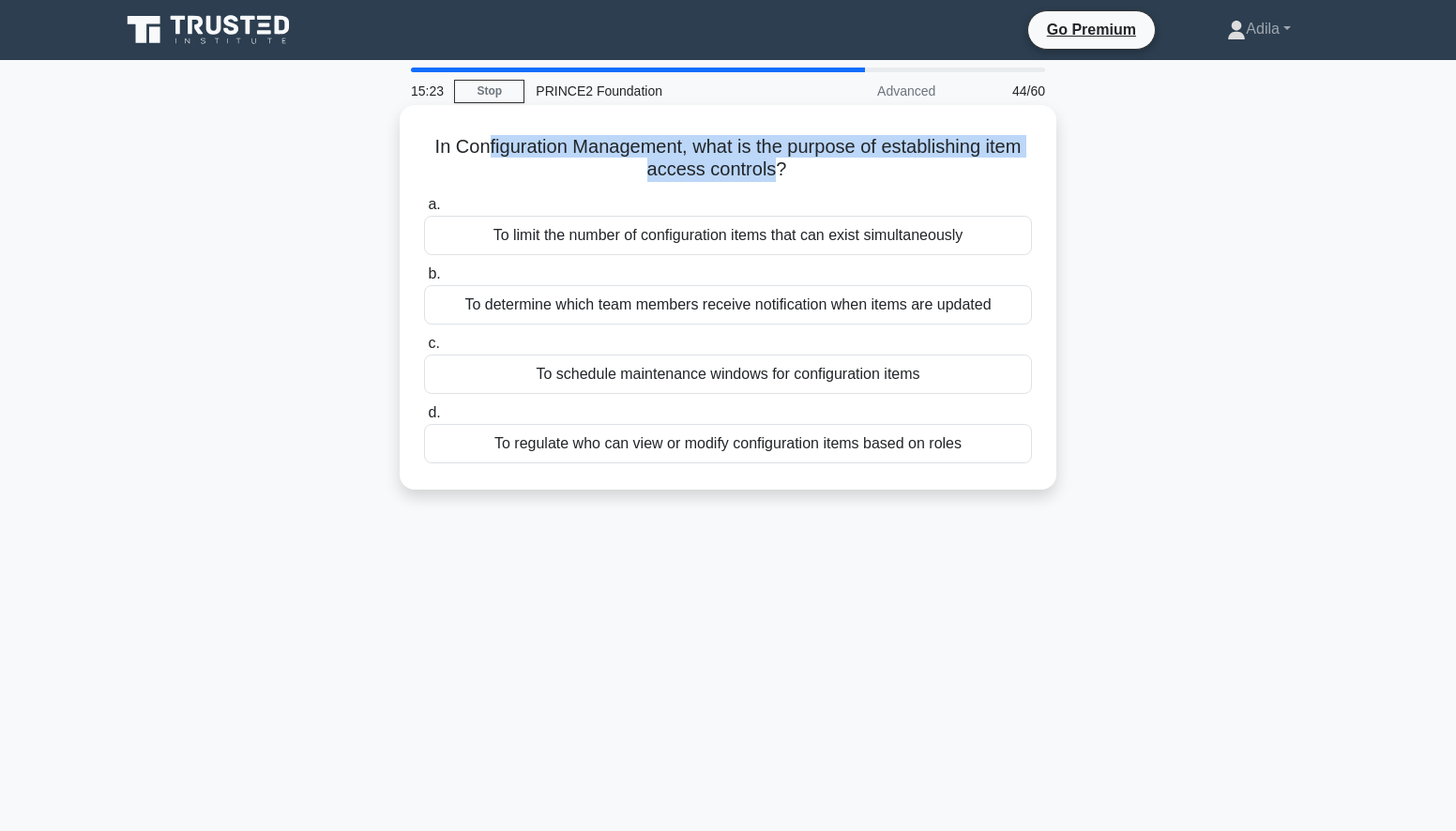
drag, startPoint x: 474, startPoint y: 145, endPoint x: 776, endPoint y: 178, distance: 303.8
click at [776, 178] on h5 "In Configuration Management, what is the purpose of establishing item access co…" at bounding box center [728, 158] width 611 height 47
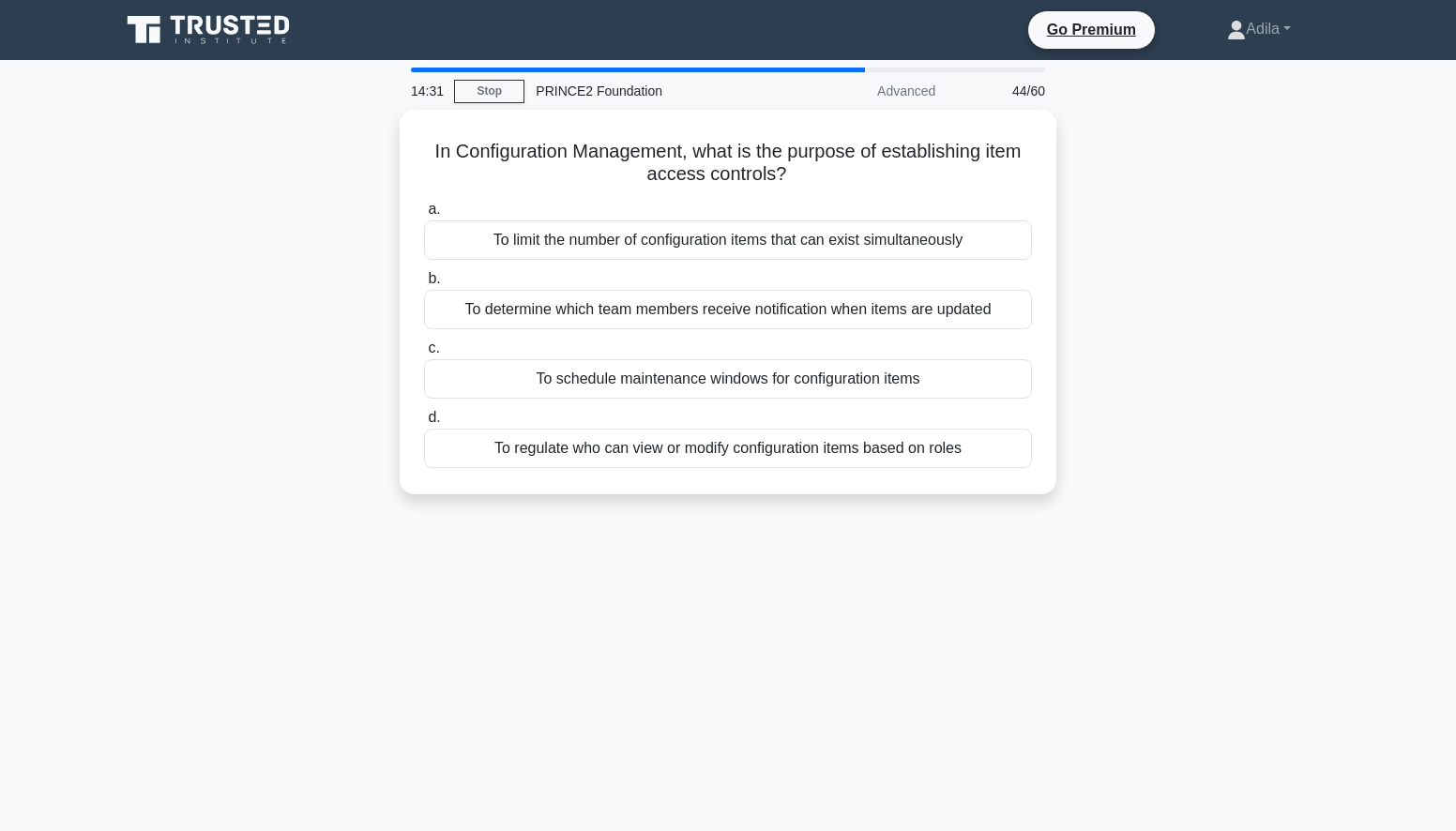
click at [583, 640] on div "14:31 Stop PRINCE2 Foundation Advanced 44/60 In Configuration Management, what …" at bounding box center [728, 536] width 1239 height 937
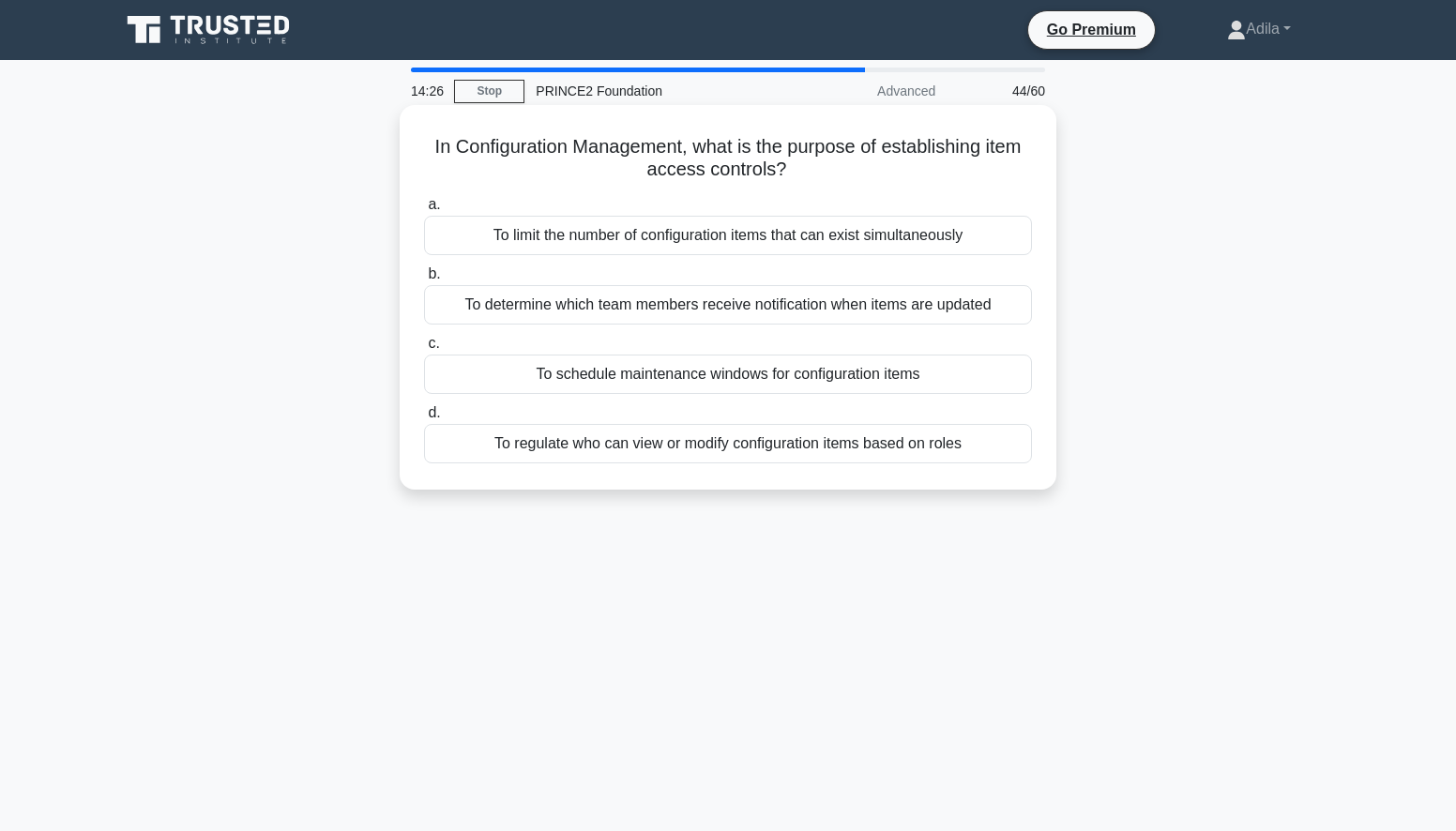
click at [746, 448] on div "To regulate who can view or modify configuration items based on roles" at bounding box center [728, 443] width 608 height 39
click at [424, 419] on input "d. To regulate who can view or modify configuration items based on roles" at bounding box center [424, 413] width 0 height 12
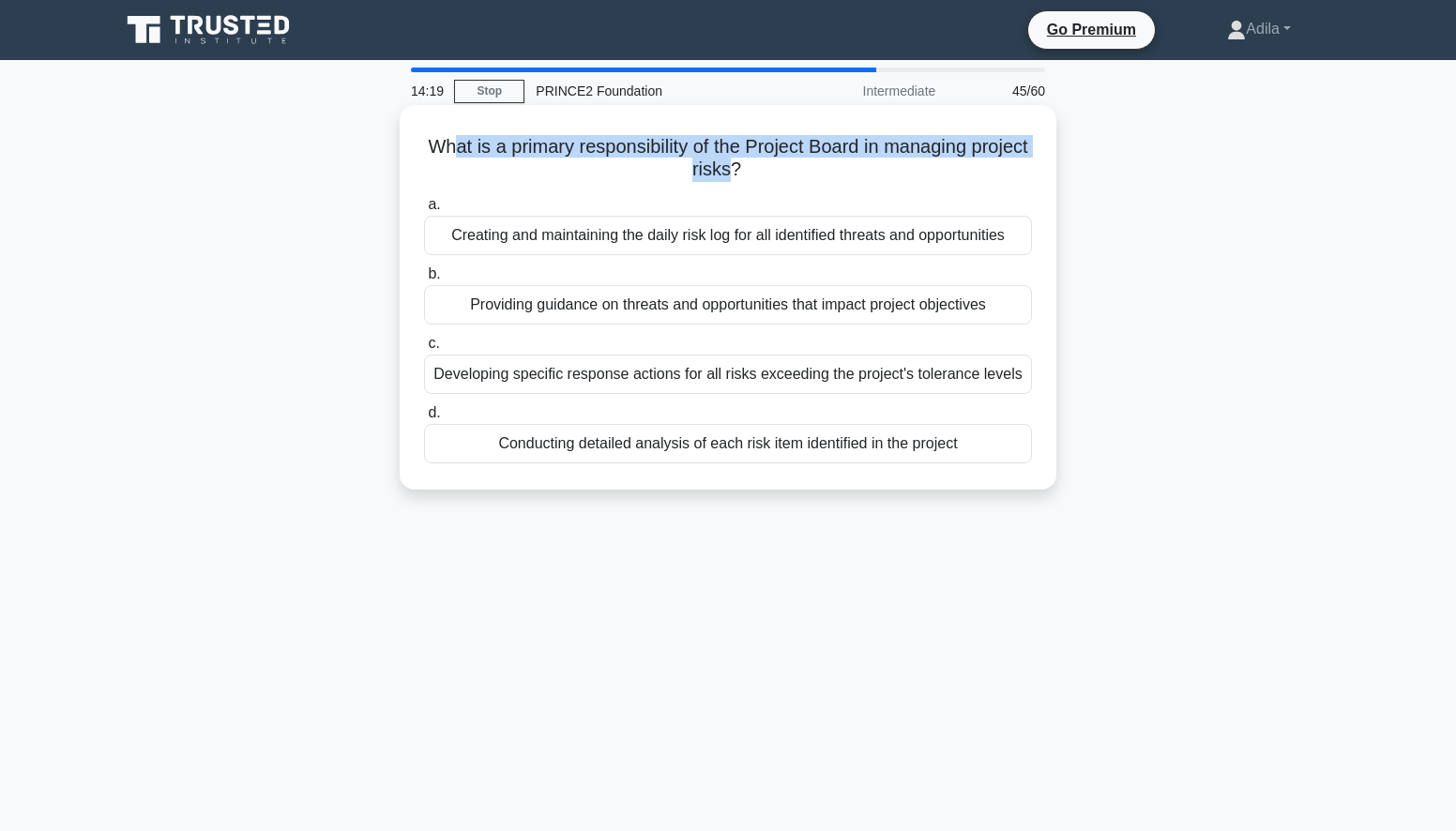
drag, startPoint x: 474, startPoint y: 145, endPoint x: 762, endPoint y: 168, distance: 288.9
click at [762, 168] on h5 "What is a primary responsibility of the Project Board in managing project risks…" at bounding box center [728, 158] width 611 height 47
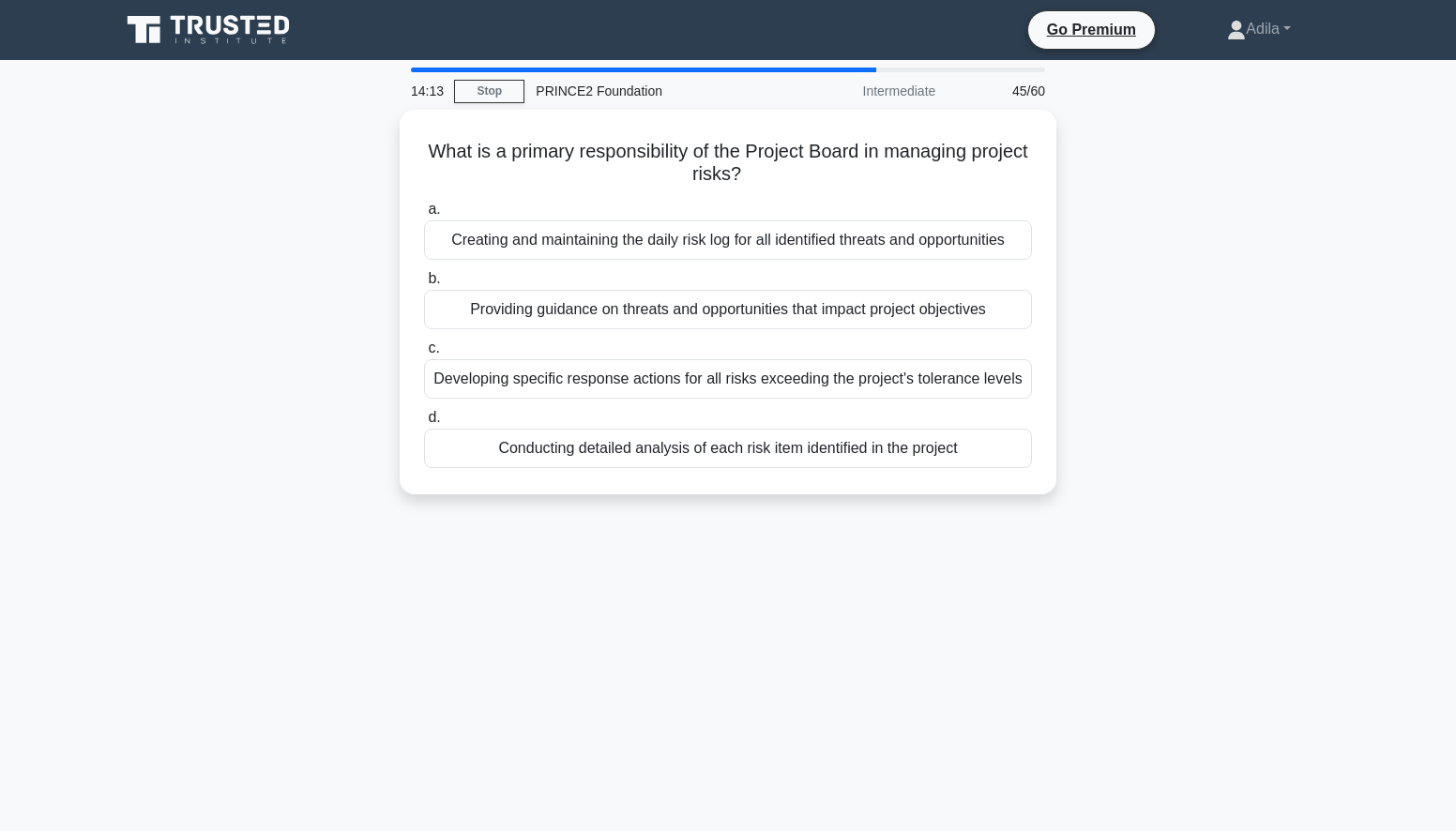
click at [646, 653] on div "14:13 Stop PRINCE2 Foundation Intermediate 45/60 What is a primary responsibili…" at bounding box center [728, 536] width 1239 height 937
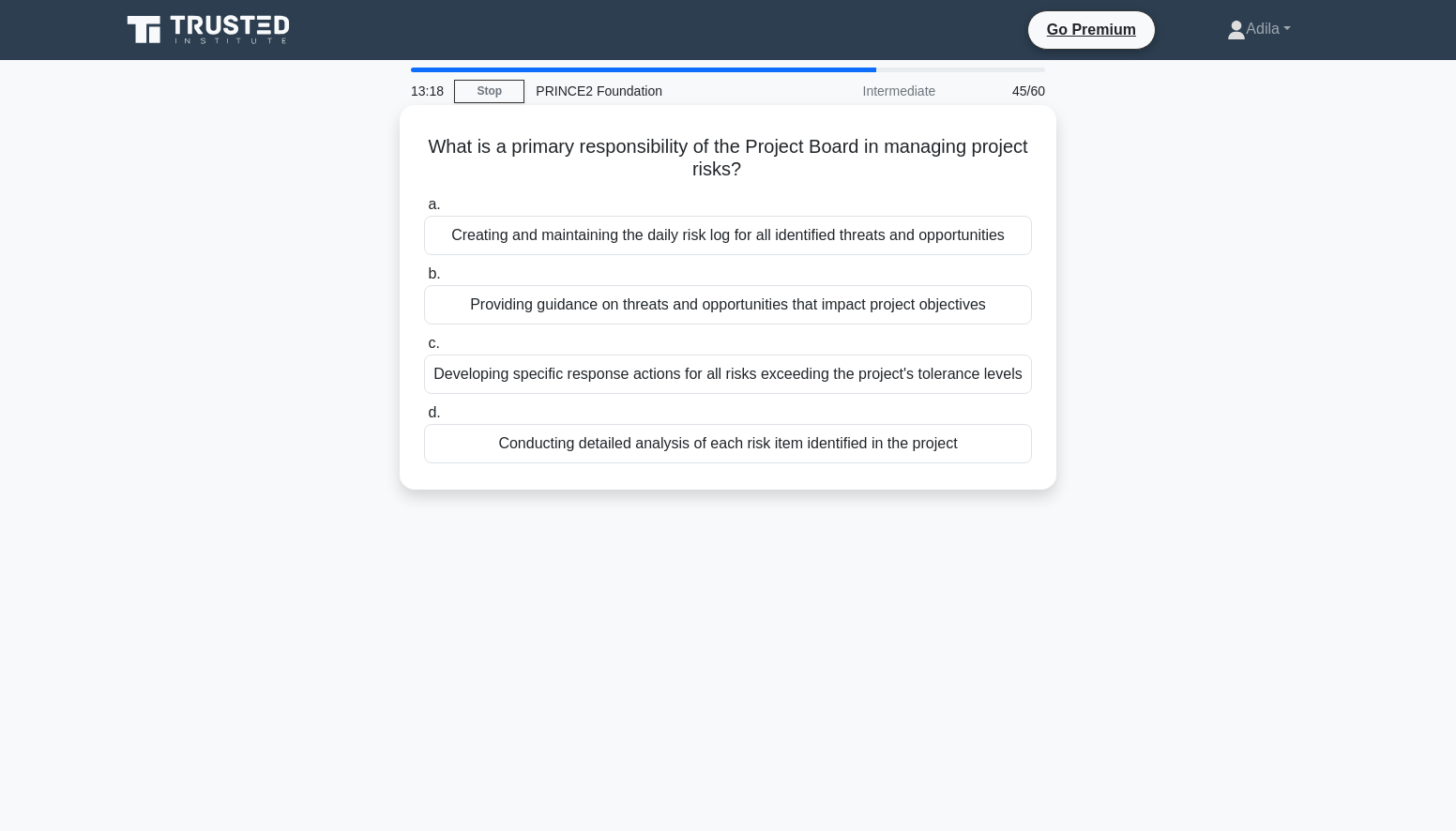
click at [1005, 379] on div "Developing specific response actions for all risks exceeding the project's tole…" at bounding box center [728, 373] width 608 height 39
click at [424, 349] on input "c. Developing specific response actions for all risks exceeding the project's t…" at bounding box center [424, 344] width 0 height 12
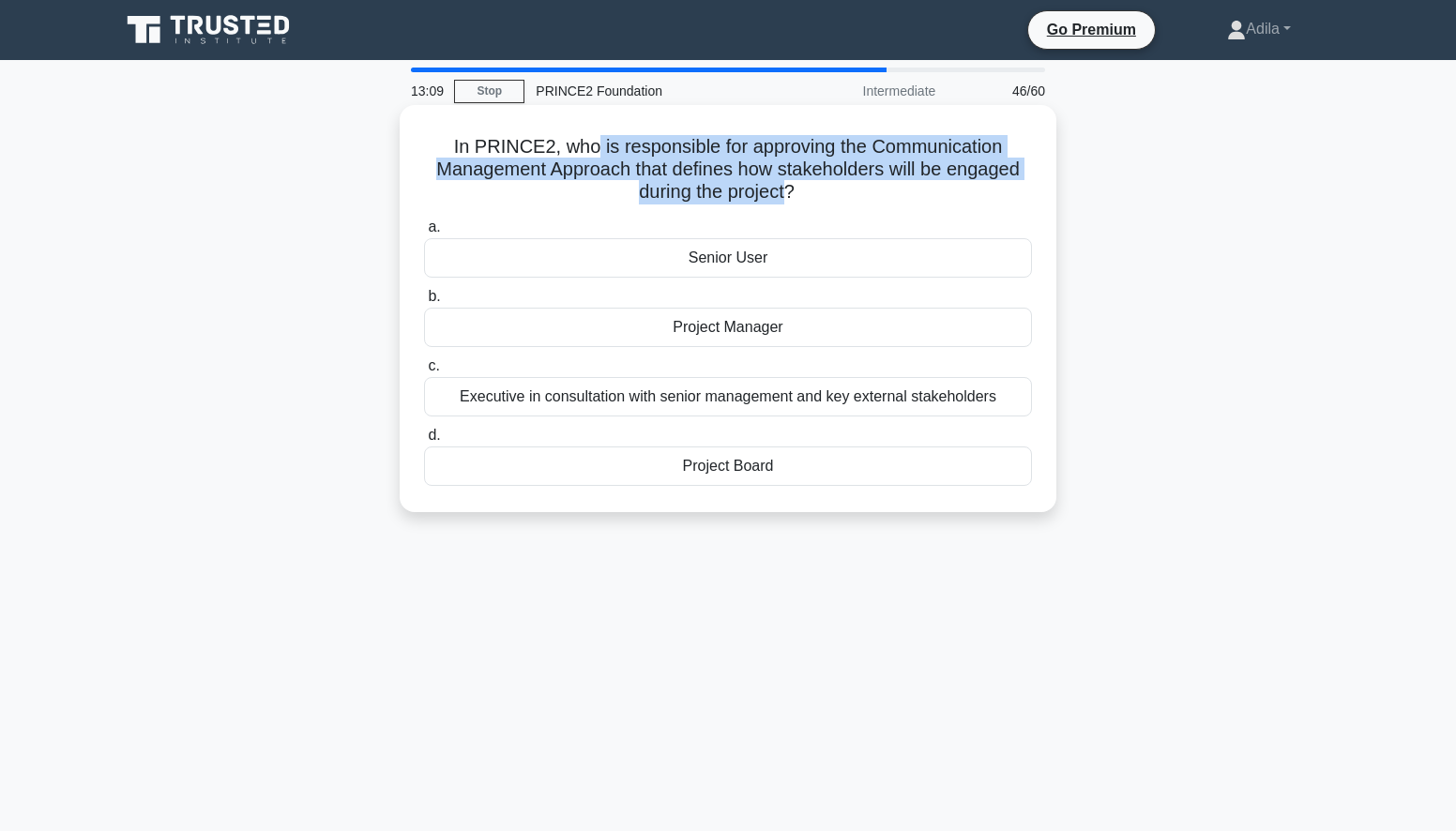
drag, startPoint x: 586, startPoint y: 144, endPoint x: 787, endPoint y: 195, distance: 207.4
click at [787, 195] on h5 "In PRINCE2, who is responsible for approving the Communication Management Appro…" at bounding box center [728, 169] width 611 height 69
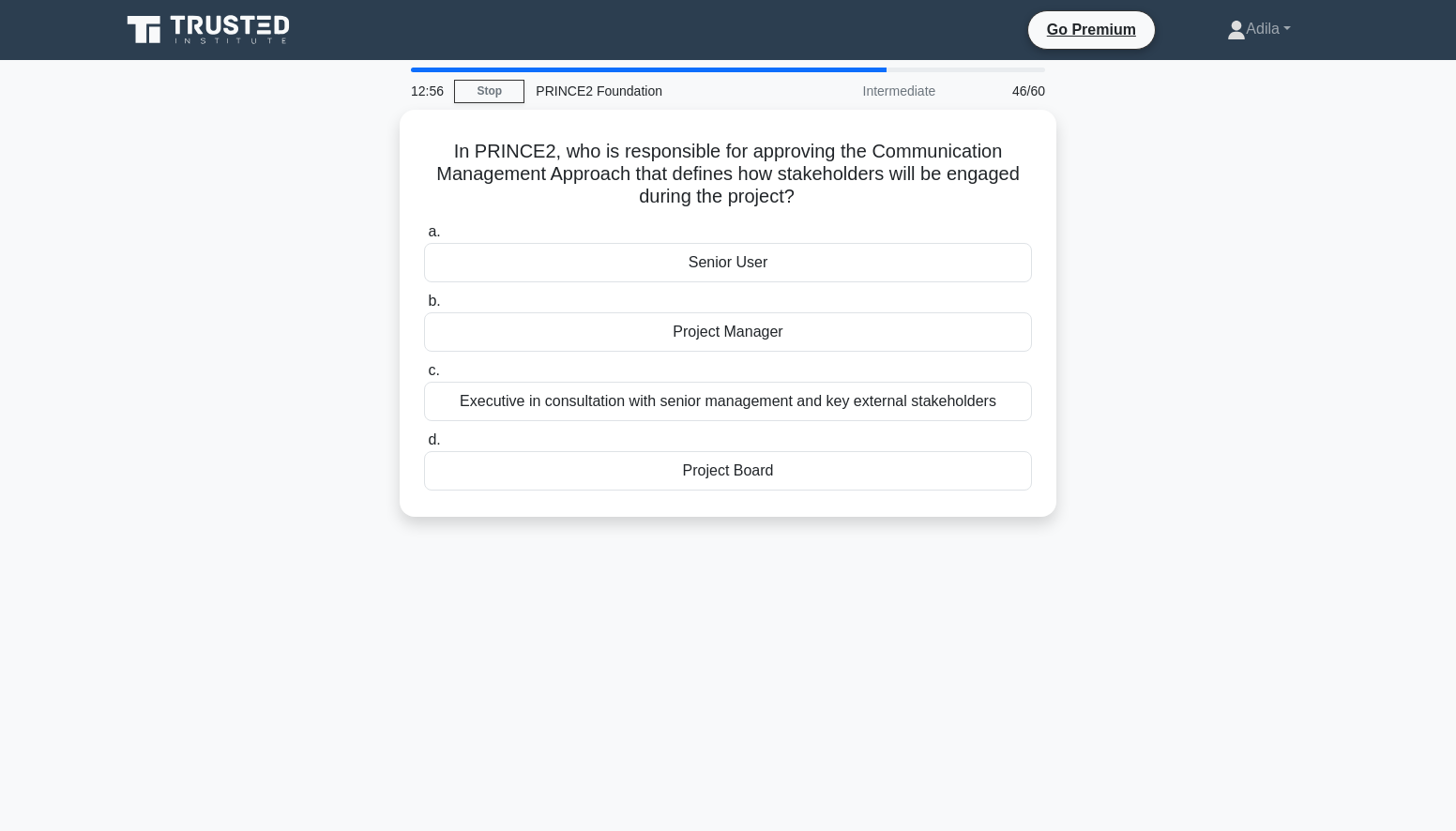
click at [510, 594] on div "12:56 Stop PRINCE2 Foundation Intermediate 46/60 In PRINCE2, who is responsible…" at bounding box center [728, 536] width 1239 height 937
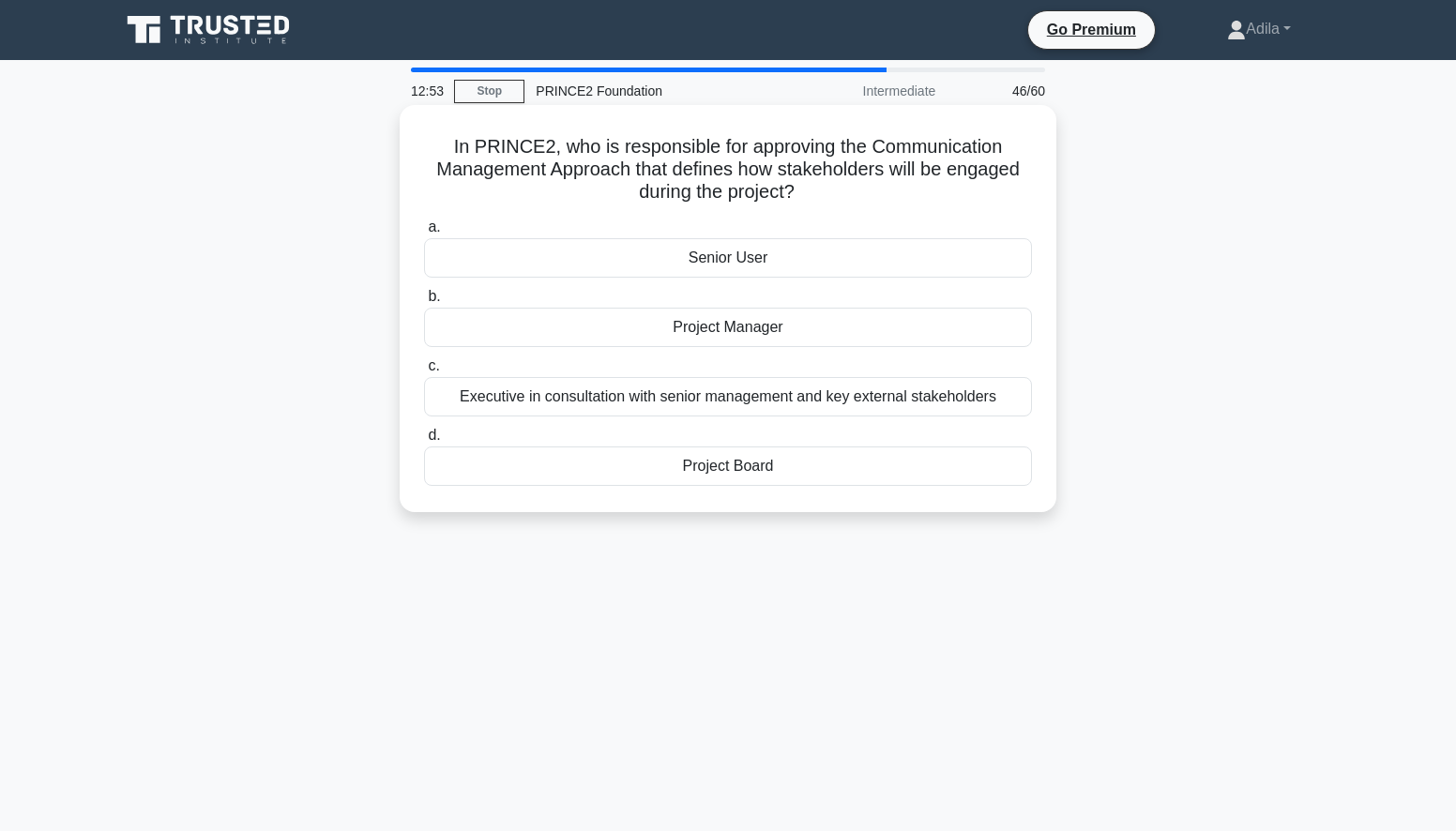
click at [749, 462] on div "Project Board" at bounding box center [728, 465] width 608 height 39
click at [424, 441] on input "d. Project Board" at bounding box center [424, 435] width 0 height 12
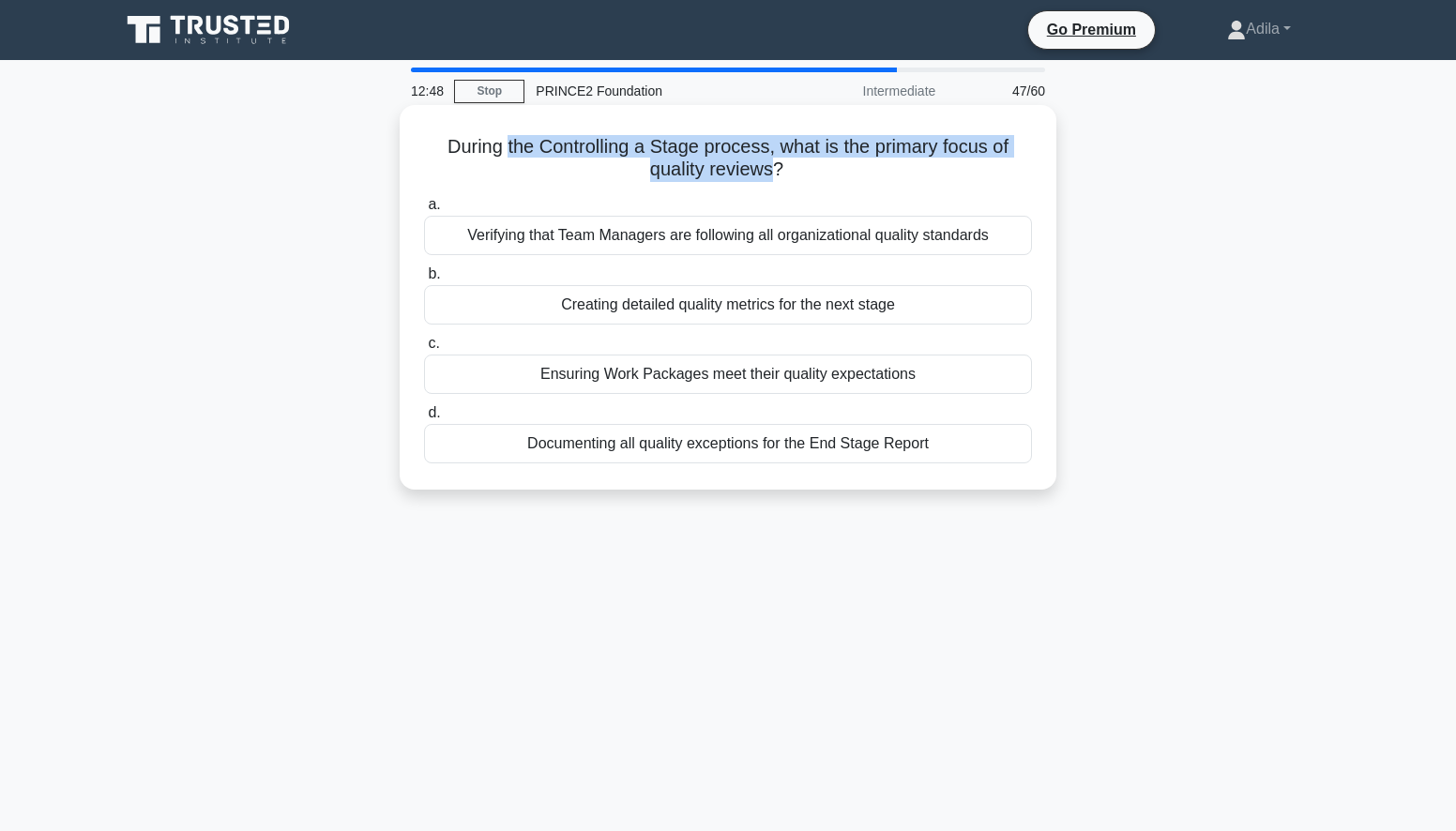
drag, startPoint x: 505, startPoint y: 145, endPoint x: 775, endPoint y: 161, distance: 270.5
click at [775, 161] on h5 "During the Controlling a Stage process, what is the primary focus of quality re…" at bounding box center [728, 158] width 611 height 47
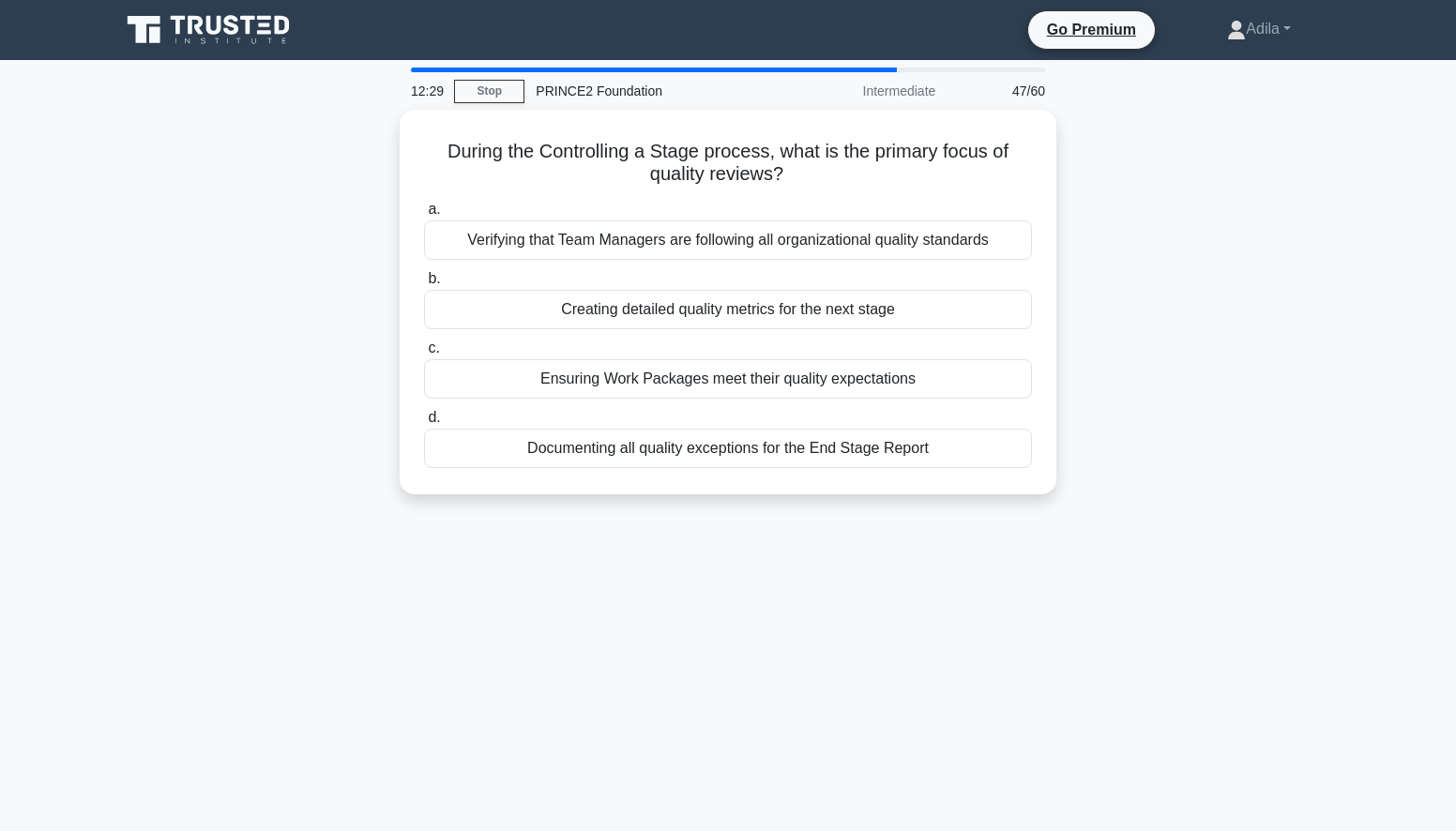
click at [554, 642] on div "12:29 Stop PRINCE2 Foundation Intermediate 47/60 During the Controlling a Stage…" at bounding box center [728, 536] width 1239 height 937
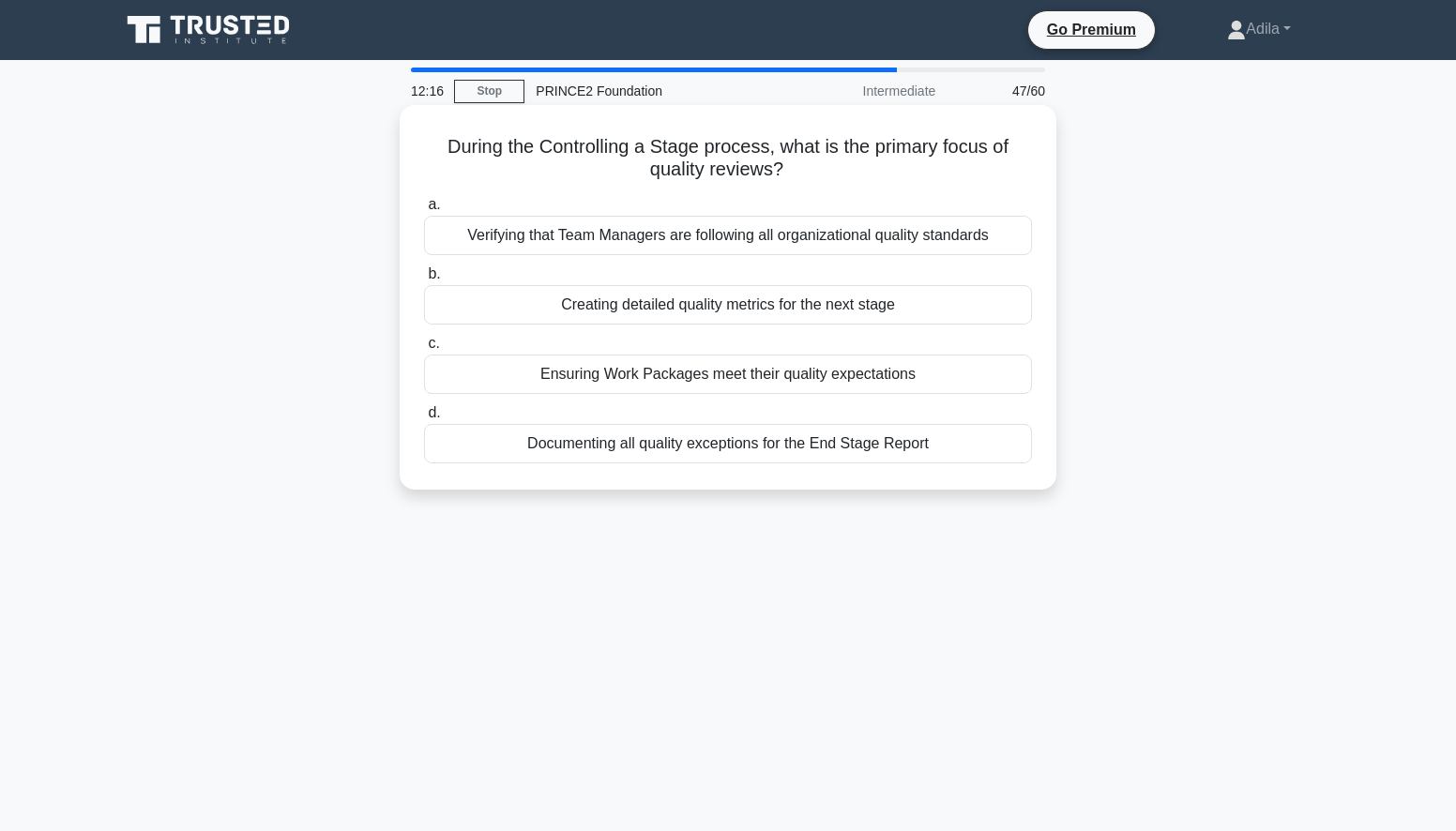
click at [819, 382] on div "Ensuring Work Packages meet their quality expectations" at bounding box center [728, 373] width 608 height 39
click at [424, 349] on input "c. Ensuring Work Packages meet their quality expectations" at bounding box center [424, 344] width 0 height 12
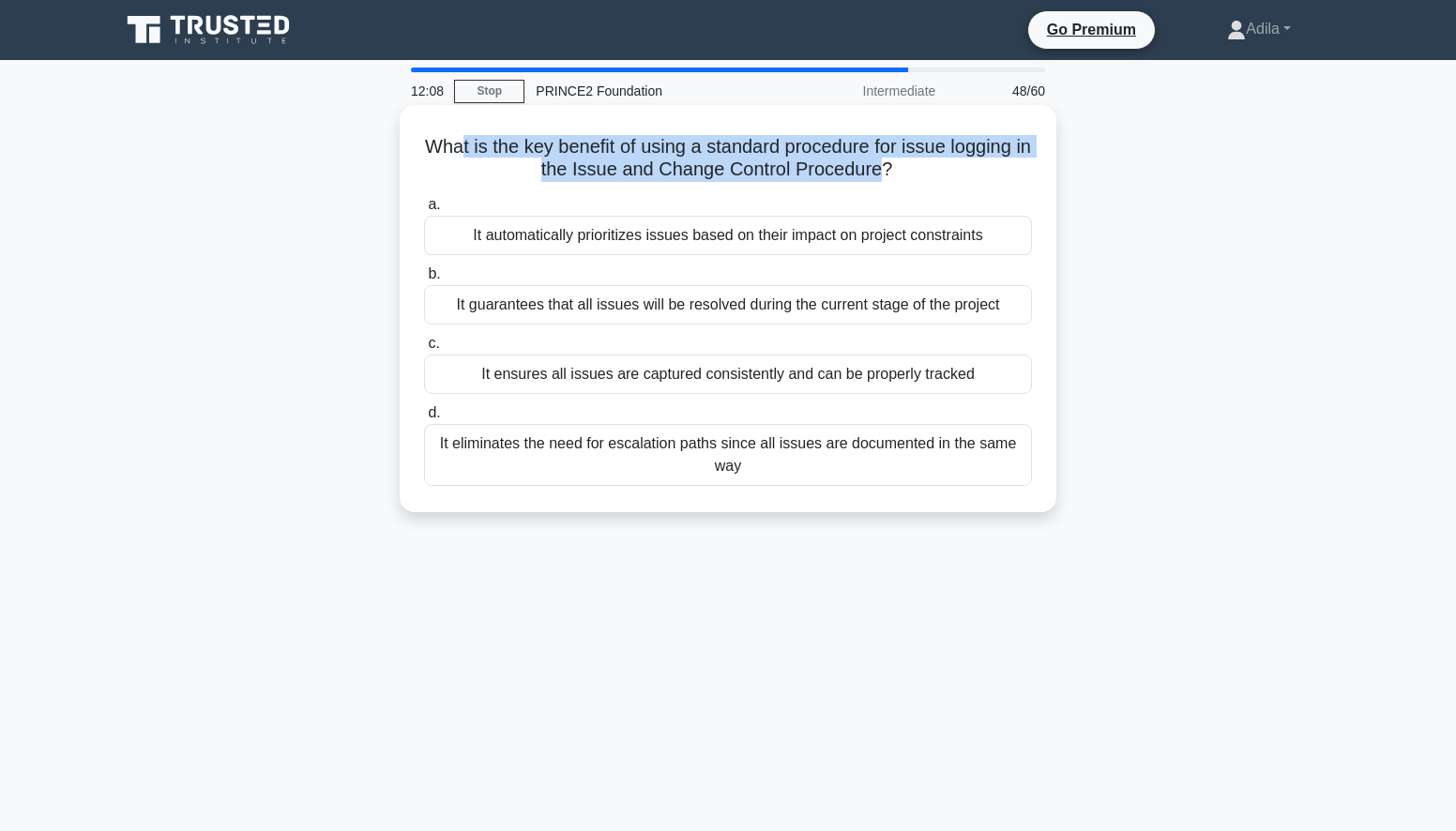
drag, startPoint x: 461, startPoint y: 149, endPoint x: 892, endPoint y: 176, distance: 431.8
click at [892, 176] on h5 "What is the key benefit of using a standard procedure for issue logging in the …" at bounding box center [728, 158] width 611 height 47
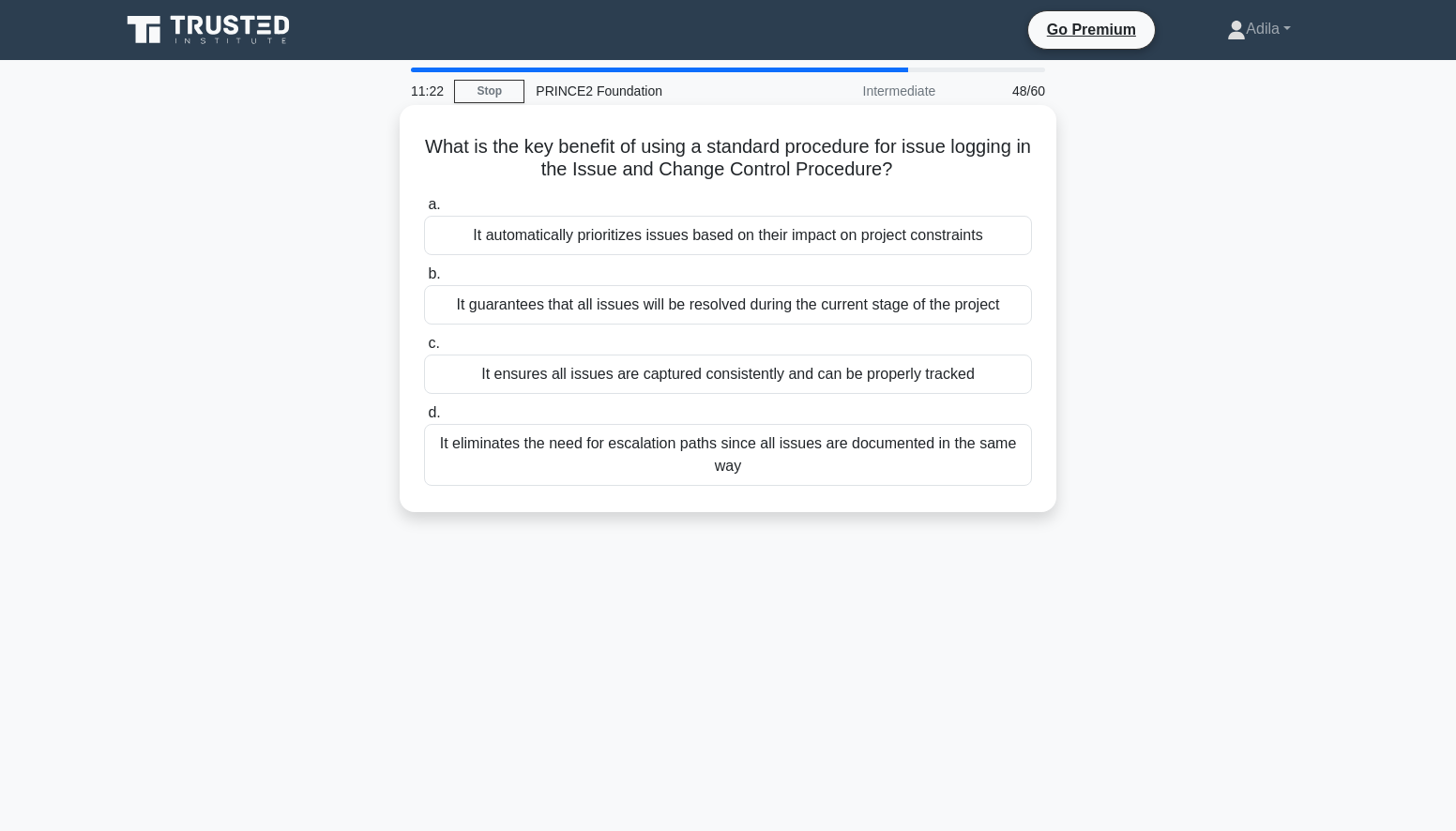
click at [966, 377] on div "It ensures all issues are captured consistently and can be properly tracked" at bounding box center [728, 373] width 608 height 39
click at [424, 349] on input "c. It ensures all issues are captured consistently and can be properly tracked" at bounding box center [424, 344] width 0 height 12
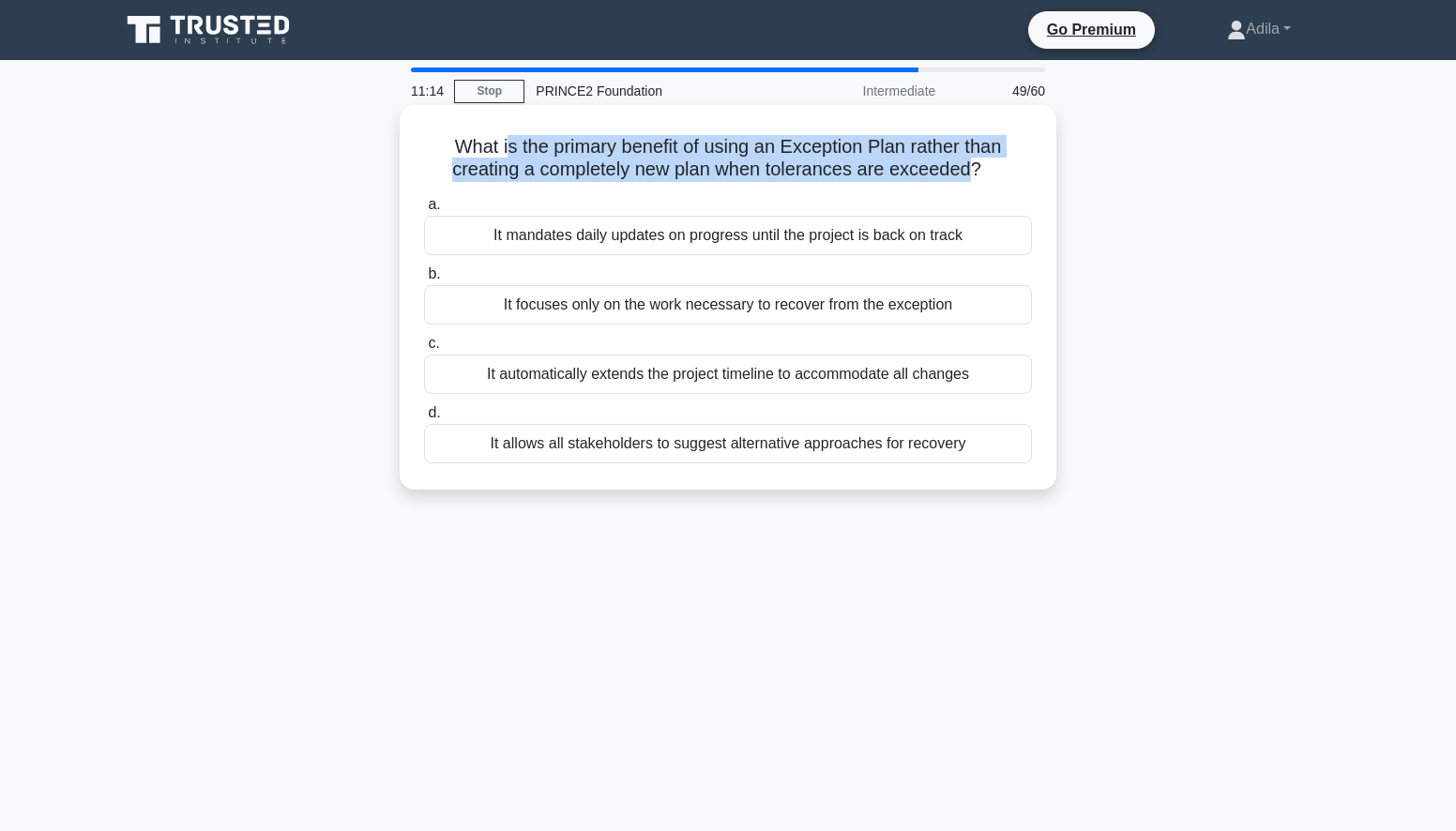
drag, startPoint x: 503, startPoint y: 146, endPoint x: 973, endPoint y: 168, distance: 470.5
click at [973, 168] on h5 "What is the primary benefit of using an Exception Plan rather than creating a c…" at bounding box center [728, 158] width 611 height 47
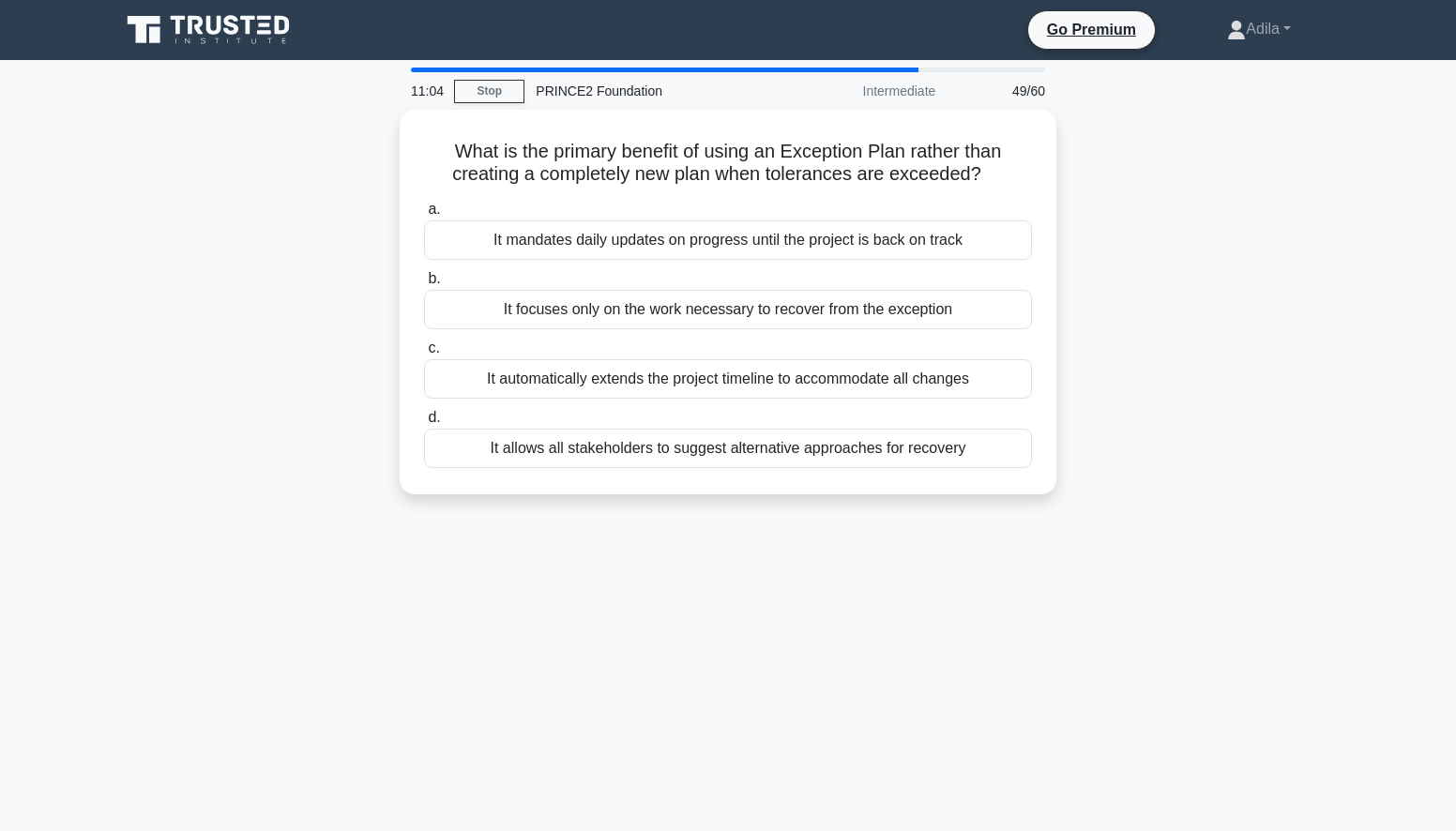
click at [1013, 629] on div "11:04 Stop PRINCE2 Foundation Intermediate 49/60 What is the primary benefit of…" at bounding box center [728, 536] width 1239 height 937
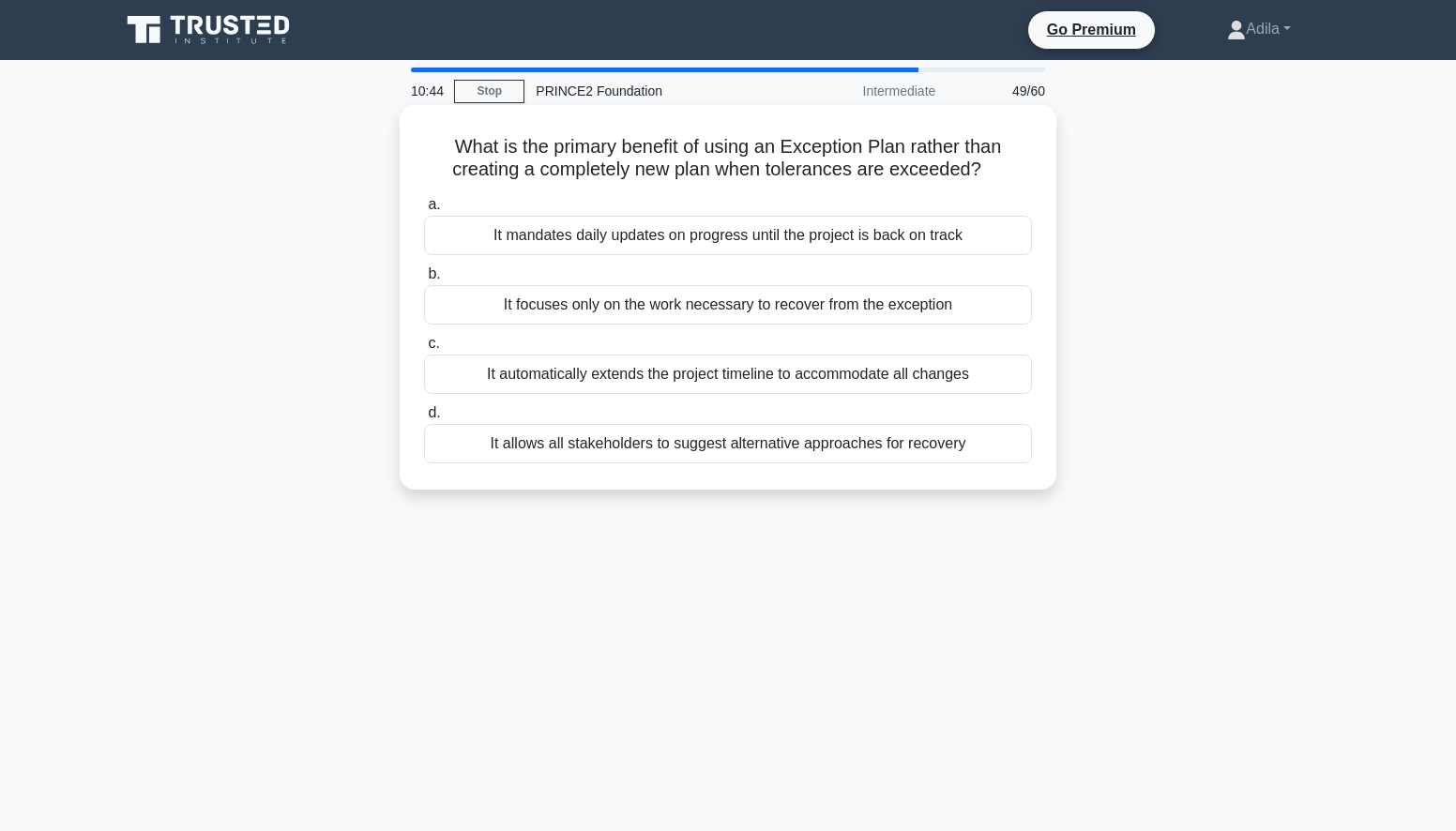
click at [840, 243] on div "It mandates daily updates on progress until the project is back on track" at bounding box center [728, 235] width 608 height 39
click at [424, 211] on input "a. It mandates daily updates on progress until the project is back on track" at bounding box center [424, 205] width 0 height 12
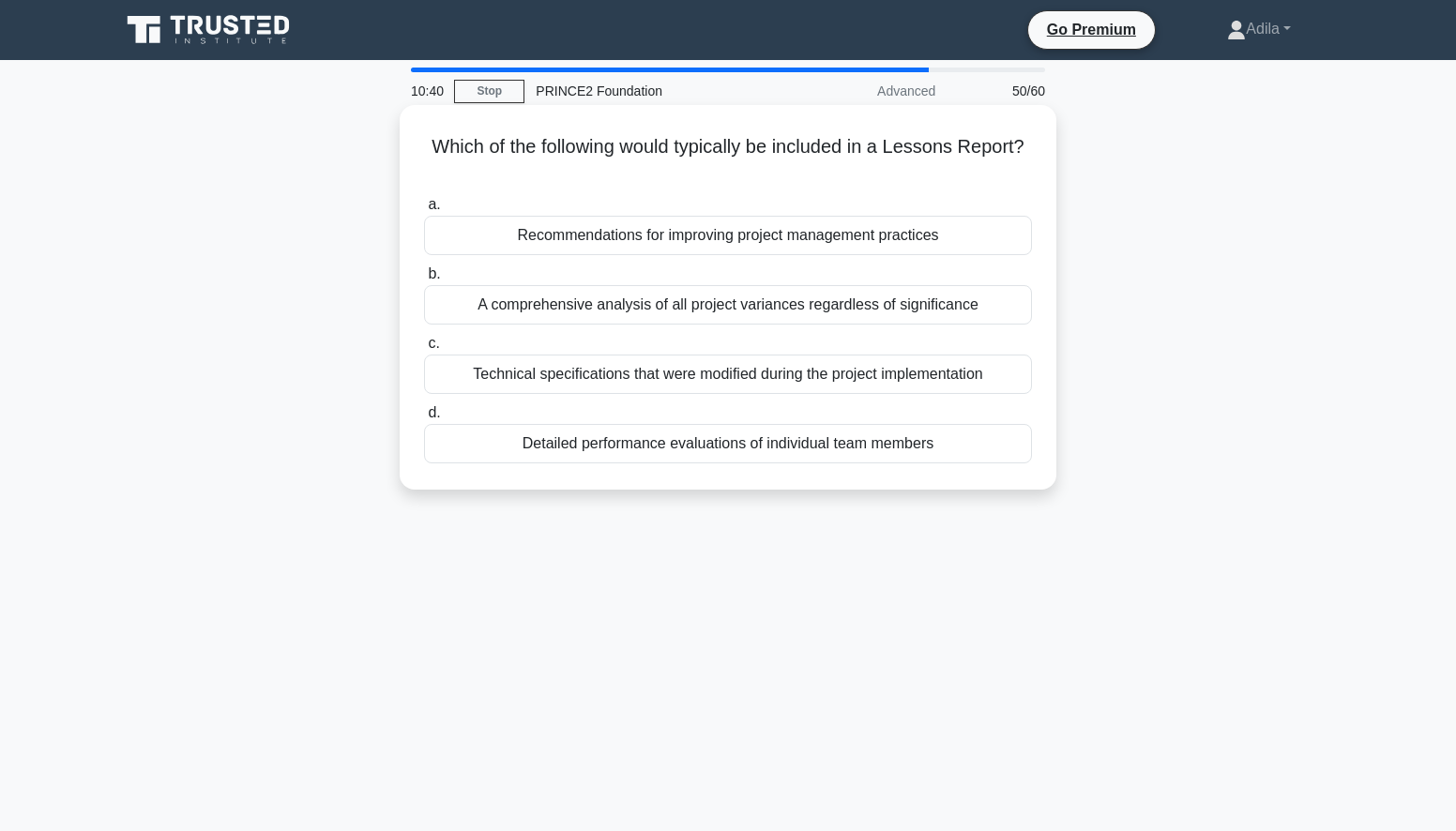
drag, startPoint x: 496, startPoint y: 152, endPoint x: 1012, endPoint y: 161, distance: 516.1
click at [1012, 161] on h5 "Which of the following would typically be included in a Lessons Report? .spinne…" at bounding box center [728, 158] width 611 height 47
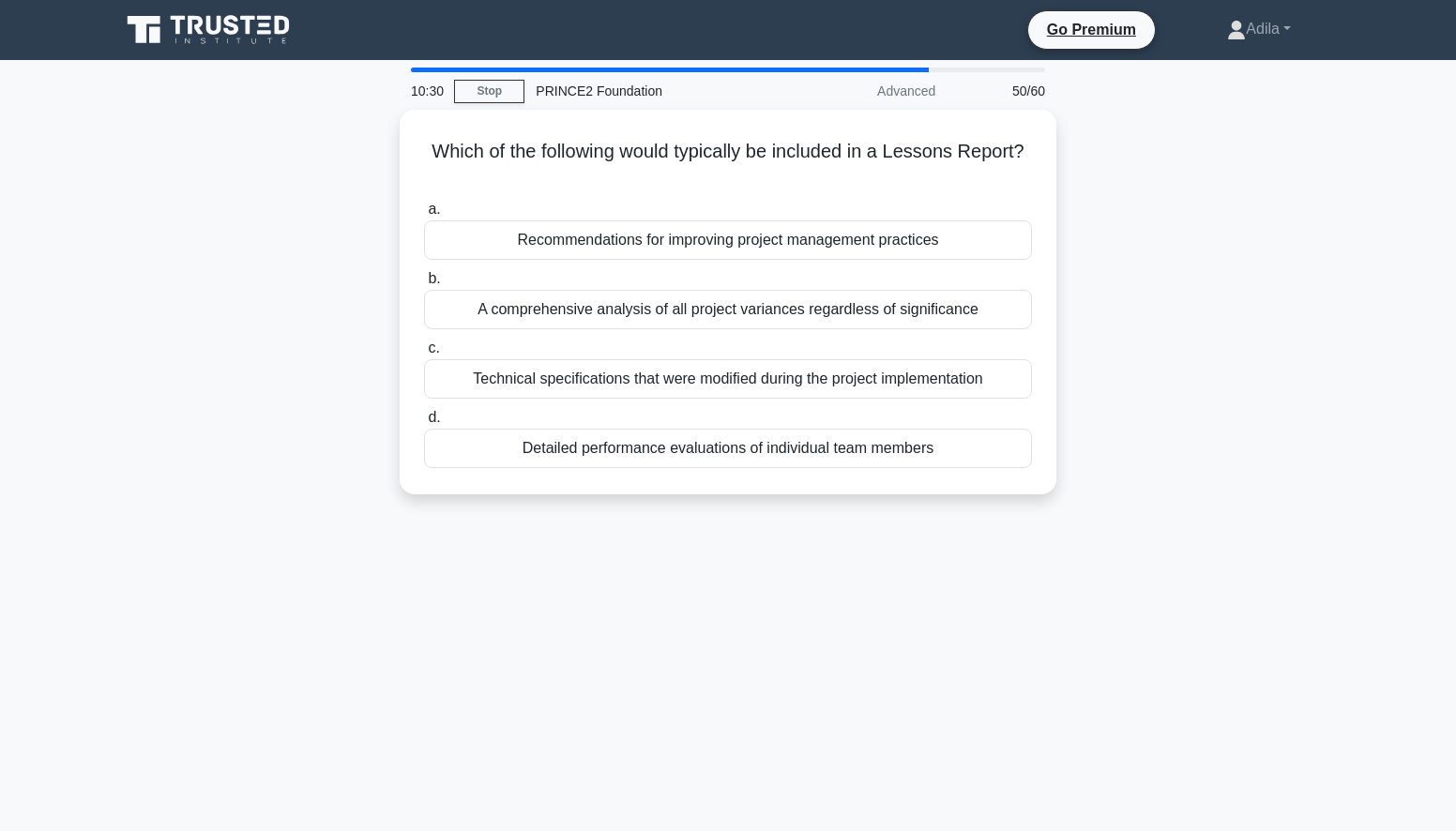
click at [353, 593] on div "10:30 Stop PRINCE2 Foundation Advanced 50/60 Which of the following would typic…" at bounding box center [728, 536] width 1239 height 937
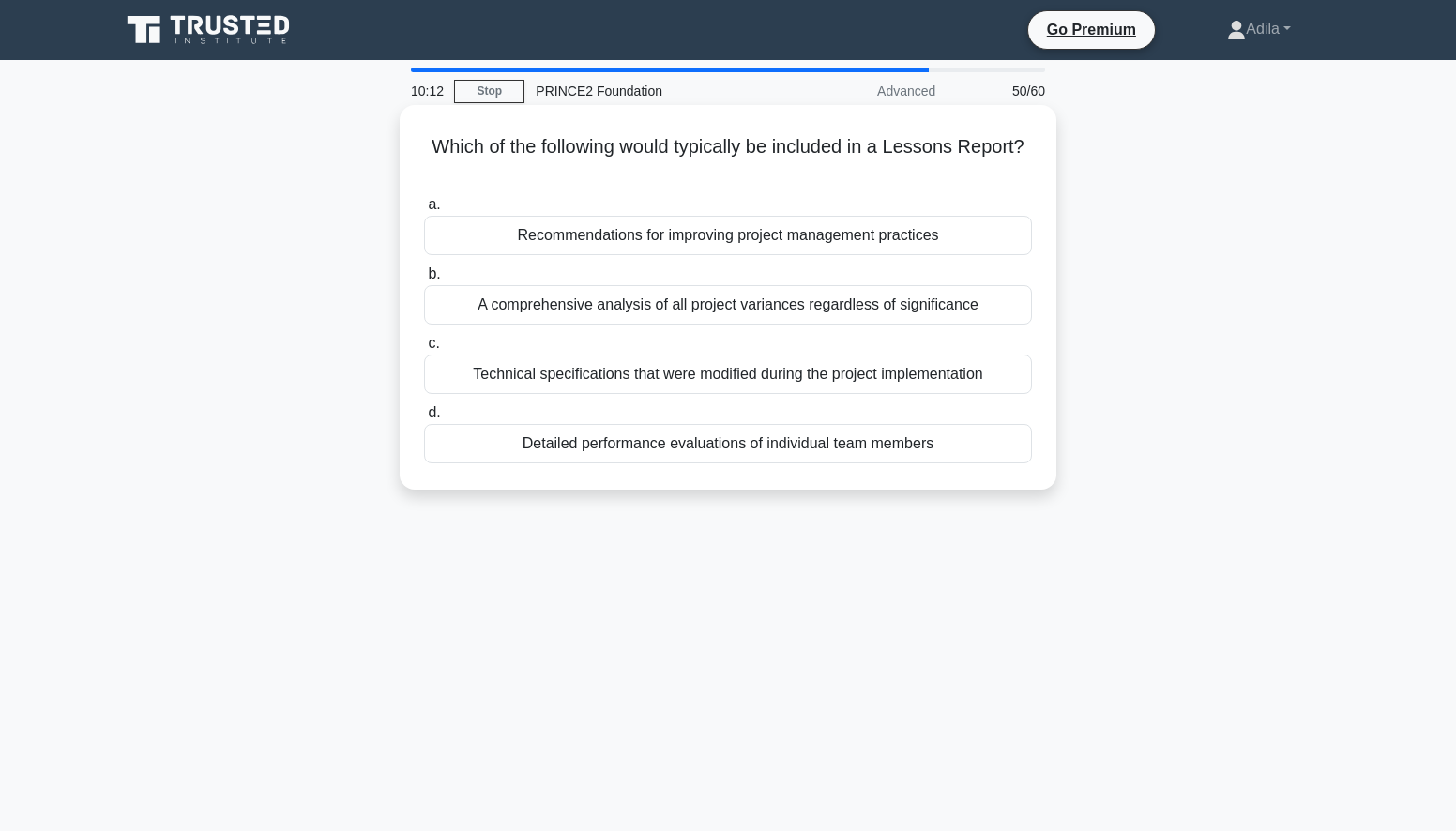
click at [961, 236] on div "Recommendations for improving project management practices" at bounding box center [728, 235] width 608 height 39
click at [424, 211] on input "a. Recommendations for improving project management practices" at bounding box center [424, 205] width 0 height 12
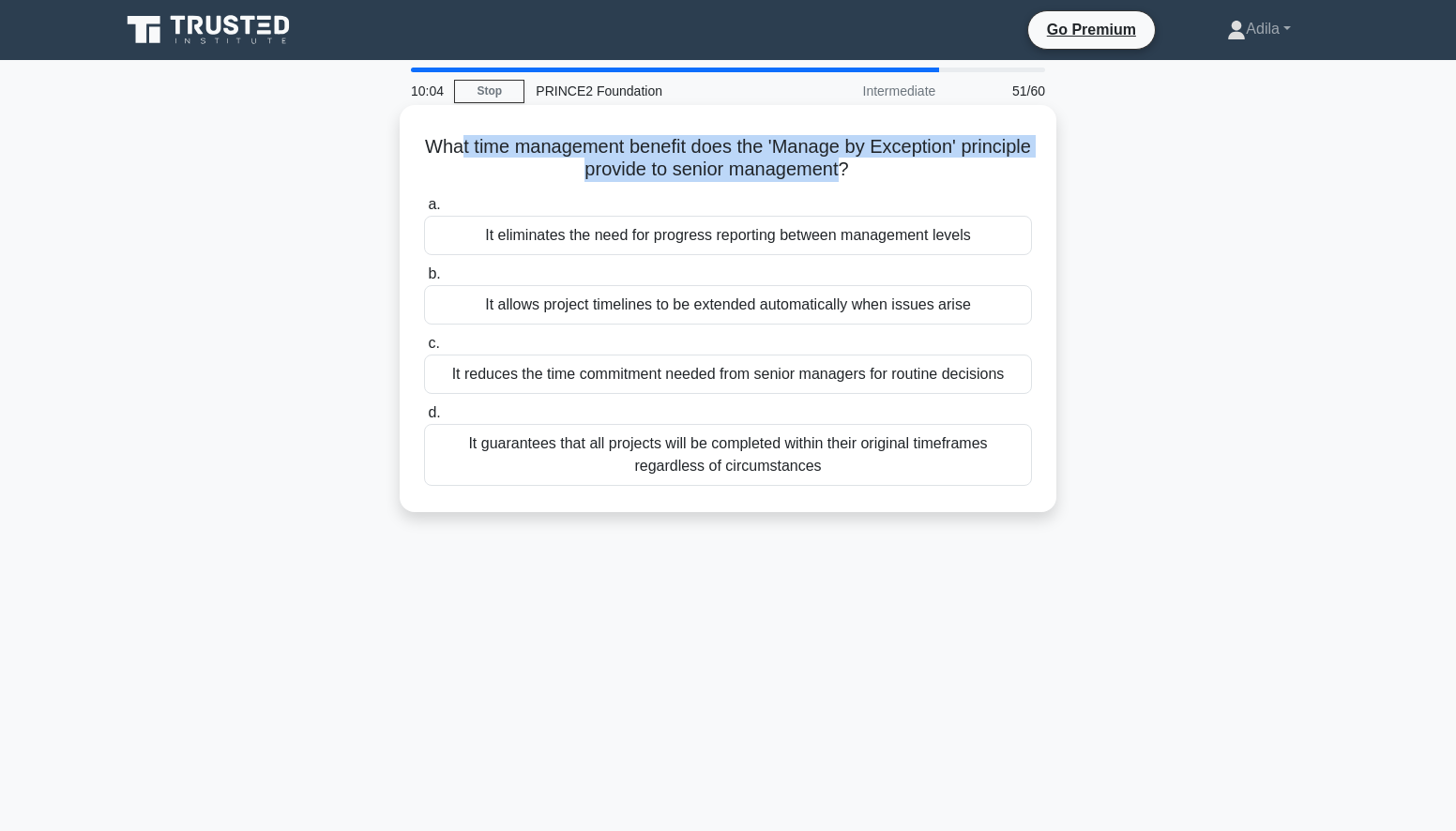
drag, startPoint x: 492, startPoint y: 145, endPoint x: 880, endPoint y: 177, distance: 389.3
click at [880, 177] on h5 "What time management benefit does the 'Manage by Exception' principle provide t…" at bounding box center [728, 158] width 611 height 47
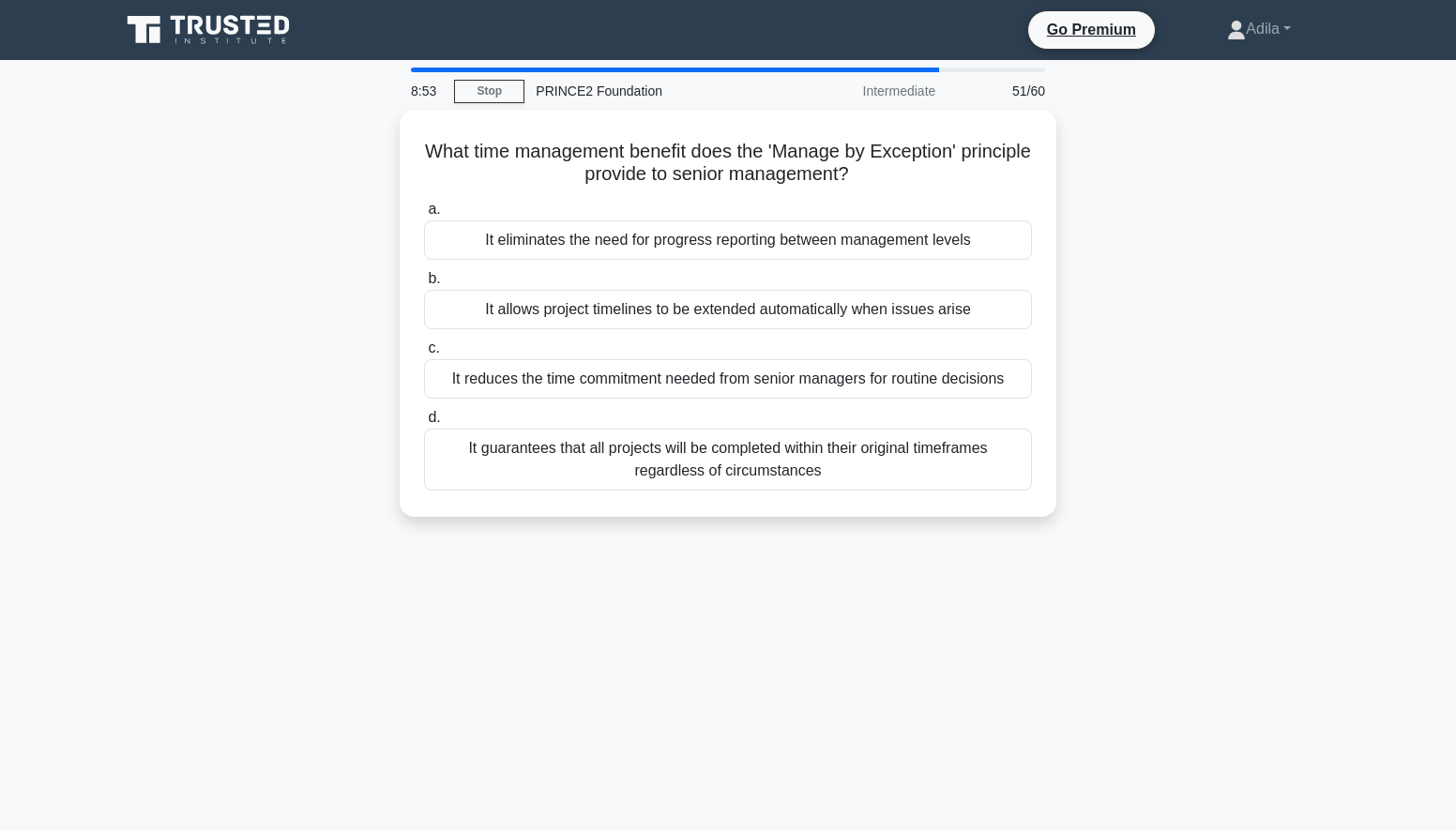
click at [237, 424] on div "What time management benefit does the 'Manage by Exception' principle provide t…" at bounding box center [728, 325] width 1239 height 429
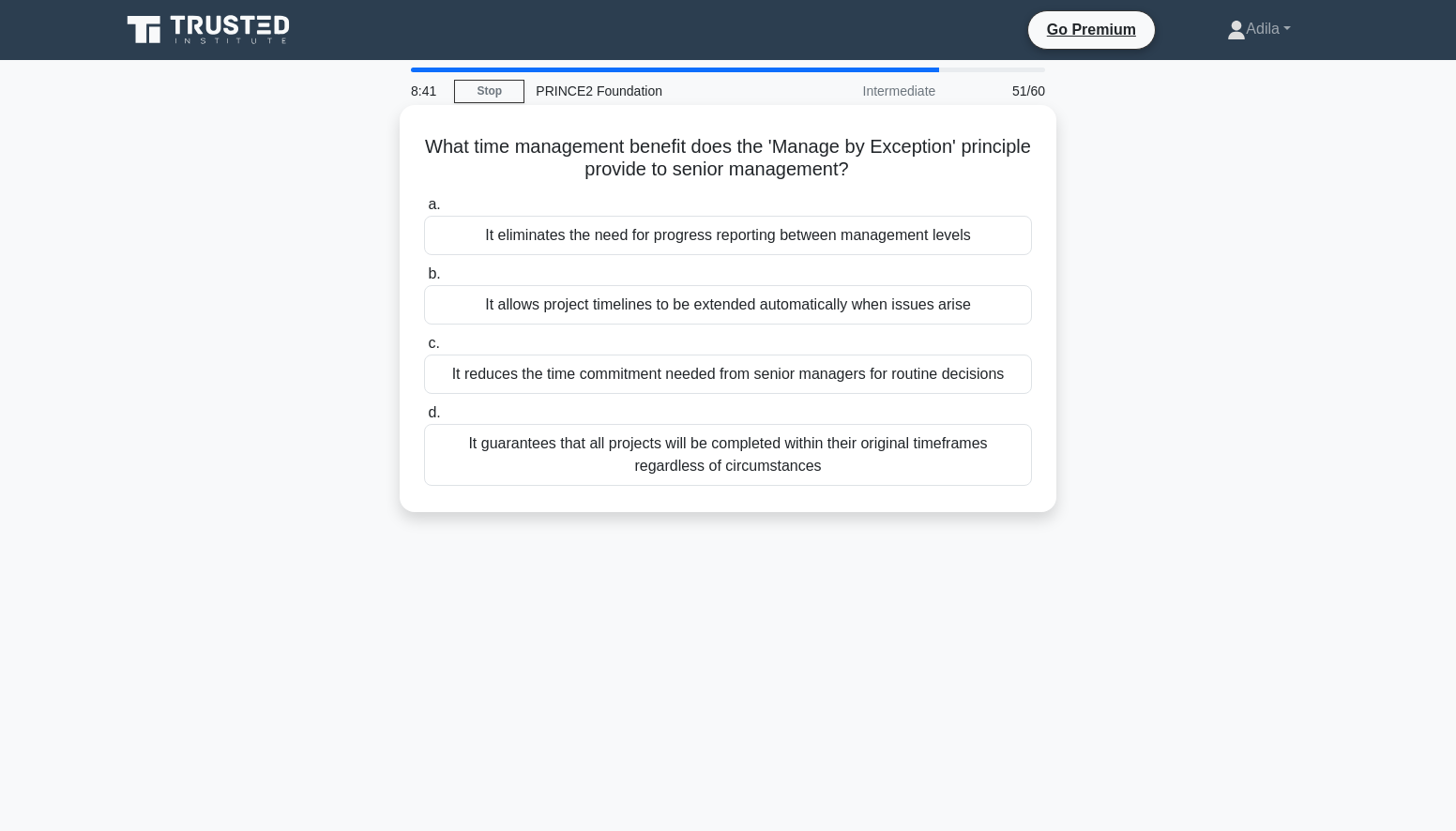
click at [594, 308] on div "It allows project timelines to be extended automatically when issues arise" at bounding box center [728, 304] width 608 height 39
click at [424, 281] on input "b. It allows project timelines to be extended automatically when issues arise" at bounding box center [424, 274] width 0 height 12
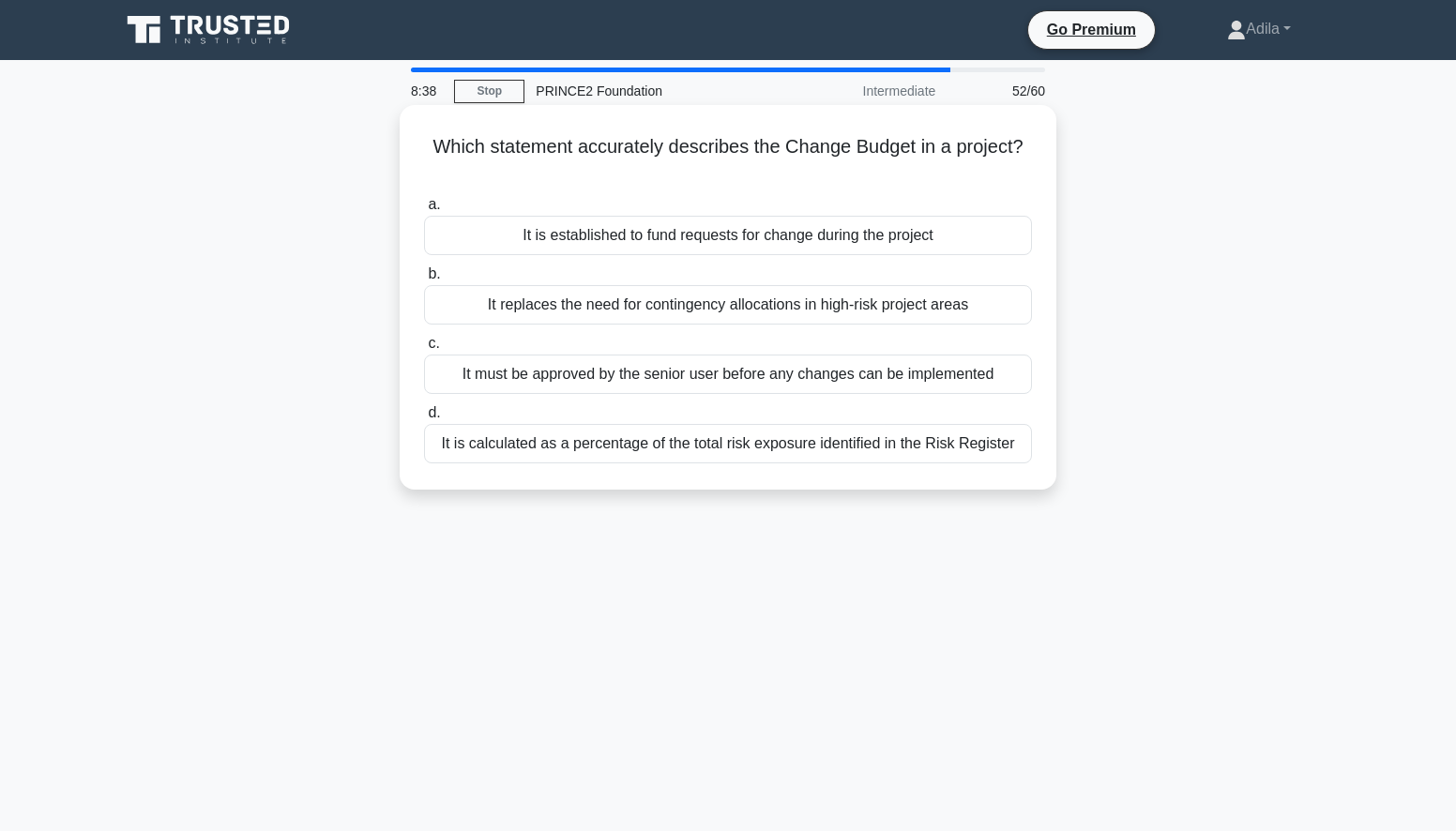
drag, startPoint x: 495, startPoint y: 149, endPoint x: 940, endPoint y: 163, distance: 445.2
click at [940, 163] on h5 "Which statement accurately describes the Change Budget in a project? .spinner_0…" at bounding box center [728, 158] width 611 height 47
click at [777, 240] on div "It is established to fund requests for change during the project" at bounding box center [728, 235] width 608 height 39
click at [424, 211] on input "a. It is established to fund requests for change during the project" at bounding box center [424, 205] width 0 height 12
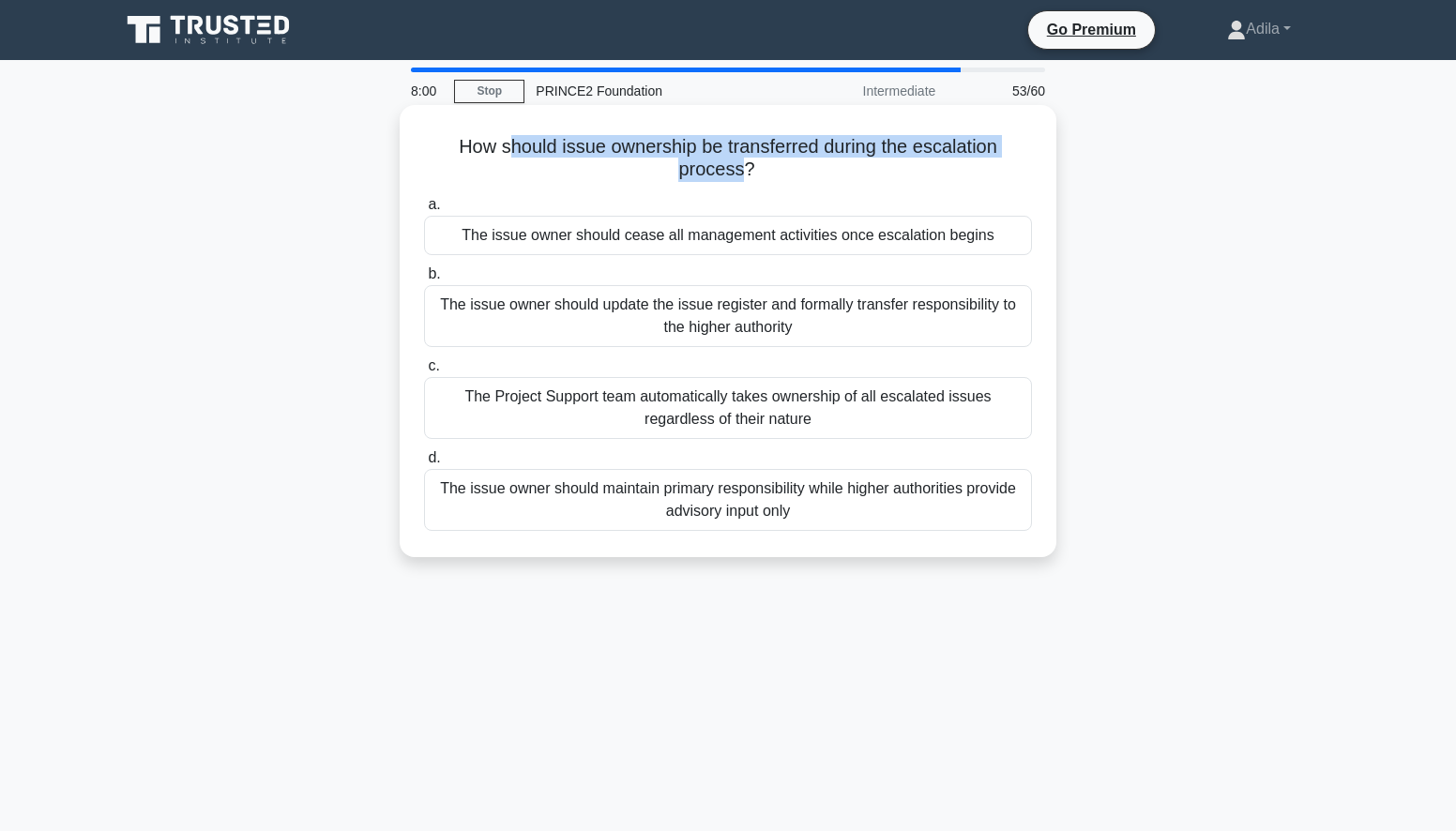
drag, startPoint x: 505, startPoint y: 152, endPoint x: 740, endPoint y: 175, distance: 236.1
click at [740, 175] on h5 "How should issue ownership be transferred during the escalation process? .spinn…" at bounding box center [728, 158] width 611 height 47
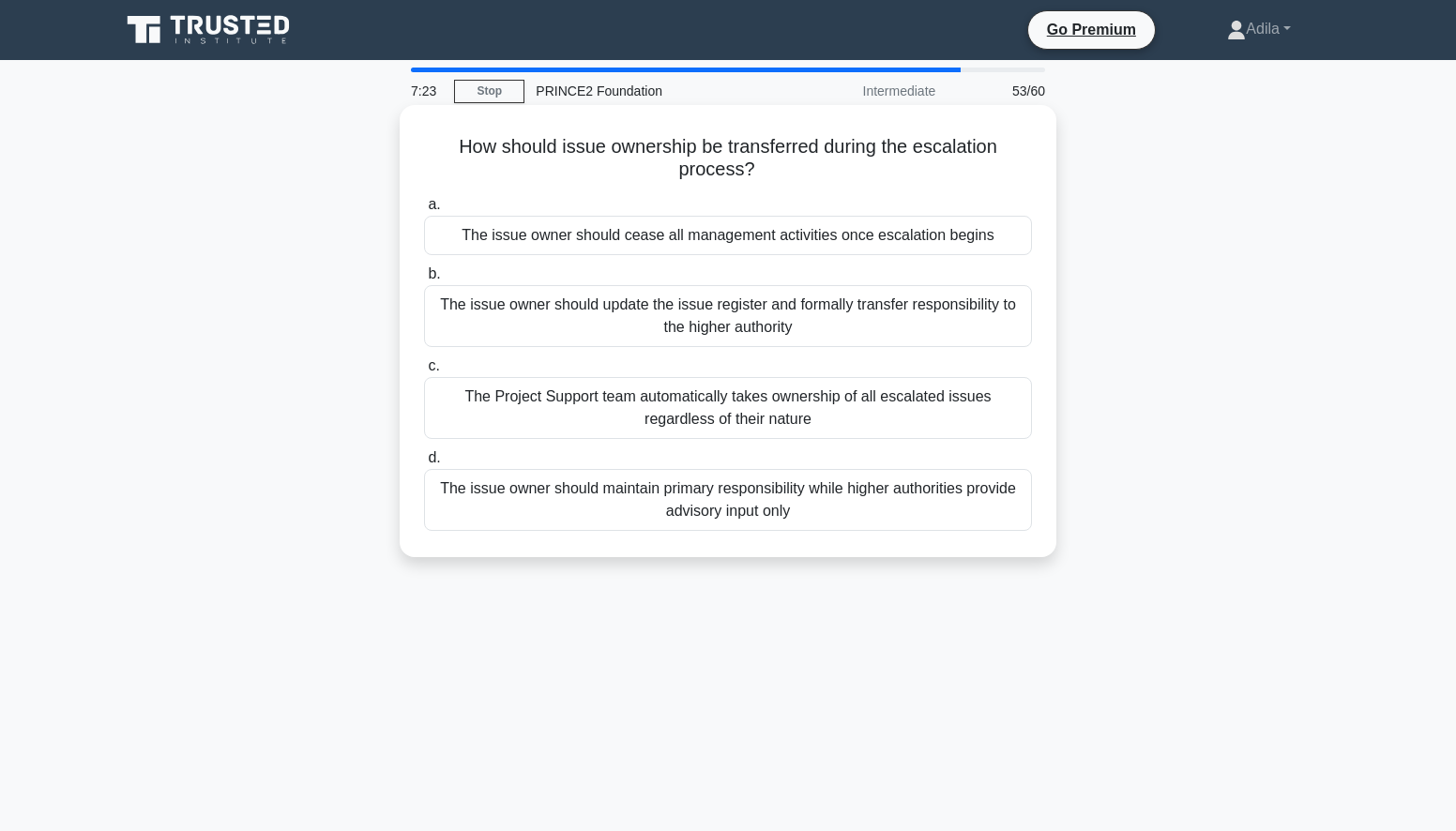
click at [699, 317] on div "The issue owner should update the issue register and formally transfer responsi…" at bounding box center [728, 316] width 608 height 62
click at [424, 281] on input "b. The issue owner should update the issue register and formally transfer respo…" at bounding box center [424, 274] width 0 height 12
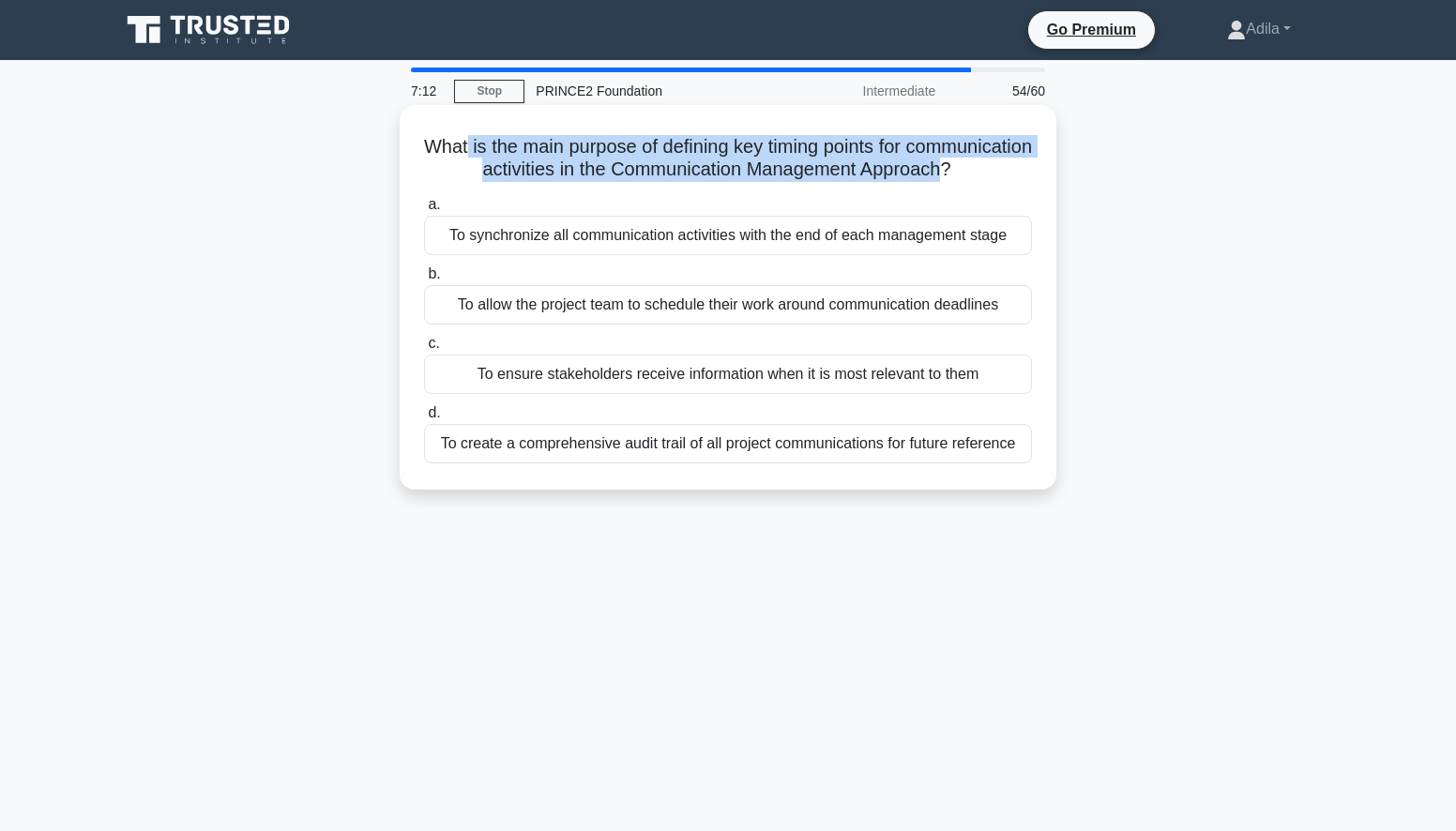
drag, startPoint x: 523, startPoint y: 151, endPoint x: 751, endPoint y: 194, distance: 232.0
click at [751, 182] on h5 "What is the main purpose of defining key timing points for communication activi…" at bounding box center [728, 158] width 611 height 47
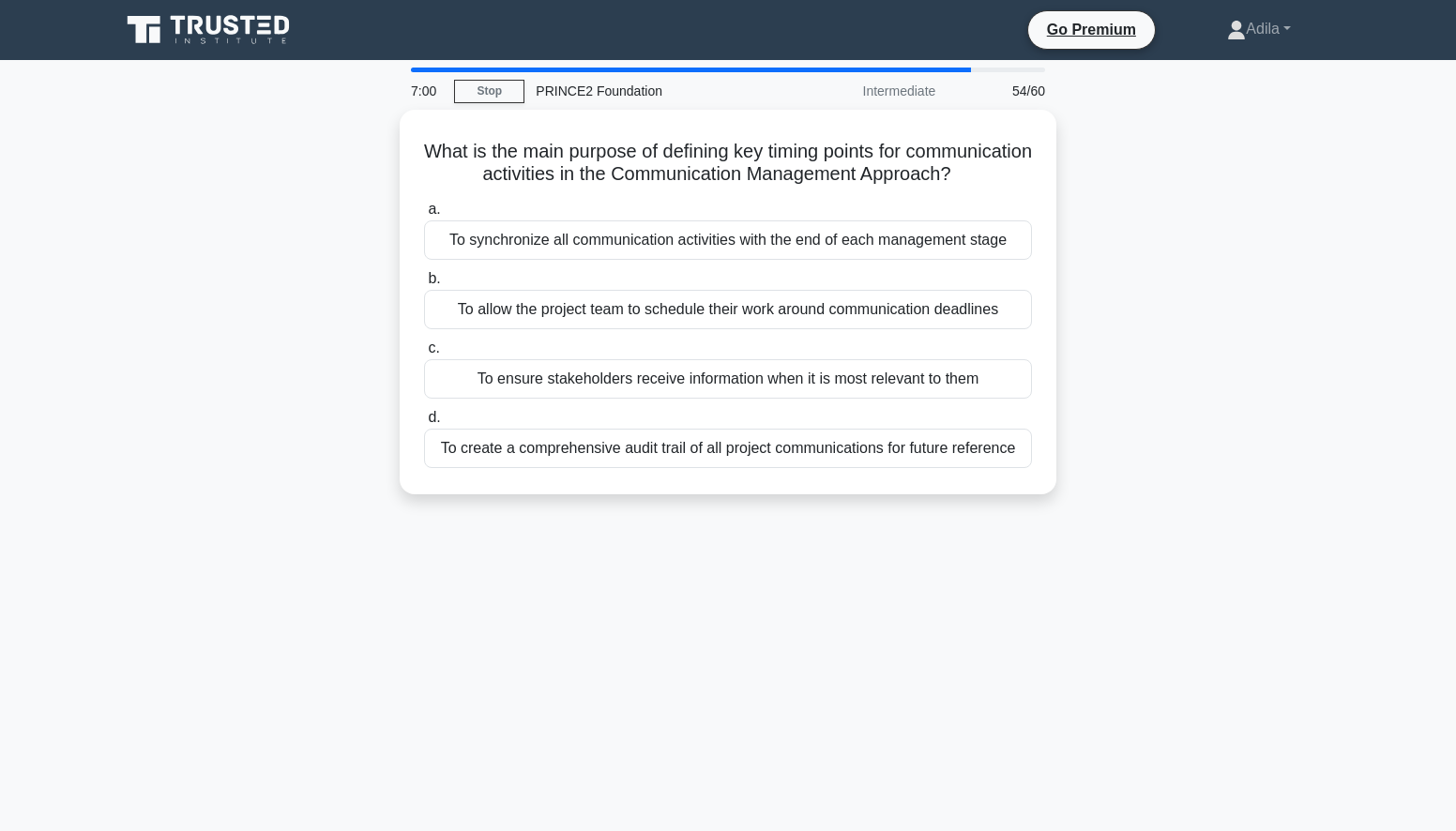
click at [481, 620] on div "7:00 Stop PRINCE2 Foundation Intermediate 54/60 What is the main purpose of def…" at bounding box center [728, 536] width 1239 height 937
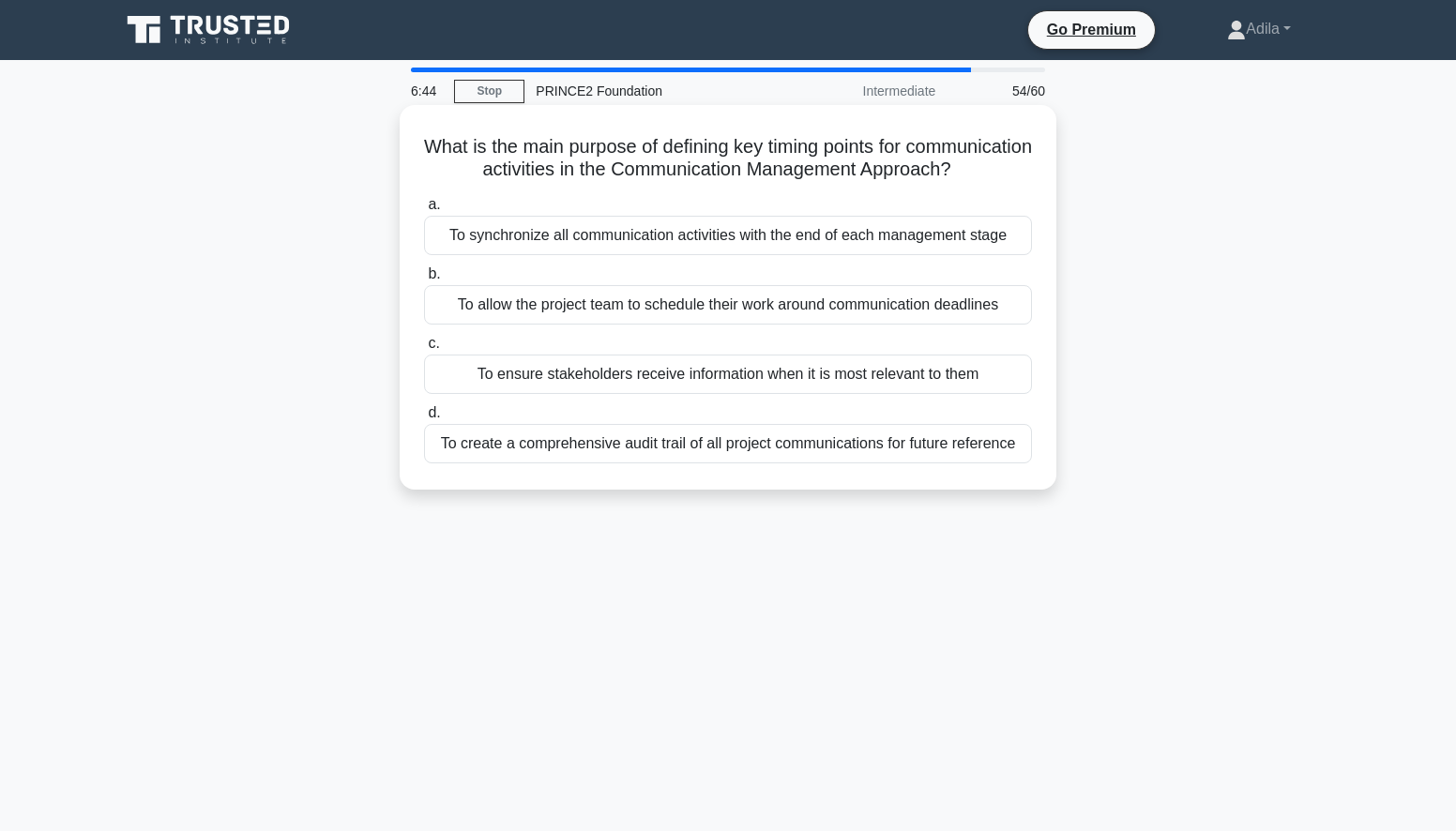
click at [743, 463] on div "To create a comprehensive audit trail of all project communications for future …" at bounding box center [728, 443] width 608 height 39
click at [424, 419] on input "d. To create a comprehensive audit trail of all project communications for futu…" at bounding box center [424, 413] width 0 height 12
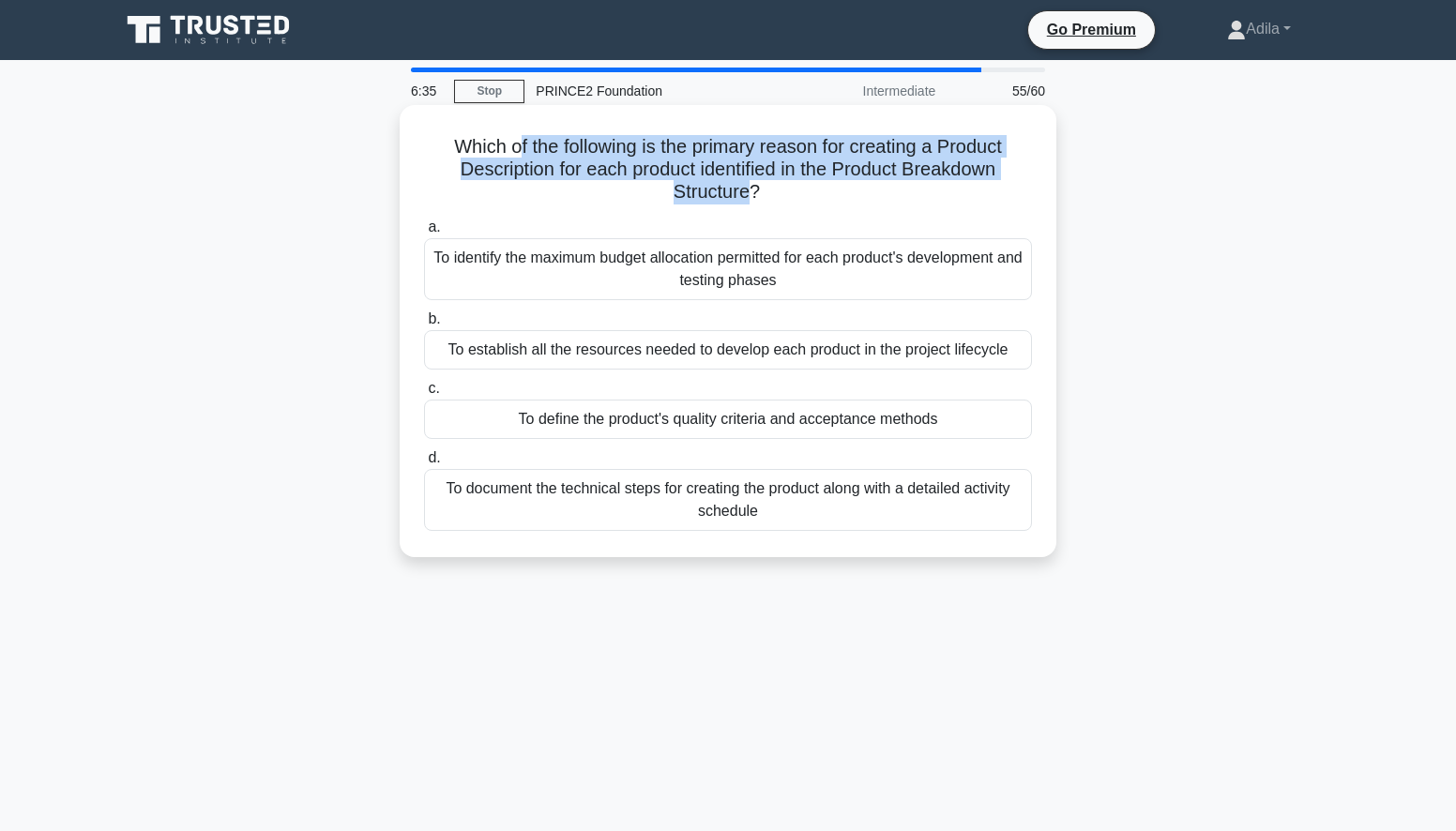
drag, startPoint x: 515, startPoint y: 156, endPoint x: 748, endPoint y: 196, distance: 236.4
click at [748, 196] on h5 "Which of the following is the primary reason for creating a Product Description…" at bounding box center [728, 169] width 611 height 69
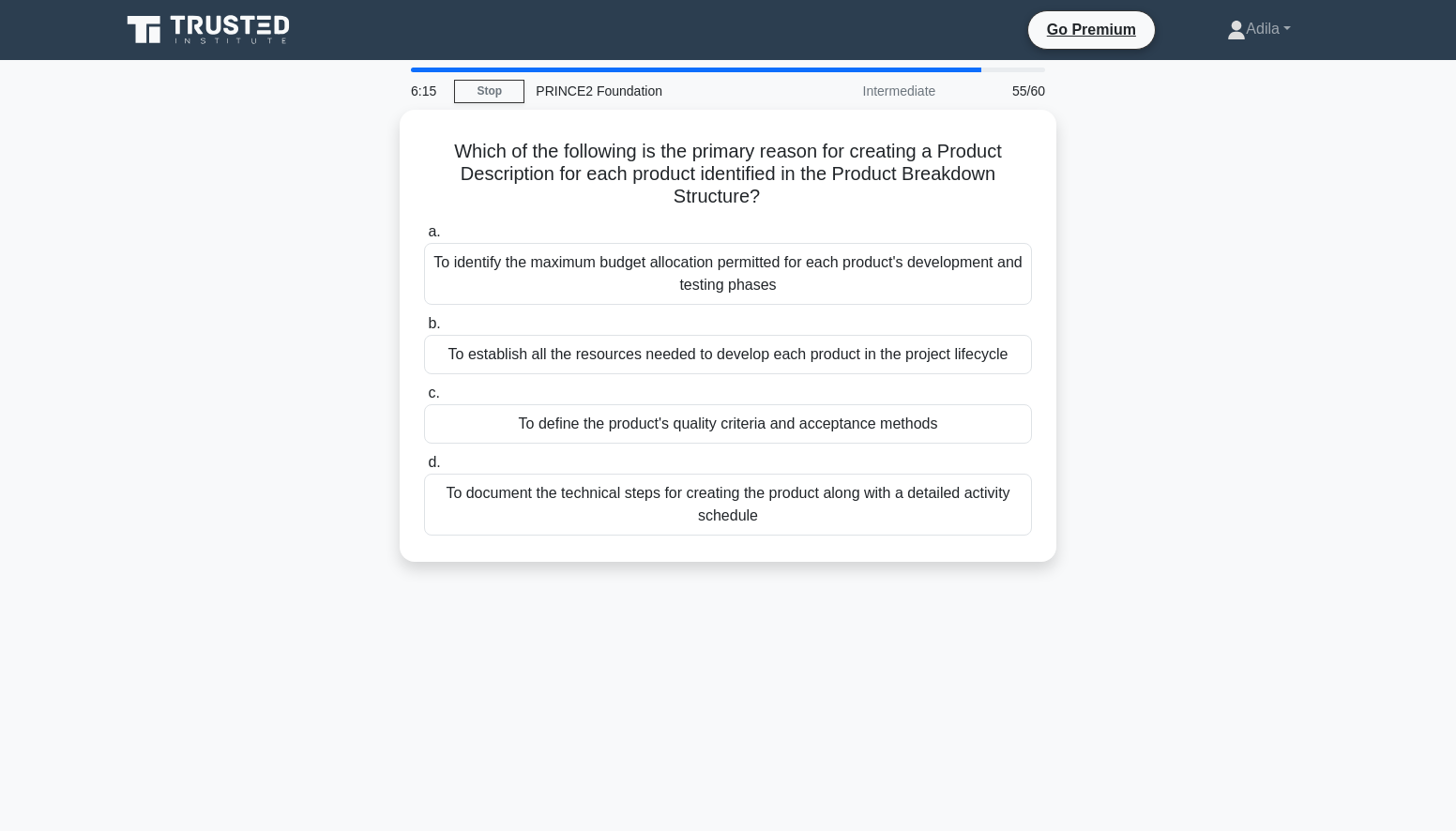
click at [808, 666] on div "6:15 Stop PRINCE2 Foundation Intermediate 55/60 Which of the following is the p…" at bounding box center [728, 536] width 1239 height 937
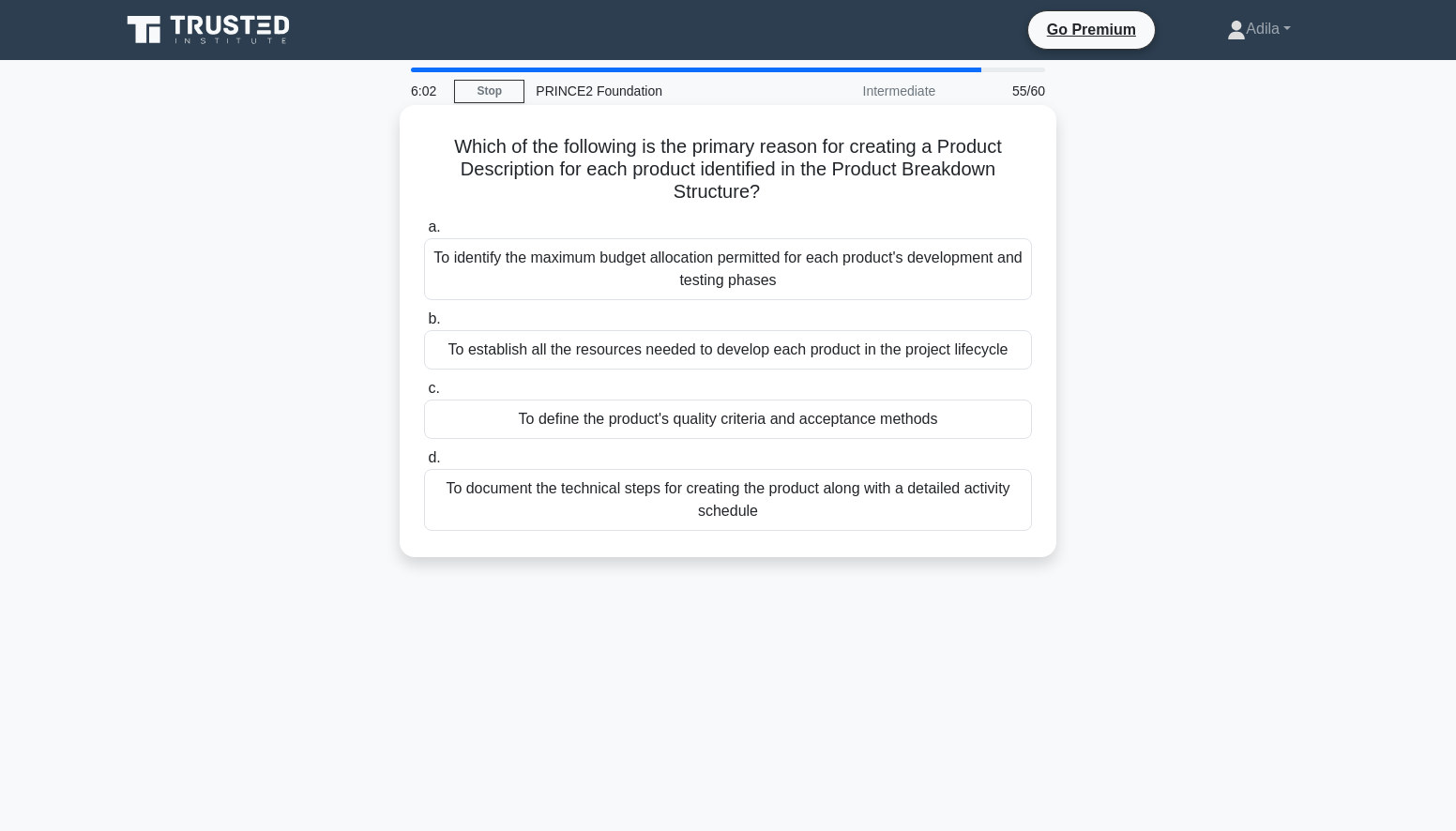
click at [741, 505] on div "To document the technical steps for creating the product along with a detailed …" at bounding box center [728, 500] width 608 height 62
click at [611, 505] on div "To document the technical steps for creating the product along with a detailed …" at bounding box center [728, 500] width 608 height 62
click at [424, 464] on input "d. To document the technical steps for creating the product along with a detail…" at bounding box center [424, 458] width 0 height 12
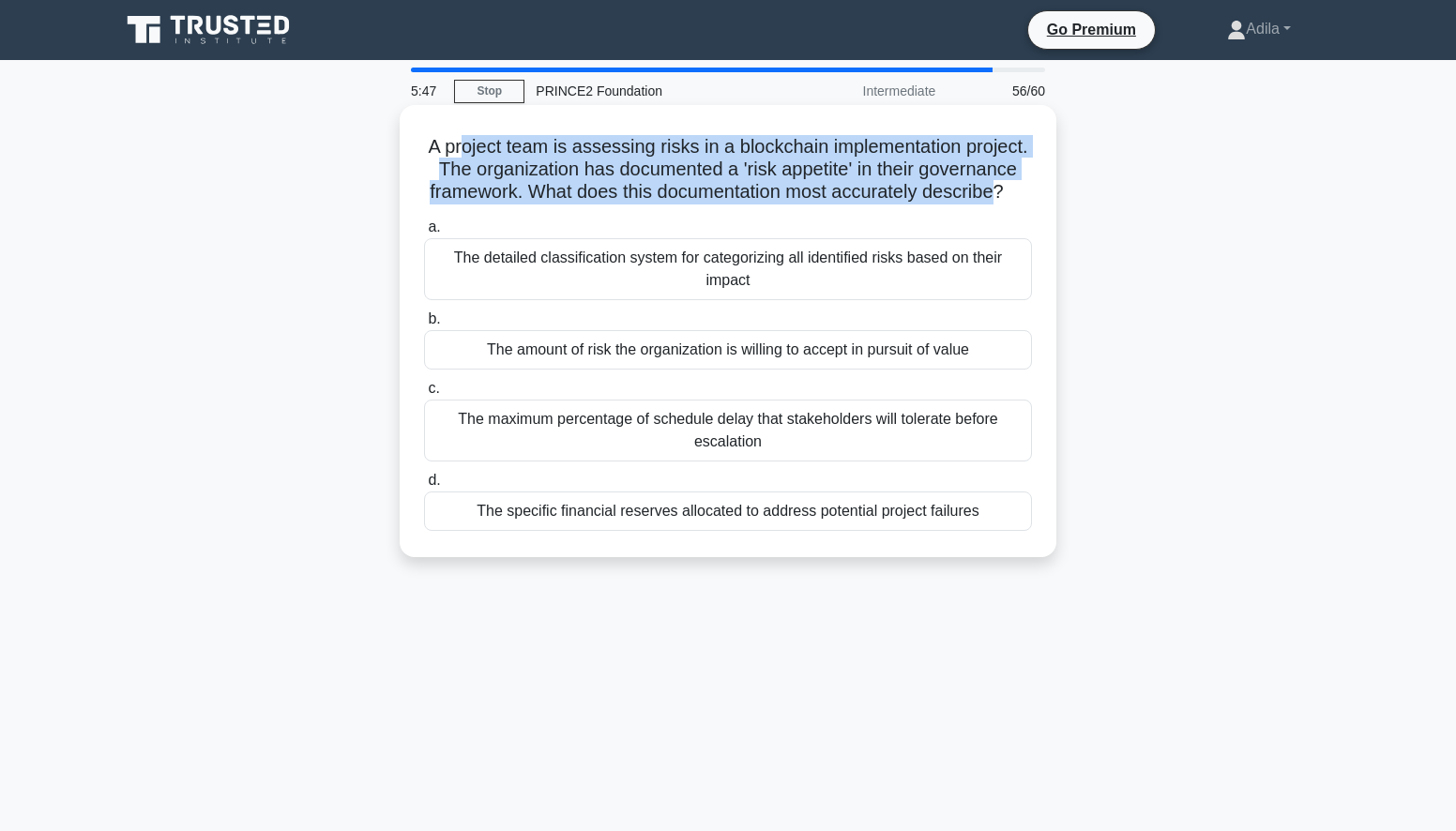
drag, startPoint x: 497, startPoint y: 143, endPoint x: 743, endPoint y: 220, distance: 257.8
click at [743, 204] on h5 "A project team is assessing risks in a blockchain implementation project. The o…" at bounding box center [728, 169] width 611 height 69
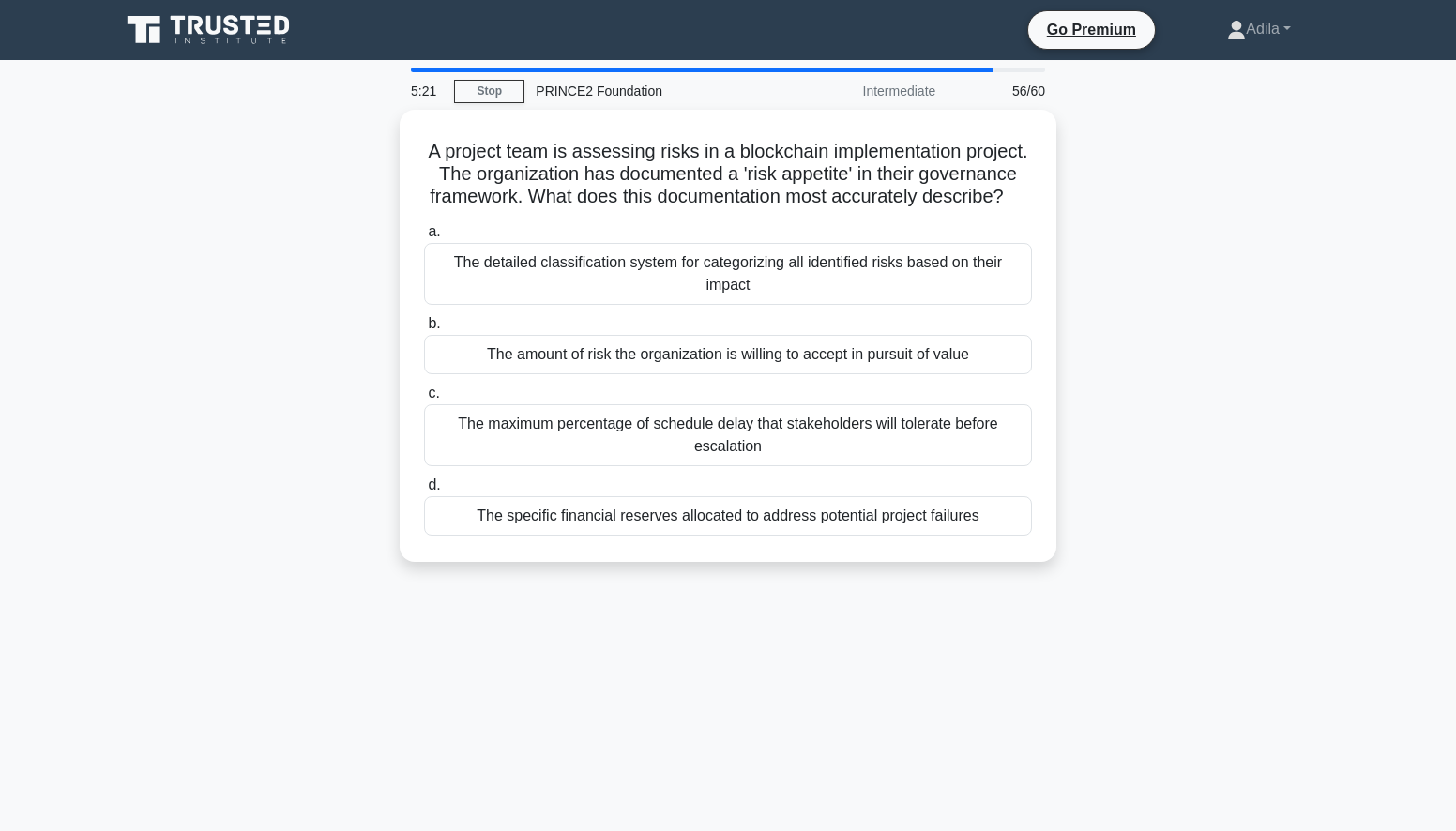
click at [590, 684] on div "5:21 Stop PRINCE2 Foundation Intermediate 56/60 A project team is assessing ris…" at bounding box center [728, 536] width 1239 height 937
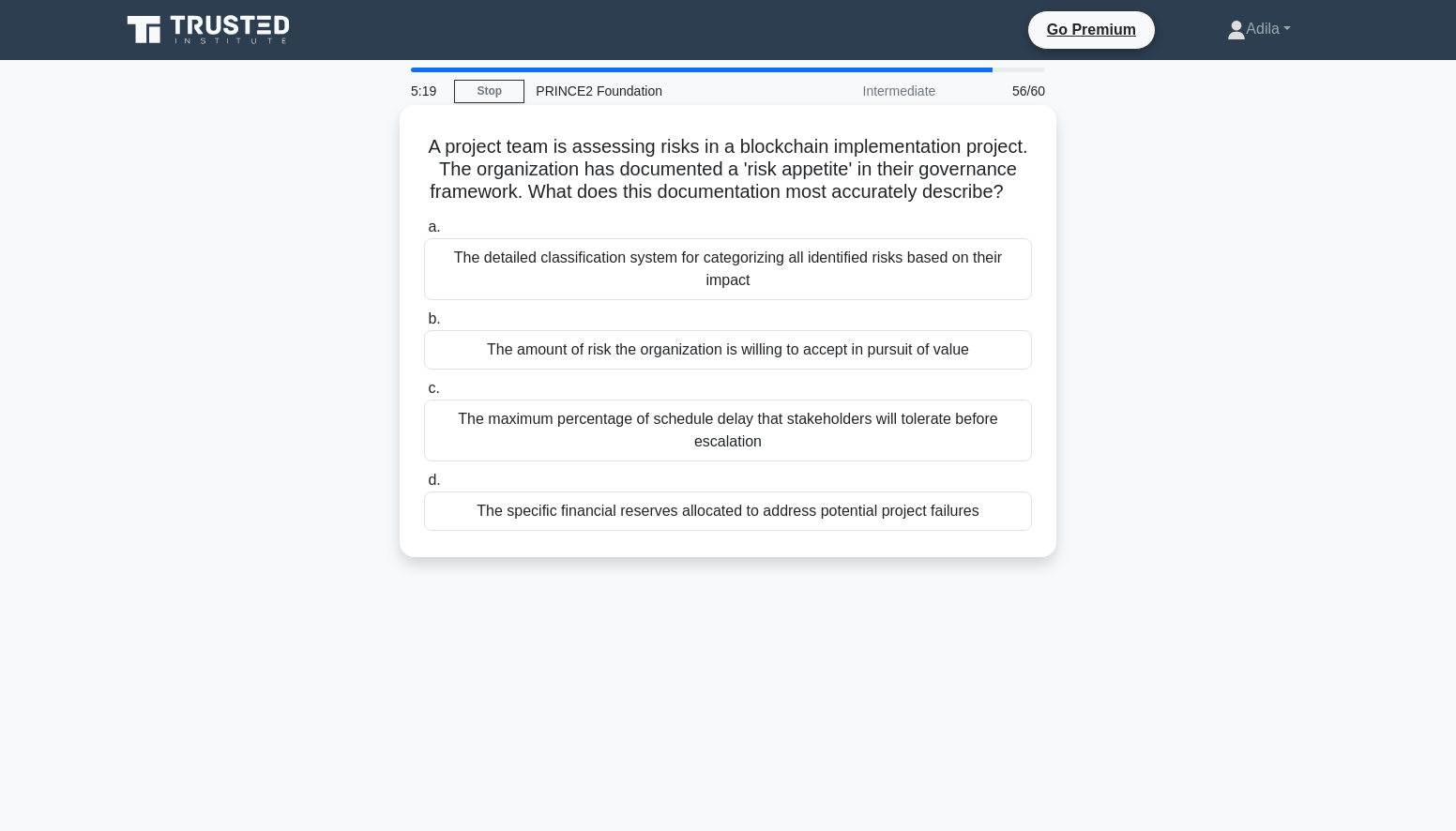
click at [835, 291] on div "The detailed classification system for categorizing all identified risks based …" at bounding box center [728, 269] width 608 height 62
click at [424, 234] on input "a. The detailed classification system for categorizing all identified risks bas…" at bounding box center [424, 227] width 0 height 12
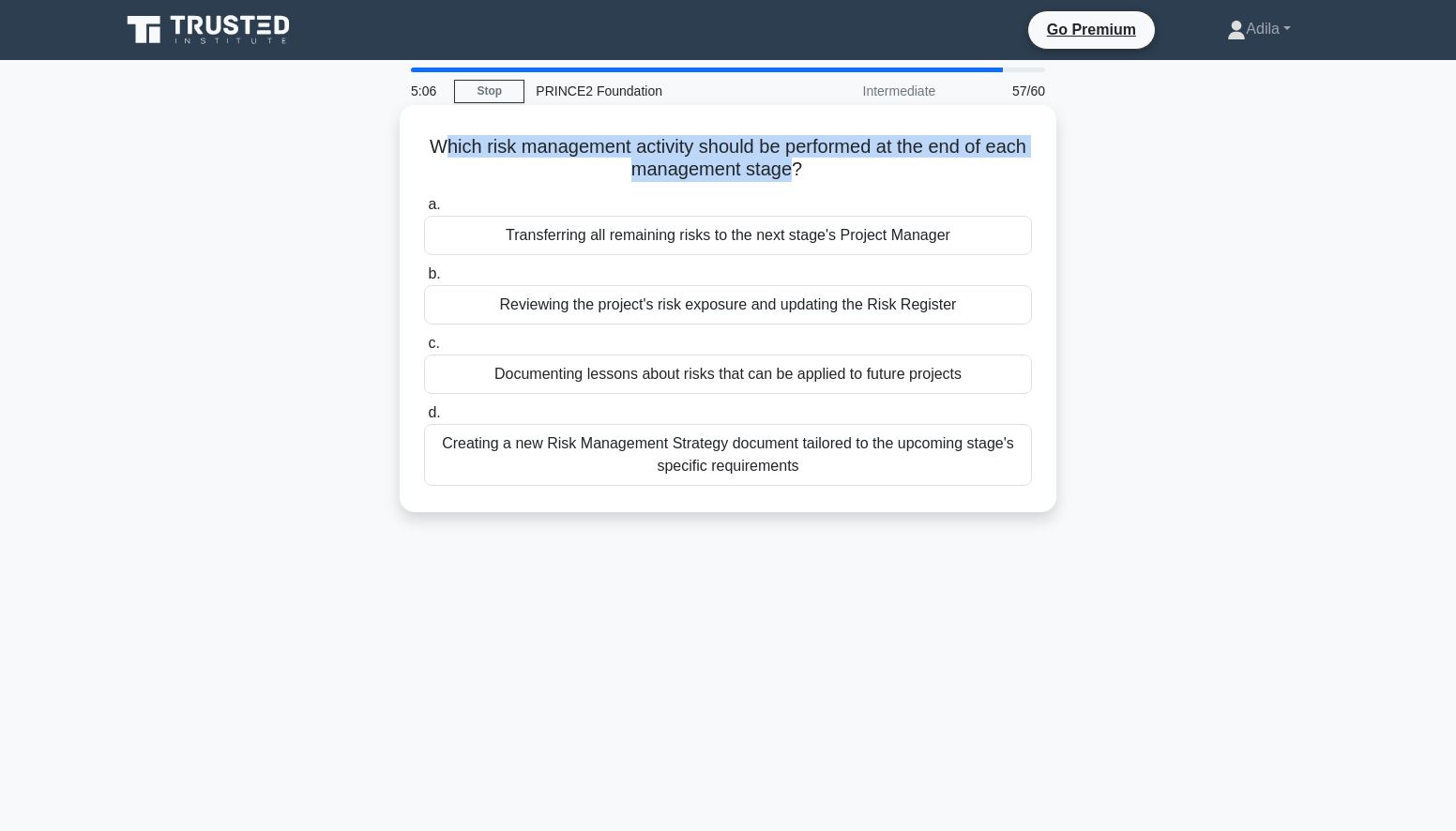
drag, startPoint x: 456, startPoint y: 146, endPoint x: 812, endPoint y: 174, distance: 357.1
click at [812, 174] on h5 "Which risk management activity should be performed at the end of each managemen…" at bounding box center [728, 158] width 611 height 47
click at [813, 310] on div "Reviewing the project's risk exposure and updating the Risk Register" at bounding box center [728, 304] width 608 height 39
click at [424, 281] on input "b. Reviewing the project's risk exposure and updating the Risk Register" at bounding box center [424, 274] width 0 height 12
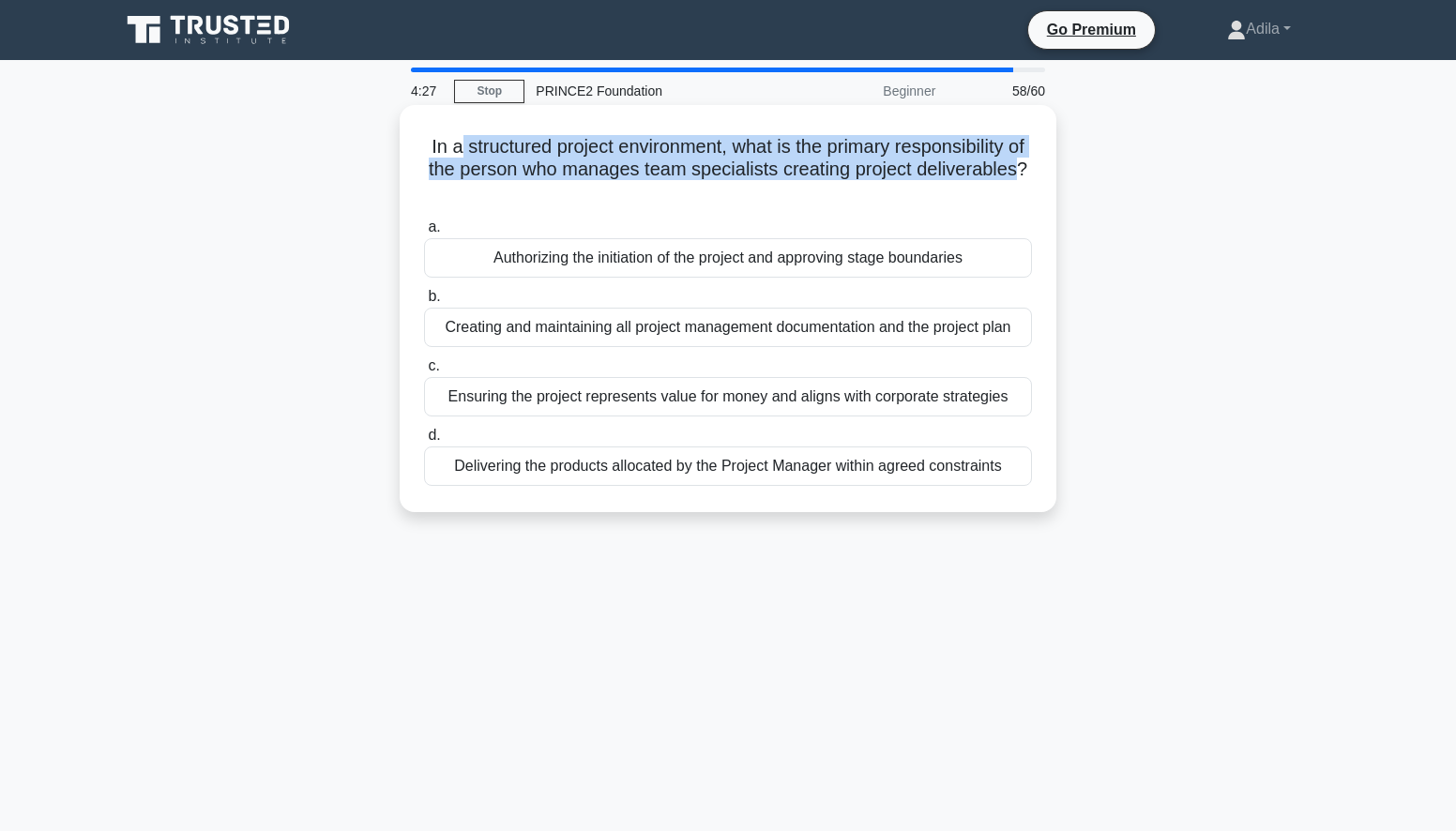
drag, startPoint x: 469, startPoint y: 148, endPoint x: 758, endPoint y: 205, distance: 294.6
click at [758, 204] on h5 "In a structured project environment, what is the primary responsibility of the …" at bounding box center [728, 169] width 611 height 69
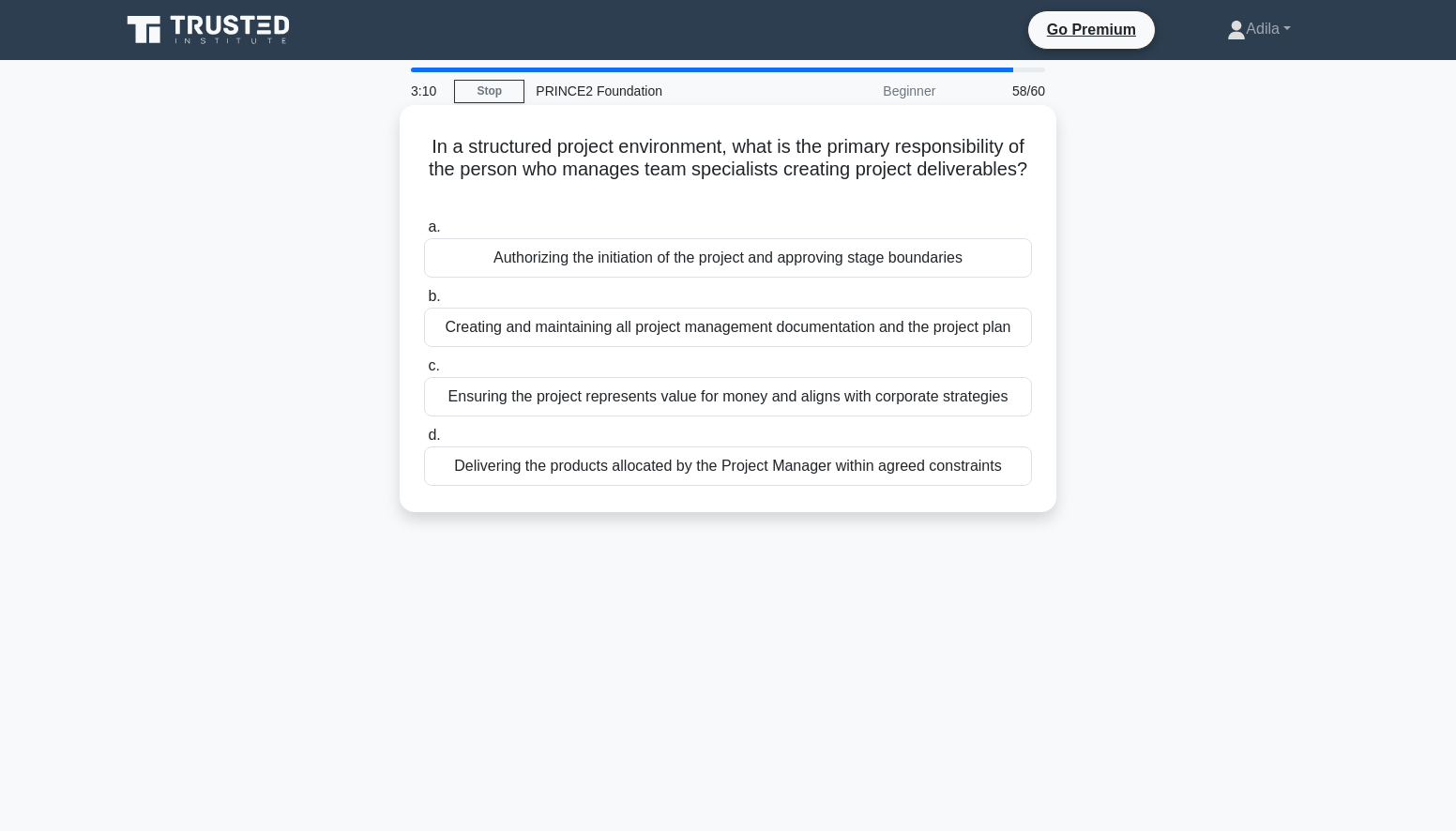
click at [825, 329] on div "Creating and maintaining all project management documentation and the project p…" at bounding box center [728, 326] width 608 height 39
click at [424, 303] on input "b. Creating and maintaining all project management documentation and the projec…" at bounding box center [424, 297] width 0 height 12
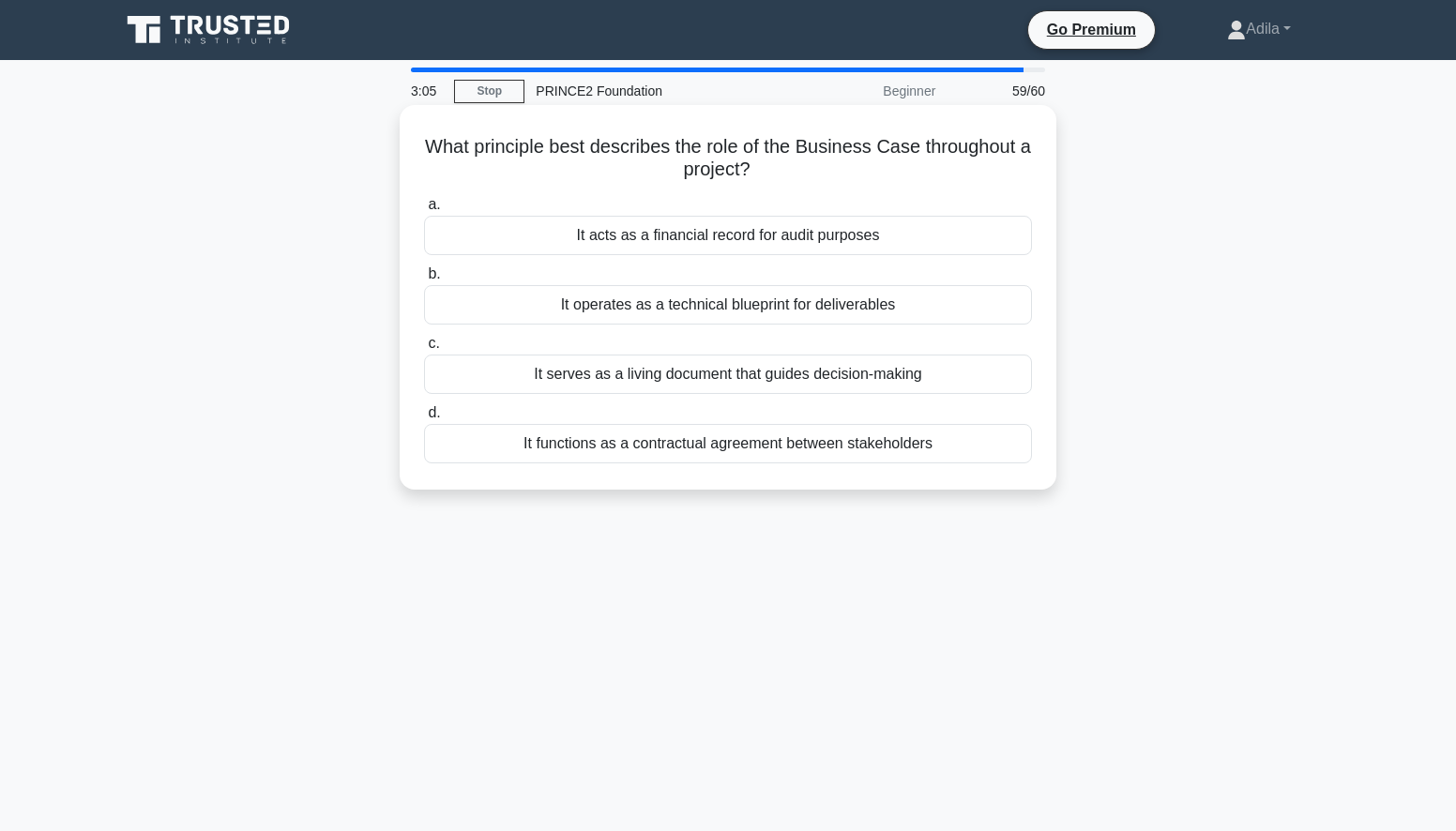
drag, startPoint x: 479, startPoint y: 153, endPoint x: 835, endPoint y: 166, distance: 356.2
click at [835, 166] on h5 "What principle best describes the role of the Business Case throughout a projec…" at bounding box center [728, 158] width 611 height 47
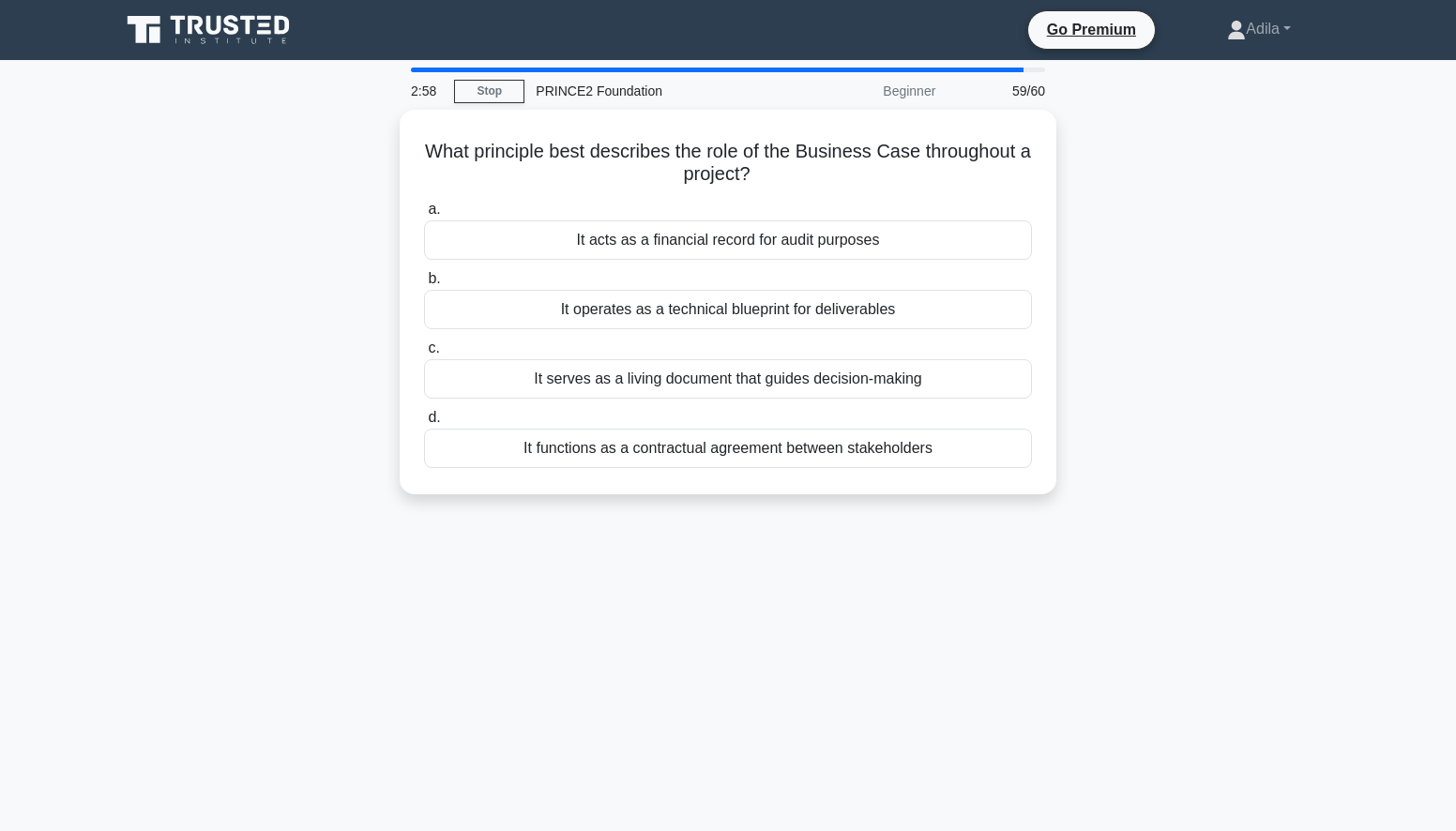
click at [471, 590] on div "2:58 Stop PRINCE2 Foundation Beginner 59/60 What principle best describes the r…" at bounding box center [728, 536] width 1239 height 937
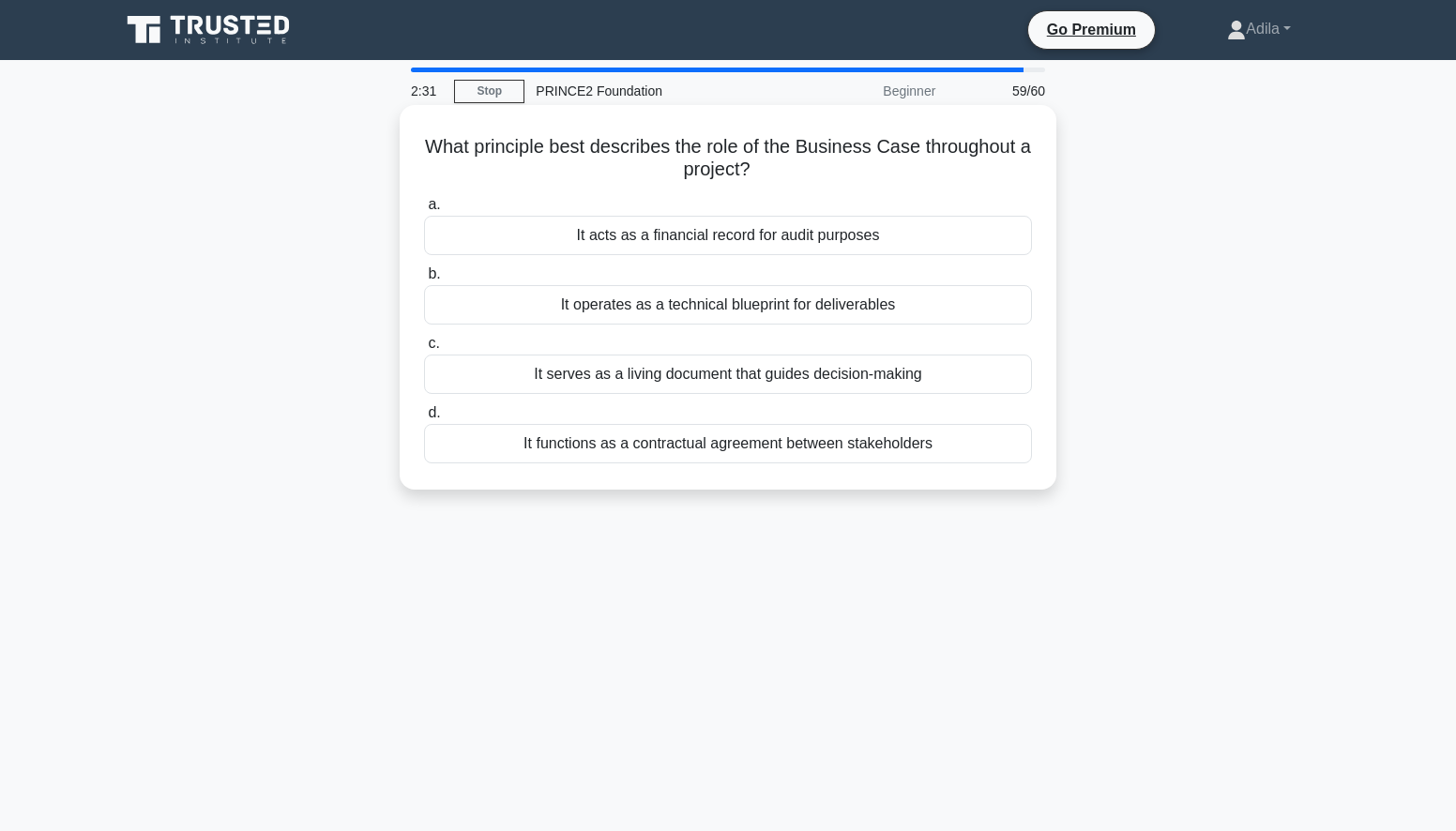
click at [775, 375] on div "It serves as a living document that guides decision-making" at bounding box center [728, 373] width 608 height 39
click at [424, 349] on input "c. It serves as a living document that guides decision-making" at bounding box center [424, 344] width 0 height 12
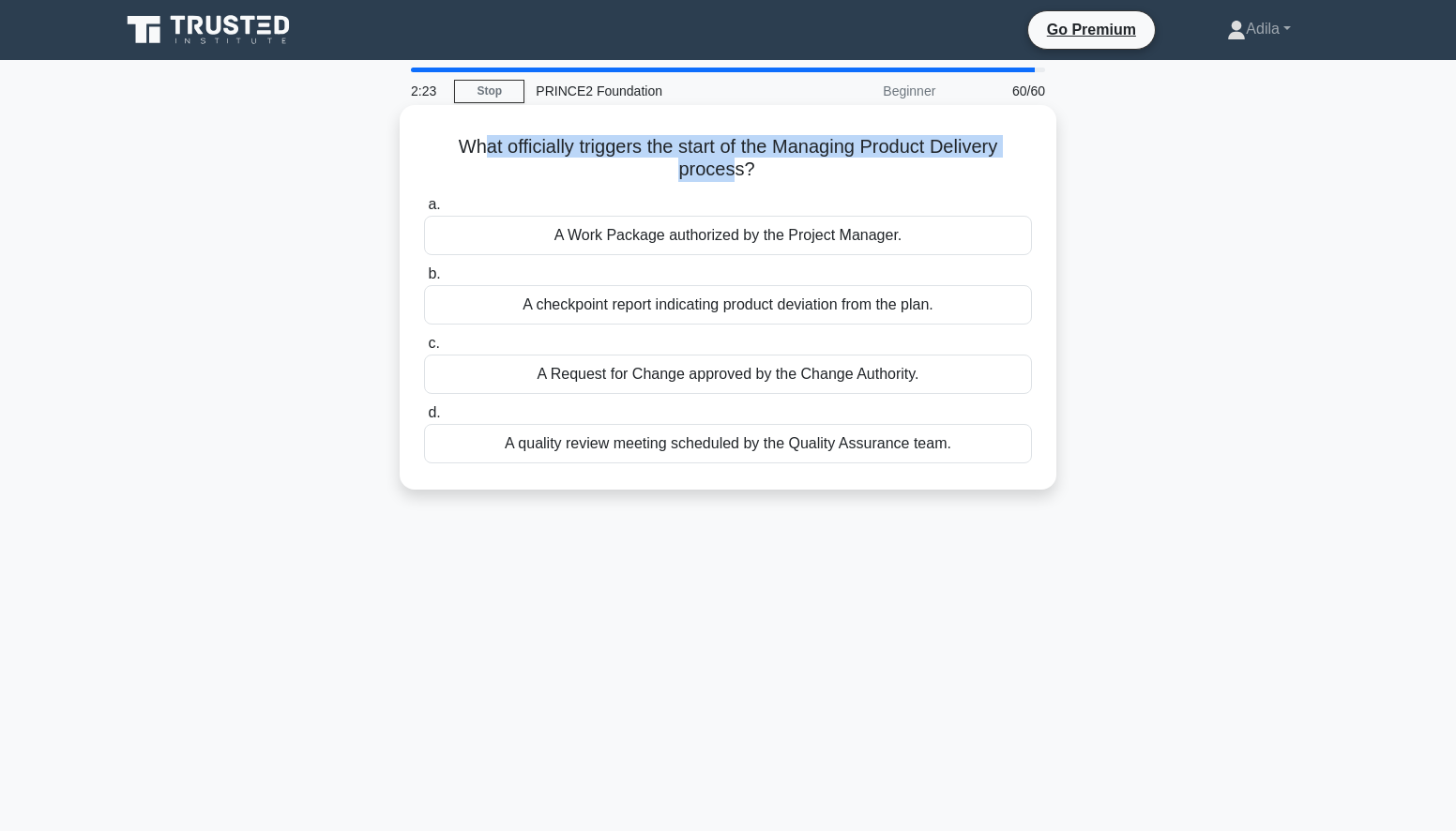
drag, startPoint x: 474, startPoint y: 152, endPoint x: 738, endPoint y: 180, distance: 265.5
click at [738, 180] on h5 "What officially triggers the start of the Managing Product Delivery process? .s…" at bounding box center [728, 158] width 611 height 47
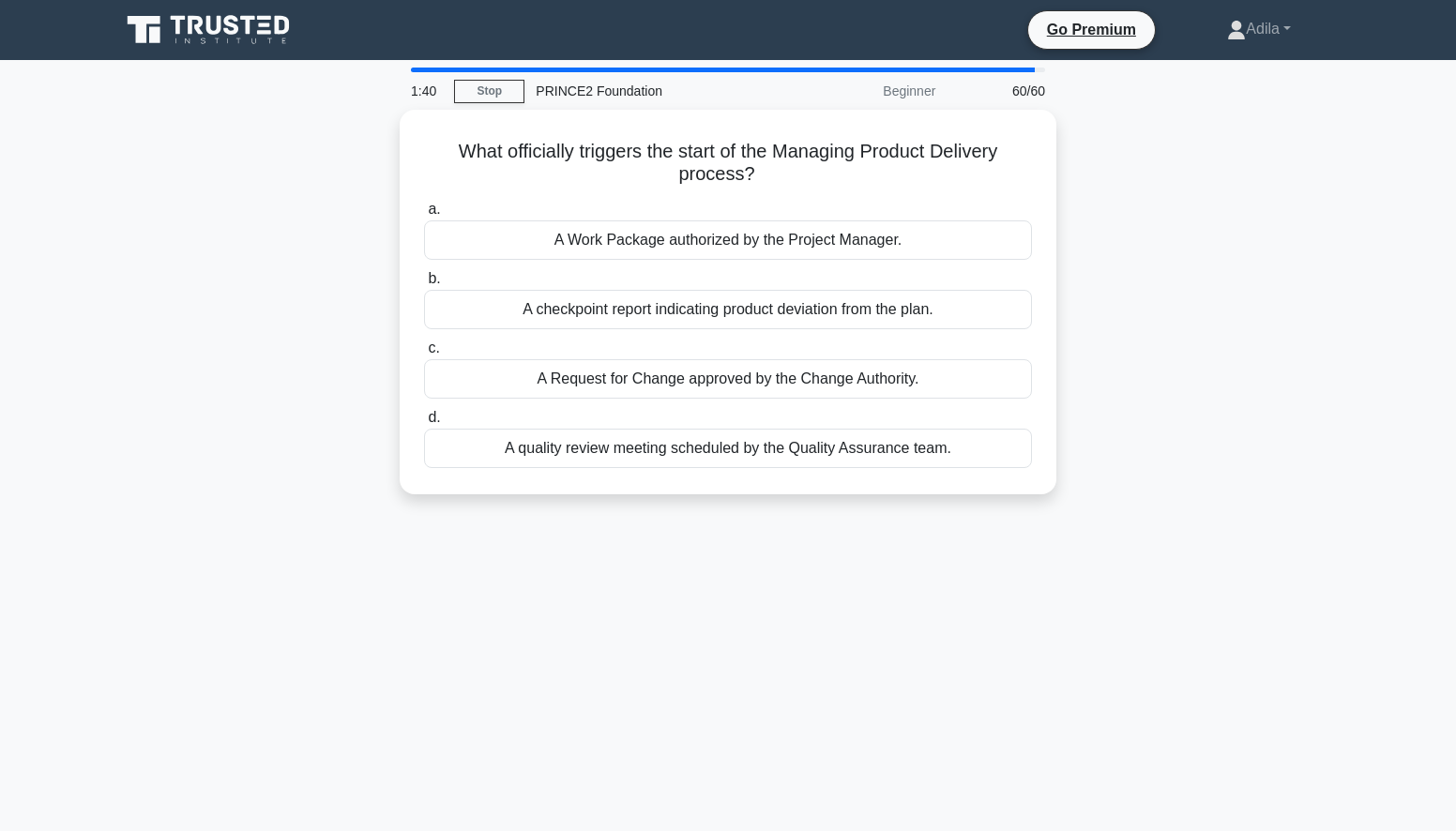
click at [715, 698] on div "1:40 Stop PRINCE2 Foundation Beginner 60/60 What officially triggers the start …" at bounding box center [728, 536] width 1239 height 937
click at [610, 554] on div "0:51 Stop PRINCE2 Foundation Beginner 60/60 What officially triggers the start …" at bounding box center [728, 536] width 1239 height 937
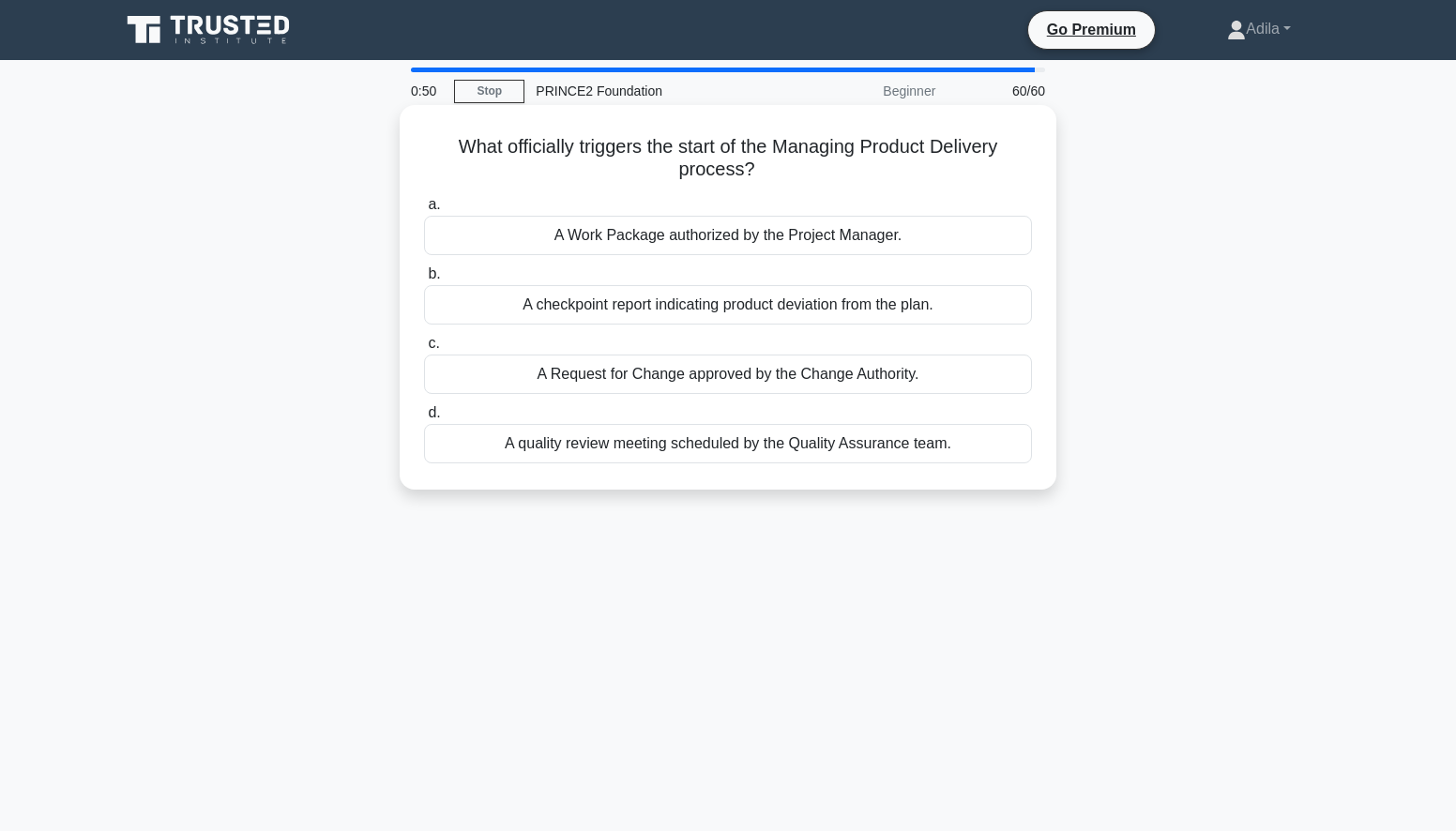
click at [661, 237] on div "A Work Package authorized by the Project Manager." at bounding box center [728, 235] width 608 height 39
click at [424, 211] on input "a. A Work Package authorized by the Project Manager." at bounding box center [424, 205] width 0 height 12
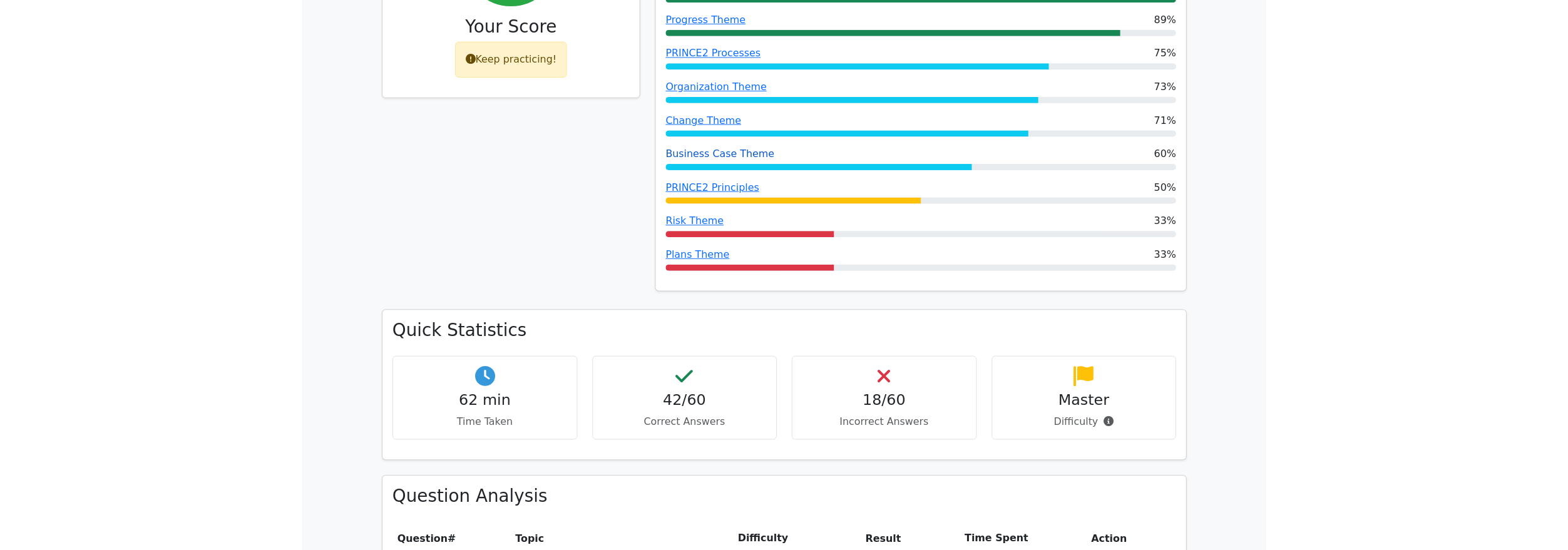
scroll to position [641, 0]
